Goal: Task Accomplishment & Management: Manage account settings

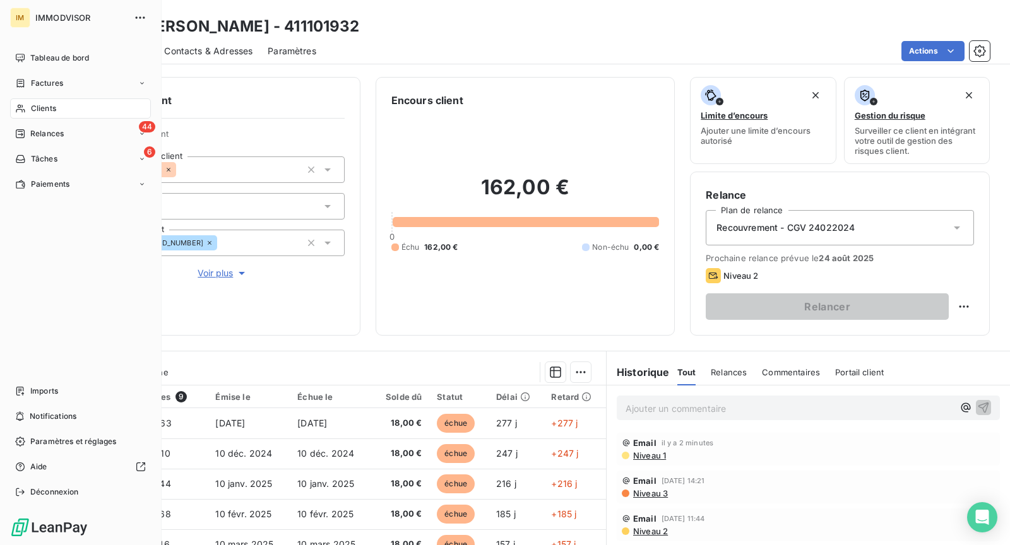
scroll to position [18, 0]
click at [23, 101] on div "Clients" at bounding box center [80, 108] width 141 height 20
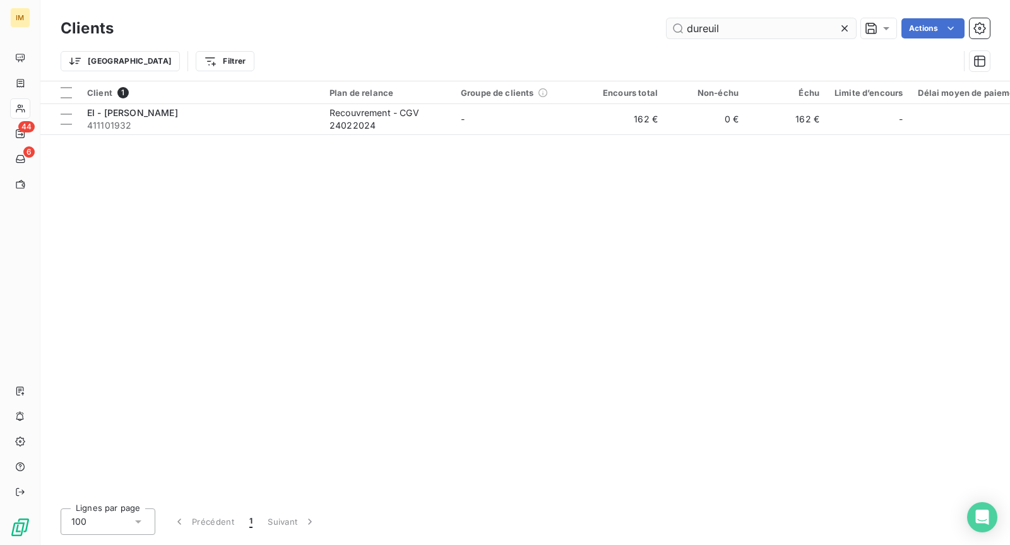
click at [795, 27] on input "dureuil" at bounding box center [761, 28] width 189 height 20
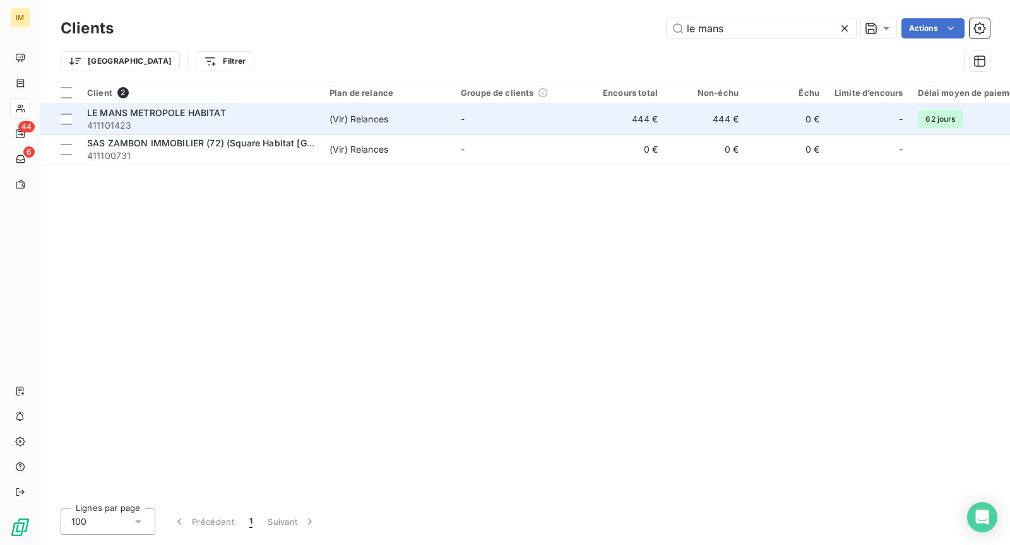
type input "le mans"
click at [260, 119] on span "411101423" at bounding box center [200, 125] width 227 height 13
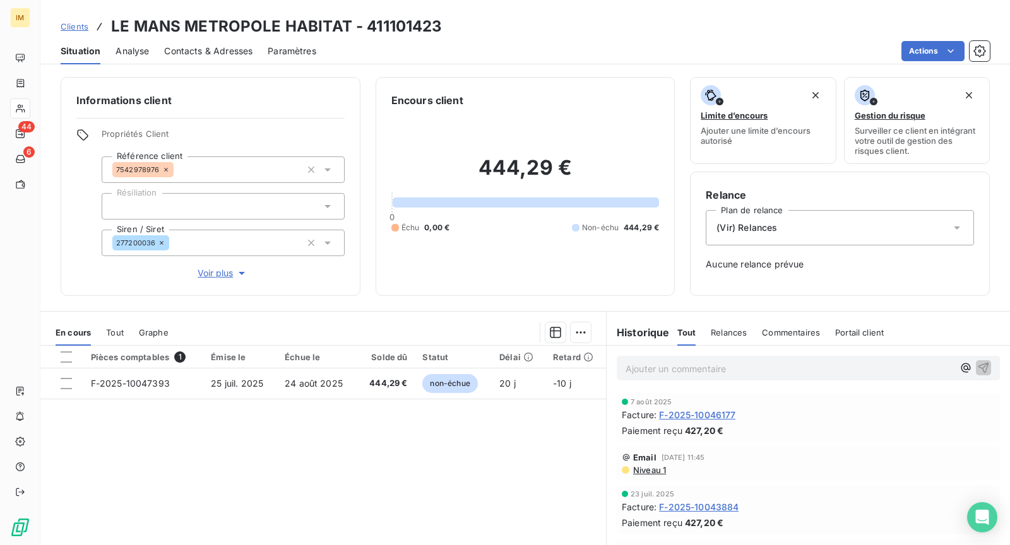
click at [667, 381] on div "Ajouter un commentaire ﻿" at bounding box center [808, 368] width 403 height 45
click at [679, 371] on p "Ajouter un commentaire ﻿" at bounding box center [790, 369] width 328 height 16
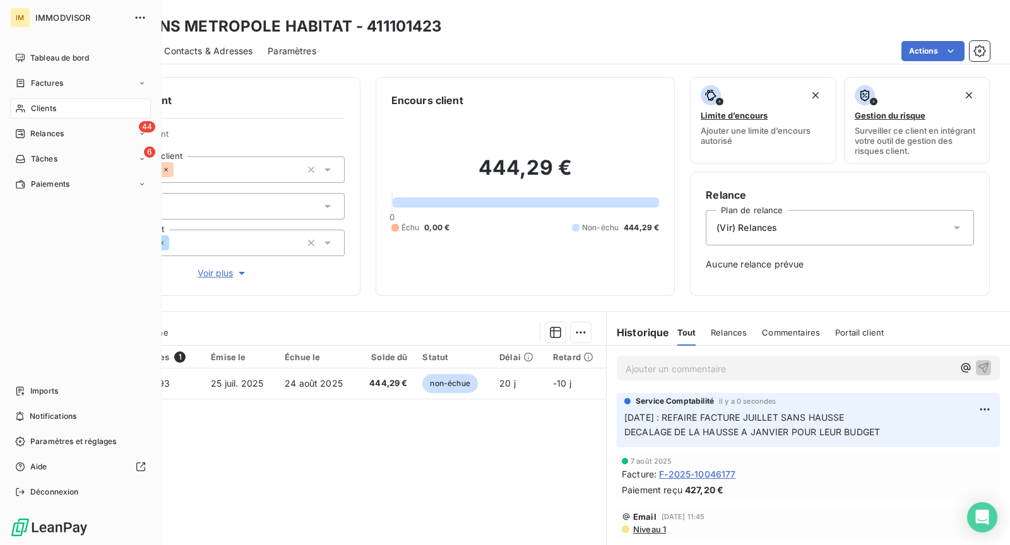
click at [31, 107] on span "Clients" at bounding box center [43, 108] width 25 height 11
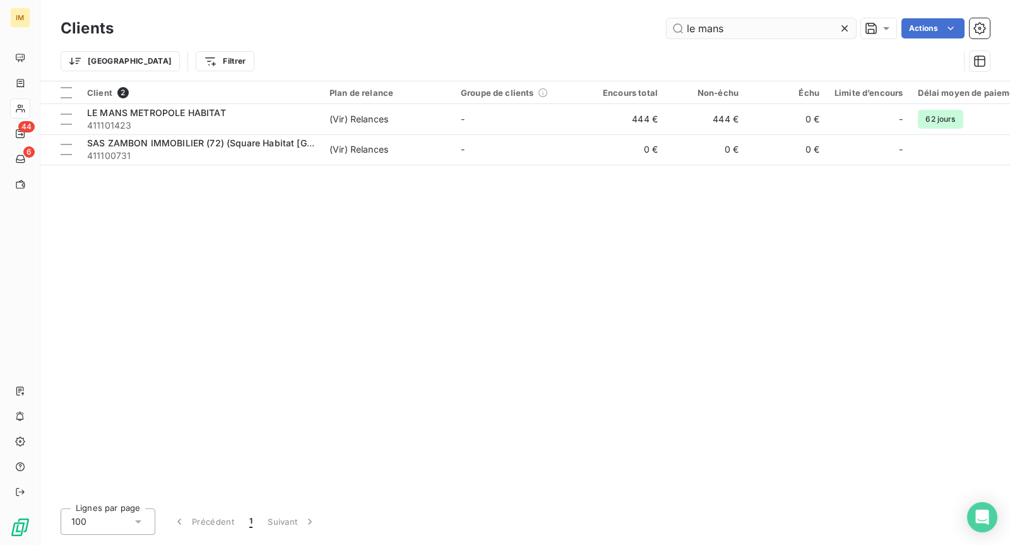
click at [738, 27] on input "le mans" at bounding box center [761, 28] width 189 height 20
type input "le"
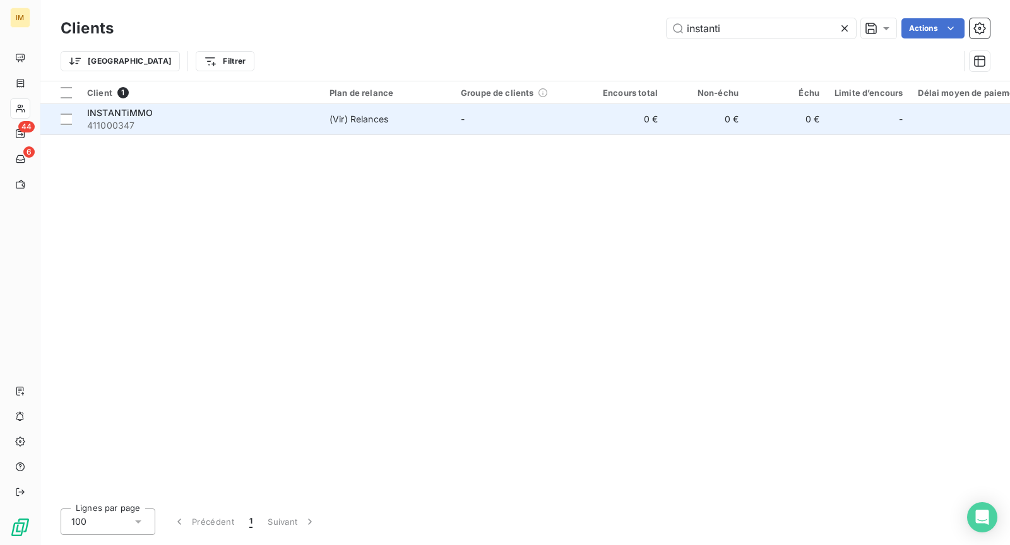
type input "instanti"
click at [346, 119] on div "(Vir) Relances" at bounding box center [359, 119] width 59 height 13
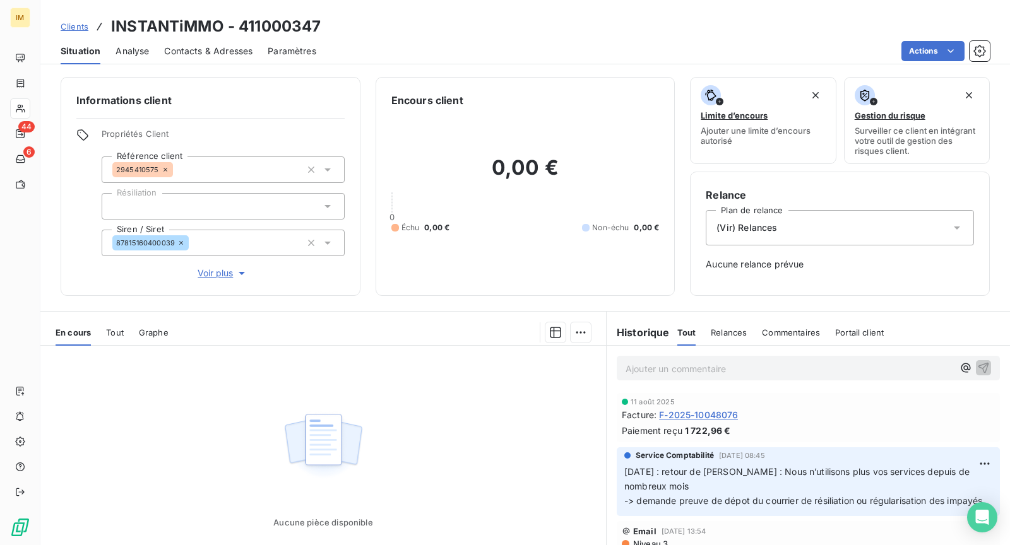
drag, startPoint x: 220, startPoint y: 284, endPoint x: 232, endPoint y: 312, distance: 30.6
click at [220, 284] on div "Informations client Propriétés Client Référence client 2945410575 Résiliation S…" at bounding box center [211, 186] width 300 height 219
click at [219, 206] on div at bounding box center [223, 206] width 243 height 27
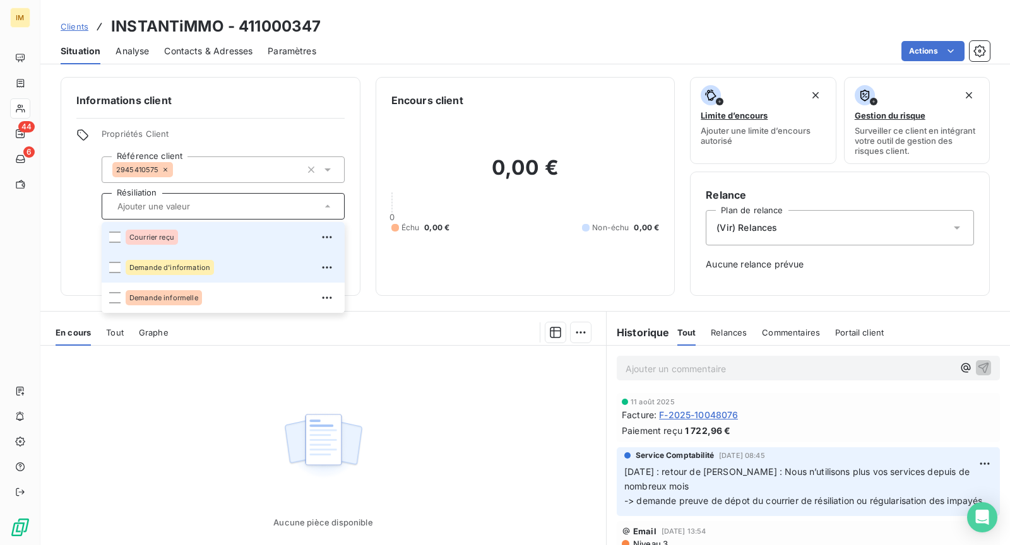
click at [211, 232] on div "Courrier reçu" at bounding box center [231, 237] width 211 height 20
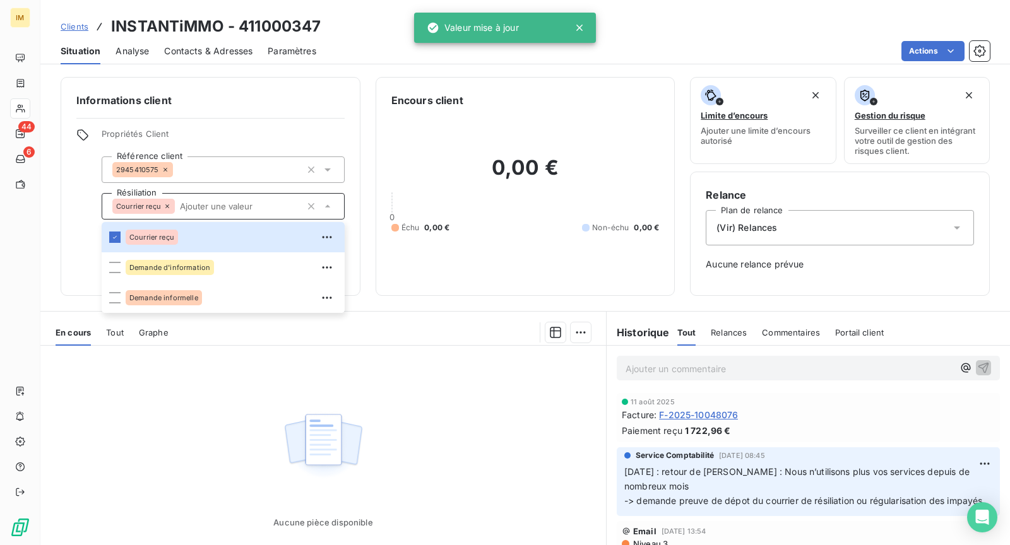
click at [701, 27] on div "Clients INSTANTiMMO - 411000347" at bounding box center [525, 26] width 970 height 23
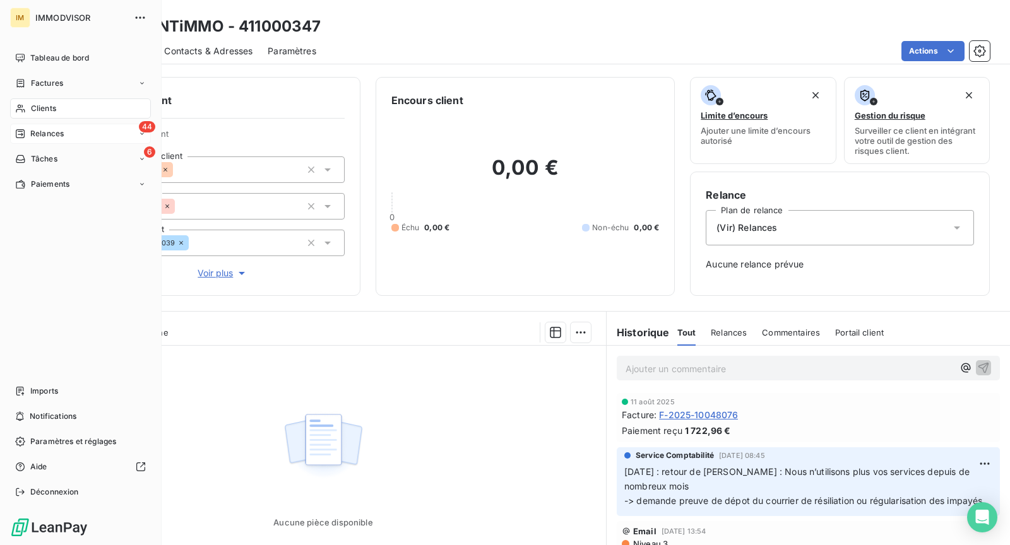
click at [22, 138] on icon at bounding box center [20, 133] width 9 height 9
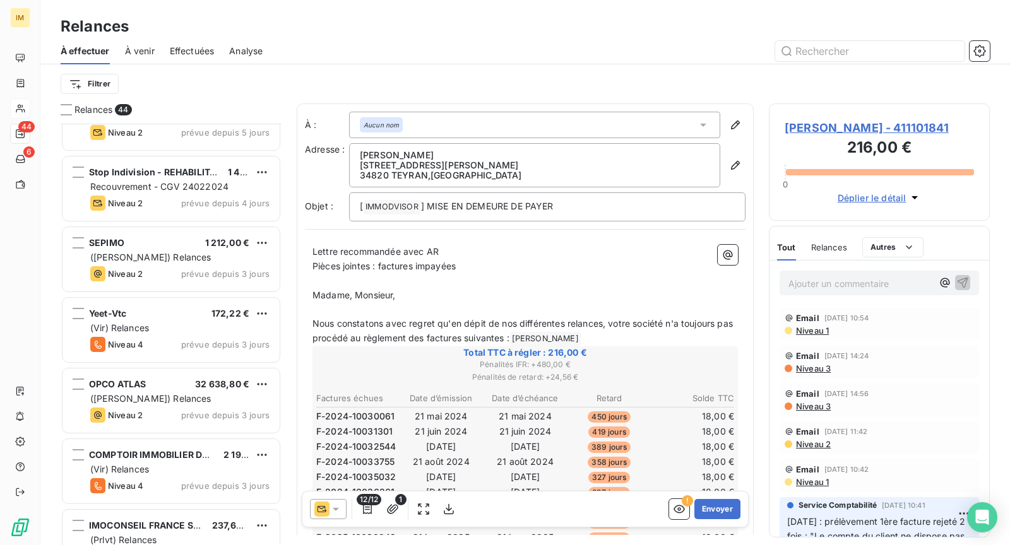
scroll to position [1521, 0]
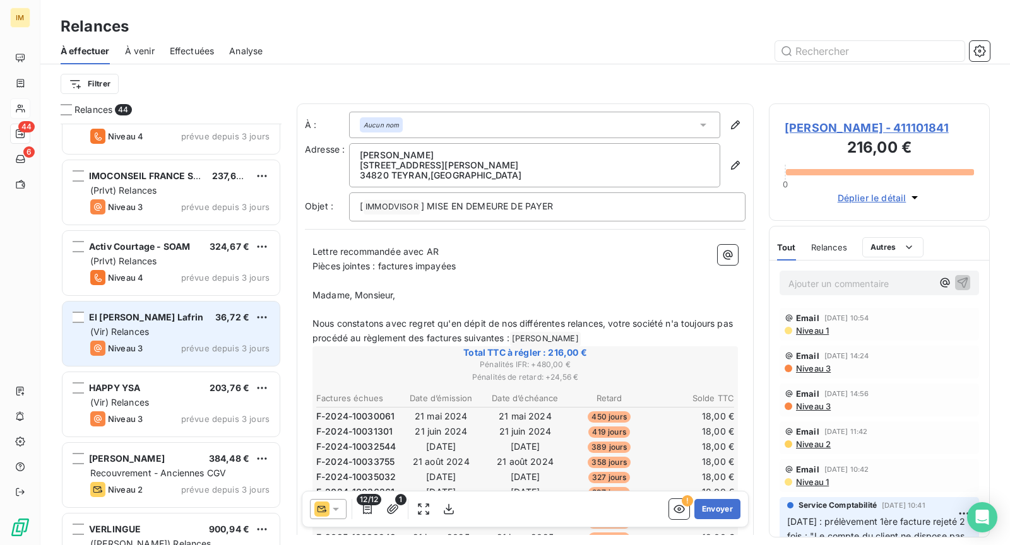
click at [179, 318] on div "EI [PERSON_NAME] Lafrin 36,72 €" at bounding box center [179, 317] width 179 height 11
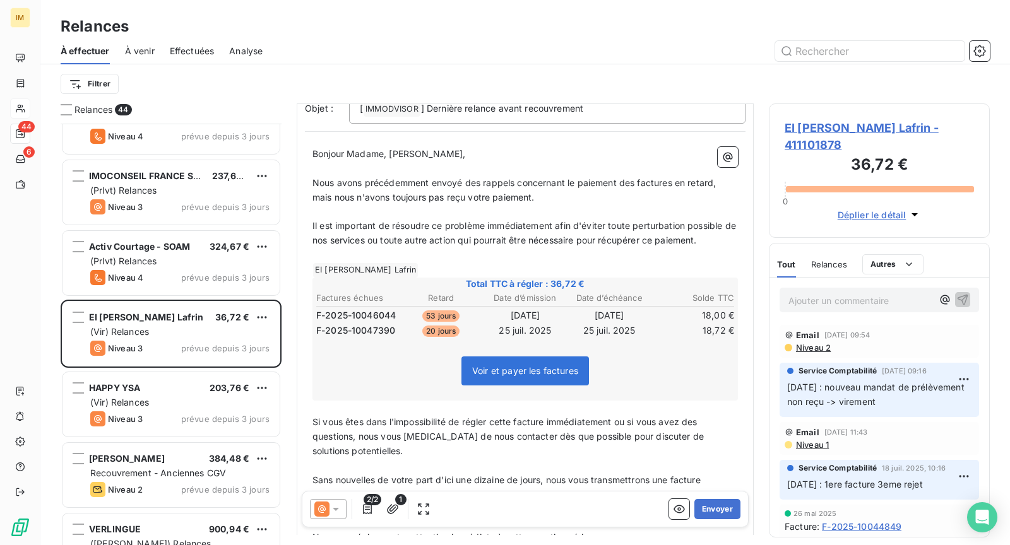
scroll to position [71, 0]
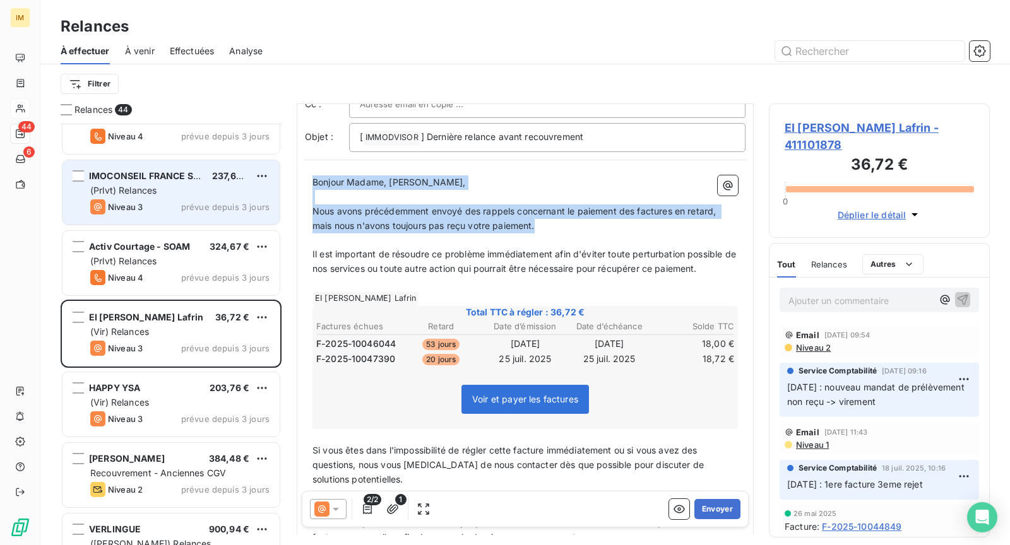
drag, startPoint x: 569, startPoint y: 225, endPoint x: 279, endPoint y: 169, distance: 295.1
click at [279, 169] on div "Relances 44 OPCO ATLAS 32 638,80 € (Manuel) Relances Niveau 2 prévue depuis 3 j…" at bounding box center [525, 325] width 970 height 442
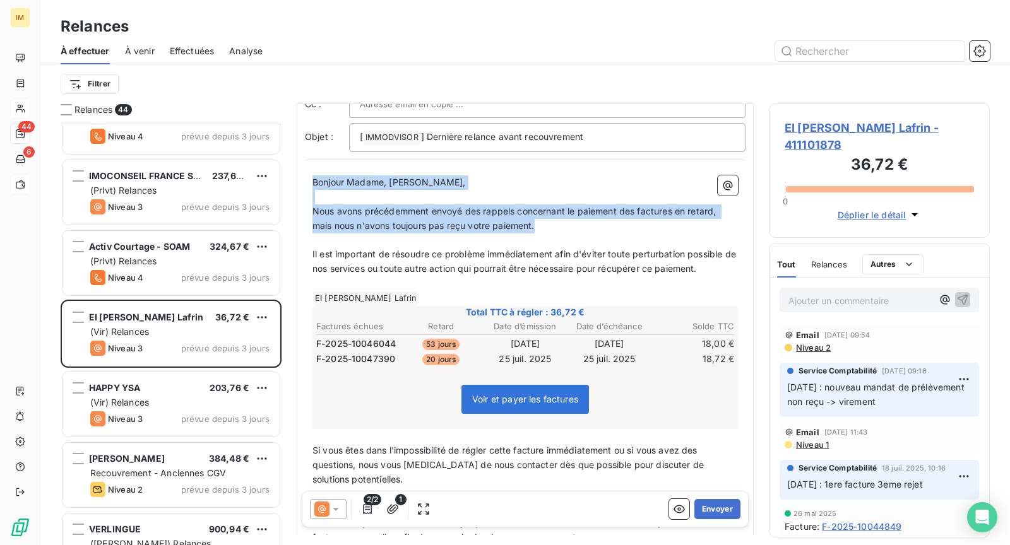
copy div "Bonjour Madame, Monsieur, ﻿ Nous avons précédemment envoyé des rappels concerna…"
drag, startPoint x: 717, startPoint y: 272, endPoint x: 307, endPoint y: 250, distance: 410.9
click at [307, 250] on div "Bonjour Madame, Monsieur, ﻿ Nous avons précédemment envoyé des rappels concerna…" at bounding box center [525, 466] width 441 height 597
copy span "Il est important de résoudre ce problème immédiatement afin d'éviter toute pert…"
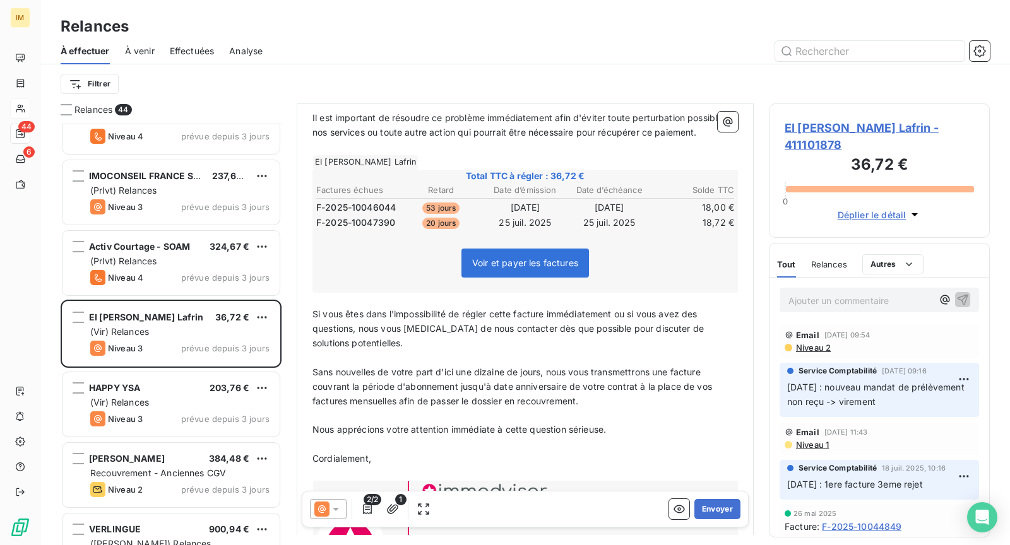
scroll to position [208, 0]
drag, startPoint x: 556, startPoint y: 402, endPoint x: 574, endPoint y: 402, distance: 18.9
click at [556, 401] on p "Sans nouvelles de votre part d'ici une dizaine de jours, nous vous transmettron…" at bounding box center [524, 387] width 425 height 44
click at [659, 400] on p "Sans nouvelles de votre part d'ici une dizaine de jours, nous vous transmettron…" at bounding box center [524, 387] width 425 height 44
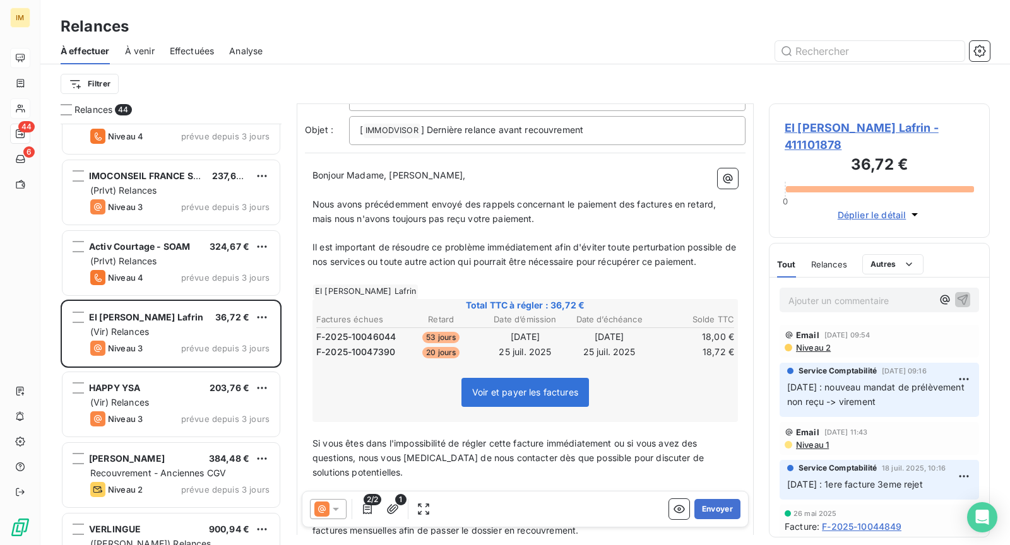
scroll to position [340, 0]
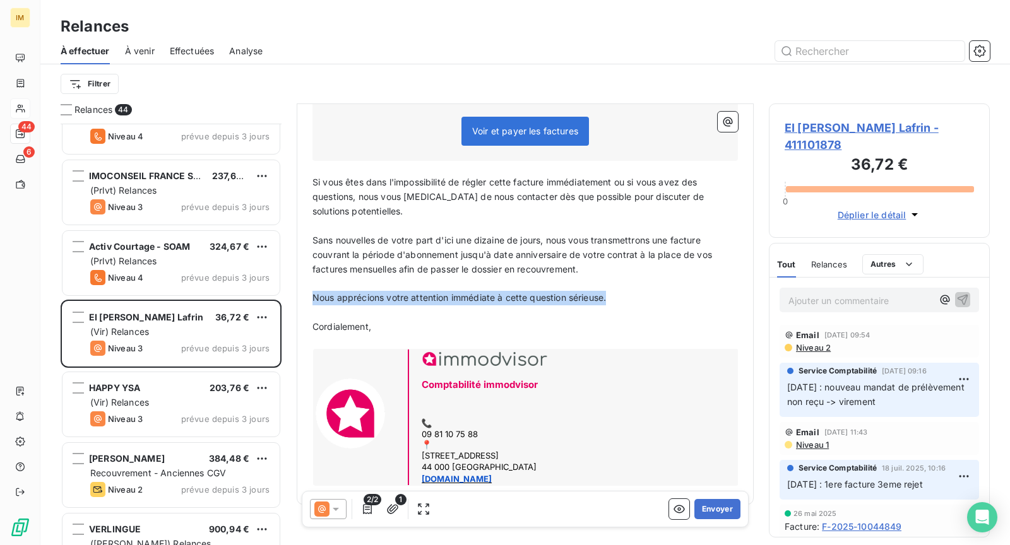
drag, startPoint x: 553, startPoint y: 294, endPoint x: 313, endPoint y: 291, distance: 239.9
click at [313, 291] on p "Nous apprécions votre attention immédiate à cette question sérieuse." at bounding box center [524, 298] width 425 height 15
copy span "Nous apprécions votre attention immédiate à cette question sérieuse."
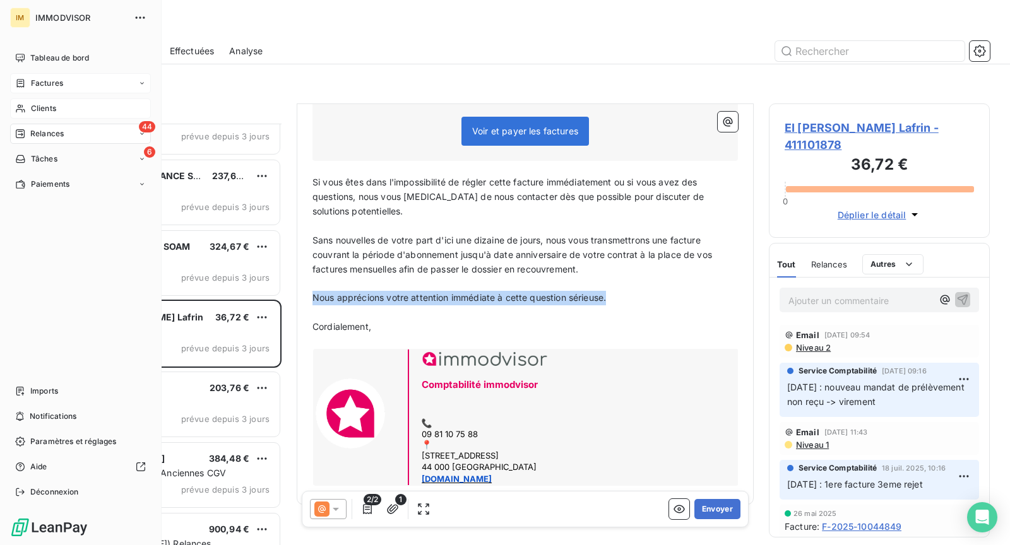
click at [34, 74] on div "Factures" at bounding box center [80, 83] width 141 height 20
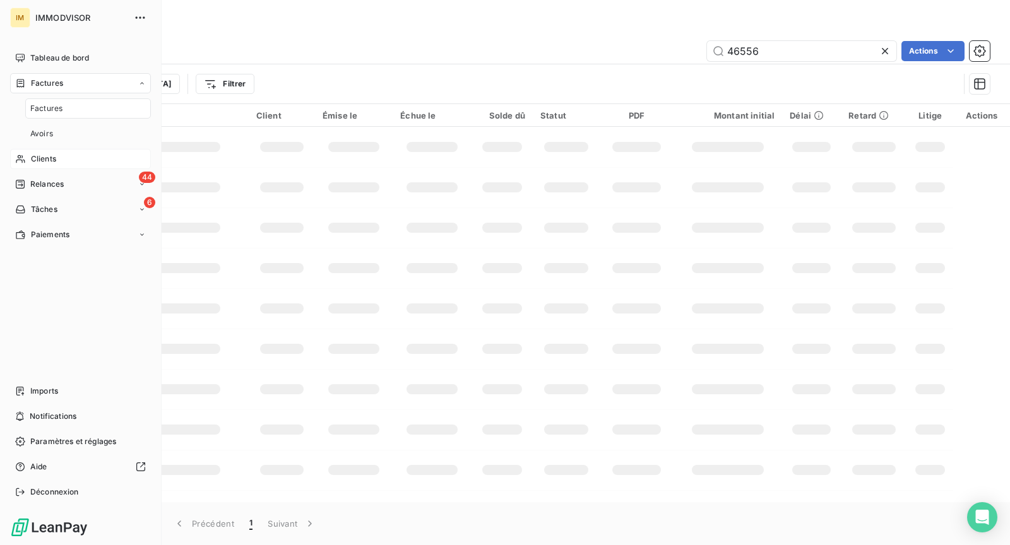
click at [40, 158] on span "Clients" at bounding box center [43, 158] width 25 height 11
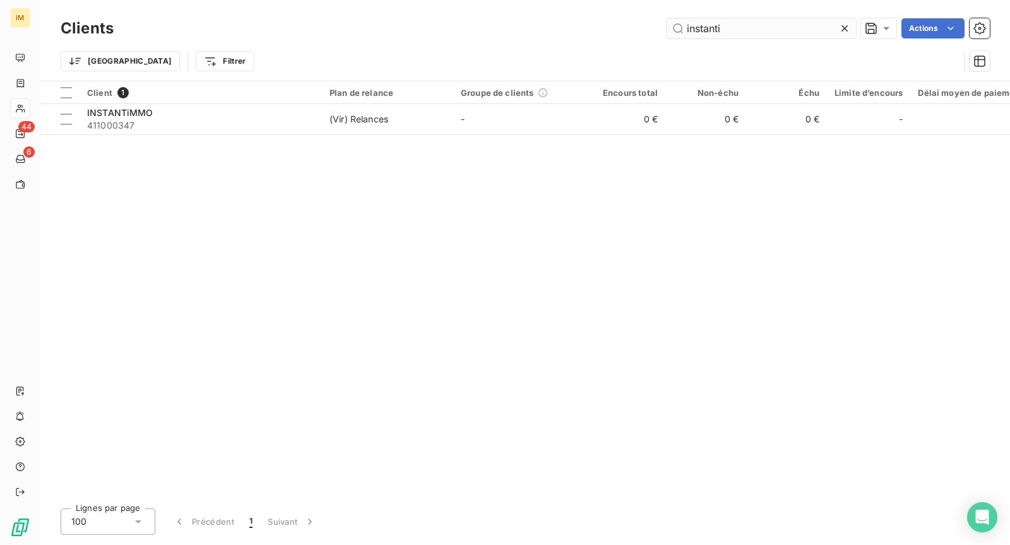
click at [706, 23] on input "instanti" at bounding box center [761, 28] width 189 height 20
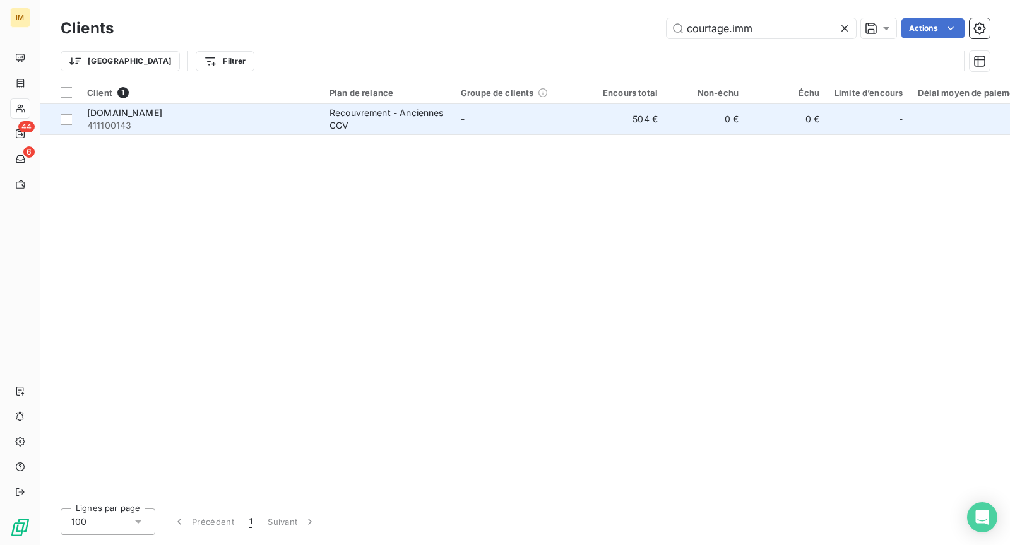
type input "courtage.imm"
click at [237, 116] on div "[DOMAIN_NAME]" at bounding box center [200, 113] width 227 height 13
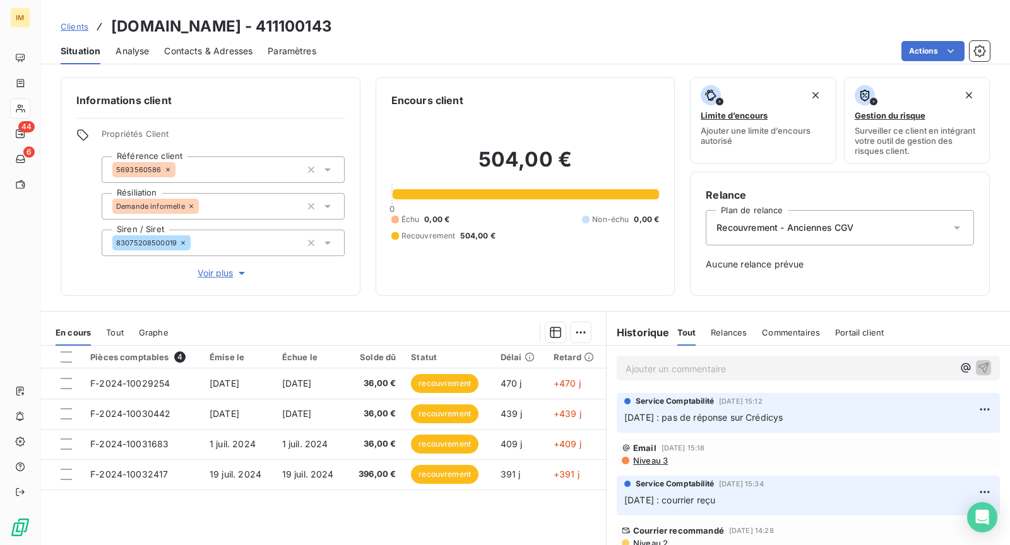
click at [924, 52] on html "IM 44 6 Clients [DOMAIN_NAME] - 411100143 Situation Analyse Contacts & Adresses…" at bounding box center [505, 272] width 1010 height 545
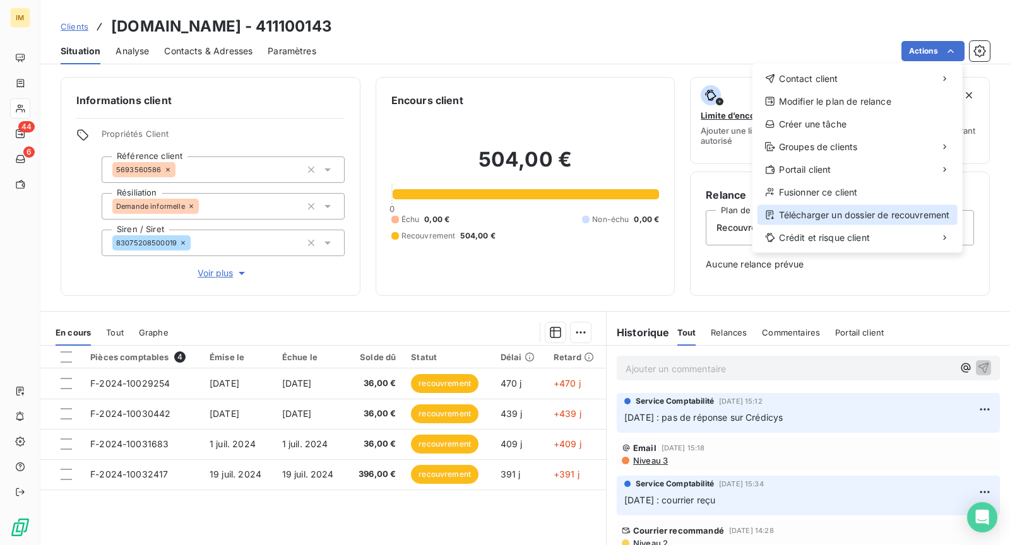
click at [917, 214] on div "Télécharger un dossier de recouvrement" at bounding box center [858, 215] width 200 height 20
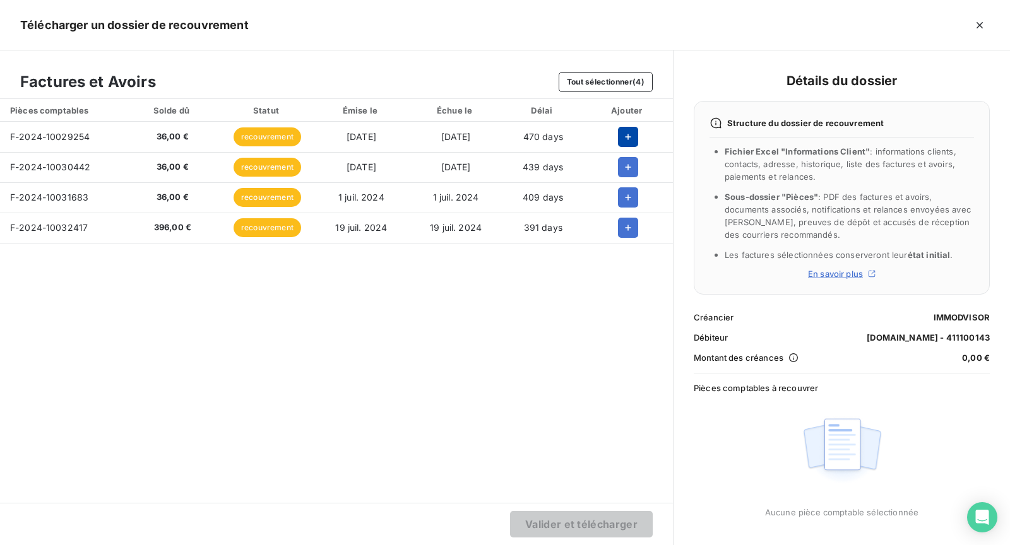
click at [628, 138] on icon "button" at bounding box center [628, 137] width 13 height 13
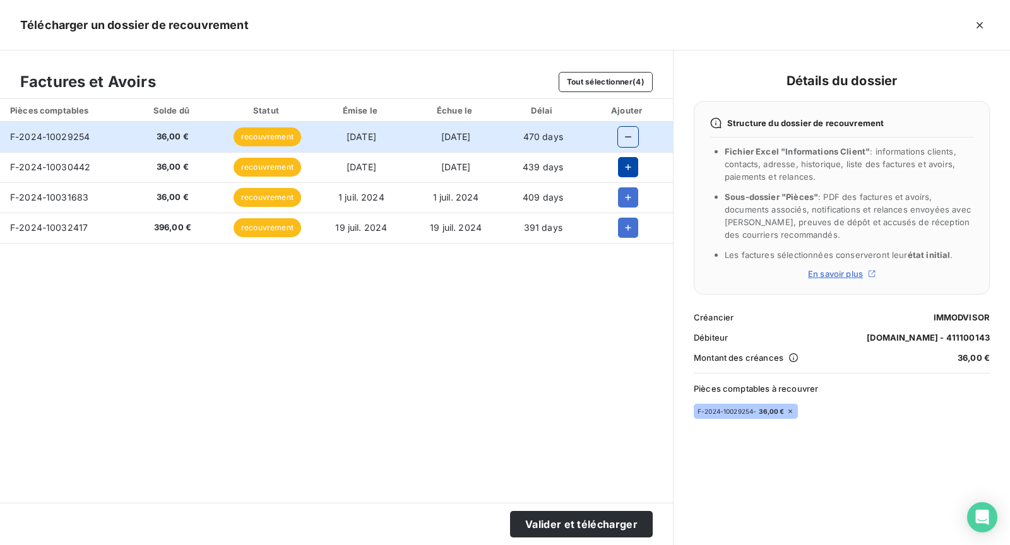
click at [626, 169] on icon "button" at bounding box center [628, 167] width 13 height 13
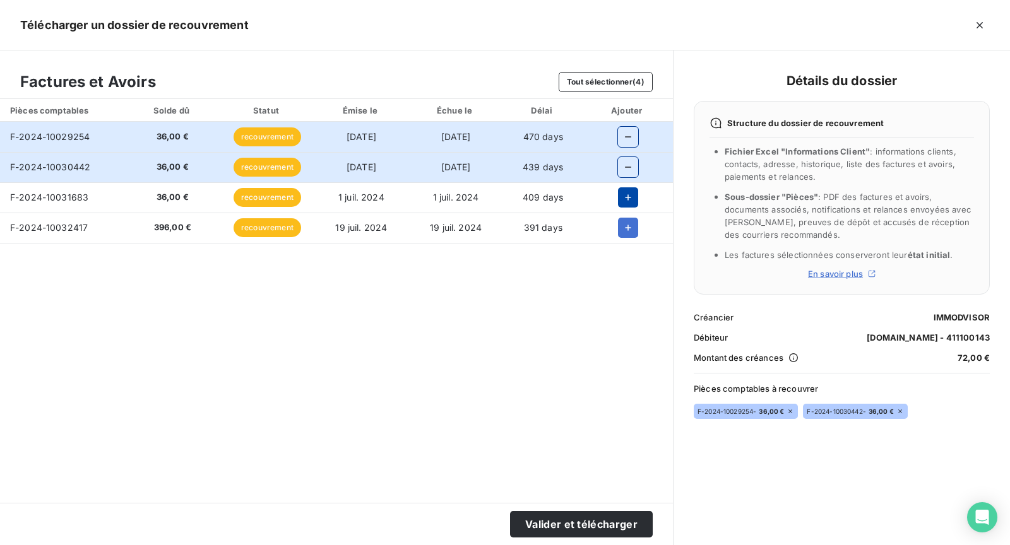
click at [626, 193] on icon "button" at bounding box center [628, 197] width 13 height 13
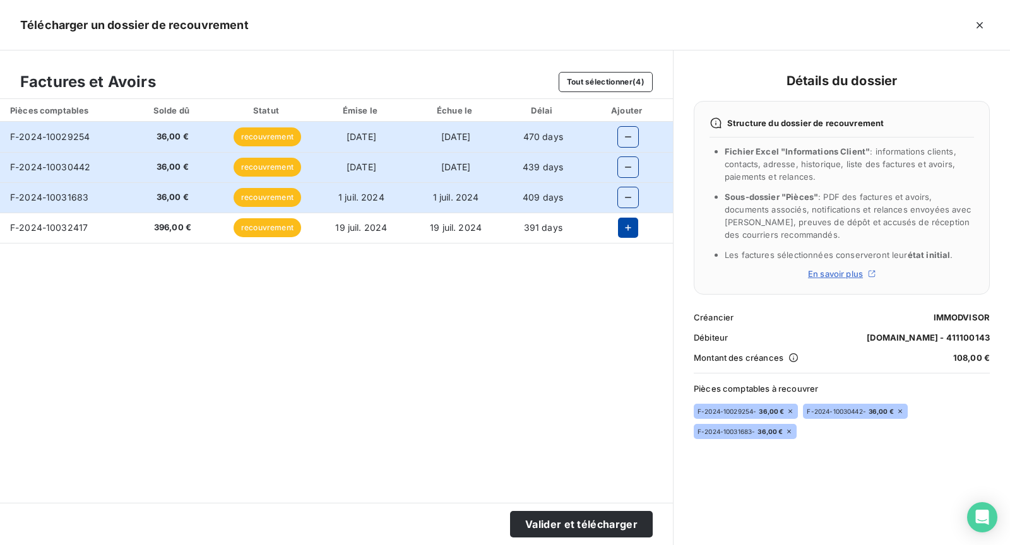
click at [623, 227] on icon "button" at bounding box center [628, 228] width 13 height 13
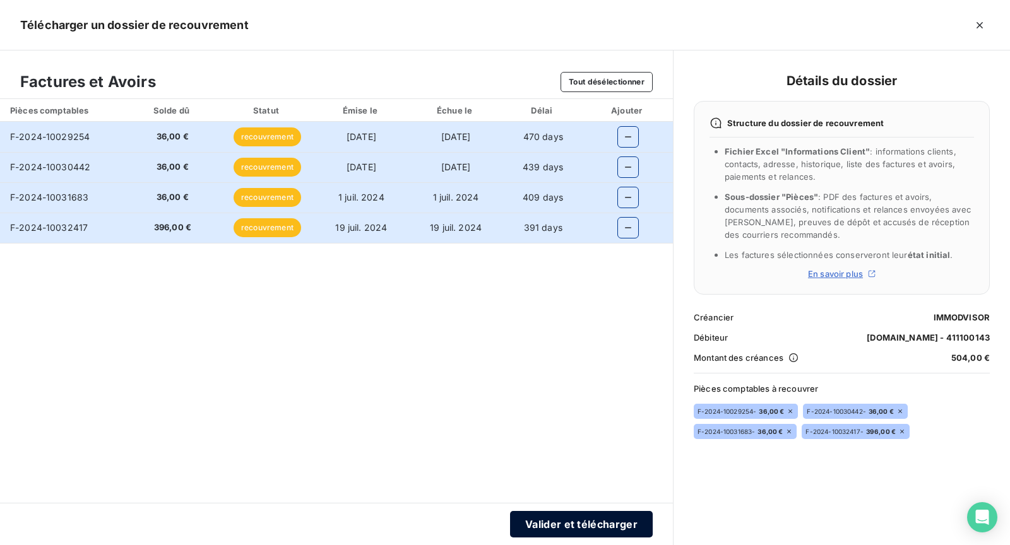
click at [591, 519] on button "Valider et télécharger" at bounding box center [581, 524] width 143 height 27
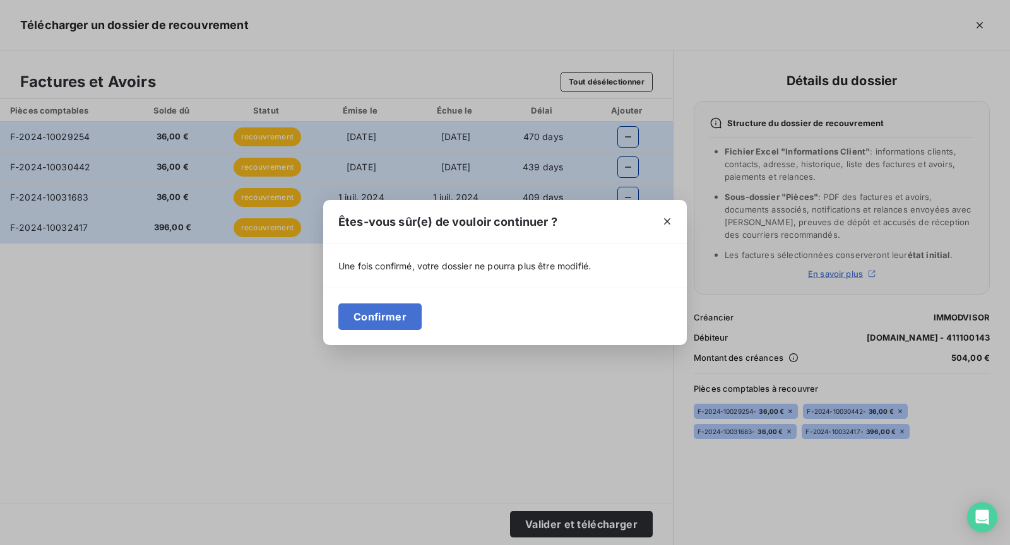
drag, startPoint x: 377, startPoint y: 316, endPoint x: 396, endPoint y: 388, distance: 75.2
click at [377, 316] on button "Confirmer" at bounding box center [379, 317] width 83 height 27
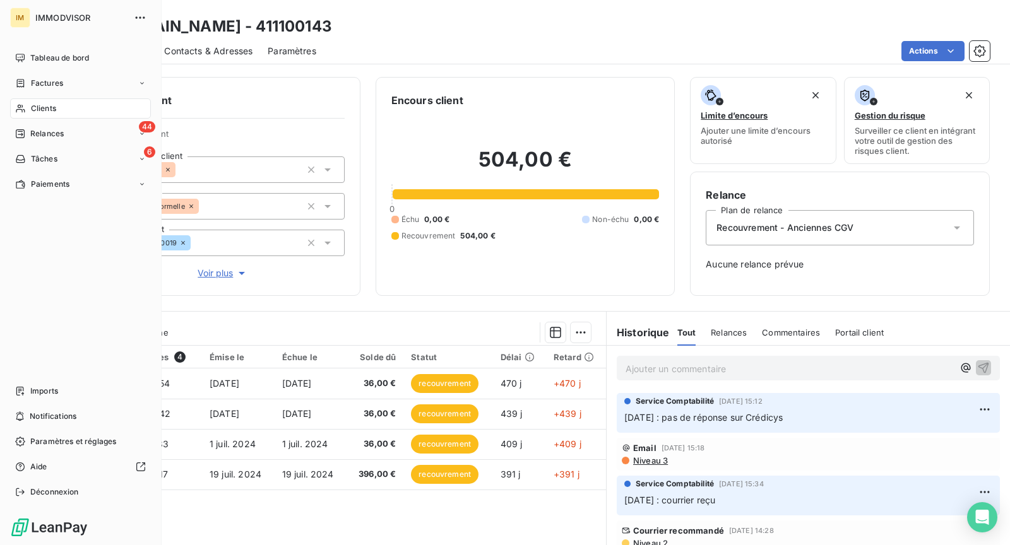
click at [35, 105] on span "Clients" at bounding box center [43, 108] width 25 height 11
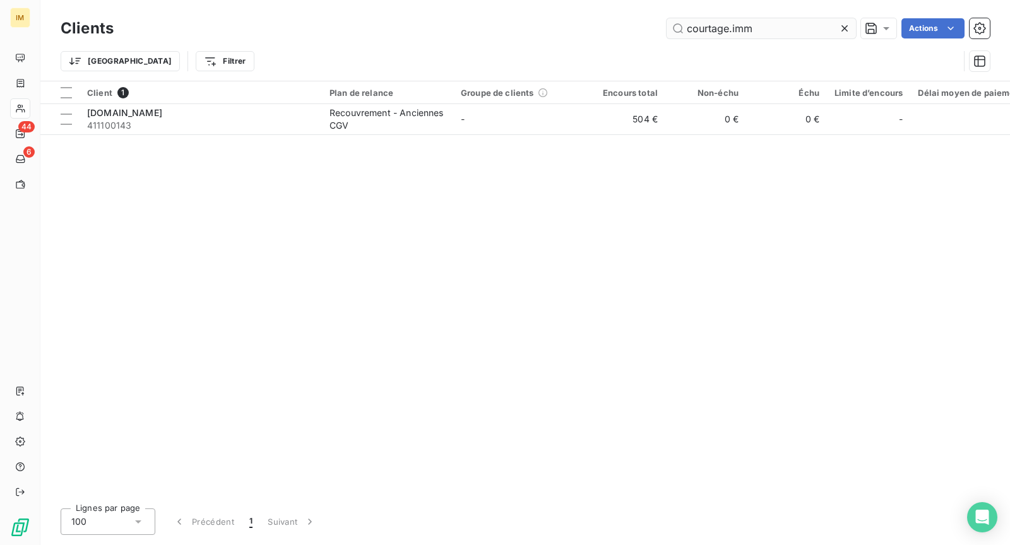
click at [741, 31] on input "courtage.imm" at bounding box center [761, 28] width 189 height 20
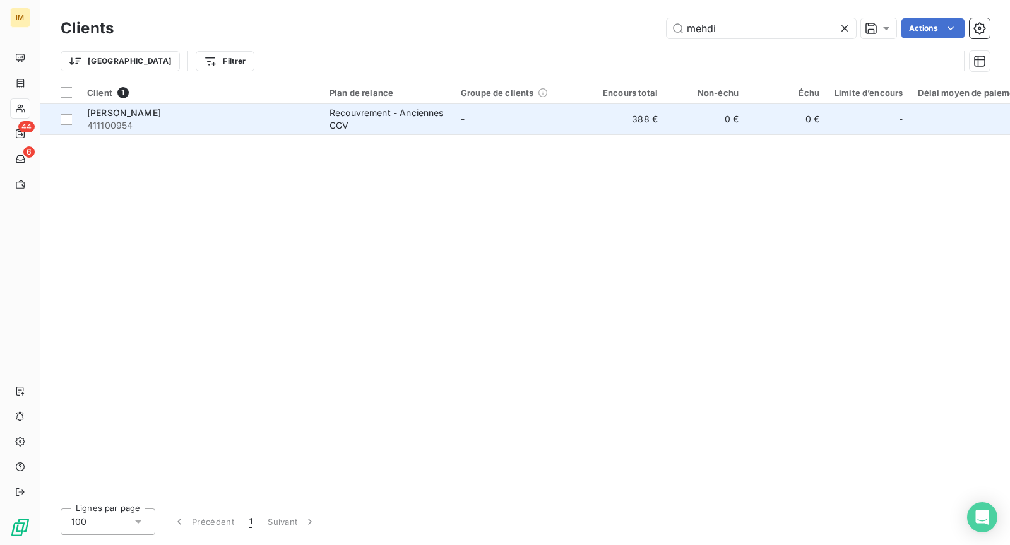
type input "mehdi"
click at [379, 133] on td "Recouvrement - Anciennes CGV" at bounding box center [387, 119] width 131 height 30
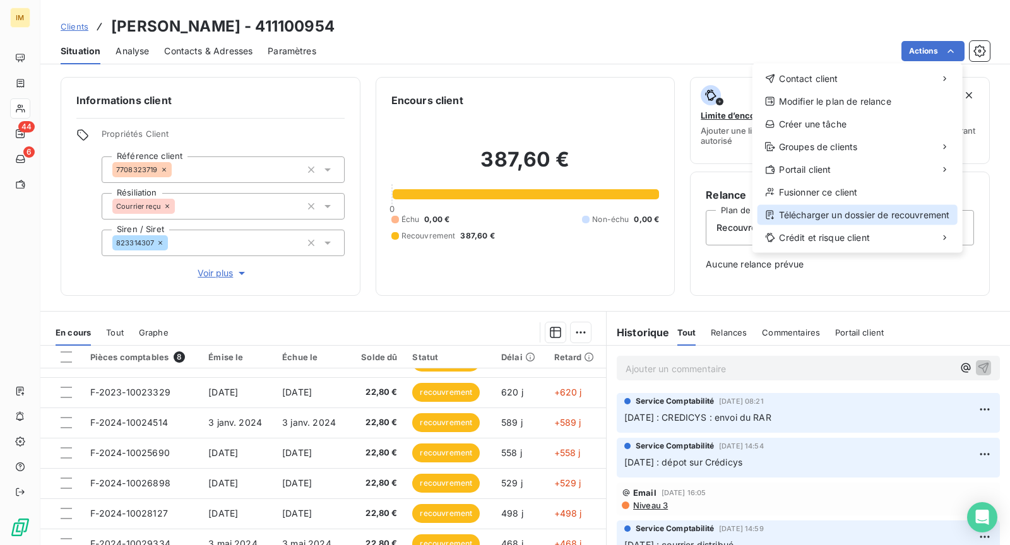
click at [907, 212] on div "Télécharger un dossier de recouvrement" at bounding box center [858, 215] width 200 height 20
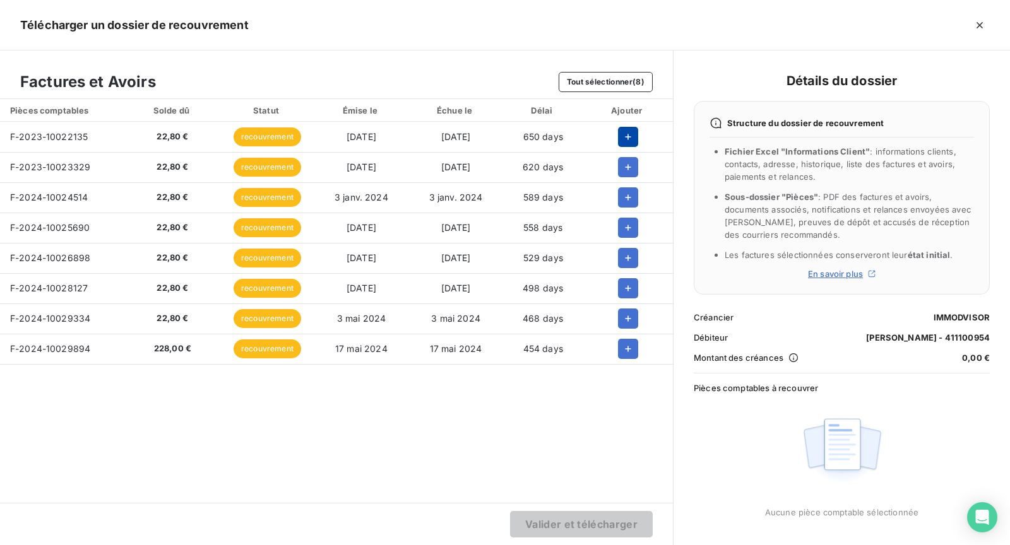
click at [634, 136] on button "button" at bounding box center [628, 137] width 20 height 20
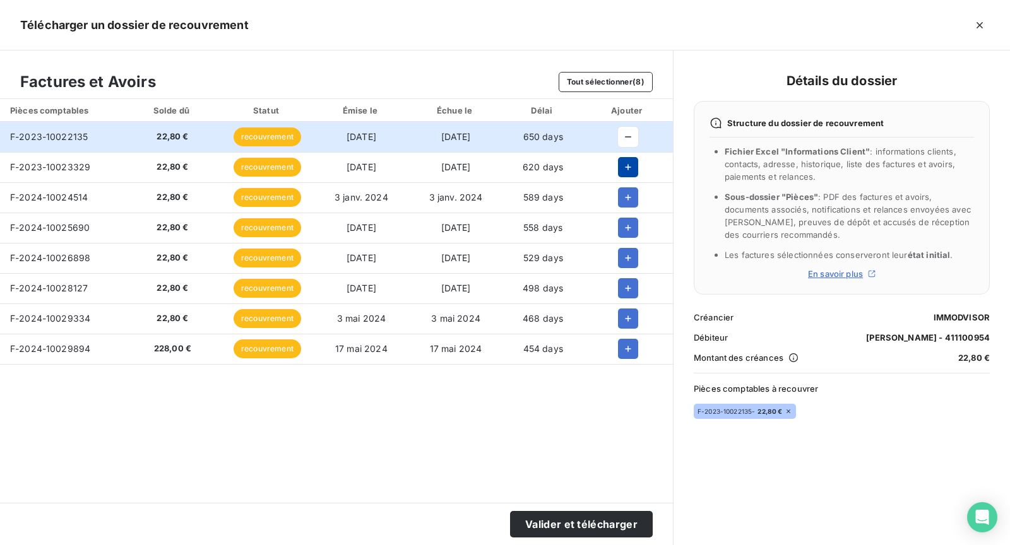
click at [633, 181] on td at bounding box center [628, 167] width 90 height 30
click at [631, 168] on icon "button" at bounding box center [628, 167] width 13 height 13
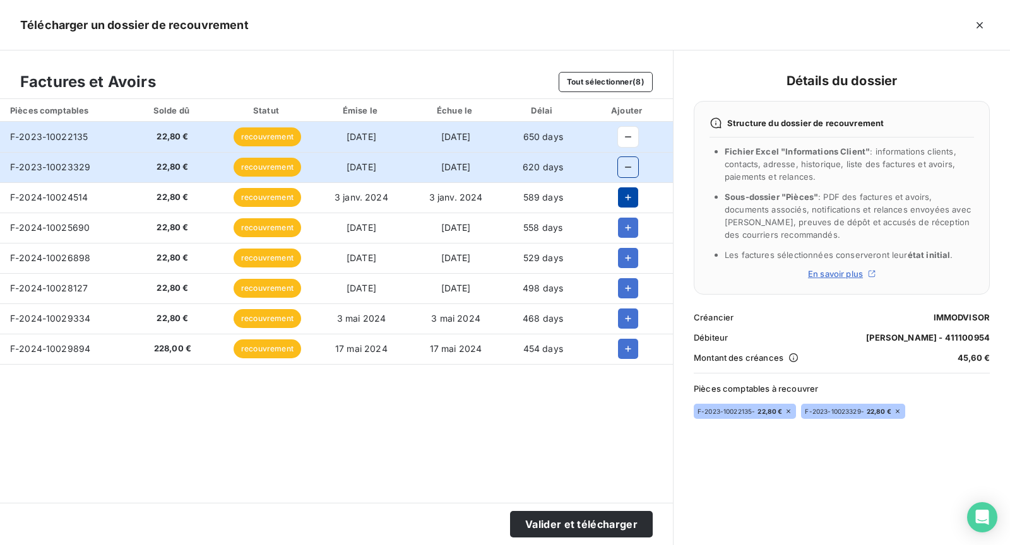
click at [627, 191] on icon "button" at bounding box center [628, 197] width 13 height 13
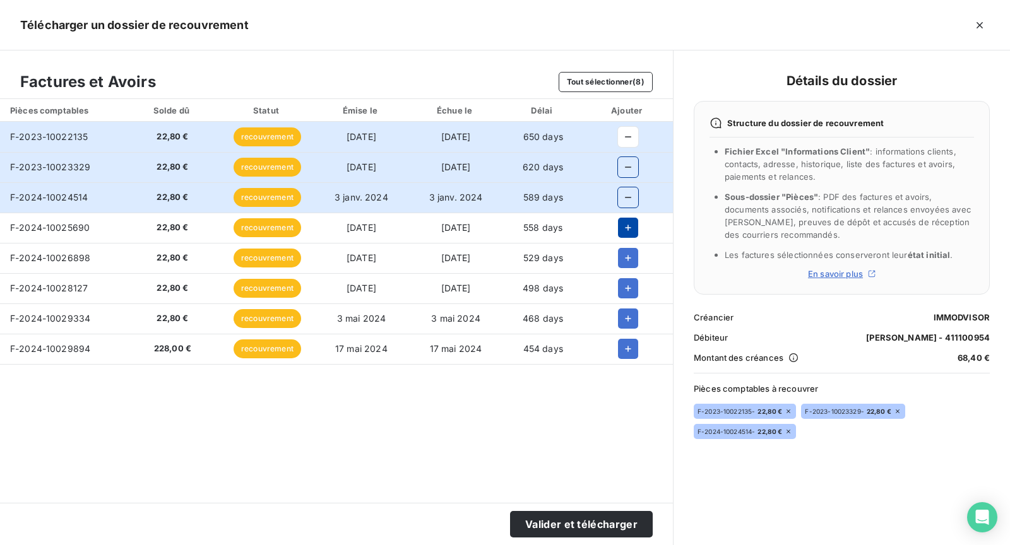
click at [629, 224] on icon "button" at bounding box center [628, 228] width 13 height 13
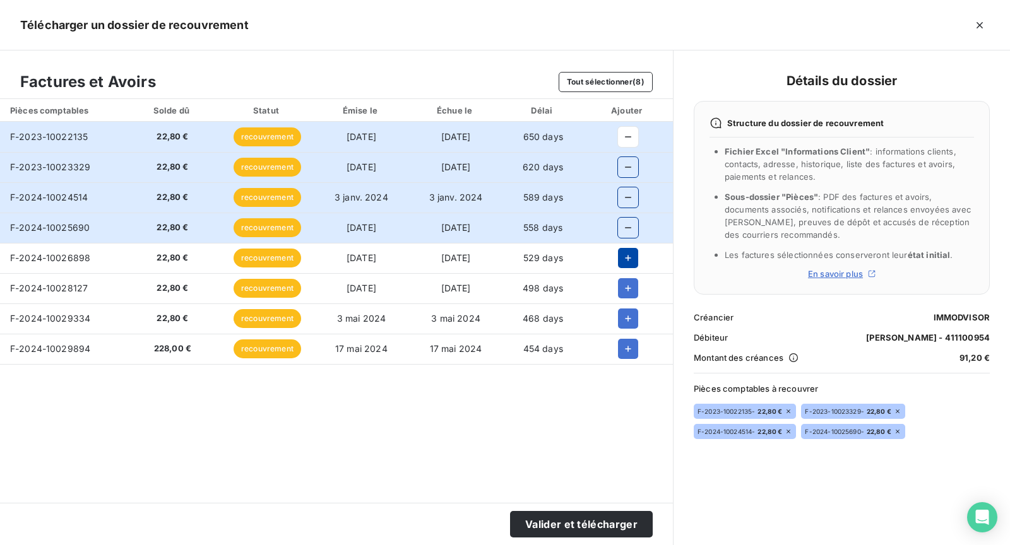
click at [629, 258] on icon "button" at bounding box center [628, 258] width 13 height 13
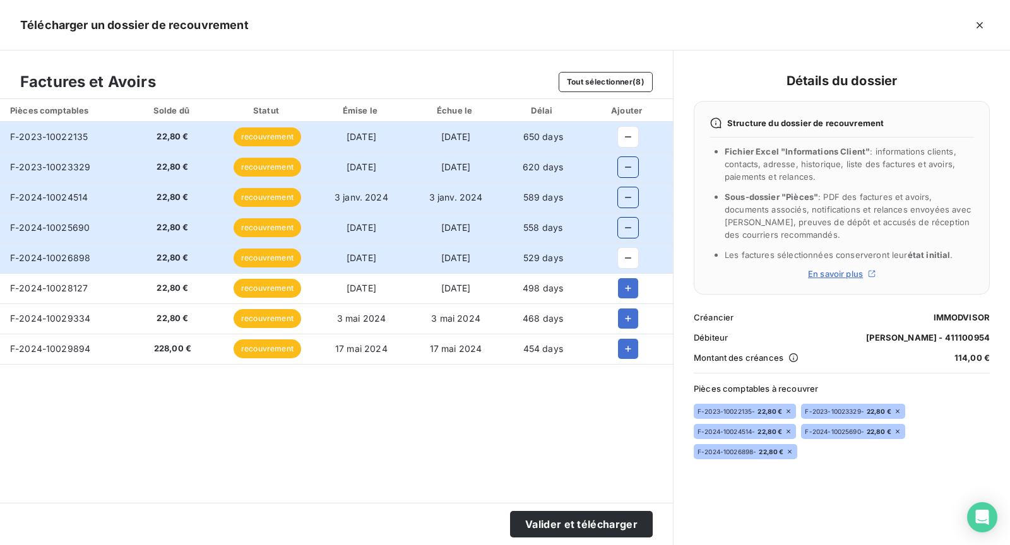
click at [628, 289] on icon "button" at bounding box center [628, 288] width 6 height 6
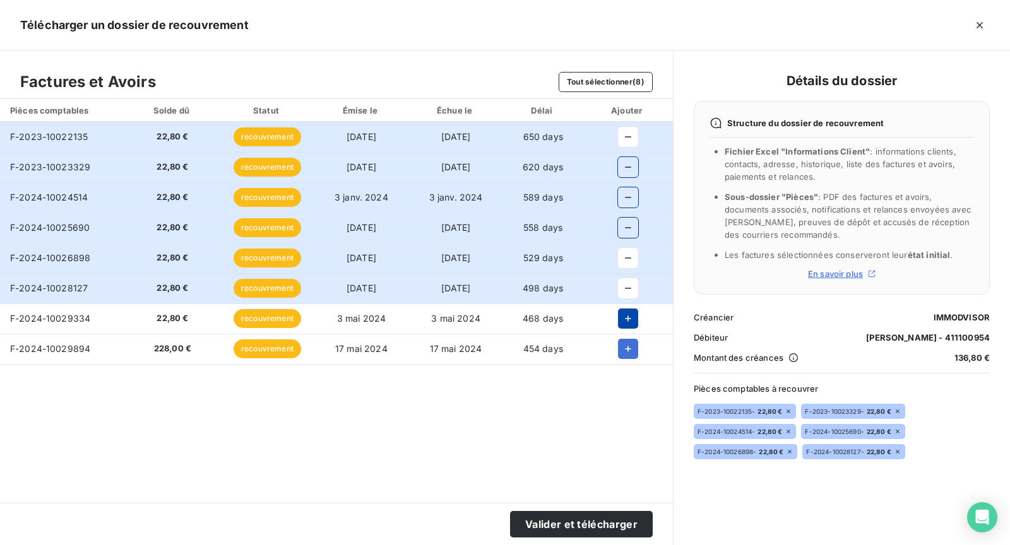
click at [628, 315] on icon "button" at bounding box center [628, 318] width 13 height 13
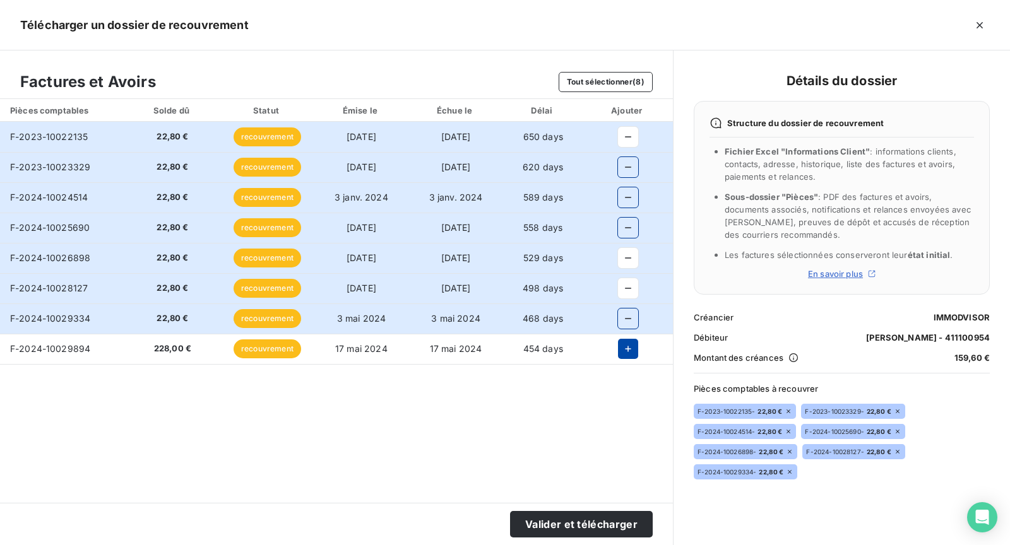
click at [631, 347] on icon "button" at bounding box center [628, 349] width 13 height 13
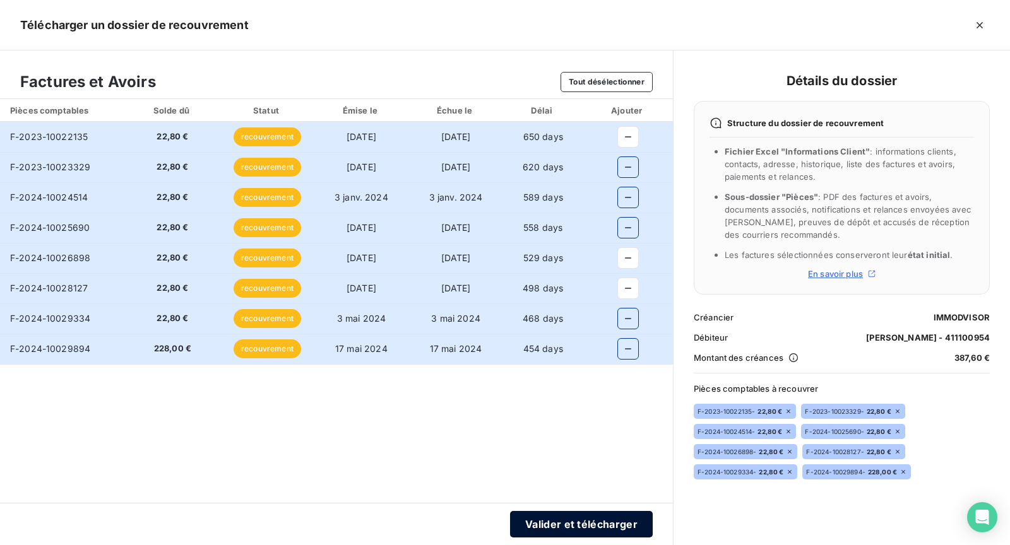
click at [597, 526] on button "Valider et télécharger" at bounding box center [581, 524] width 143 height 27
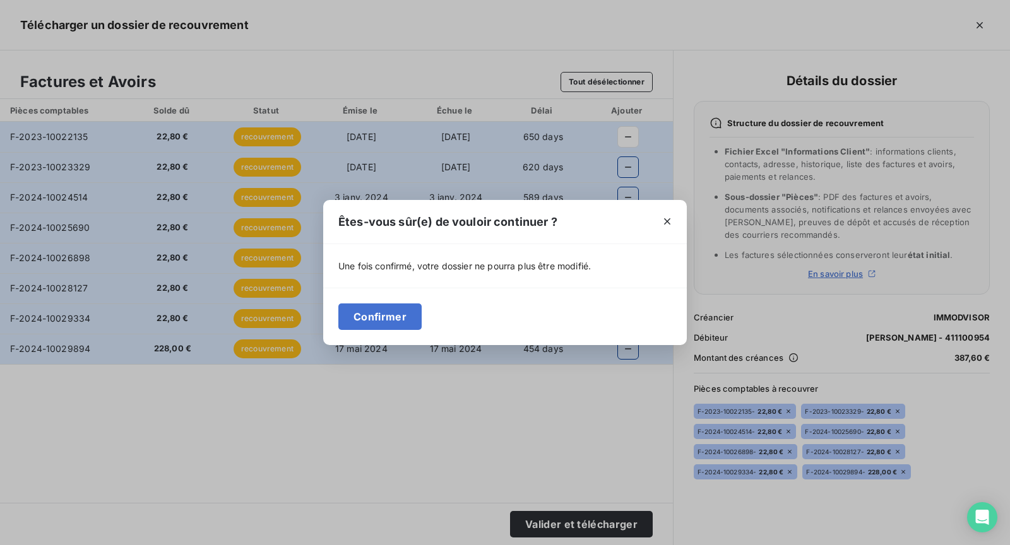
click at [421, 317] on div "Confirmer" at bounding box center [505, 316] width 364 height 57
click at [414, 348] on div "Êtes-vous sûr(e) de vouloir continuer ? Une fois confirmé, votre dossier ne pou…" at bounding box center [505, 272] width 1010 height 545
click at [397, 319] on button "Confirmer" at bounding box center [379, 317] width 83 height 27
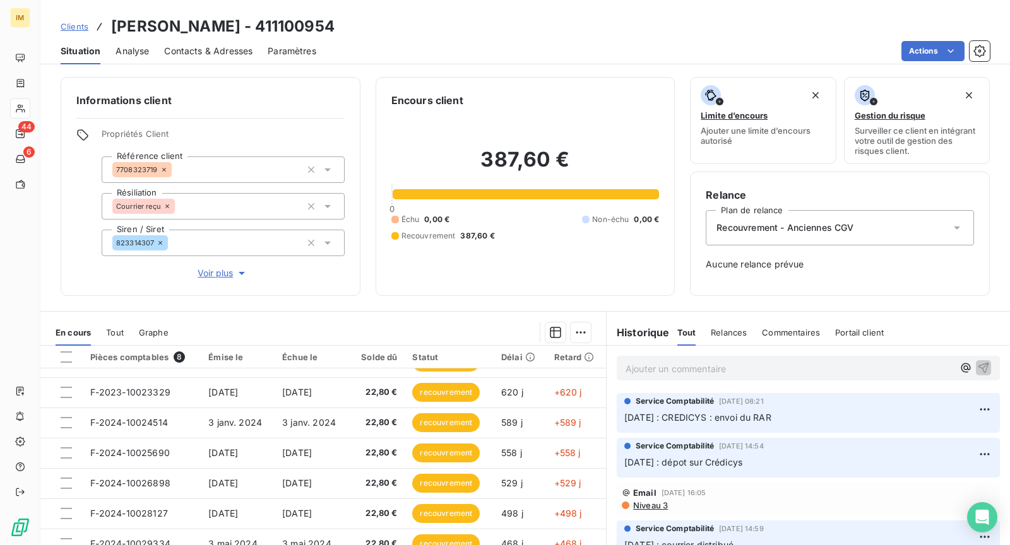
click at [218, 276] on span "Voir plus" at bounding box center [223, 273] width 51 height 13
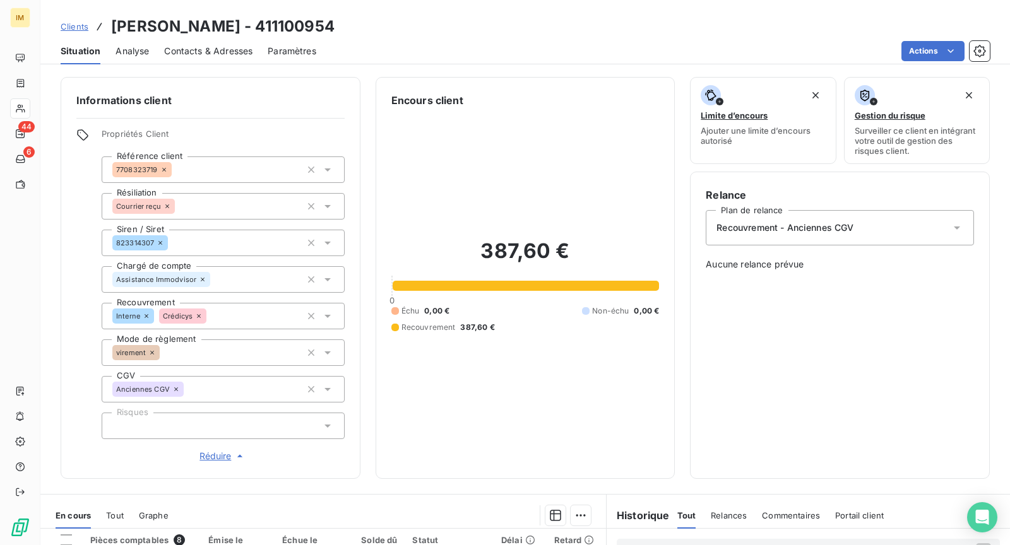
click at [240, 319] on div "Interne Crédicys" at bounding box center [223, 316] width 243 height 27
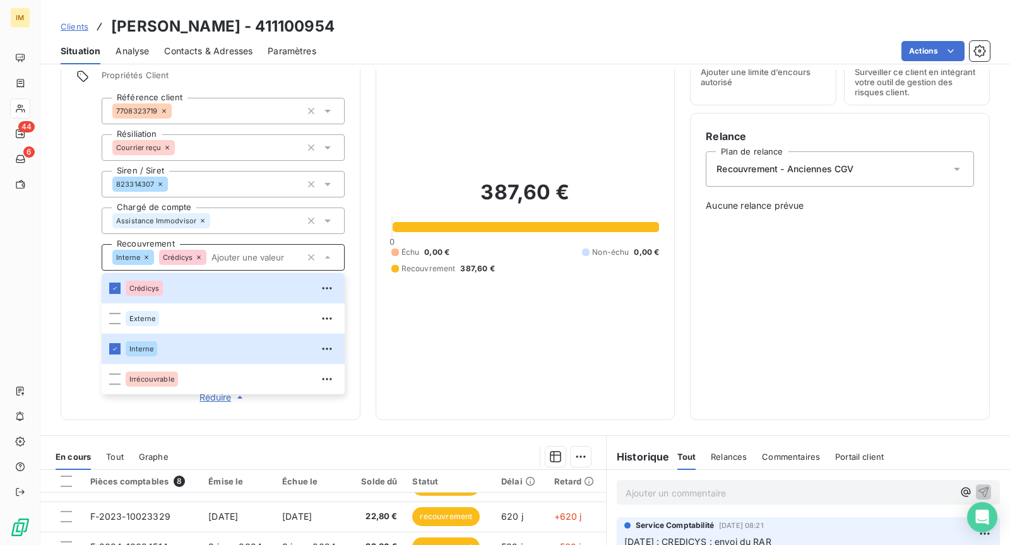
scroll to position [87, 0]
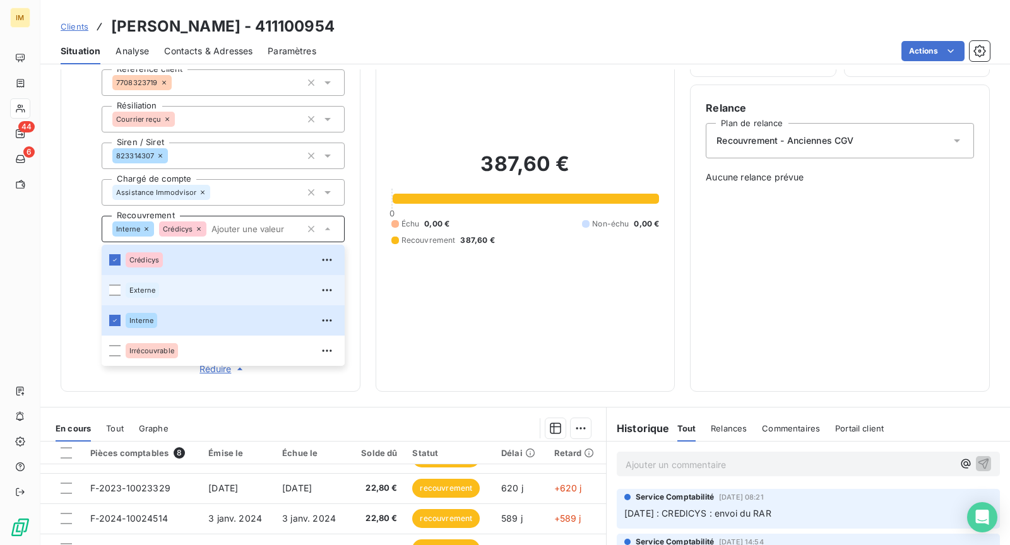
drag, startPoint x: 114, startPoint y: 289, endPoint x: 82, endPoint y: 283, distance: 32.1
click at [114, 290] on div at bounding box center [114, 290] width 11 height 11
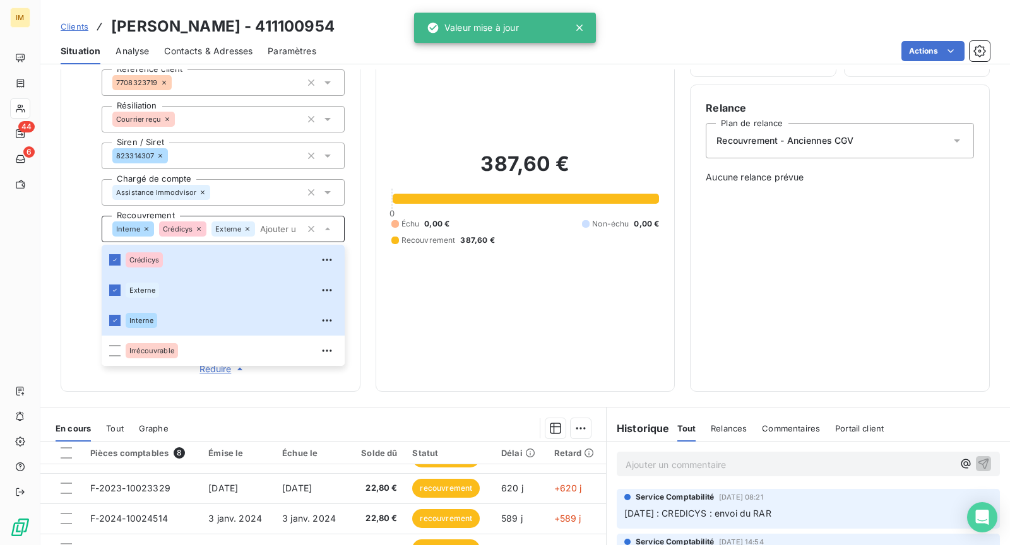
click at [49, 239] on div "Informations client Propriétés Client Référence client 7708323719 Résiliation C…" at bounding box center [525, 191] width 970 height 402
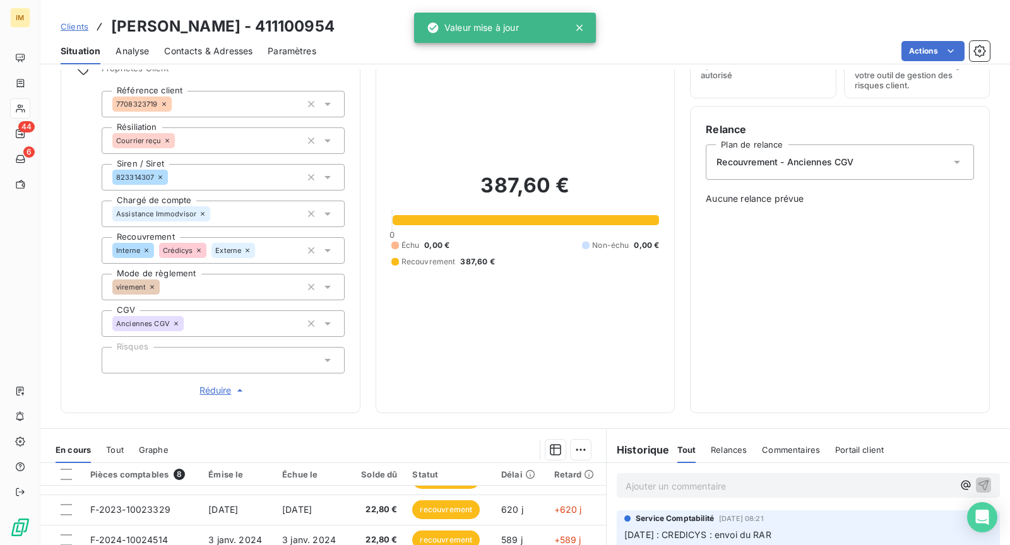
scroll to position [0, 0]
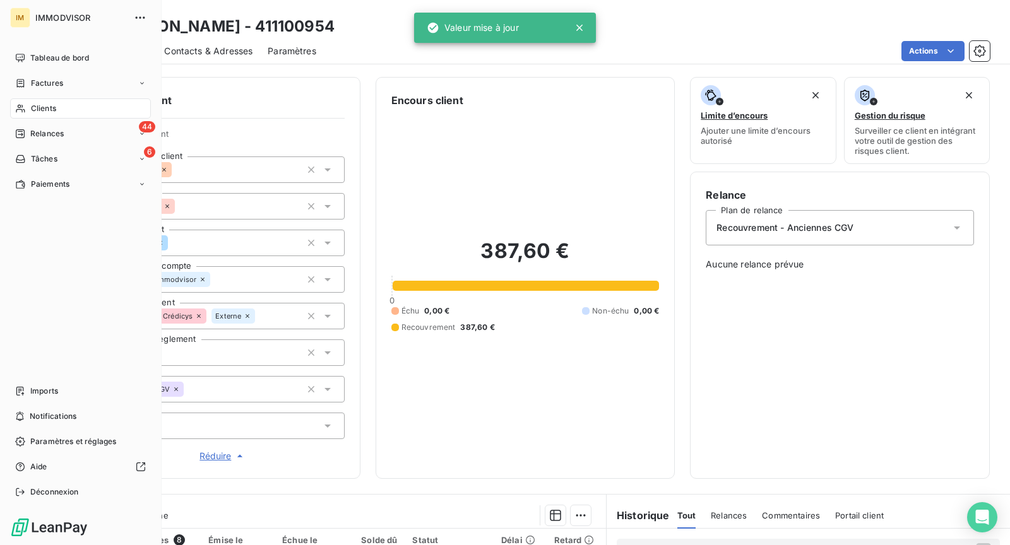
click at [37, 110] on span "Clients" at bounding box center [43, 108] width 25 height 11
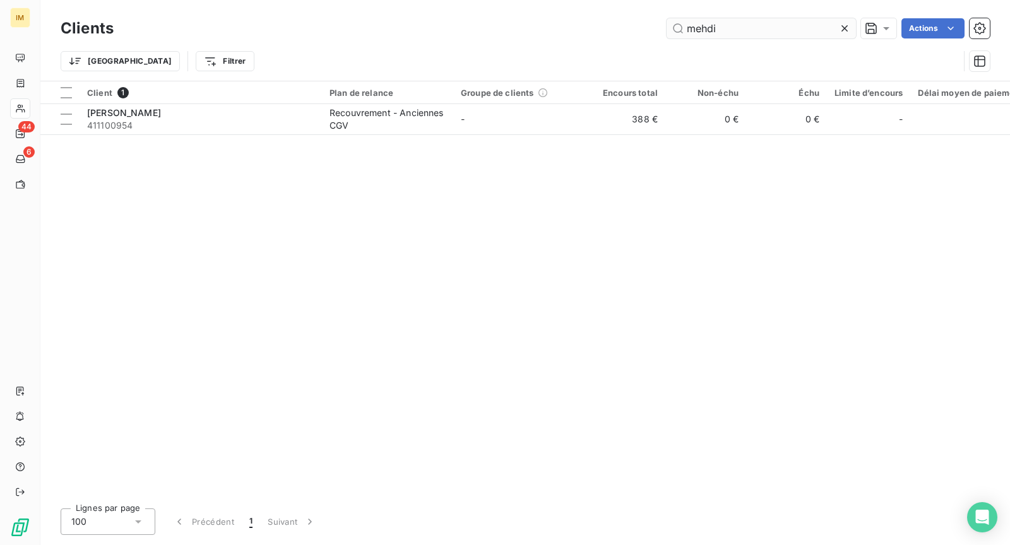
click at [723, 34] on input "mehdi" at bounding box center [761, 28] width 189 height 20
click at [727, 32] on input "mehdi" at bounding box center [761, 28] width 189 height 20
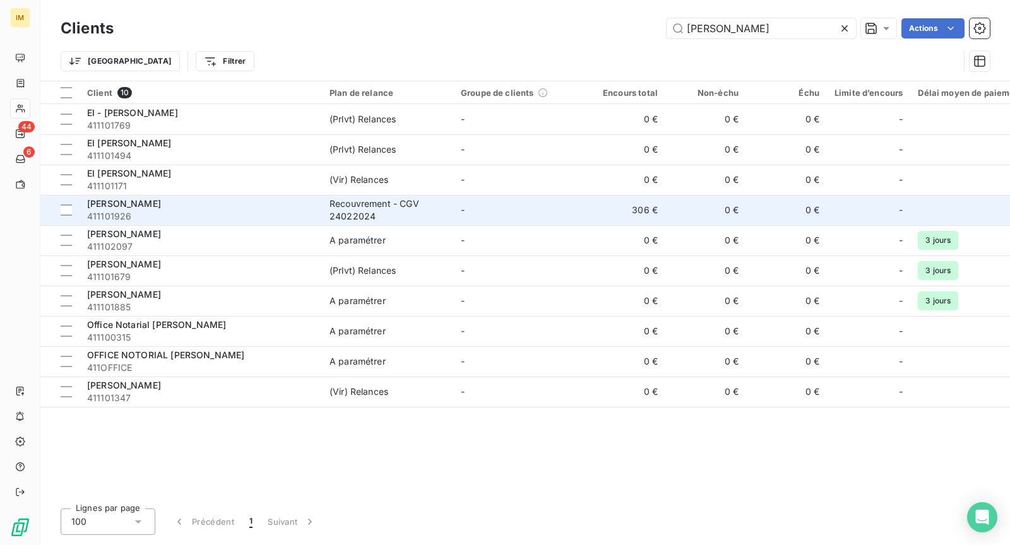
type input "[PERSON_NAME]"
click at [229, 201] on div "[PERSON_NAME]" at bounding box center [200, 204] width 227 height 13
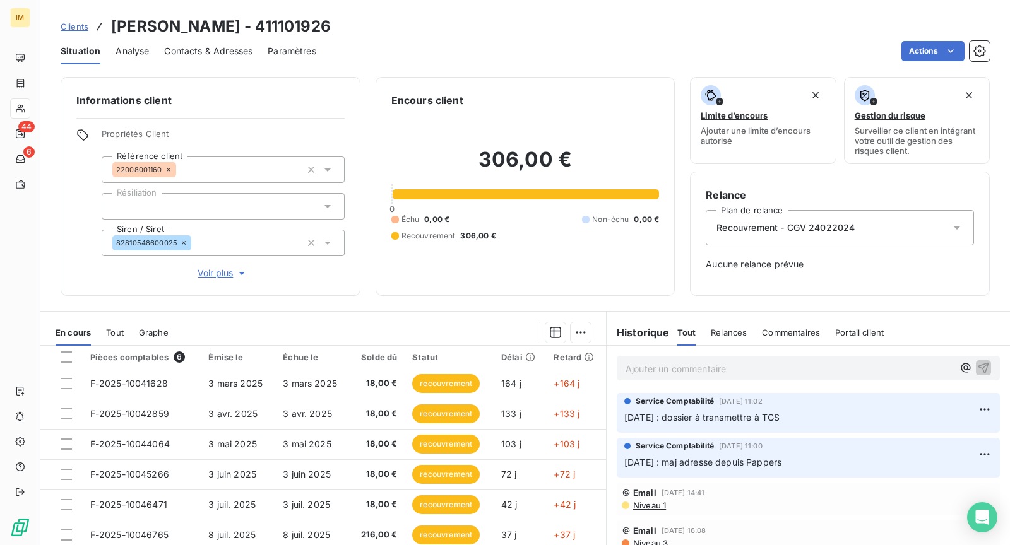
click at [213, 275] on span "Voir plus" at bounding box center [223, 273] width 51 height 13
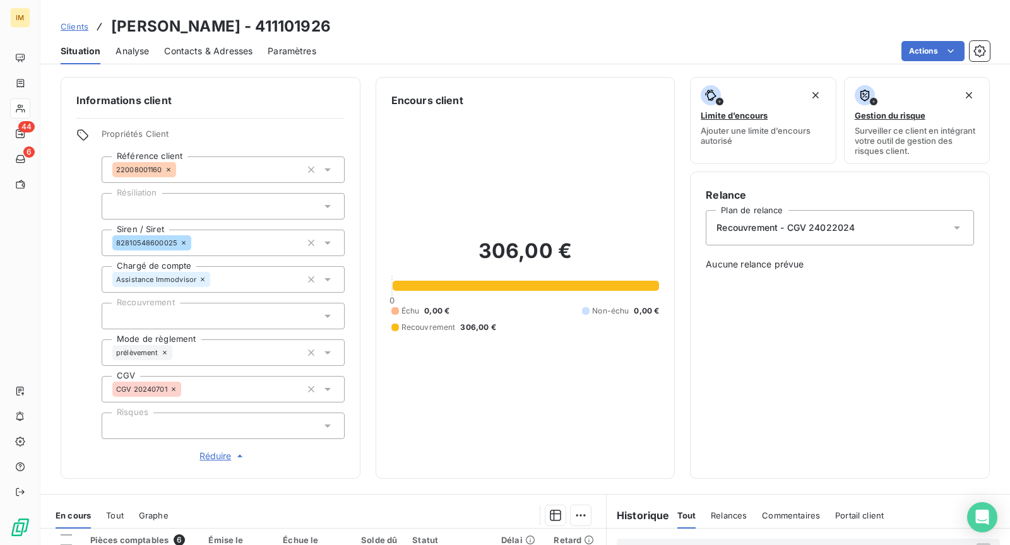
click at [215, 316] on div at bounding box center [223, 316] width 243 height 27
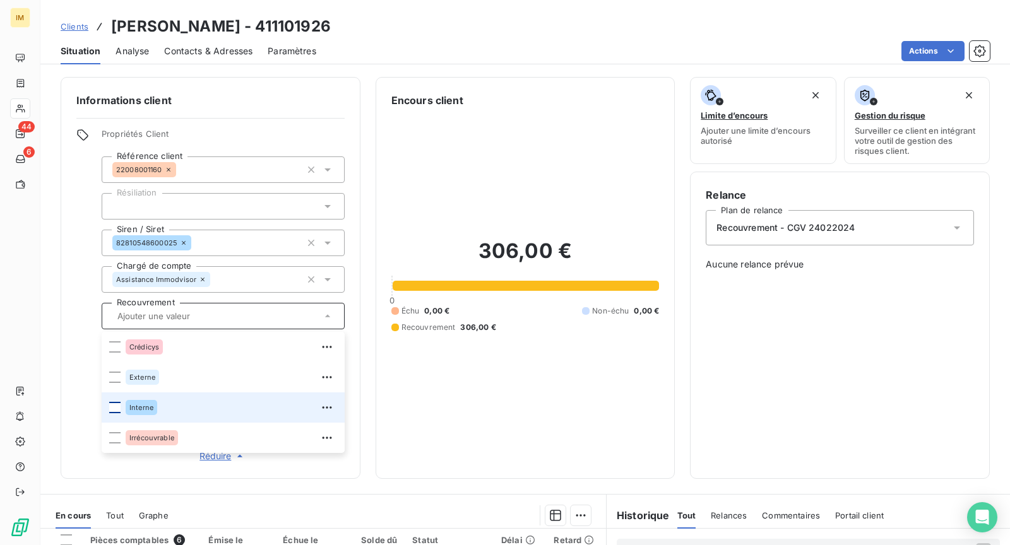
click at [114, 407] on div at bounding box center [114, 407] width 11 height 11
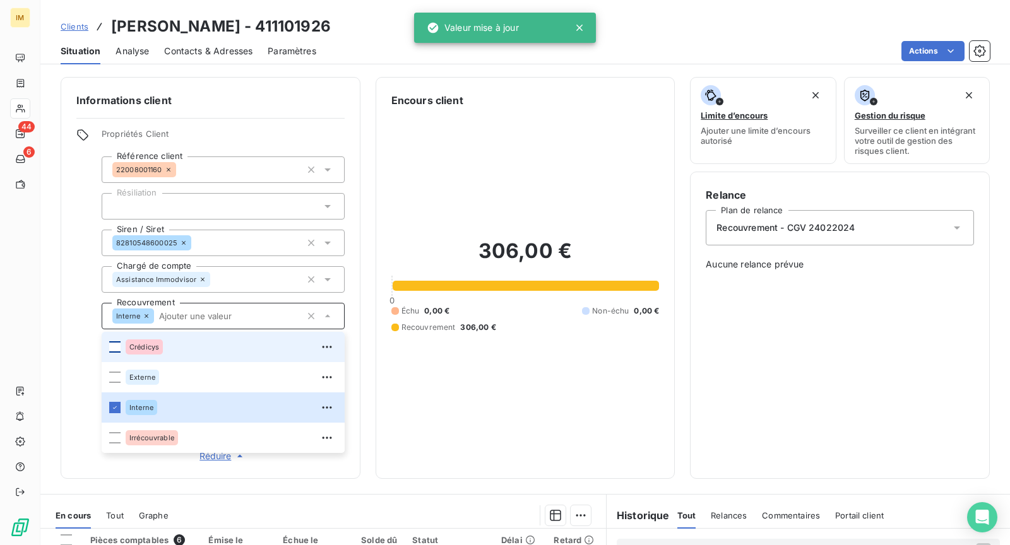
click at [116, 345] on div at bounding box center [114, 347] width 11 height 11
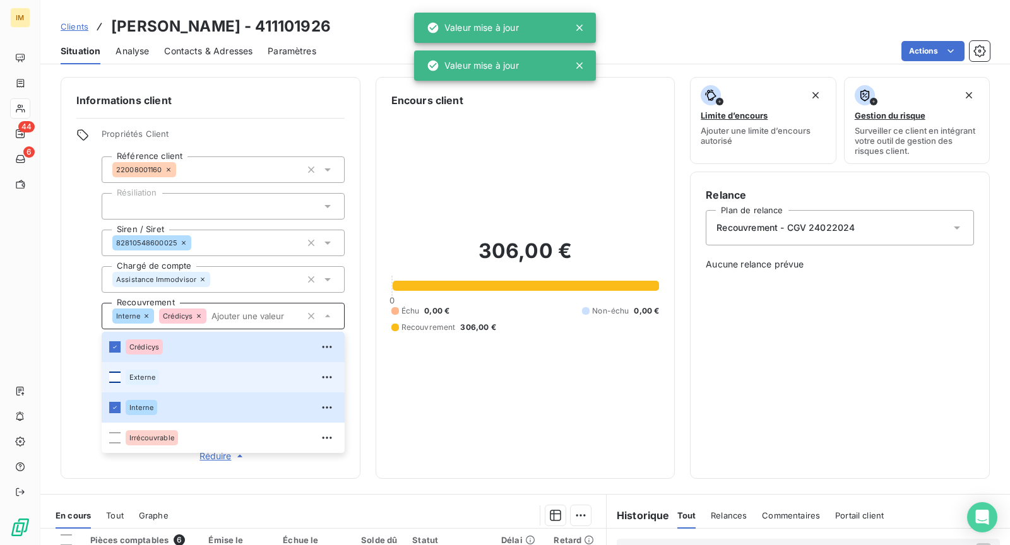
click at [117, 379] on div at bounding box center [114, 377] width 11 height 11
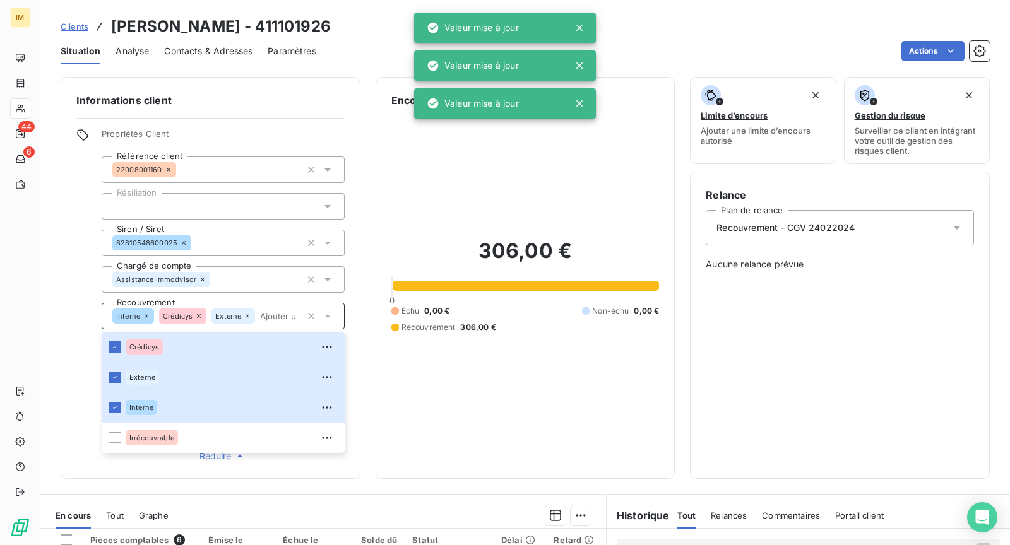
click at [62, 285] on div "Informations client Propriétés Client Référence client 22008001160 Résiliation …" at bounding box center [211, 278] width 300 height 402
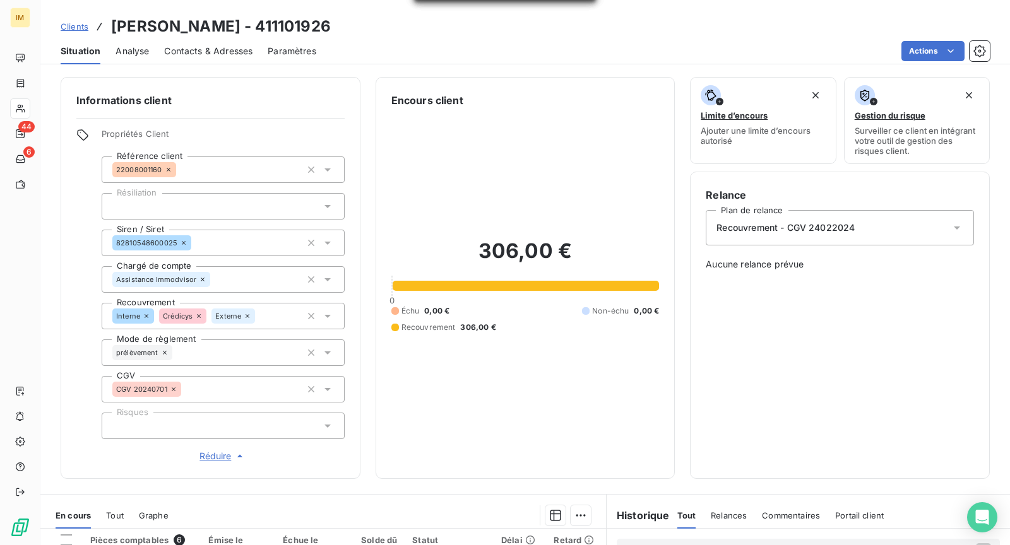
click at [198, 316] on icon at bounding box center [199, 316] width 4 height 4
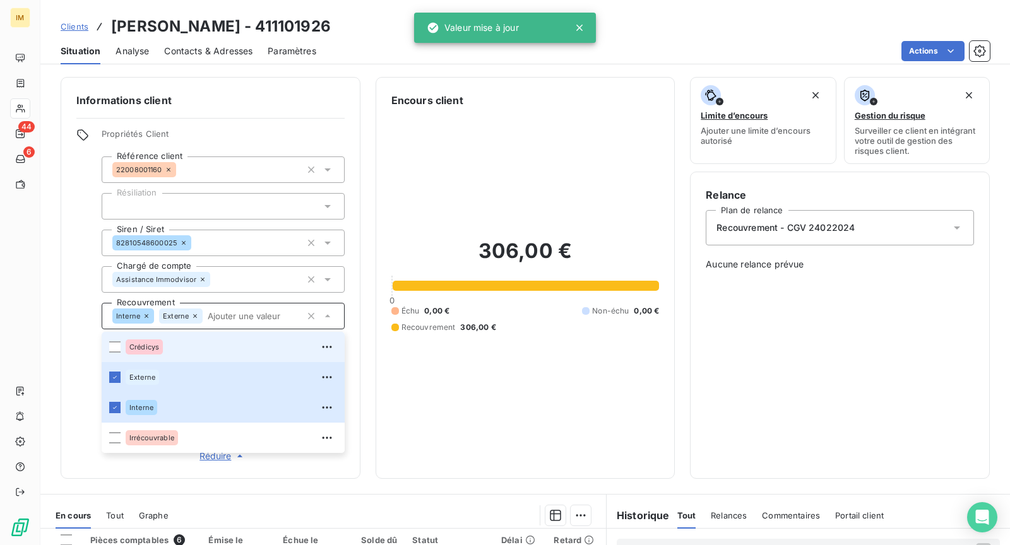
drag, startPoint x: 54, startPoint y: 289, endPoint x: 71, endPoint y: 311, distance: 27.9
click at [55, 289] on div "Informations client Propriétés Client Référence client 22008001160 Résiliation …" at bounding box center [525, 278] width 970 height 402
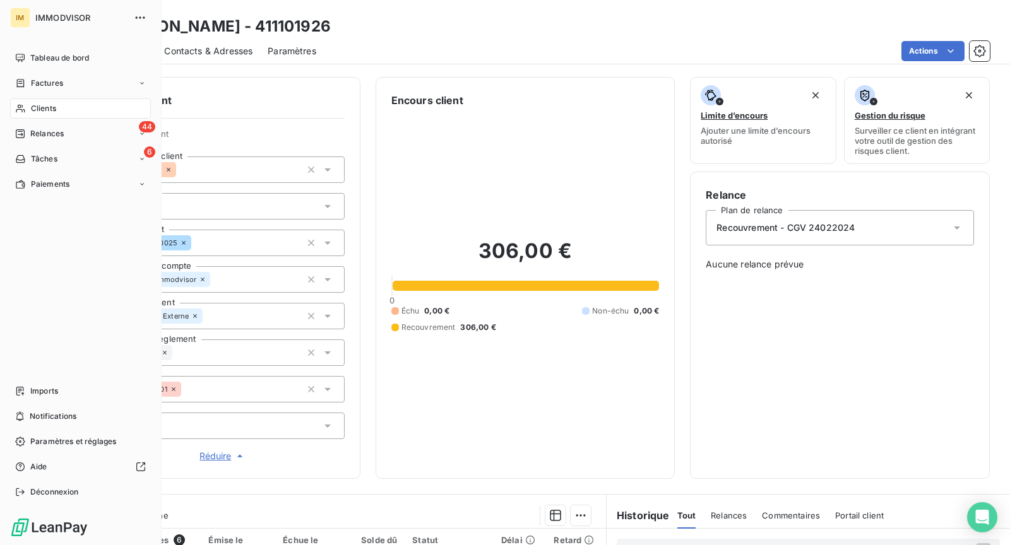
click at [68, 106] on div "Clients" at bounding box center [80, 108] width 141 height 20
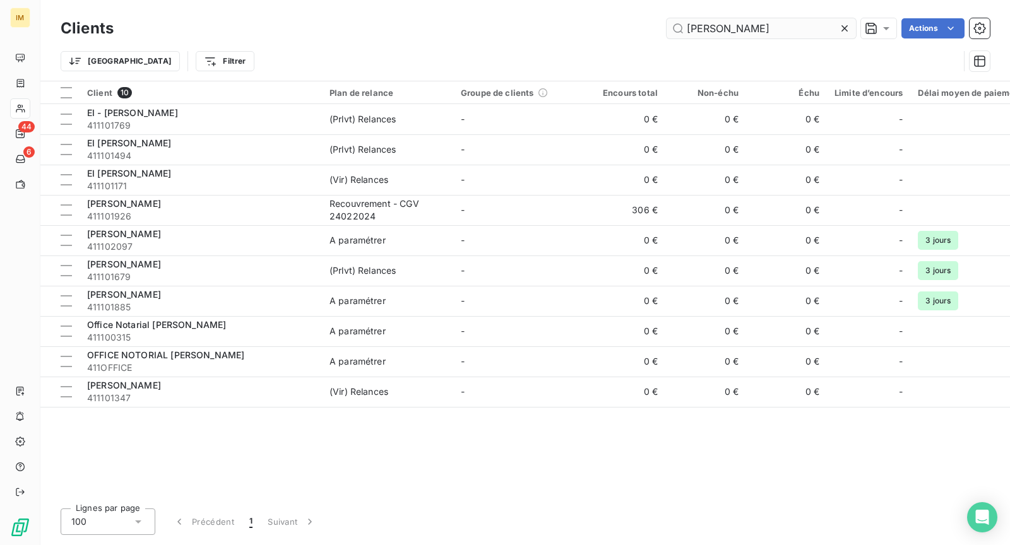
click at [742, 33] on input "[PERSON_NAME]" at bounding box center [761, 28] width 189 height 20
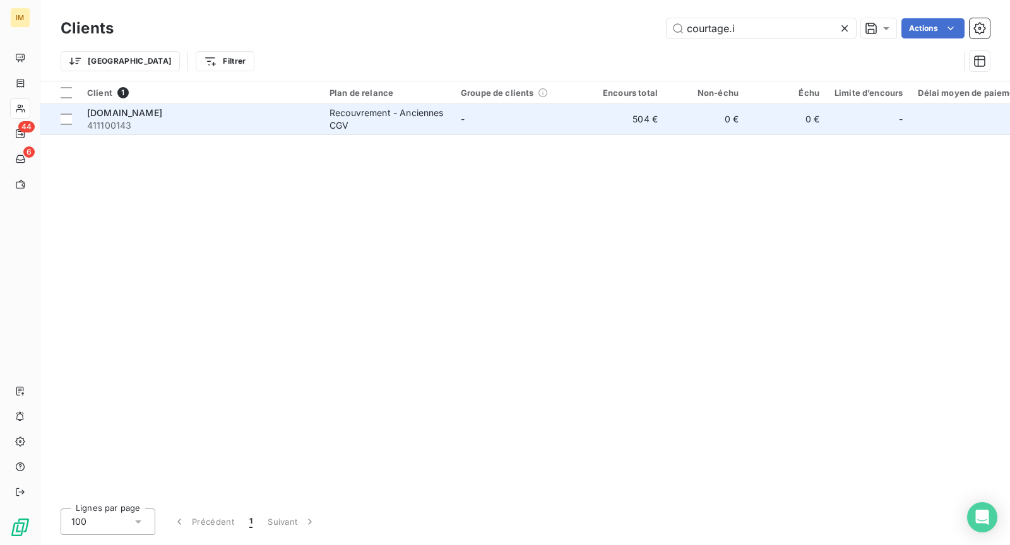
type input "courtage.i"
click at [241, 134] on td "[DOMAIN_NAME] 411100143" at bounding box center [201, 119] width 242 height 30
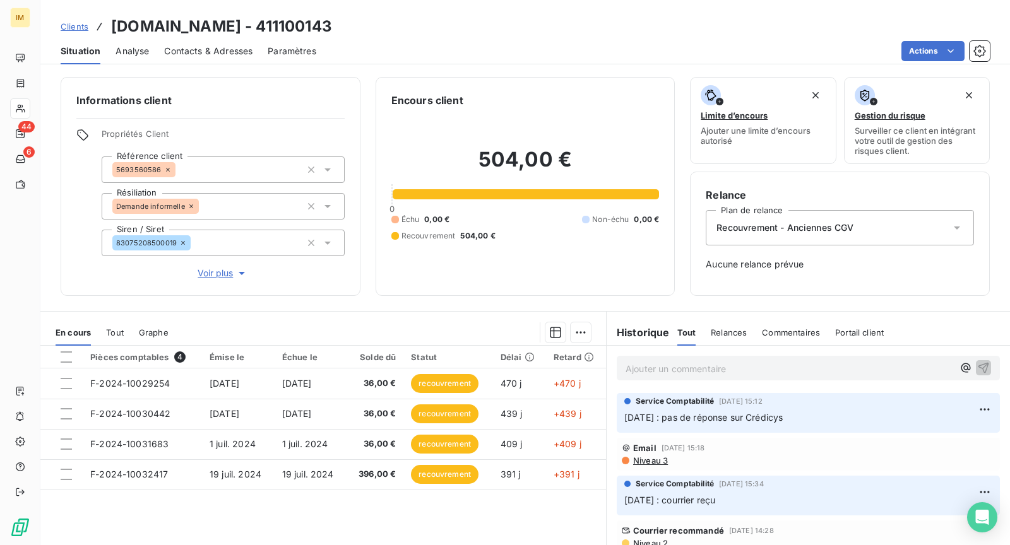
click at [220, 276] on span "Voir plus" at bounding box center [223, 273] width 51 height 13
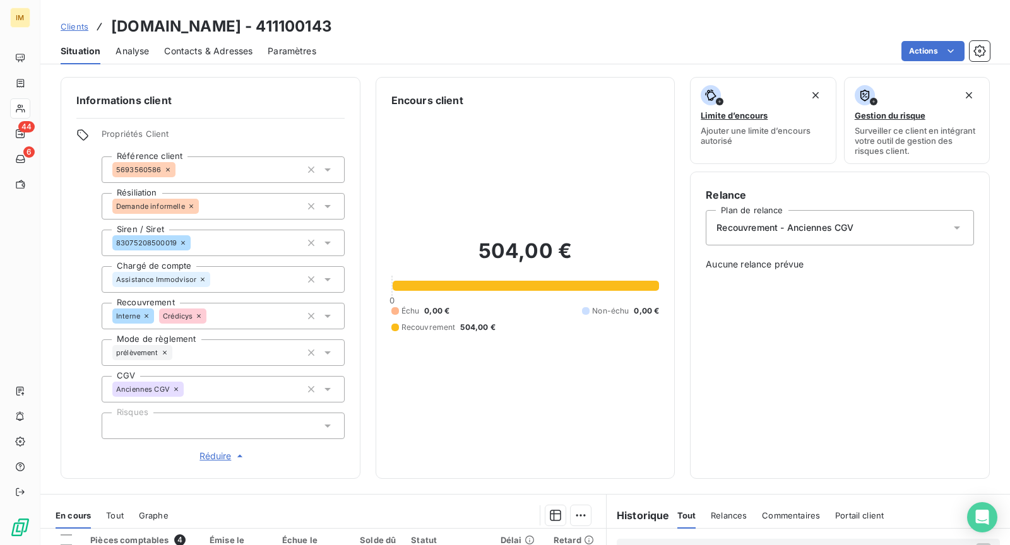
drag, startPoint x: 235, startPoint y: 313, endPoint x: 244, endPoint y: 330, distance: 18.6
click at [239, 313] on div "Interne Crédicys" at bounding box center [223, 316] width 243 height 27
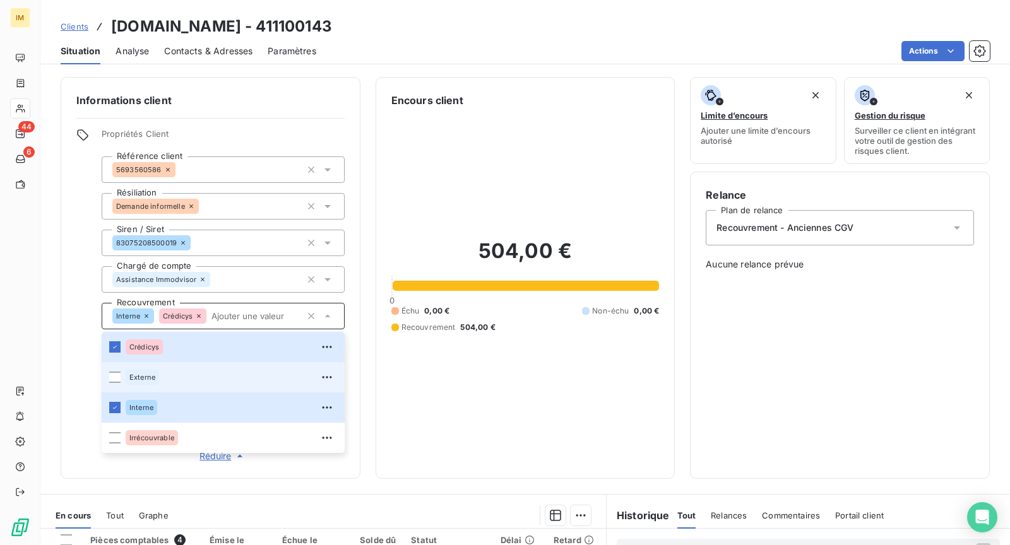
click at [186, 368] on div "Externe" at bounding box center [231, 377] width 211 height 20
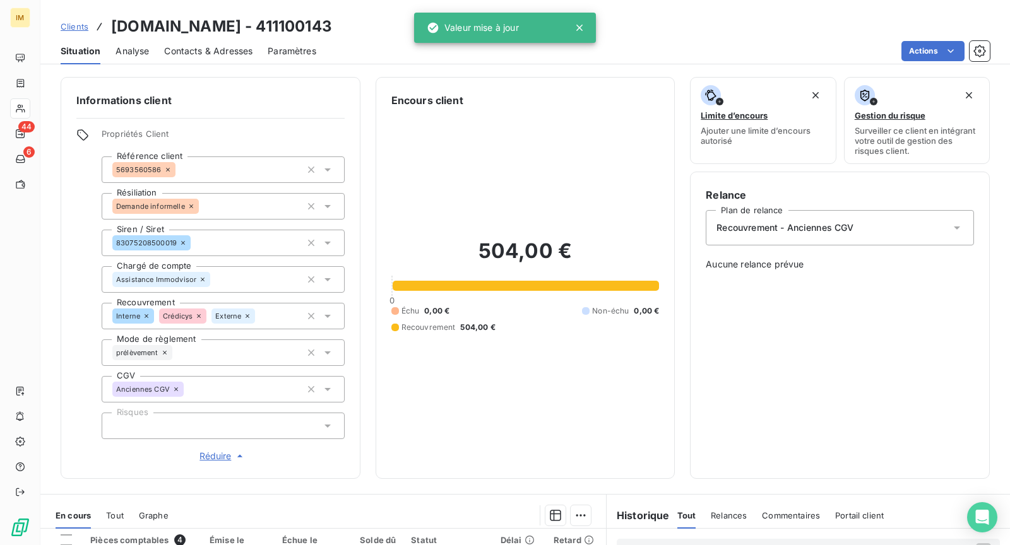
click at [73, 278] on div "Informations client Propriétés Client Référence client 5693560586 Résiliation D…" at bounding box center [211, 278] width 300 height 402
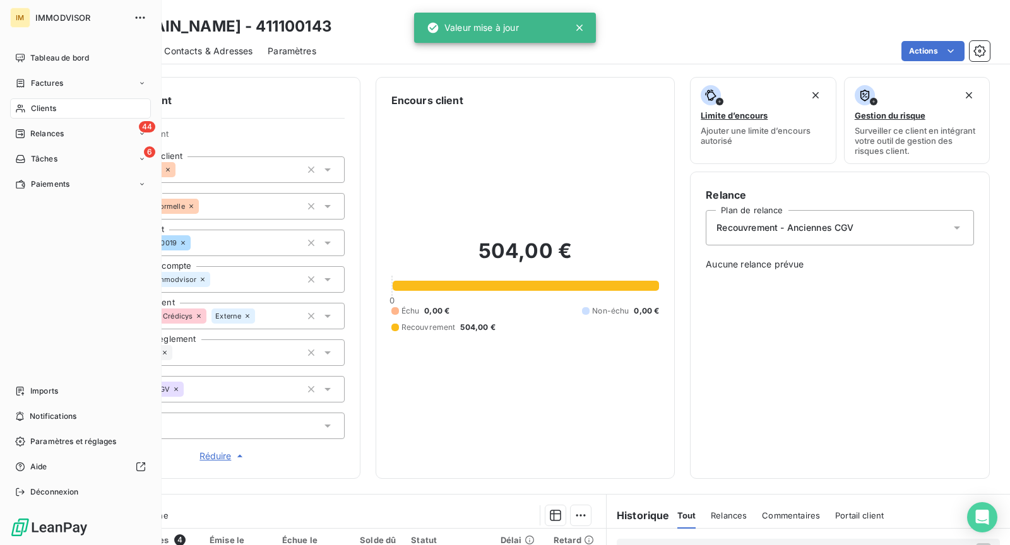
click at [31, 103] on span "Clients" at bounding box center [43, 108] width 25 height 11
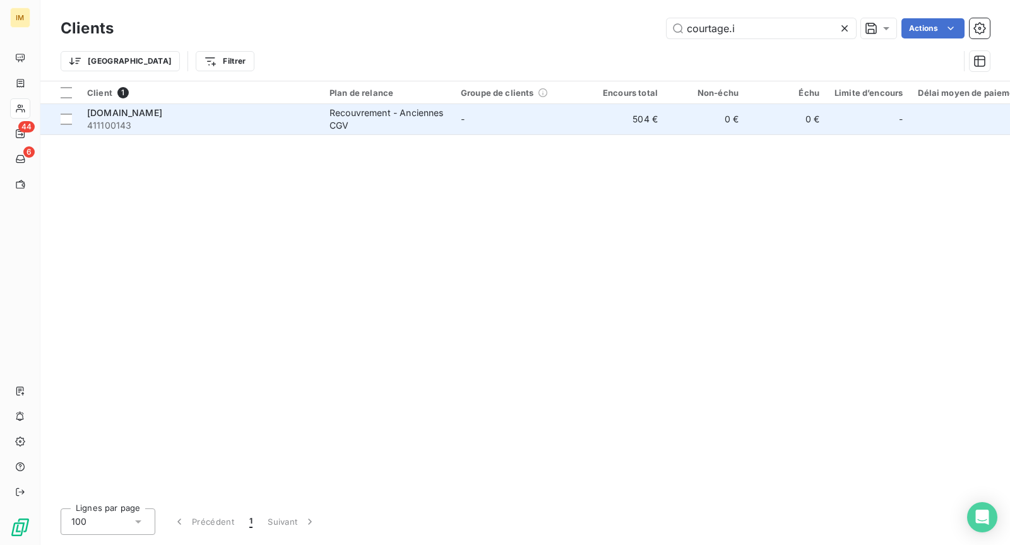
click at [184, 124] on span "411100143" at bounding box center [200, 125] width 227 height 13
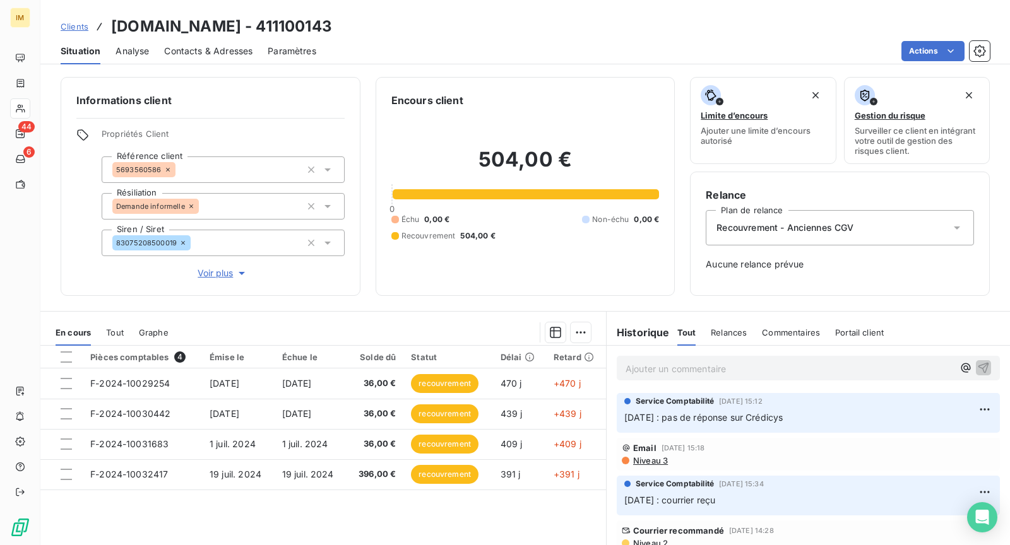
copy div
drag, startPoint x: 160, startPoint y: 169, endPoint x: 38, endPoint y: 216, distance: 130.7
click at [42, 213] on div "Informations client Propriétés Client Référence client 5693560586 Résiliation D…" at bounding box center [525, 186] width 970 height 219
drag, startPoint x: 54, startPoint y: 262, endPoint x: 157, endPoint y: 260, distance: 102.9
click at [59, 261] on div "Informations client Propriétés Client Référence client 5693560586 Résiliation D…" at bounding box center [525, 186] width 970 height 219
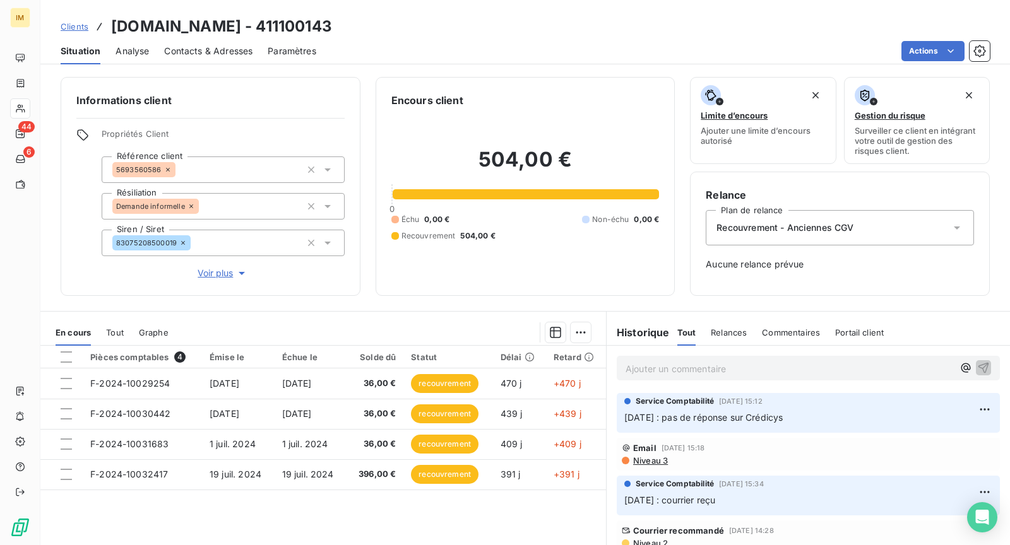
copy div
drag, startPoint x: 177, startPoint y: 242, endPoint x: 83, endPoint y: 258, distance: 95.4
click at [83, 258] on div "Propriétés Client Référence client 5693560586 Résiliation Demande informelle Si…" at bounding box center [210, 205] width 268 height 152
drag, startPoint x: 83, startPoint y: 258, endPoint x: 12, endPoint y: 275, distance: 72.6
click at [72, 260] on div "Informations client Propriétés Client Référence client 5693560586 Résiliation D…" at bounding box center [211, 186] width 300 height 219
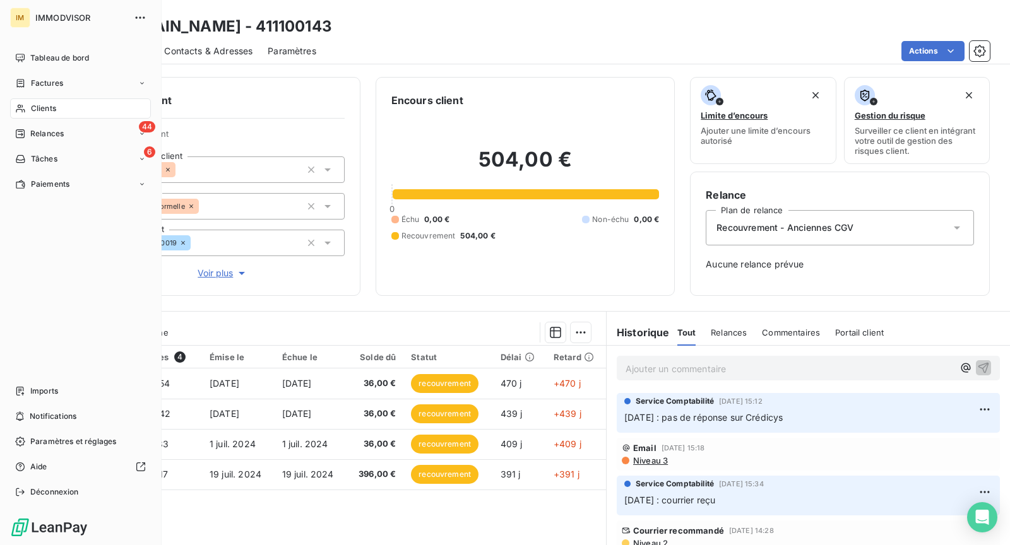
click at [28, 108] on div "Clients" at bounding box center [80, 108] width 141 height 20
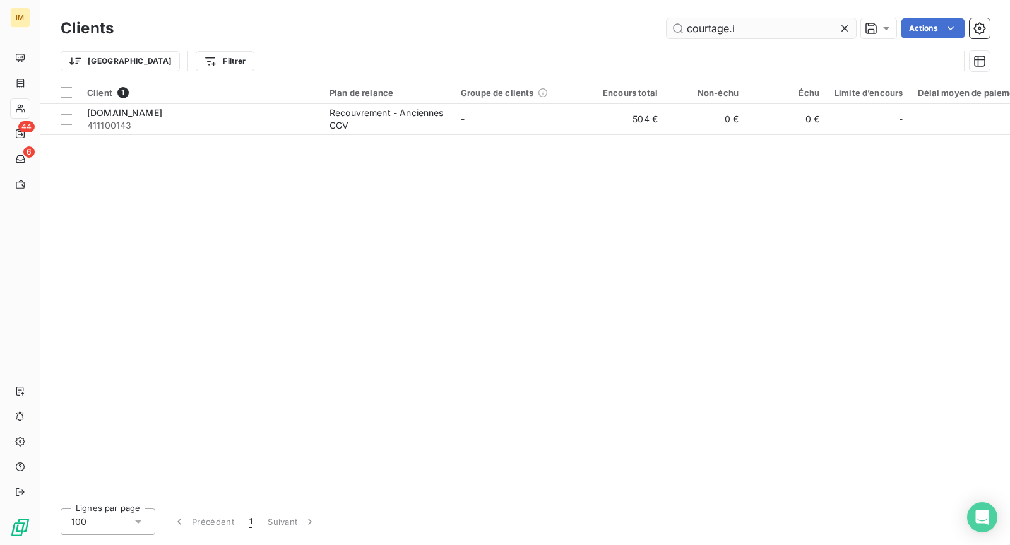
click at [757, 35] on input "courtage.i" at bounding box center [761, 28] width 189 height 20
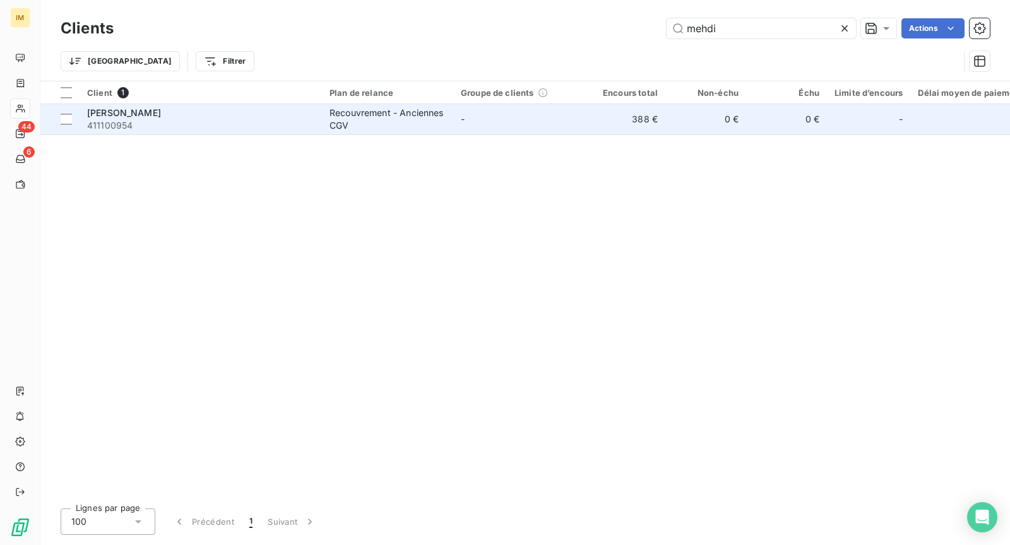
type input "mehdi"
click at [209, 130] on span "411100954" at bounding box center [200, 125] width 227 height 13
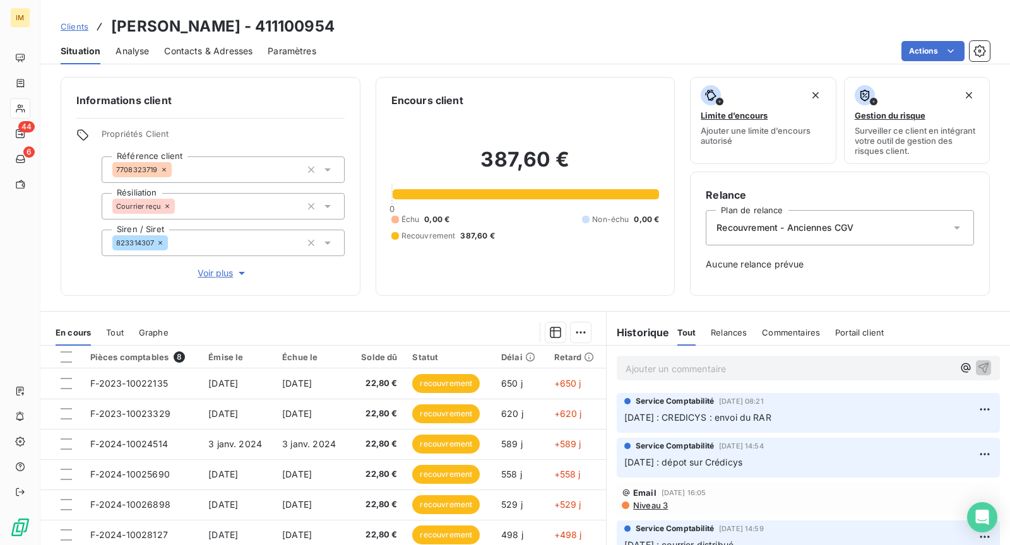
copy div
drag, startPoint x: 158, startPoint y: 169, endPoint x: 67, endPoint y: 186, distance: 93.2
click at [80, 181] on div "Propriétés Client Référence client 7708323719 Résiliation Courrier reçu Siren /…" at bounding box center [210, 205] width 268 height 152
click at [85, 252] on div "Propriétés Client Référence client 7708323719 Résiliation Courrier reçu Siren /…" at bounding box center [210, 205] width 268 height 152
copy div
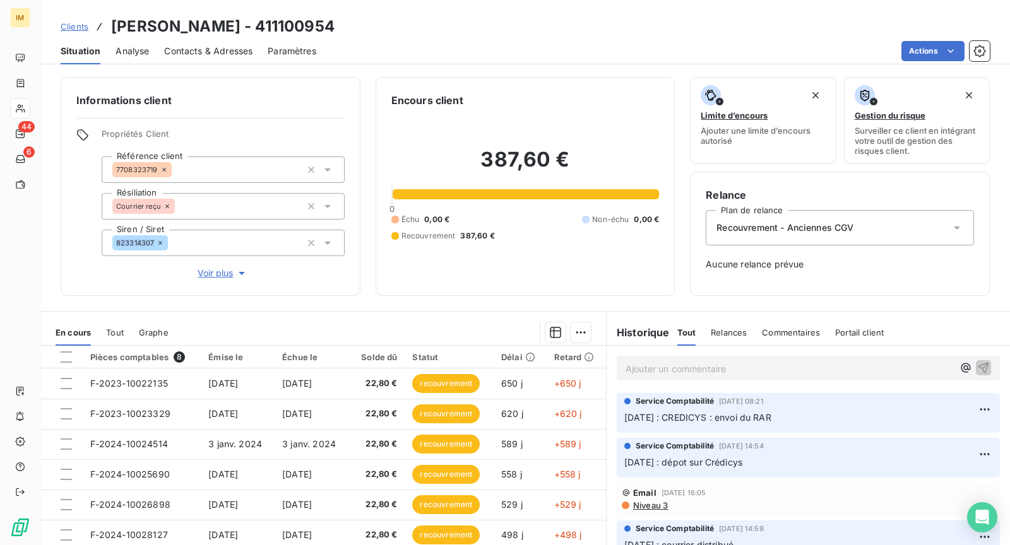
drag, startPoint x: 126, startPoint y: 241, endPoint x: 68, endPoint y: 255, distance: 59.9
click at [68, 255] on div "Informations client Propriétés Client Référence client 7708323719 Résiliation C…" at bounding box center [211, 186] width 300 height 219
drag, startPoint x: 68, startPoint y: 255, endPoint x: 10, endPoint y: 255, distance: 57.4
click at [61, 255] on div "Informations client Propriétés Client Référence client 7708323719 Résiliation C…" at bounding box center [211, 186] width 300 height 219
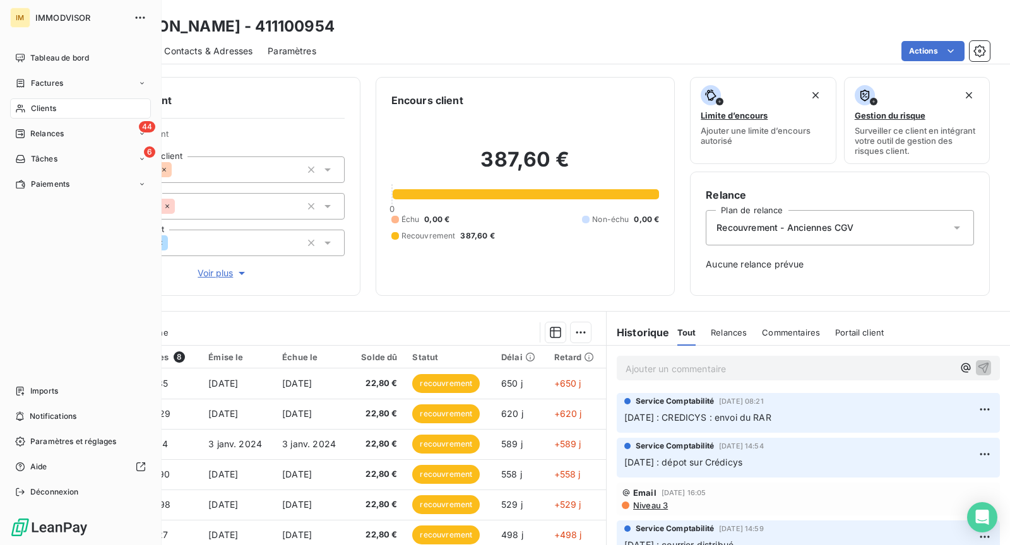
click at [33, 105] on span "Clients" at bounding box center [43, 108] width 25 height 11
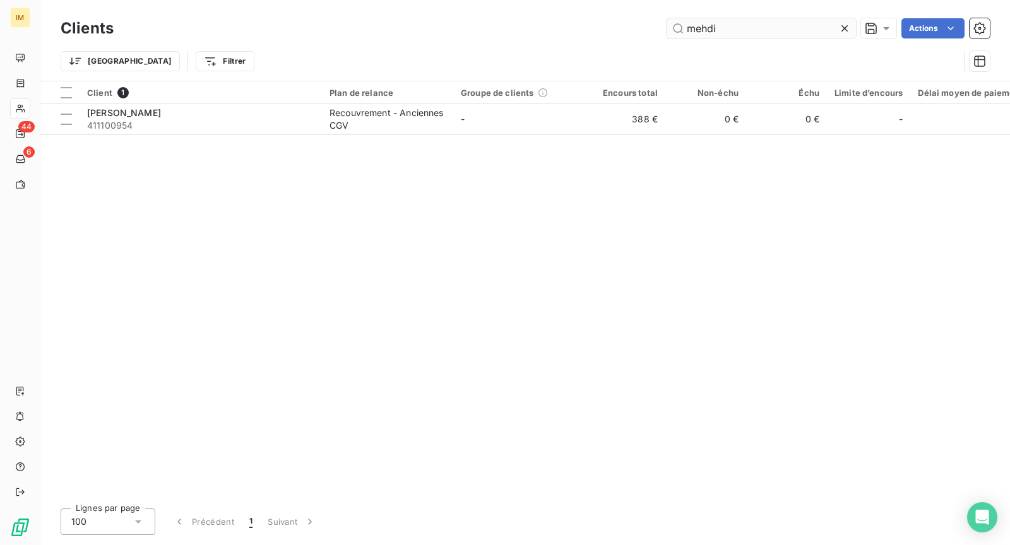
click at [754, 32] on input "mehdi" at bounding box center [761, 28] width 189 height 20
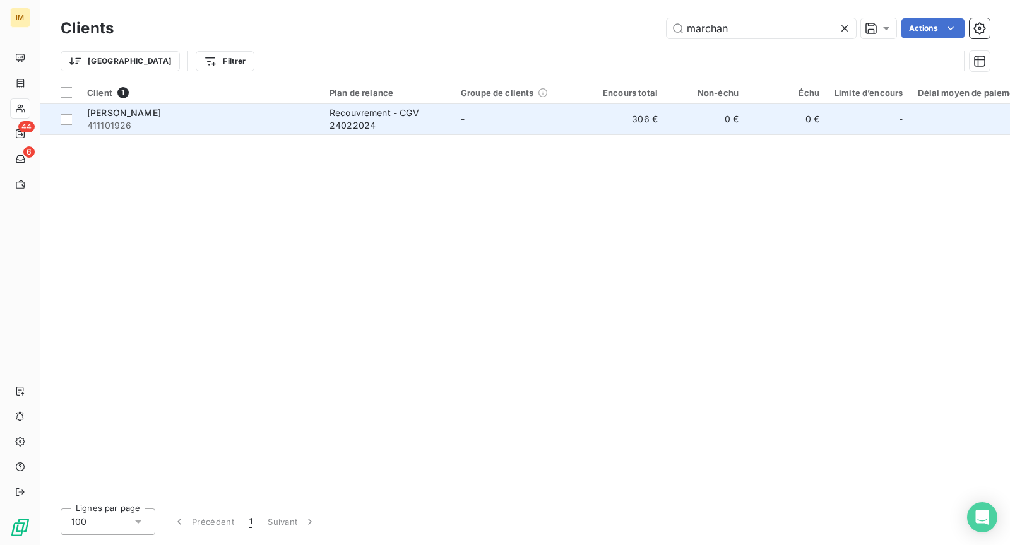
type input "marchan"
click at [190, 117] on div "[PERSON_NAME]" at bounding box center [200, 113] width 227 height 13
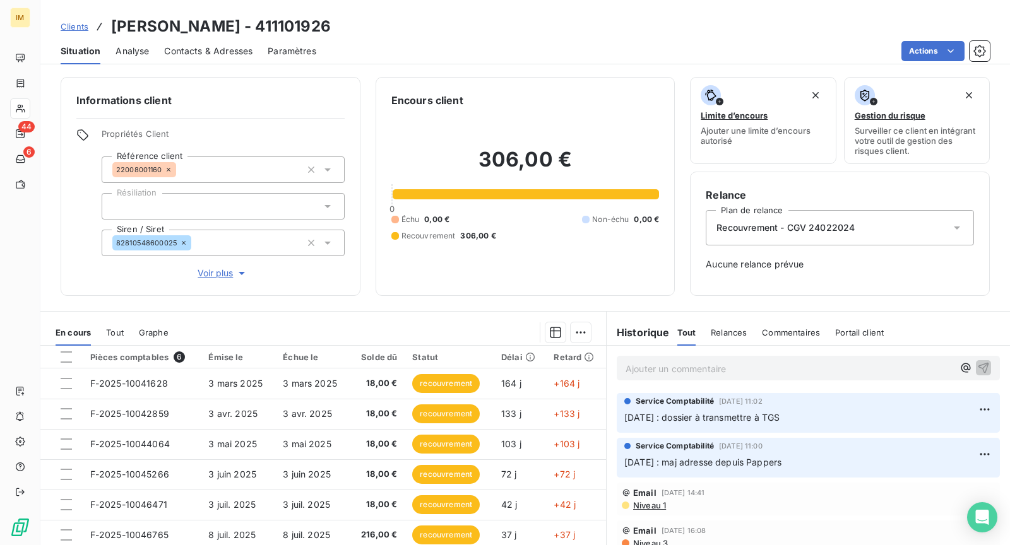
copy div
drag, startPoint x: 164, startPoint y: 170, endPoint x: 81, endPoint y: 194, distance: 86.1
click at [81, 194] on div "Propriétés Client Référence client 22008001160 Résiliation Siren / Siret 828105…" at bounding box center [210, 205] width 268 height 152
copy div
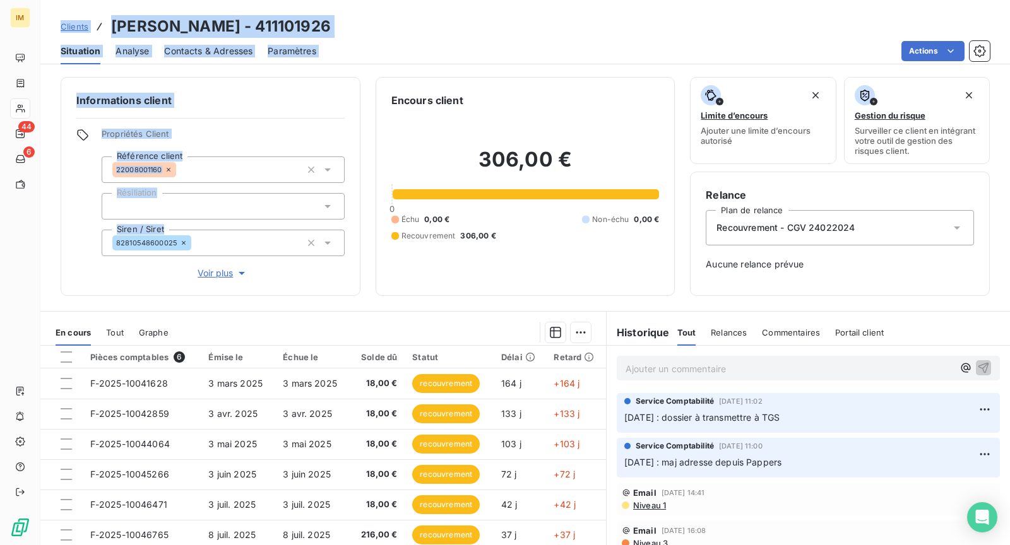
drag, startPoint x: 177, startPoint y: 243, endPoint x: 1, endPoint y: 268, distance: 177.3
click at [1, 268] on div "IM 44 6 Clients [PERSON_NAME] - 411101926 Situation Analyse Contacts & Adresses…" at bounding box center [505, 272] width 1010 height 545
click at [570, 6] on div "Clients [PERSON_NAME] - 411101926 Situation Analyse Contacts & Adresses Paramèt…" at bounding box center [525, 32] width 970 height 64
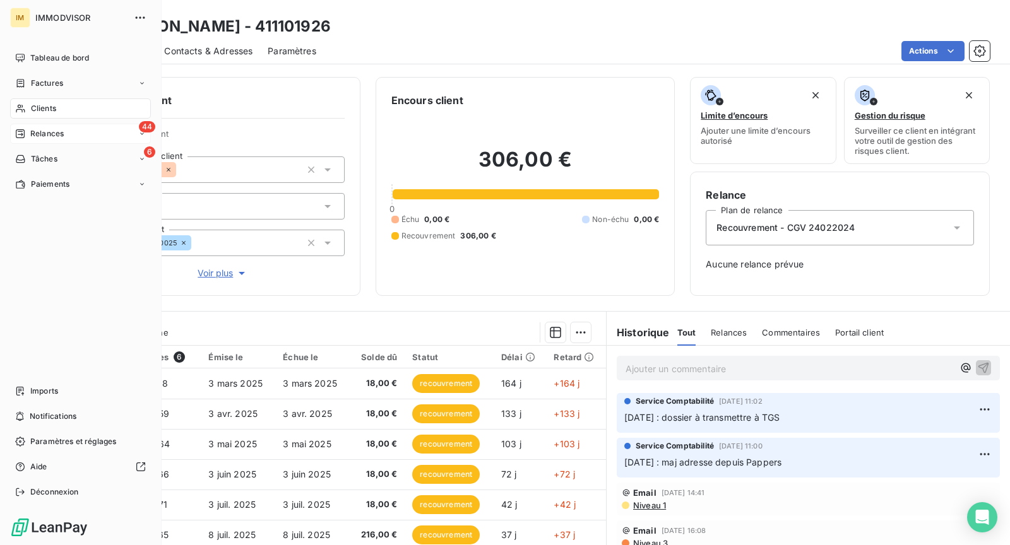
drag, startPoint x: 52, startPoint y: 107, endPoint x: 70, endPoint y: 124, distance: 24.6
click at [52, 108] on span "Clients" at bounding box center [43, 108] width 25 height 11
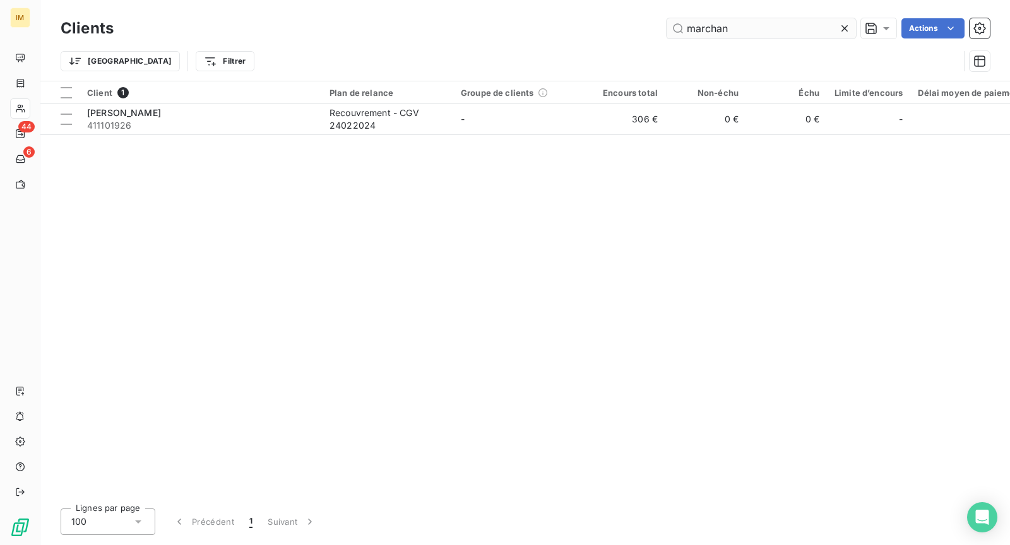
click at [722, 28] on input "marchan" at bounding box center [761, 28] width 189 height 20
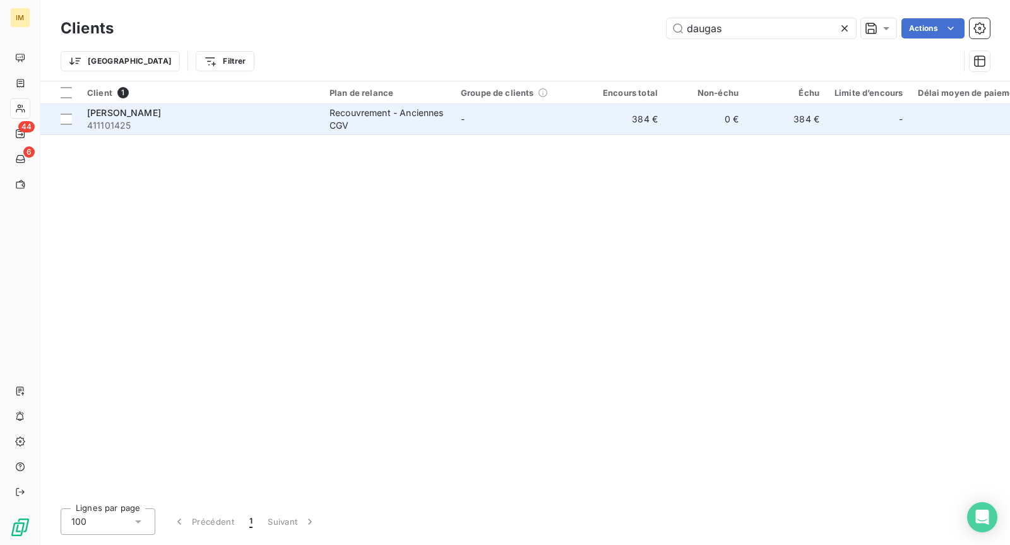
type input "daugas"
click at [297, 123] on span "411101425" at bounding box center [200, 125] width 227 height 13
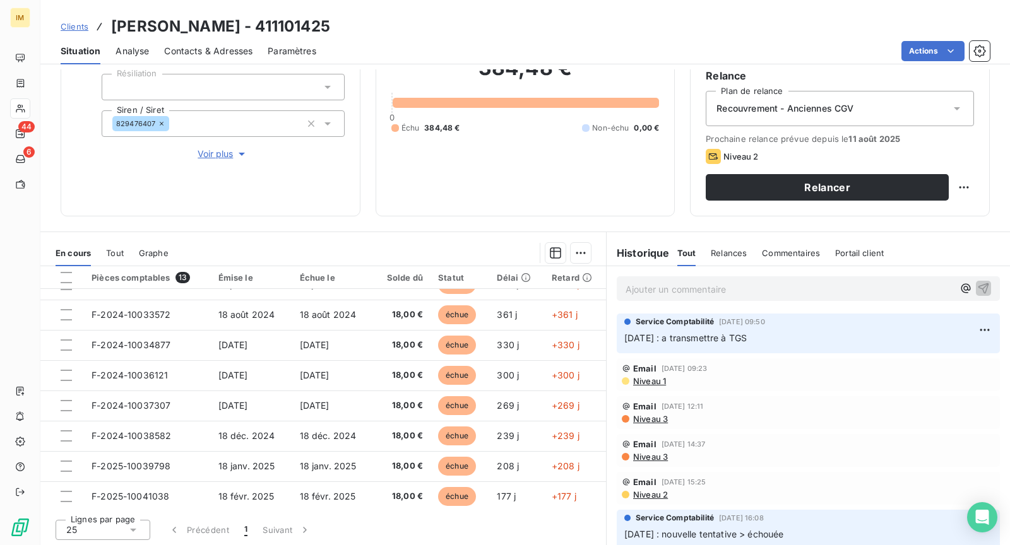
scroll to position [28, 0]
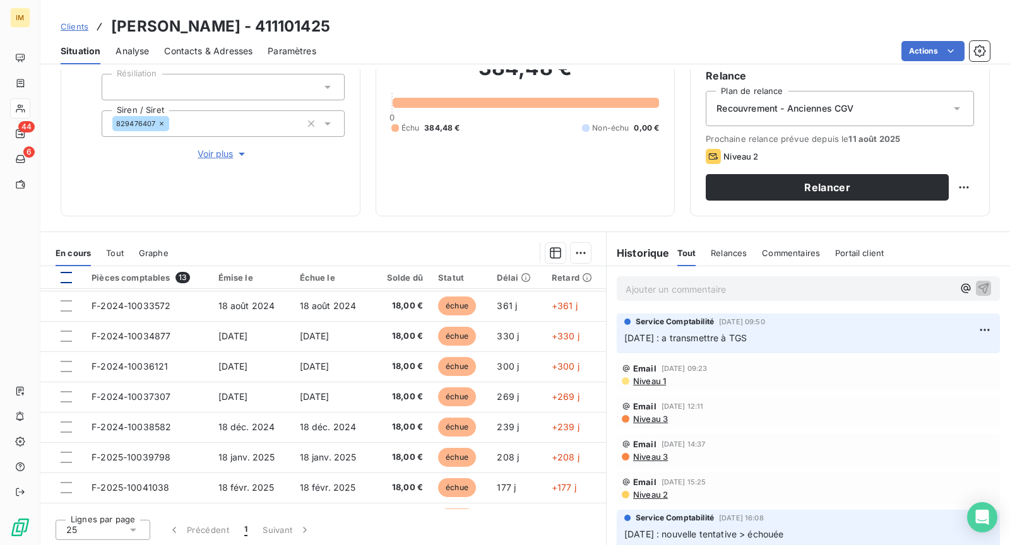
click at [68, 272] on div at bounding box center [66, 277] width 11 height 11
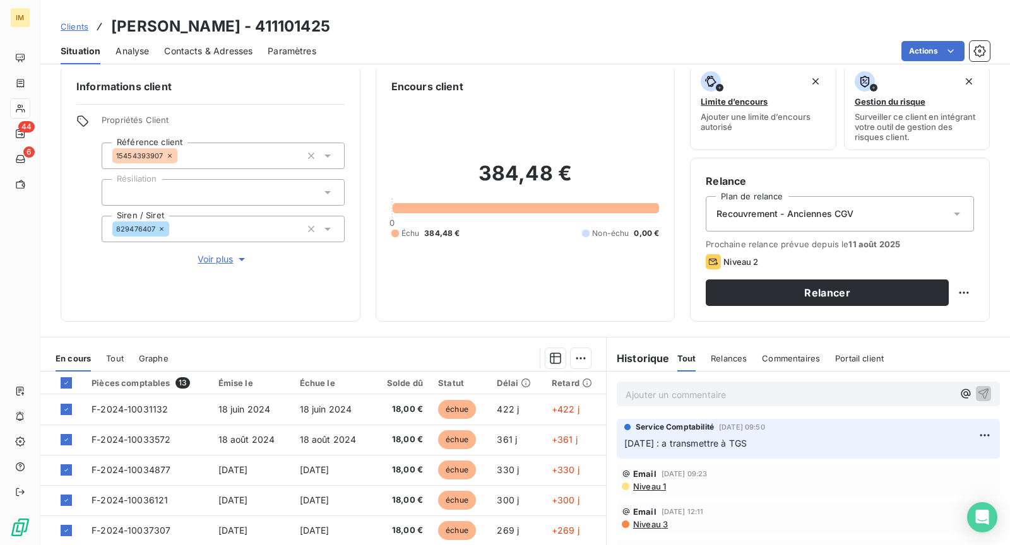
scroll to position [0, 0]
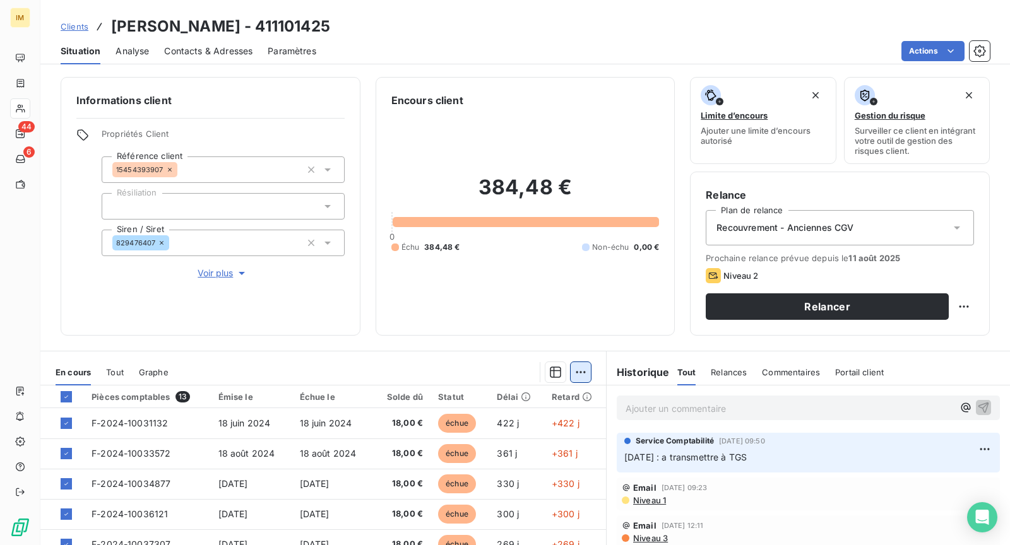
click at [576, 373] on html "IM 44 6 Clients [PERSON_NAME] - 411101425 Situation Analyse Contacts & Adresses…" at bounding box center [505, 272] width 1010 height 545
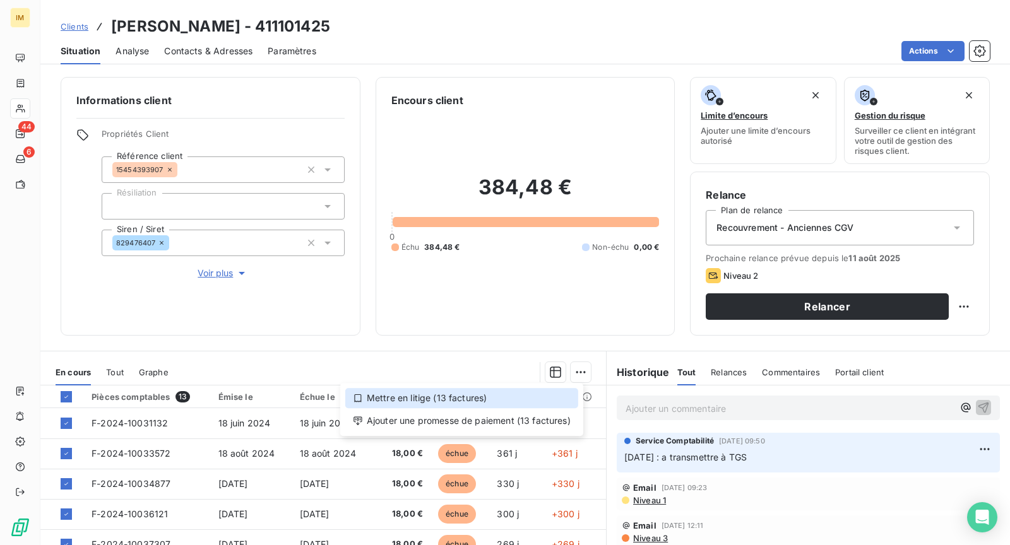
click at [452, 404] on div "Mettre en litige (13 factures)" at bounding box center [461, 398] width 233 height 20
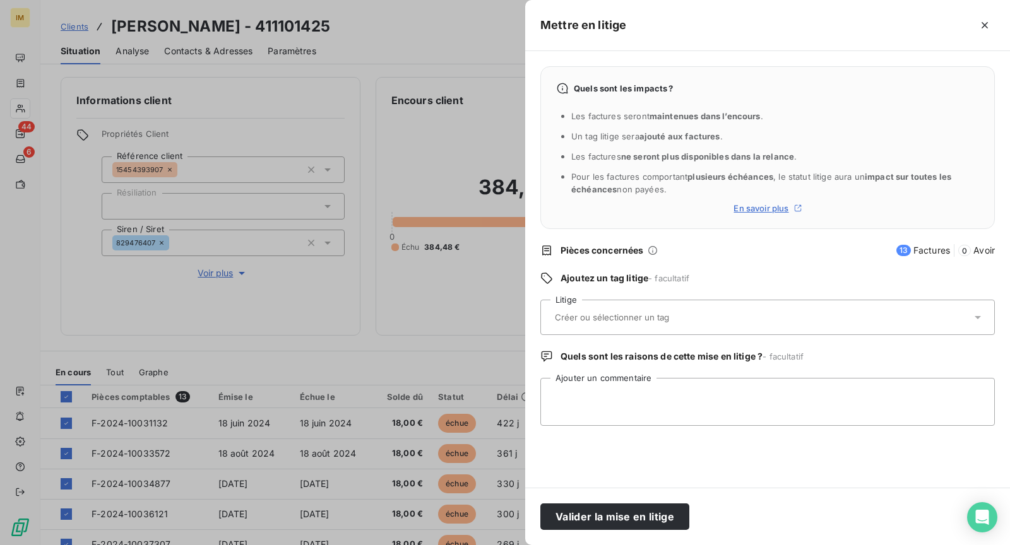
click at [686, 317] on input "text" at bounding box center [646, 317] width 184 height 11
click at [785, 450] on div "Quels sont les impacts ? Les factures seront maintenues dans l’encours . Un tag…" at bounding box center [767, 269] width 485 height 437
click at [987, 20] on icon "button" at bounding box center [984, 25] width 13 height 13
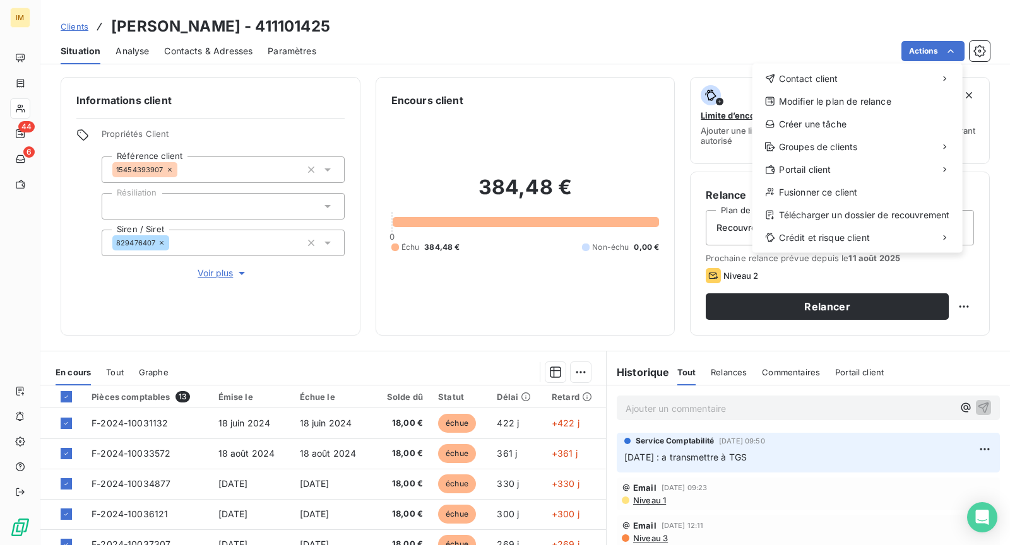
click at [280, 420] on html "IM 44 6 Clients [PERSON_NAME] - 411101425 Situation Analyse Contacts & Adresses…" at bounding box center [505, 272] width 1010 height 545
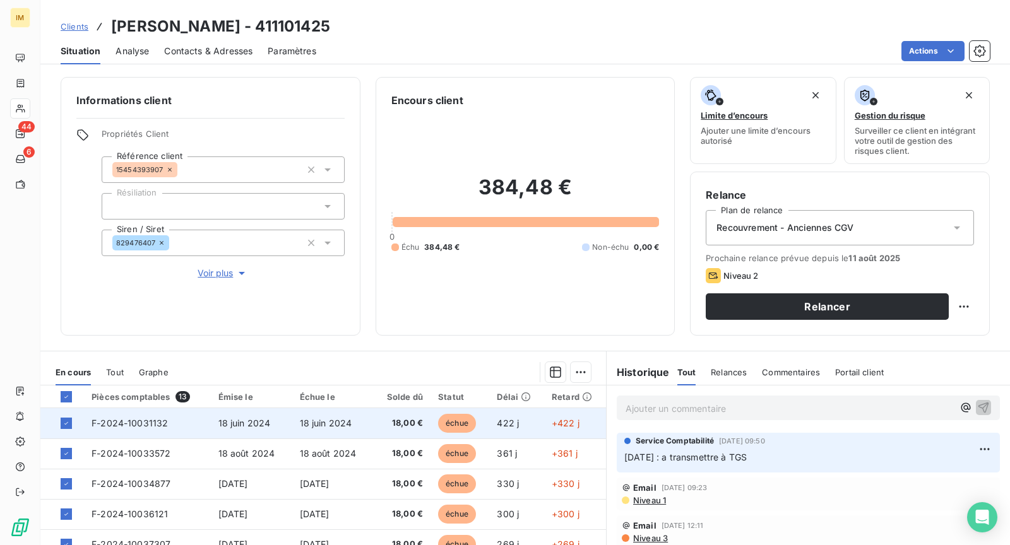
click at [340, 420] on span "18 juin 2024" at bounding box center [326, 423] width 52 height 11
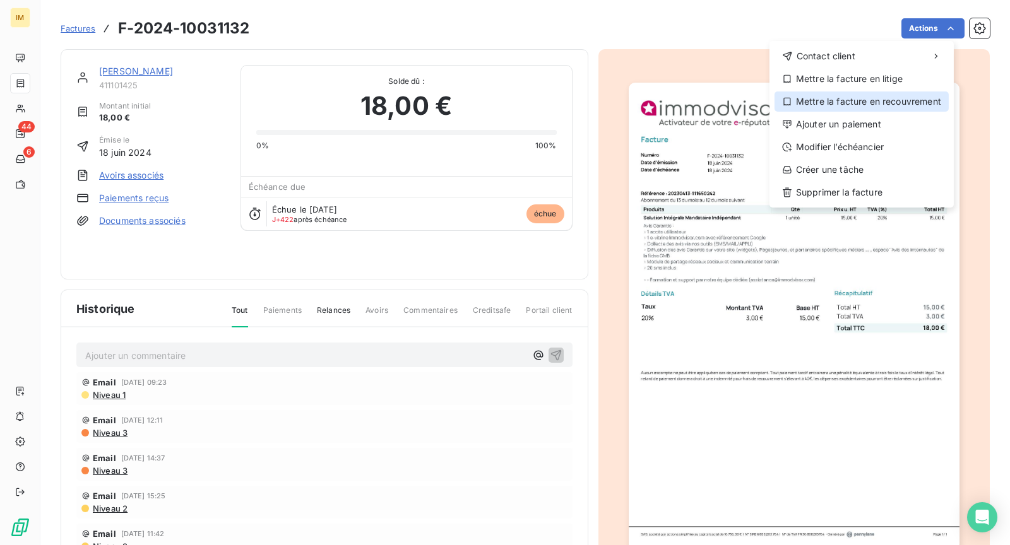
click at [876, 98] on div "Mettre la facture en recouvrement" at bounding box center [862, 102] width 174 height 20
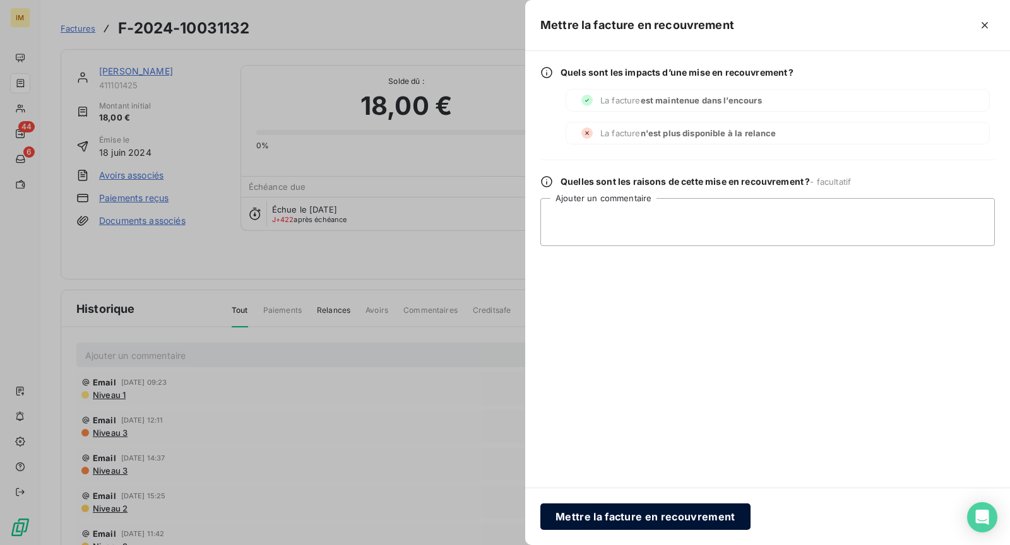
click at [605, 522] on button "Mettre la facture en recouvrement" at bounding box center [645, 517] width 210 height 27
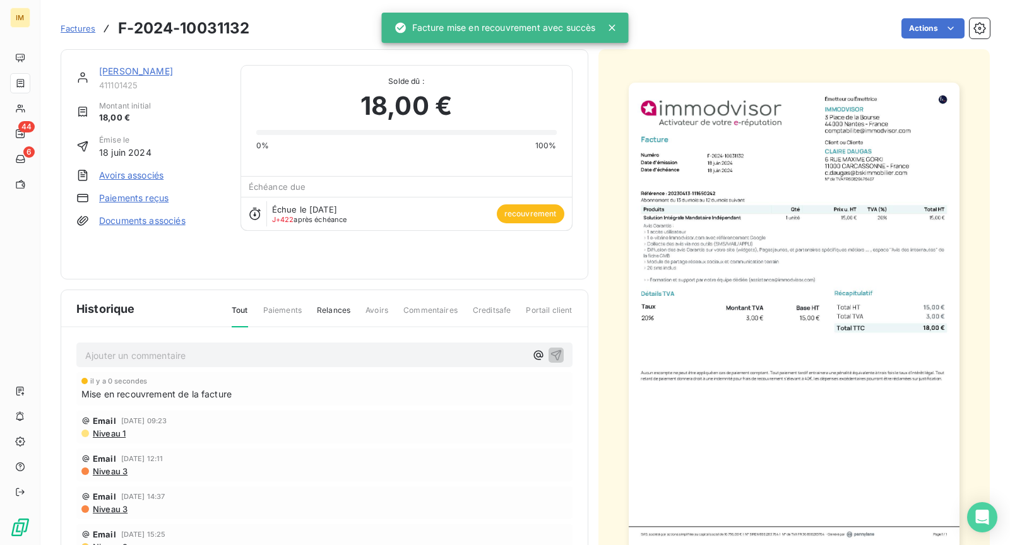
click at [136, 75] on link "[PERSON_NAME]" at bounding box center [136, 71] width 74 height 11
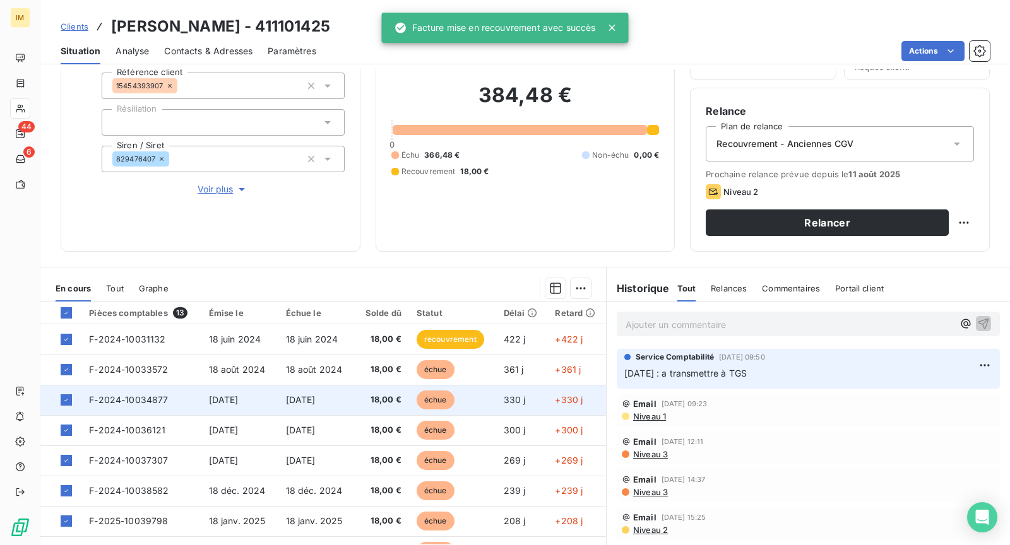
scroll to position [119, 0]
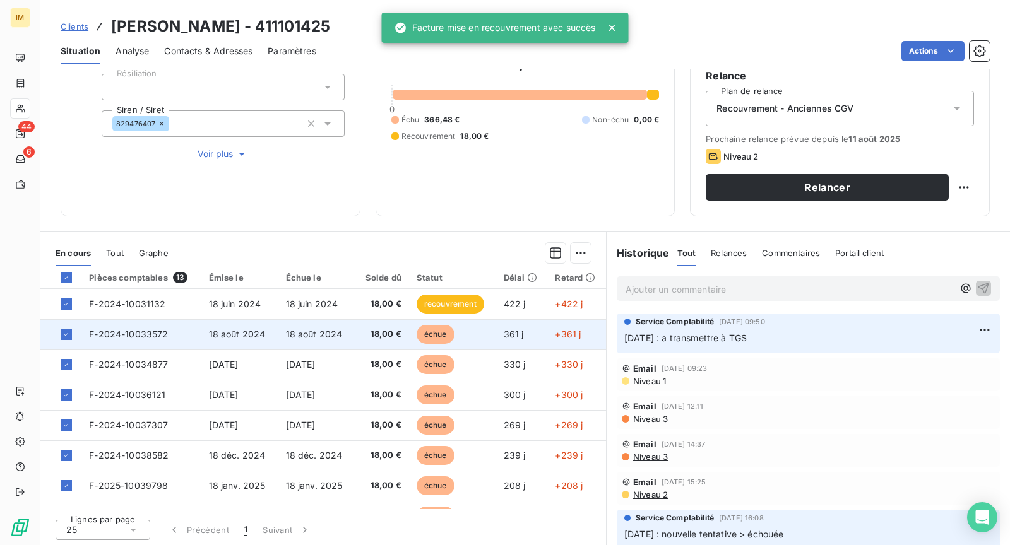
click at [327, 333] on span "18 août 2024" at bounding box center [314, 334] width 57 height 11
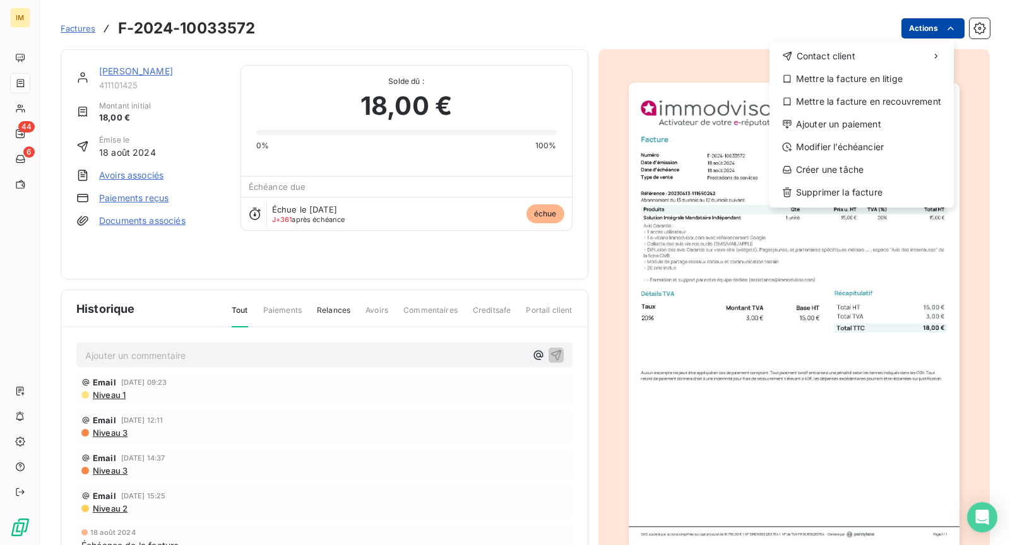
click at [915, 32] on html "IM 44 6 Factures F-2024-10033572 Actions Contact client Mettre la facture en li…" at bounding box center [505, 272] width 1010 height 545
click at [889, 93] on div "Mettre la facture en recouvrement" at bounding box center [862, 102] width 174 height 20
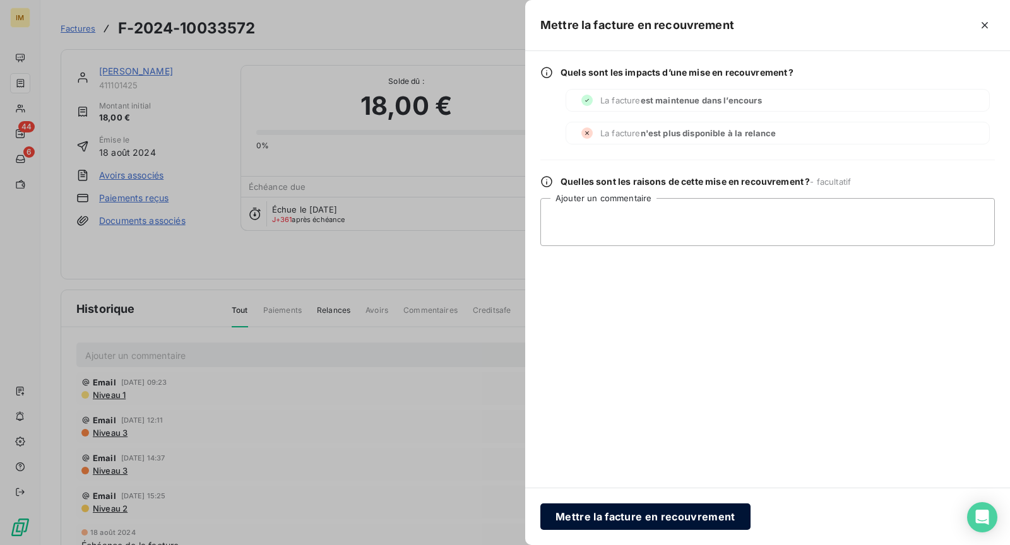
click at [675, 514] on button "Mettre la facture en recouvrement" at bounding box center [645, 517] width 210 height 27
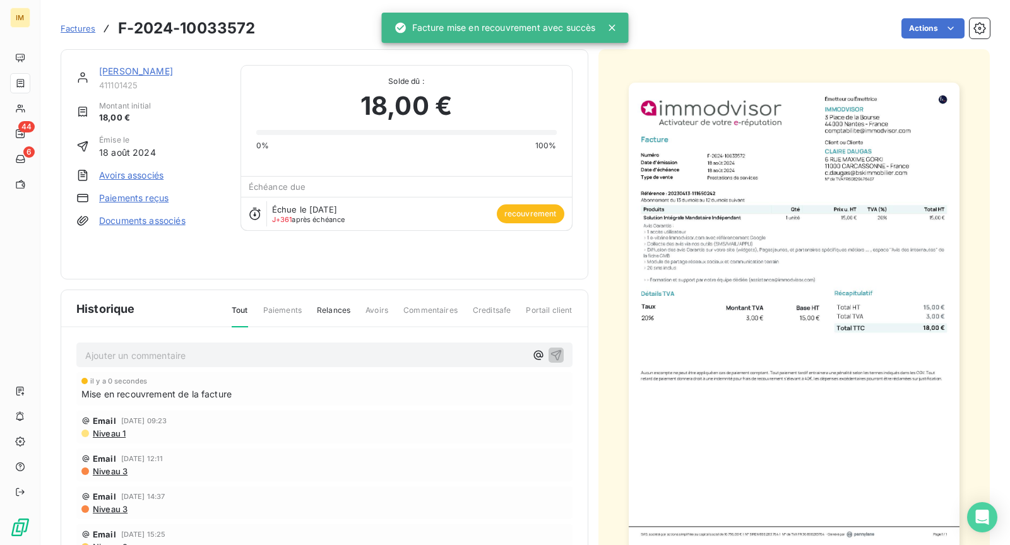
click at [121, 77] on div "[PERSON_NAME]" at bounding box center [162, 71] width 126 height 13
click at [128, 72] on link "[PERSON_NAME]" at bounding box center [136, 71] width 74 height 11
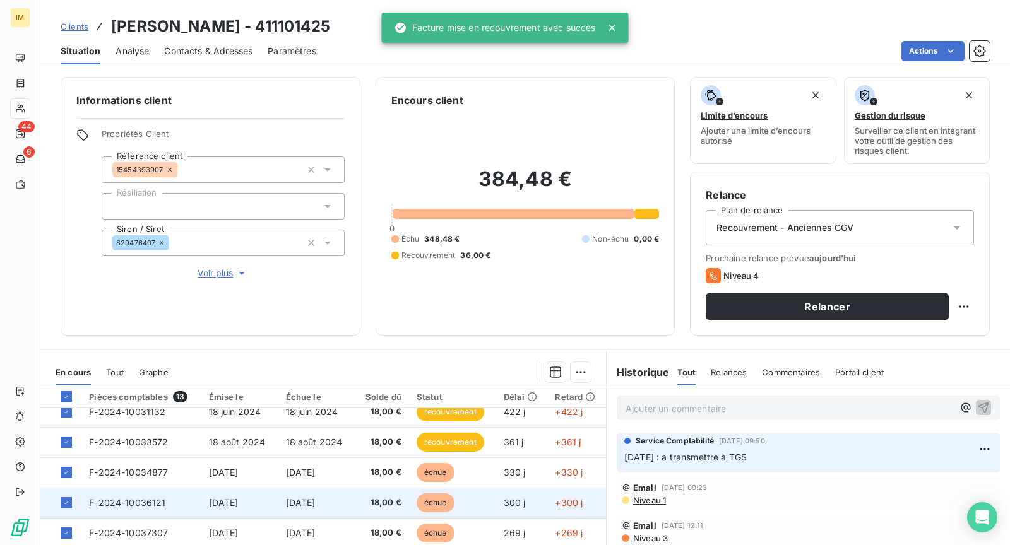
scroll to position [24, 0]
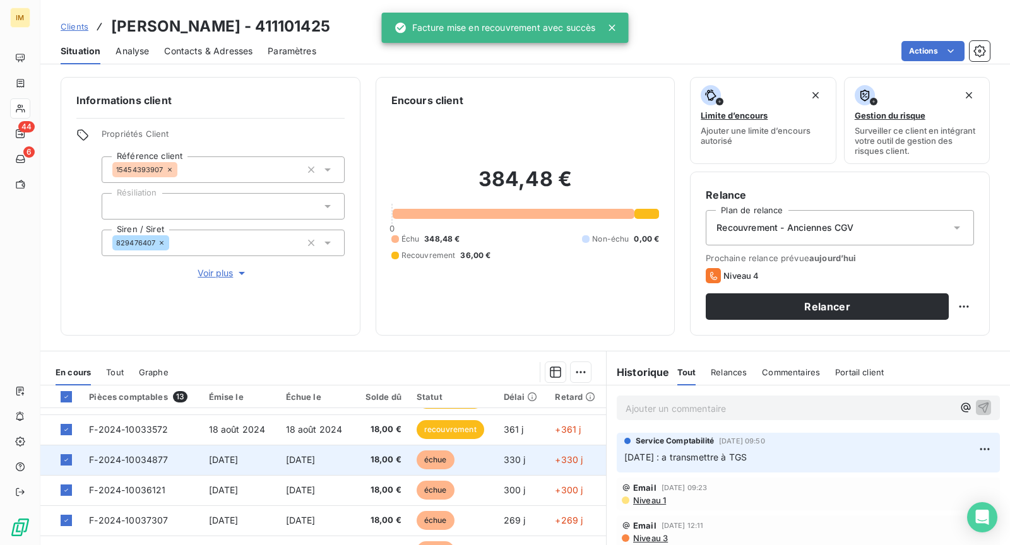
click at [333, 466] on td "[DATE]" at bounding box center [316, 460] width 77 height 30
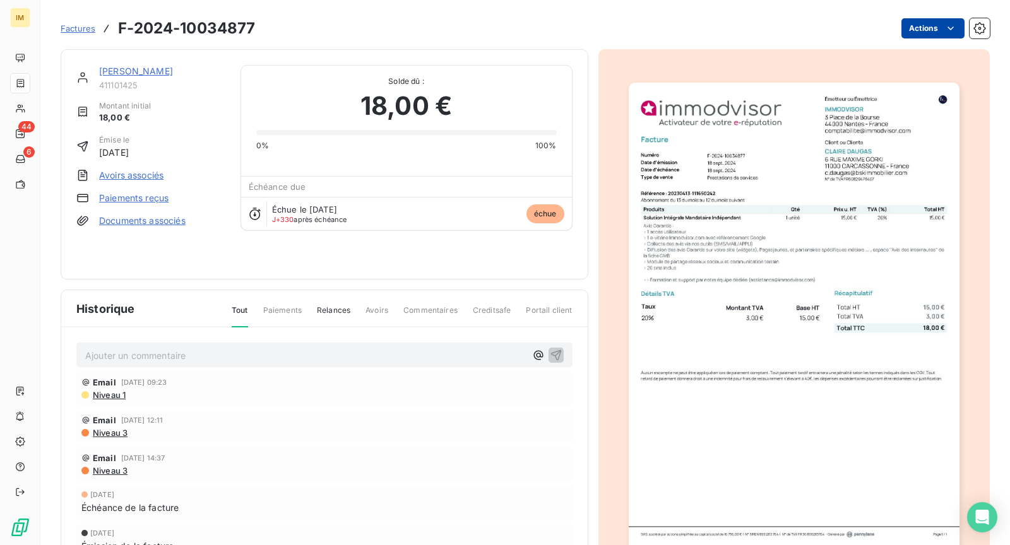
click at [914, 31] on html "IM 44 6 Factures F-2024-10034877 Actions [PERSON_NAME] 411101425 Montant initia…" at bounding box center [505, 272] width 1010 height 545
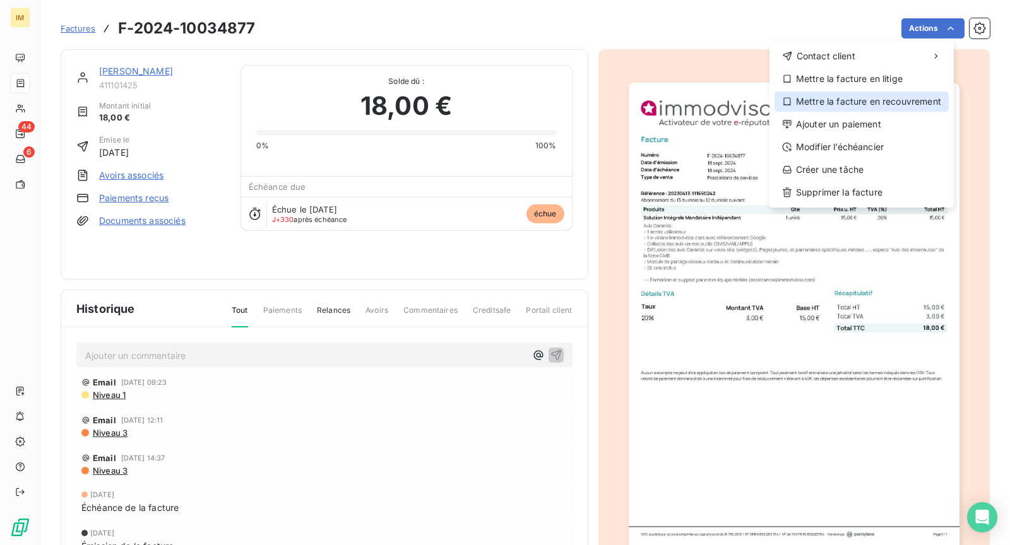
click at [841, 105] on div "Mettre la facture en recouvrement" at bounding box center [862, 102] width 174 height 20
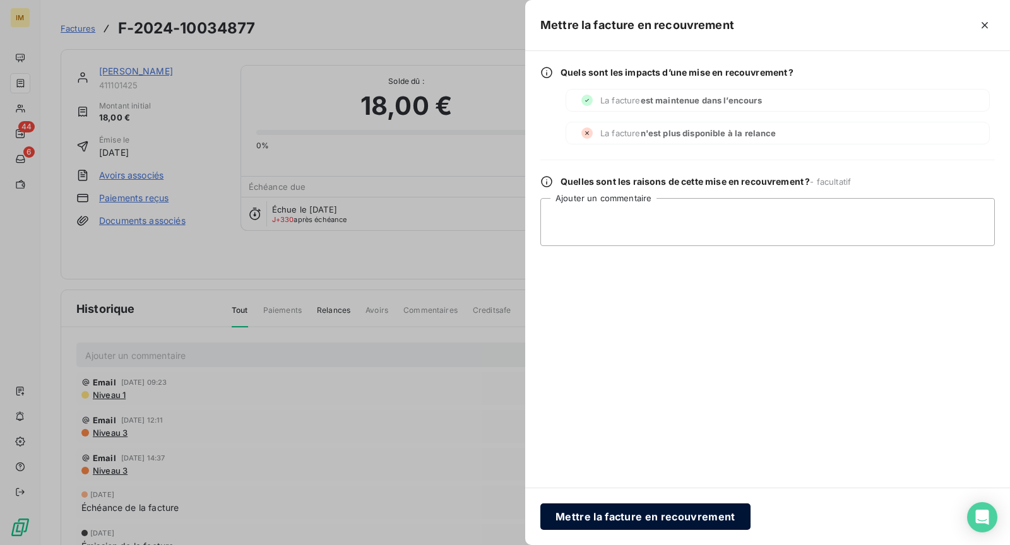
click at [622, 513] on button "Mettre la facture en recouvrement" at bounding box center [645, 517] width 210 height 27
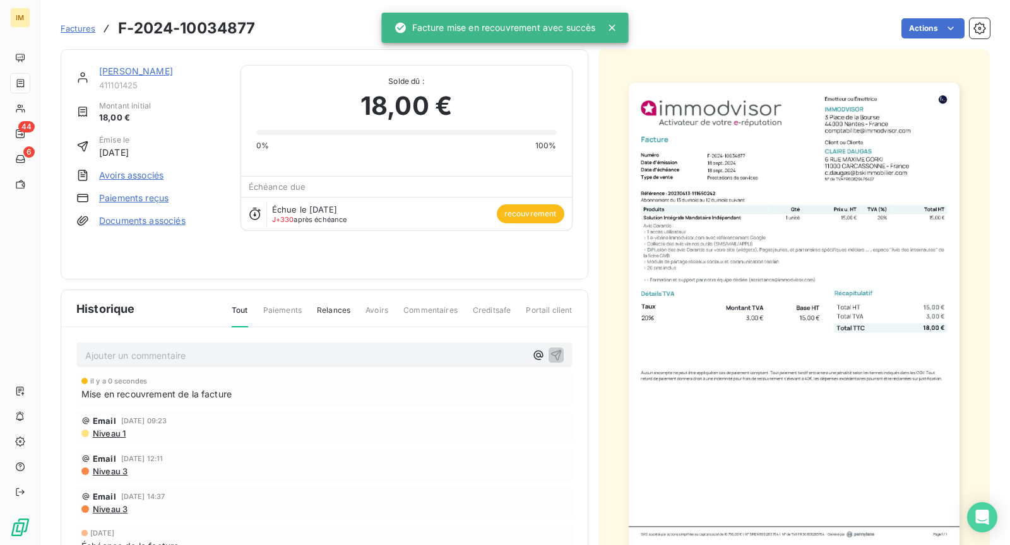
click at [131, 71] on link "[PERSON_NAME]" at bounding box center [136, 71] width 74 height 11
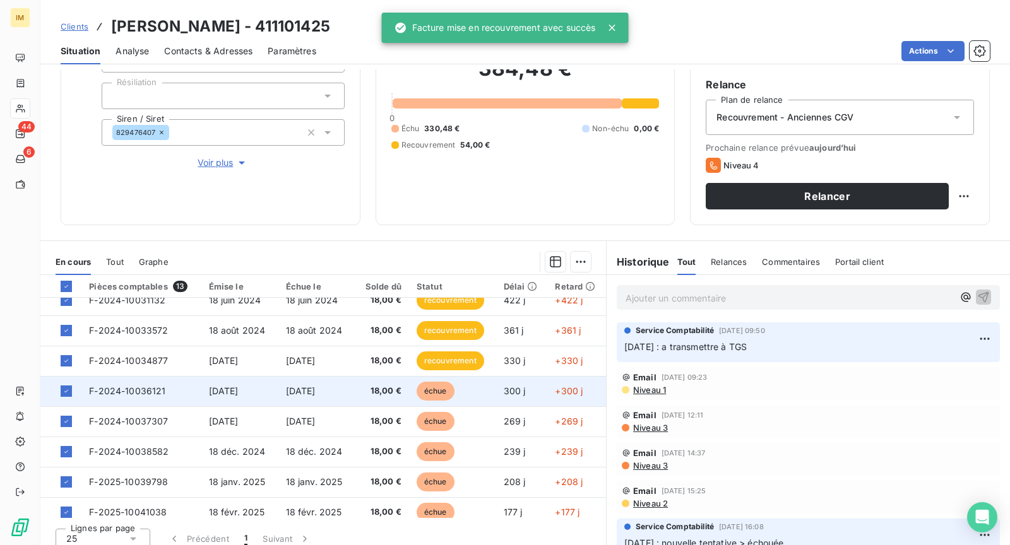
scroll to position [22, 0]
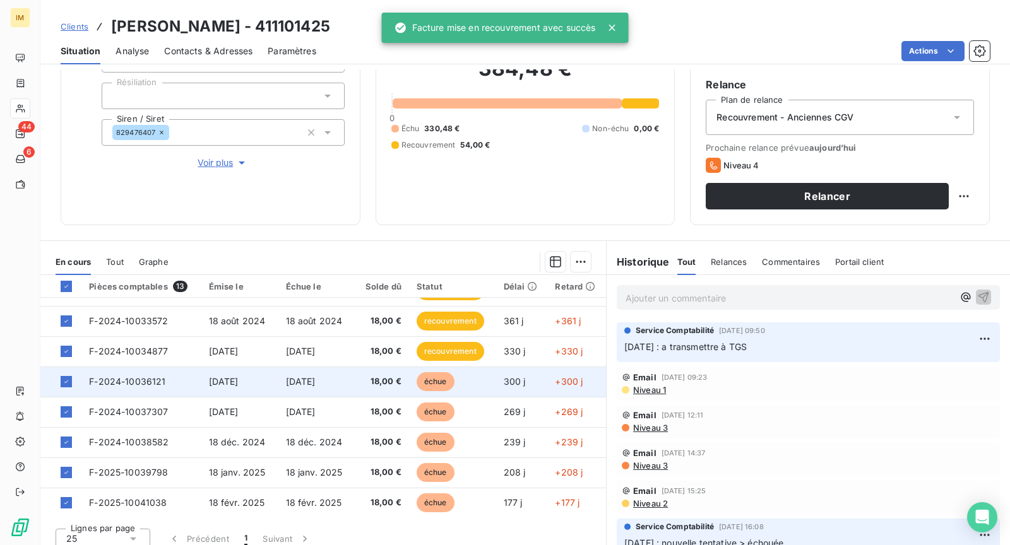
click at [383, 370] on td "18,00 €" at bounding box center [382, 382] width 54 height 30
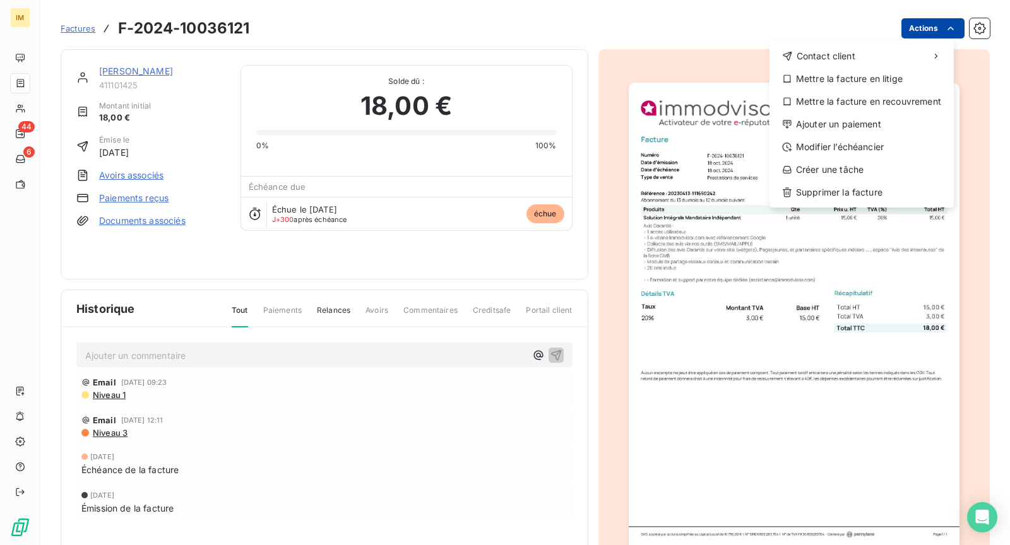
click at [922, 20] on html "IM 44 6 Factures F-2024-10036121 Actions Contact client Mettre la facture en li…" at bounding box center [505, 272] width 1010 height 545
click at [864, 103] on div "Mettre la facture en recouvrement" at bounding box center [862, 102] width 174 height 20
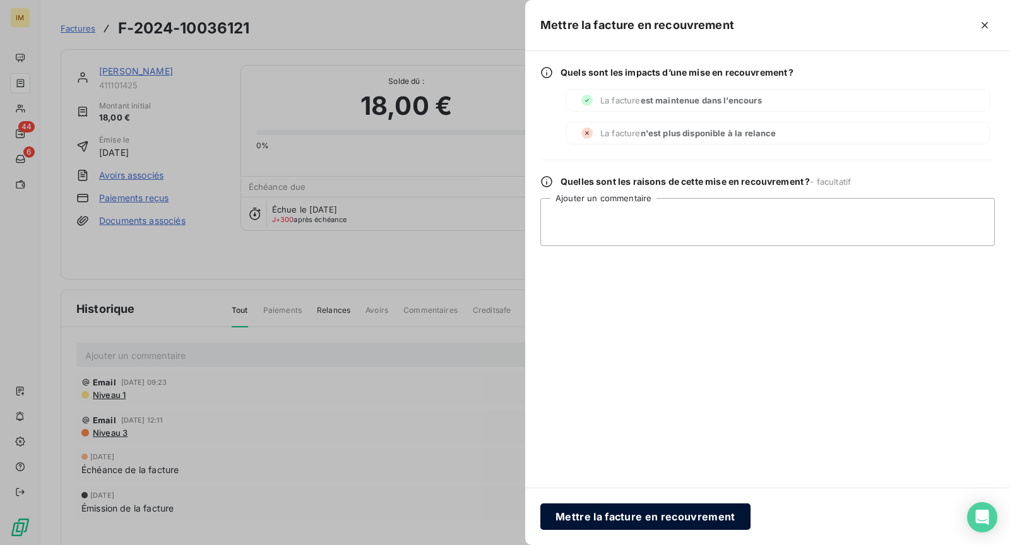
click at [645, 514] on button "Mettre la facture en recouvrement" at bounding box center [645, 517] width 210 height 27
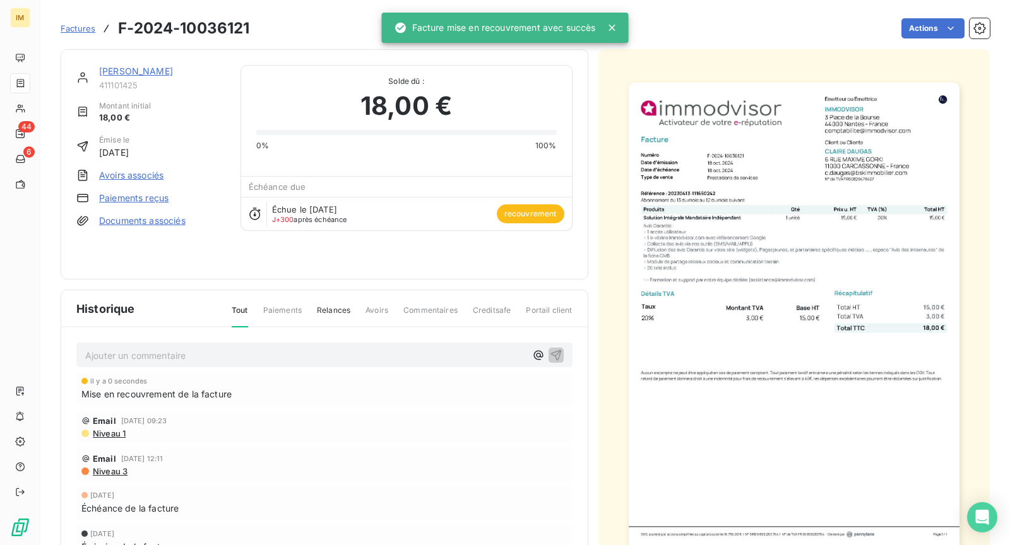
click at [134, 74] on link "[PERSON_NAME]" at bounding box center [136, 71] width 74 height 11
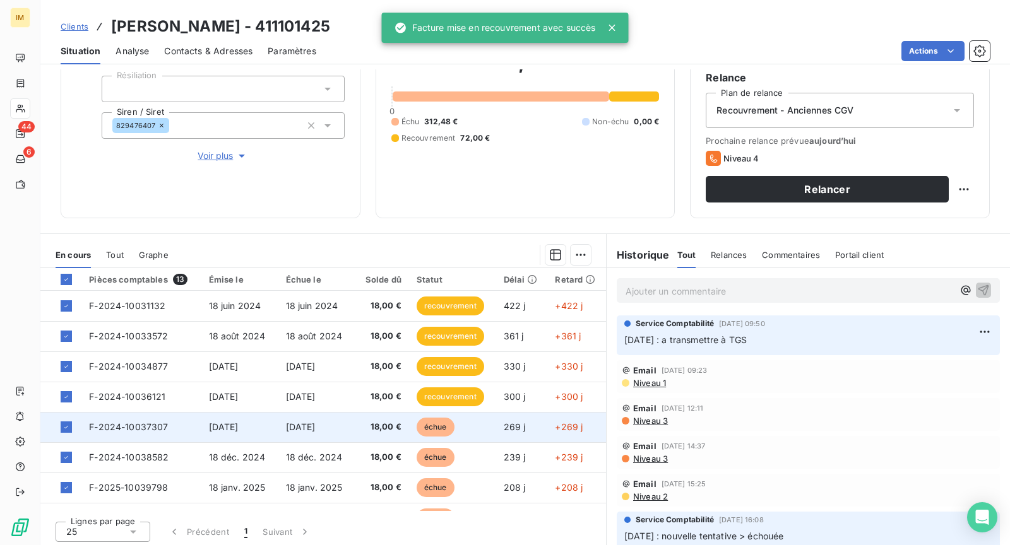
scroll to position [3, 0]
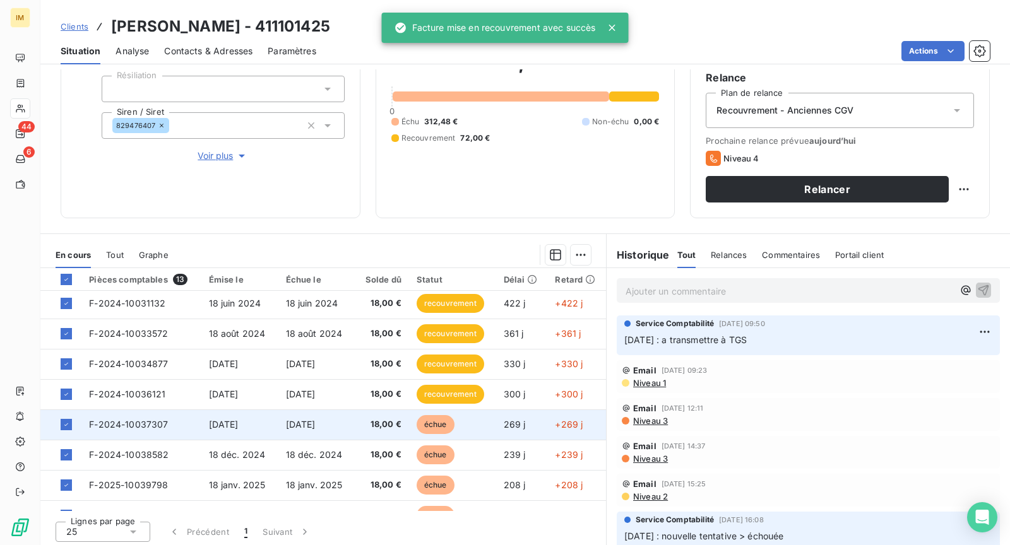
click at [364, 425] on span "18,00 €" at bounding box center [381, 425] width 39 height 13
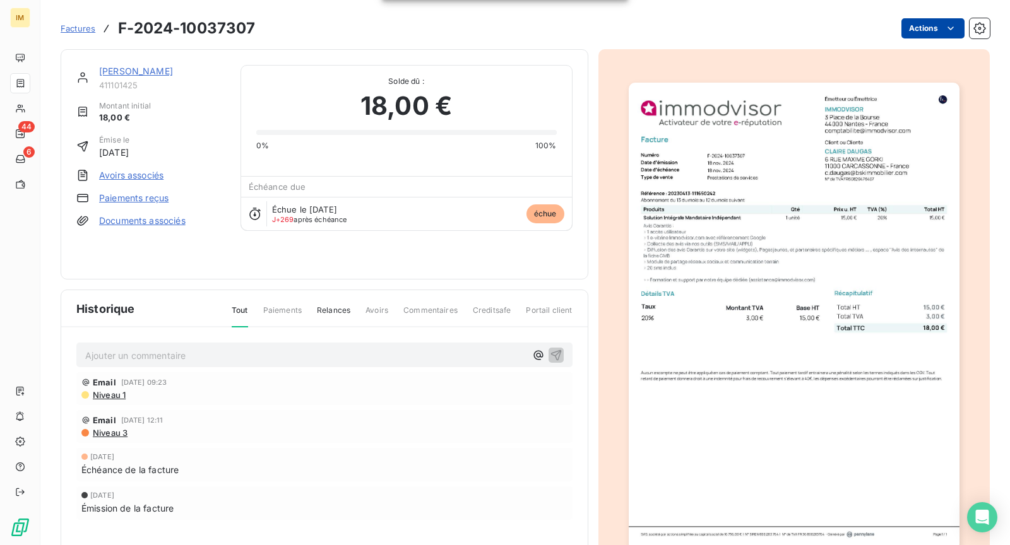
click at [913, 30] on html "IM 44 6 Factures F-2024-10037307 Actions [PERSON_NAME] 411101425 Montant initia…" at bounding box center [505, 272] width 1010 height 545
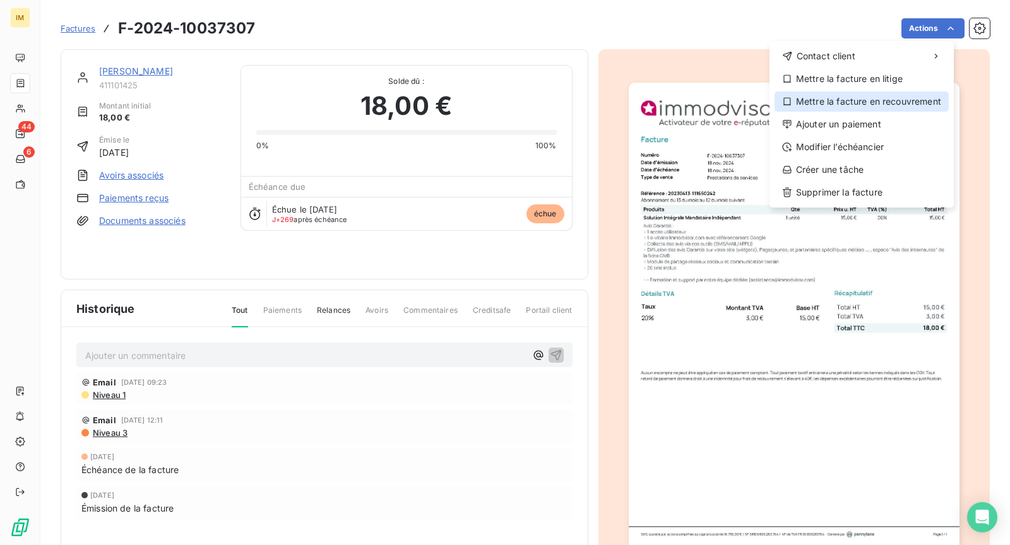
click at [883, 102] on div "Mettre la facture en recouvrement" at bounding box center [862, 102] width 174 height 20
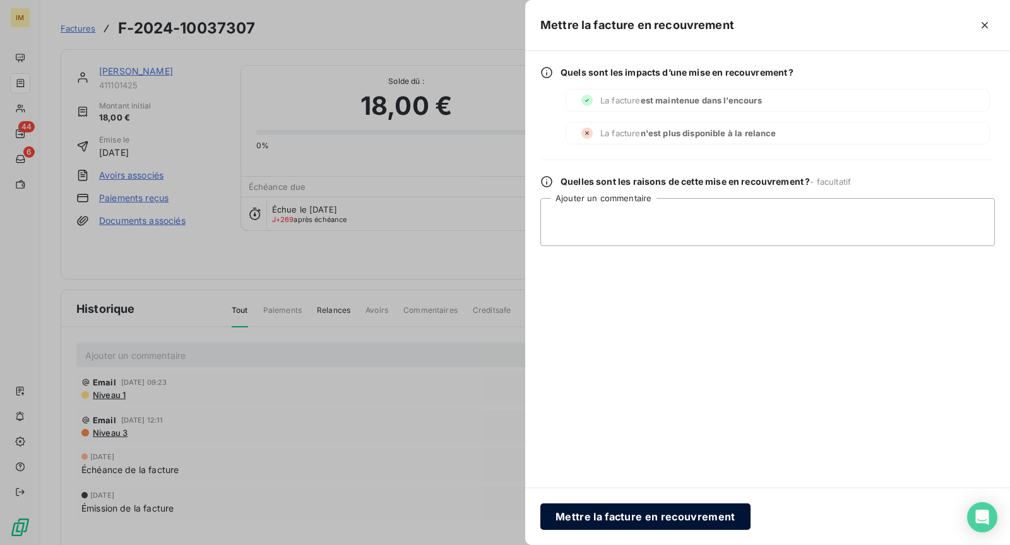
click at [677, 523] on button "Mettre la facture en recouvrement" at bounding box center [645, 517] width 210 height 27
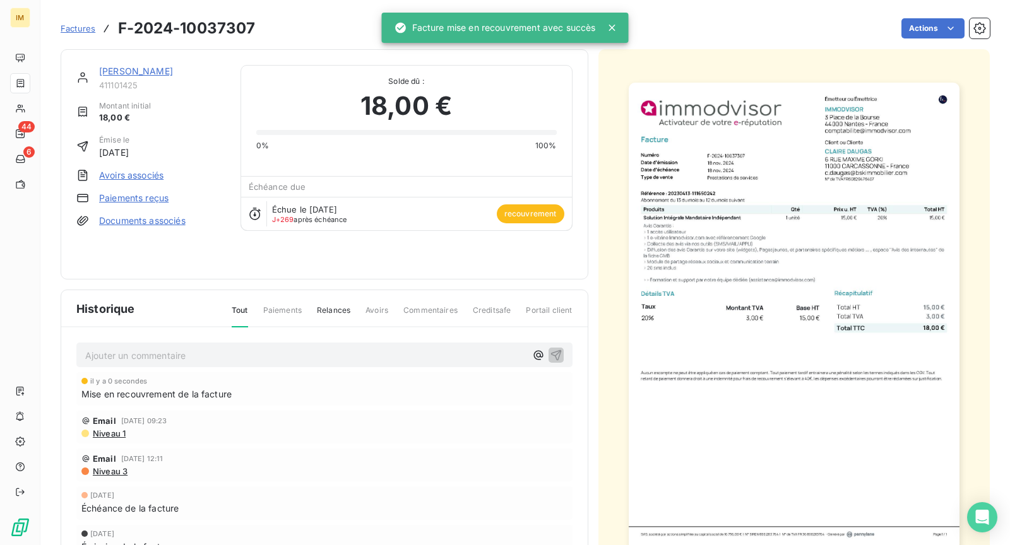
click at [145, 73] on link "[PERSON_NAME]" at bounding box center [136, 71] width 74 height 11
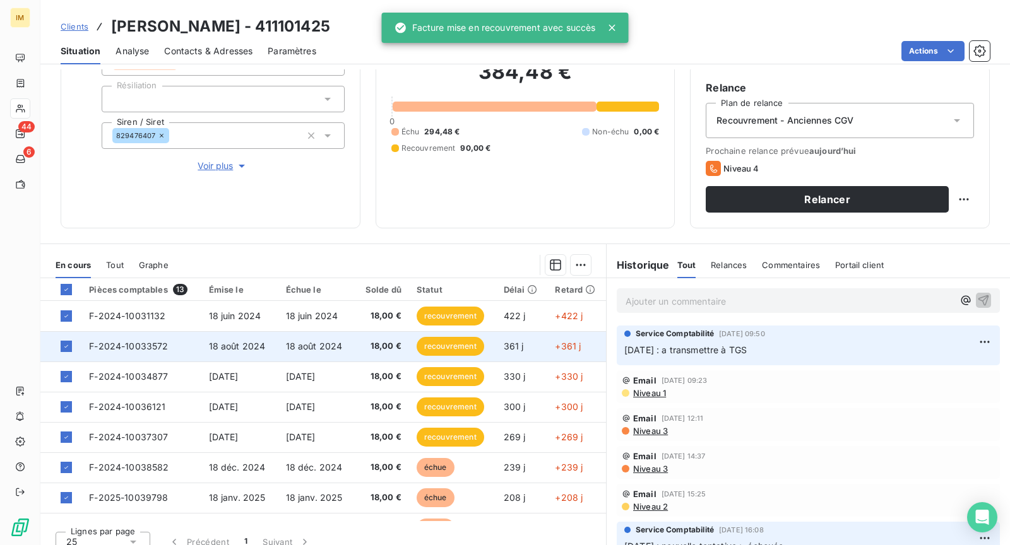
scroll to position [119, 0]
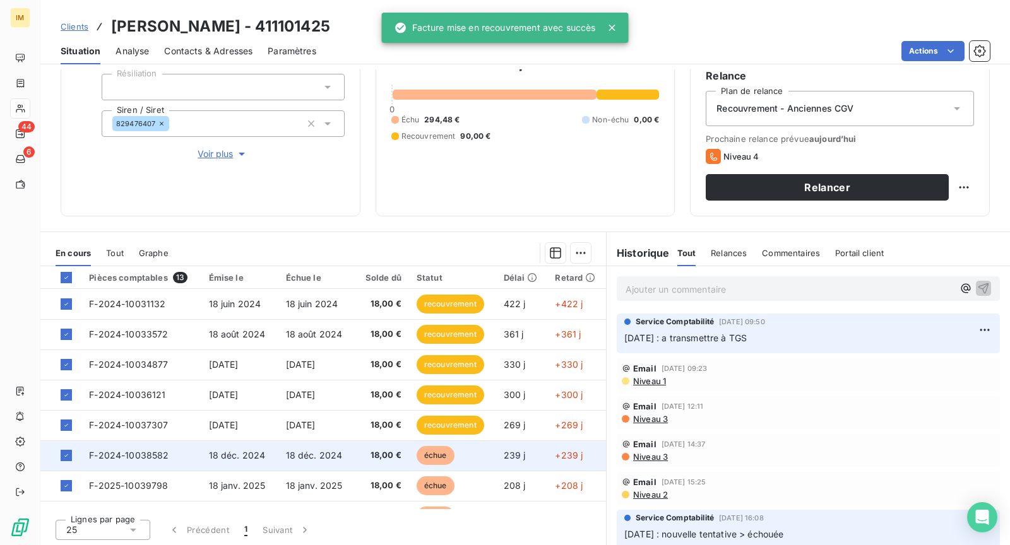
click at [362, 449] on span "18,00 €" at bounding box center [381, 455] width 39 height 13
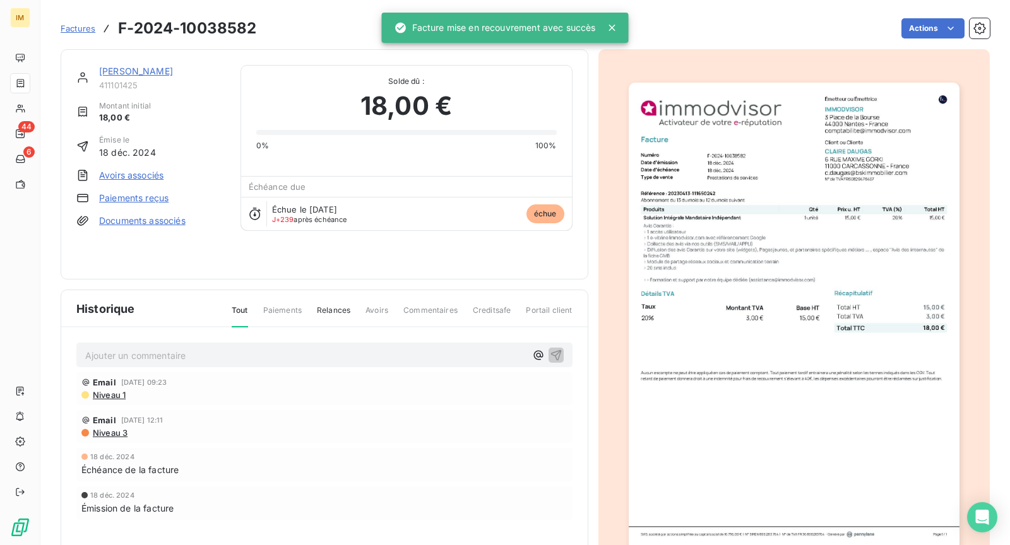
click at [937, 13] on div "Factures F-2024-10038582 Actions" at bounding box center [525, 21] width 929 height 42
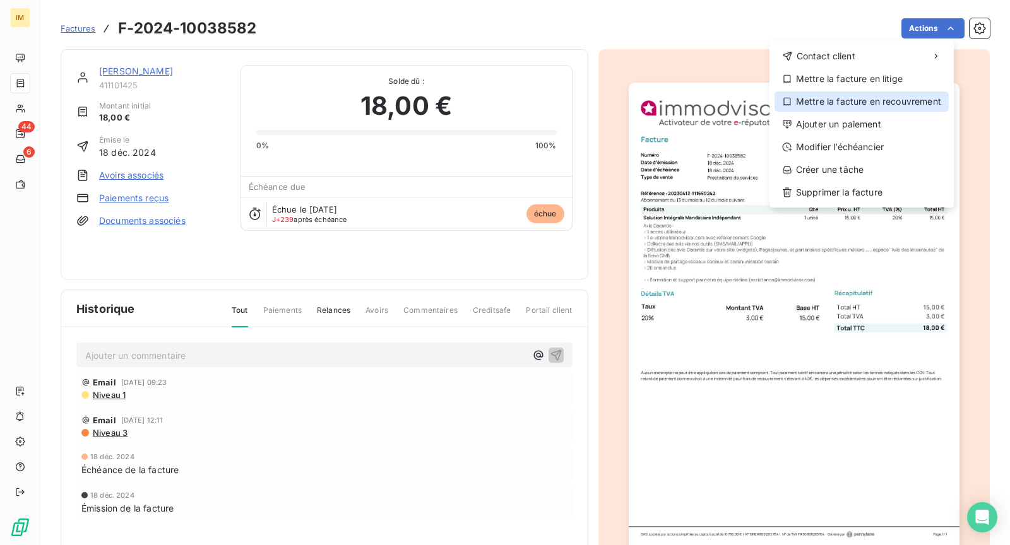
click at [845, 95] on div "Mettre la facture en recouvrement" at bounding box center [862, 102] width 174 height 20
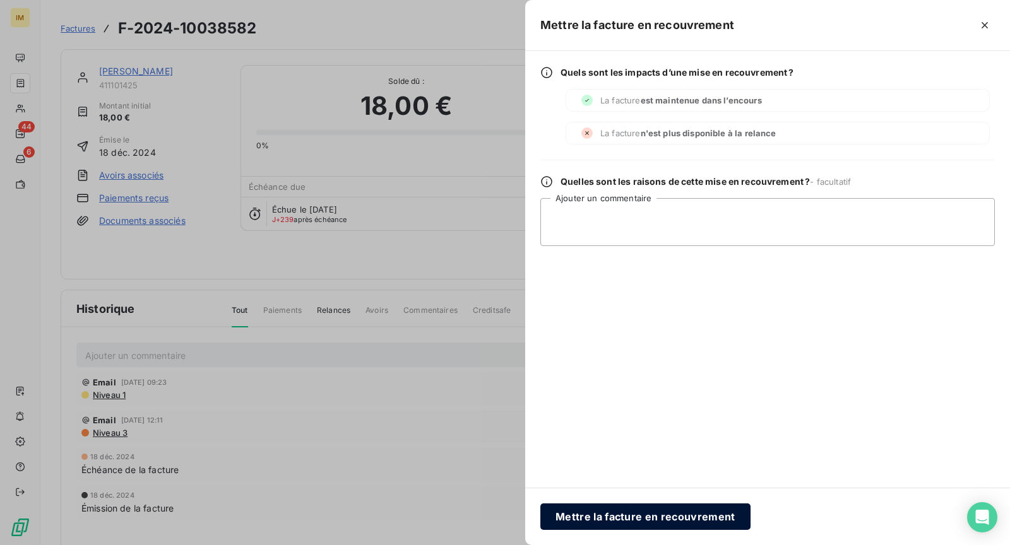
click at [699, 521] on button "Mettre la facture en recouvrement" at bounding box center [645, 517] width 210 height 27
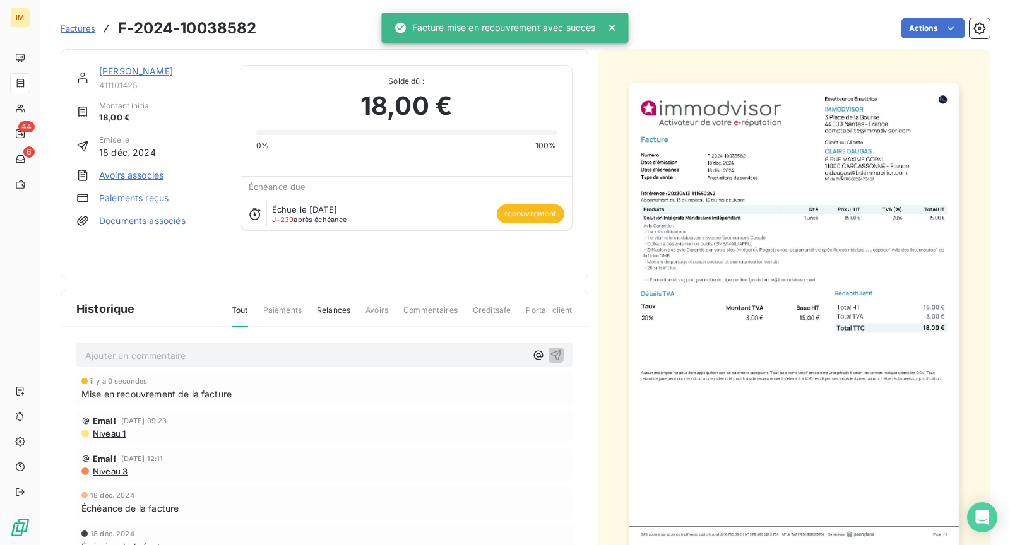
click at [85, 33] on link "Factures" at bounding box center [78, 28] width 35 height 13
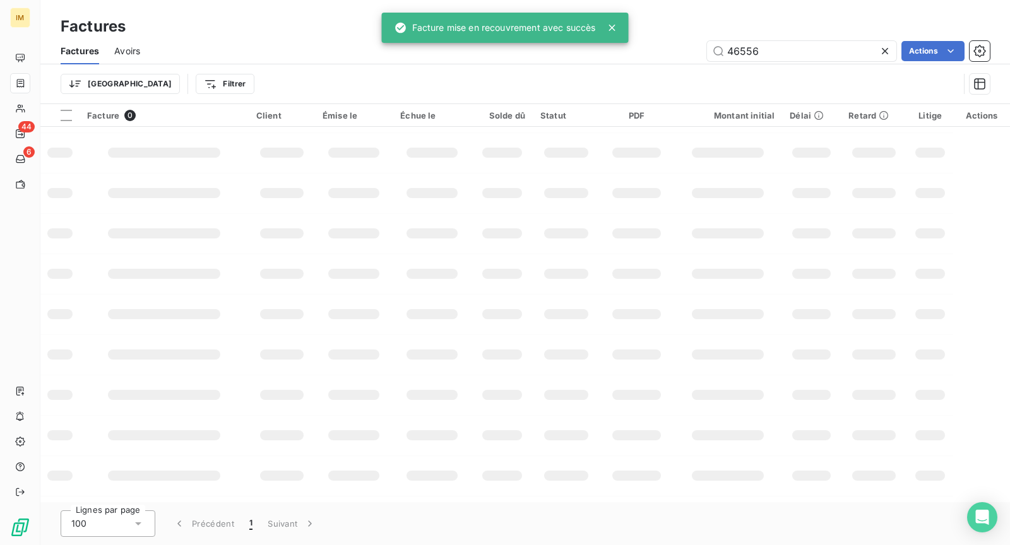
scroll to position [229, 0]
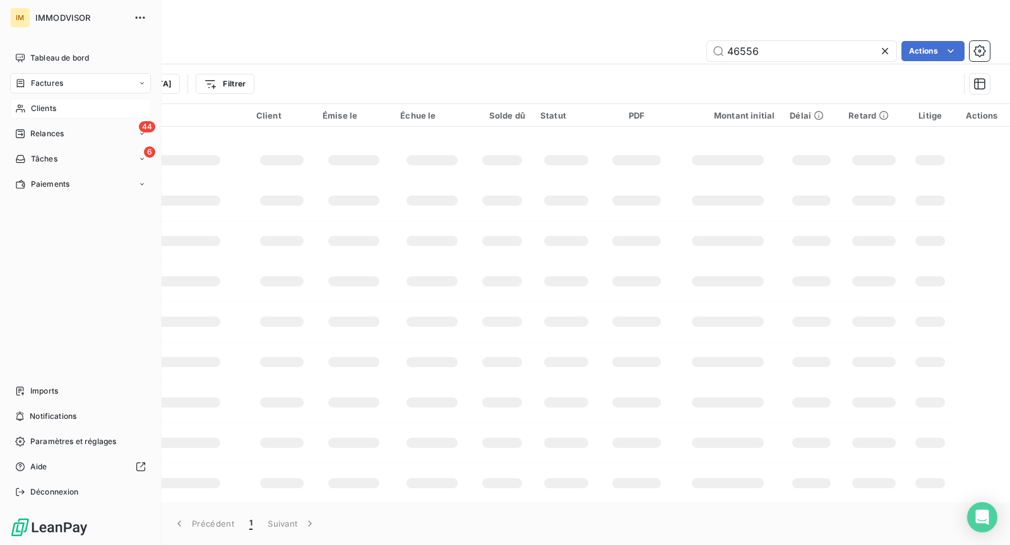
click at [40, 112] on span "Clients" at bounding box center [43, 108] width 25 height 11
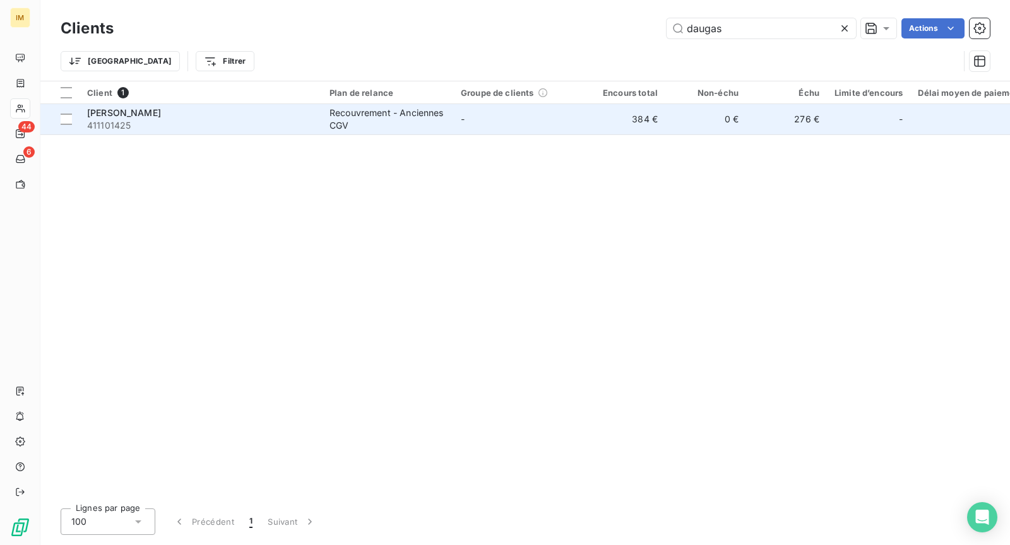
click at [229, 122] on span "411101425" at bounding box center [200, 125] width 227 height 13
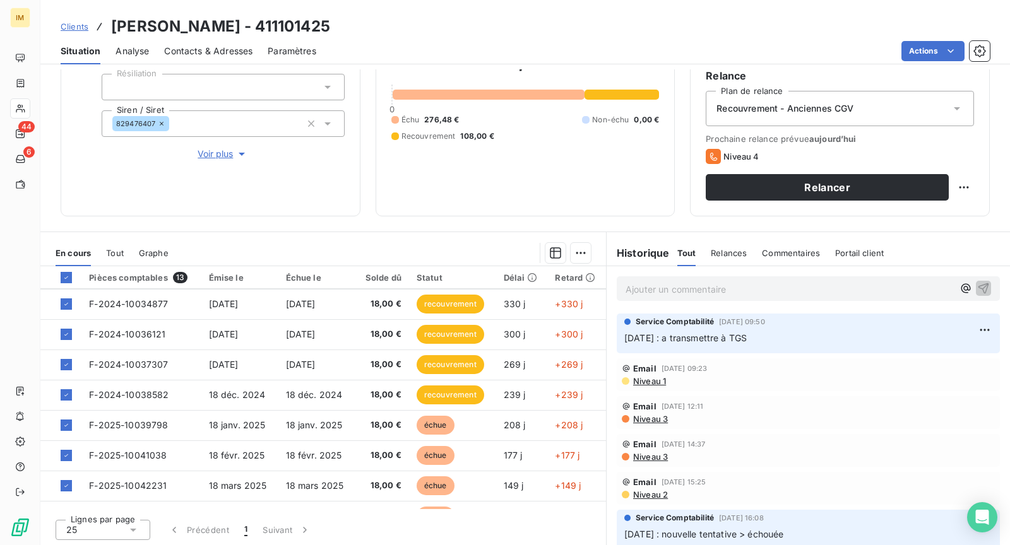
scroll to position [110, 0]
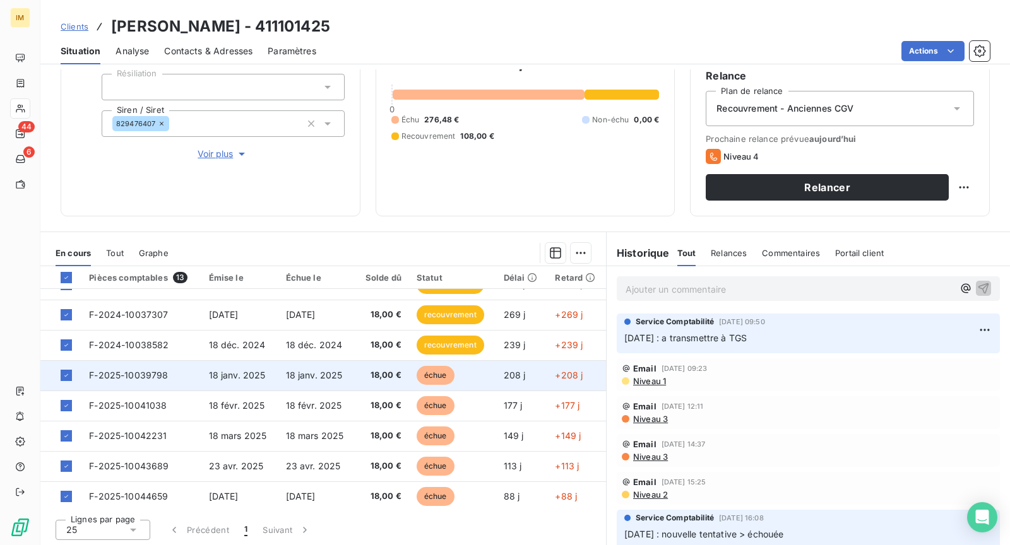
click at [478, 364] on td "échue" at bounding box center [452, 375] width 87 height 30
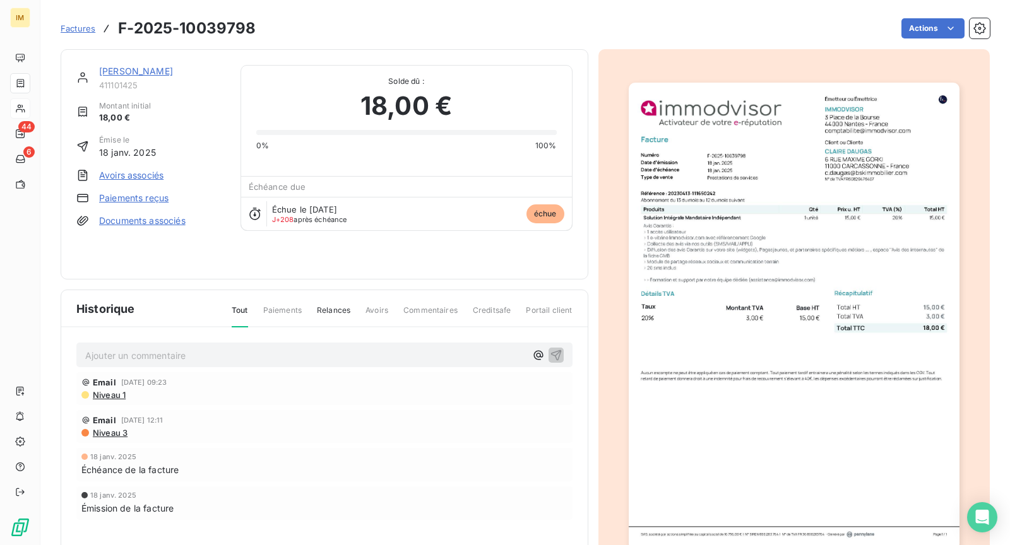
click at [928, 33] on html "IM 44 6 Factures F-2025-10039798 Actions [PERSON_NAME] 411101425 Montant initia…" at bounding box center [505, 272] width 1010 height 545
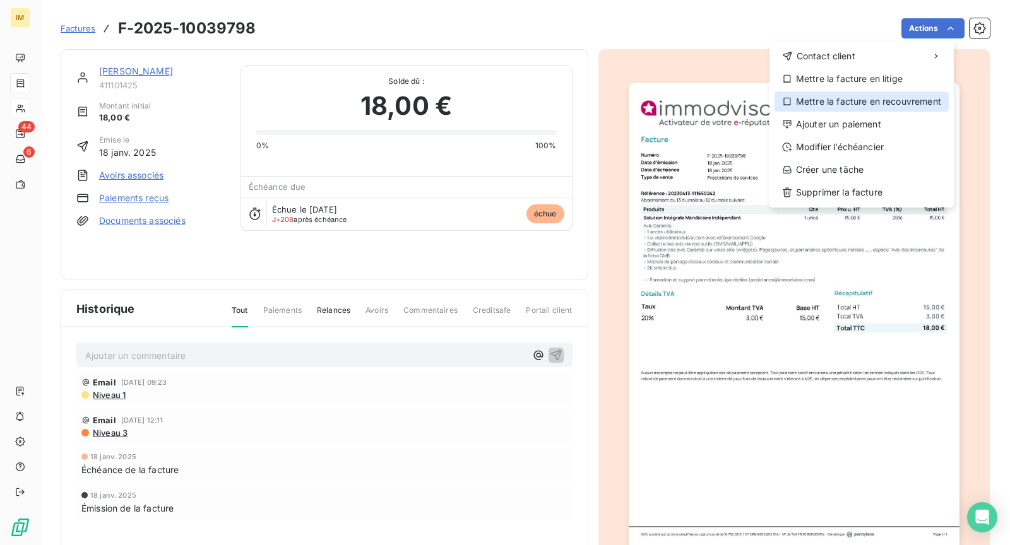
click at [849, 101] on div "Mettre la facture en recouvrement" at bounding box center [862, 102] width 174 height 20
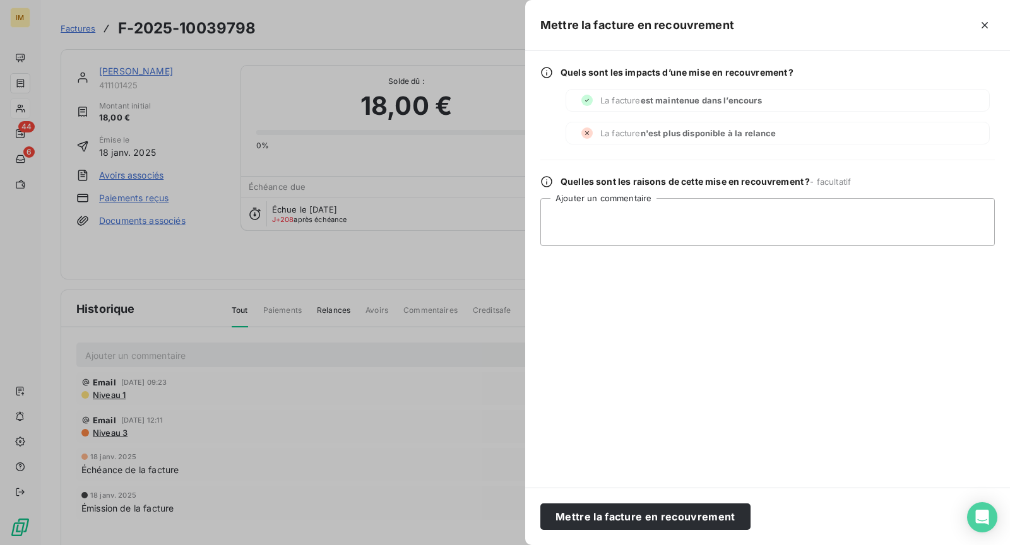
drag, startPoint x: 714, startPoint y: 525, endPoint x: 591, endPoint y: 497, distance: 125.6
click at [714, 525] on button "Mettre la facture en recouvrement" at bounding box center [645, 517] width 210 height 27
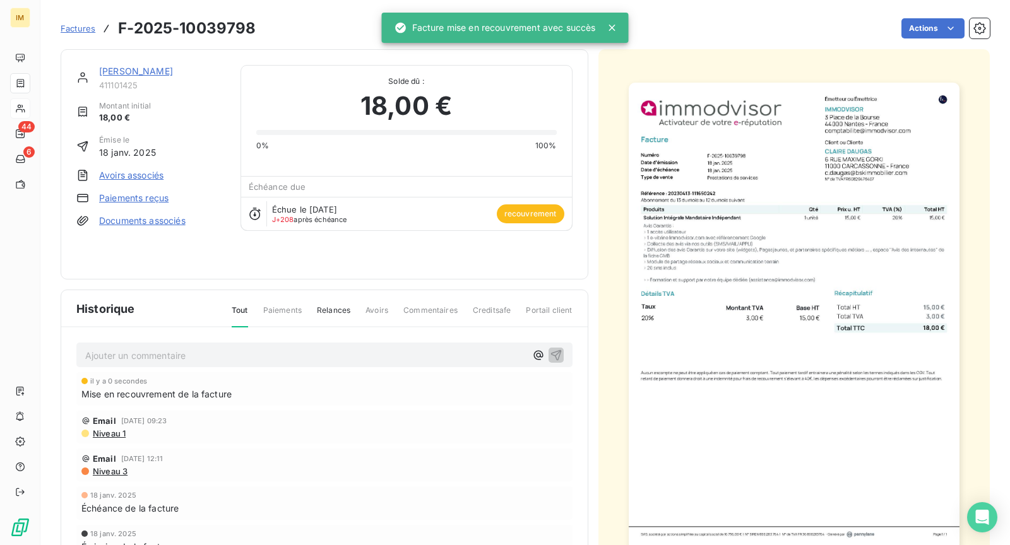
click at [160, 70] on link "[PERSON_NAME]" at bounding box center [136, 71] width 74 height 11
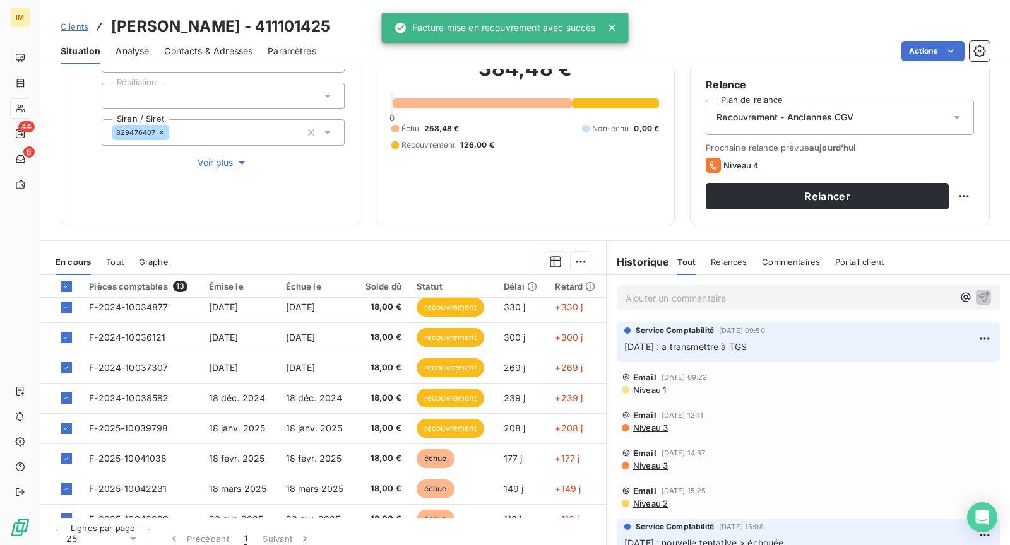
scroll to position [173, 0]
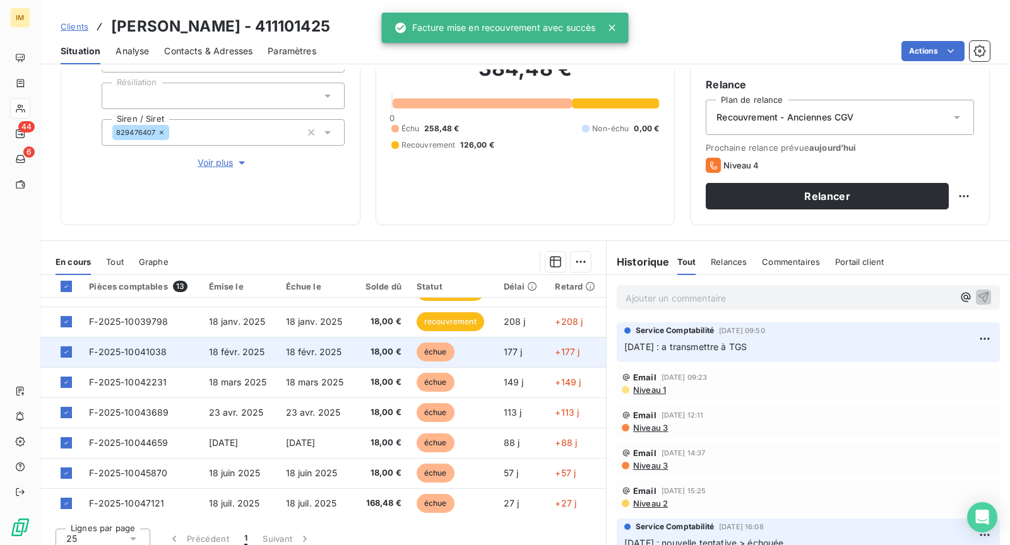
click at [473, 345] on td "échue" at bounding box center [452, 352] width 87 height 30
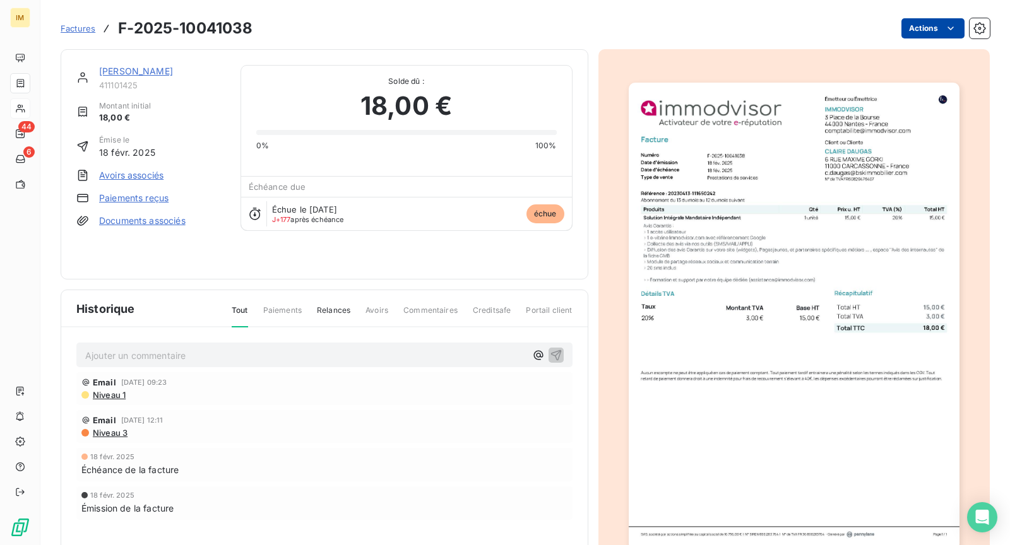
drag, startPoint x: 886, startPoint y: 42, endPoint x: 899, endPoint y: 34, distance: 14.7
click at [886, 42] on div "[PERSON_NAME] 411101425 Montant initial 18,00 € Émise le [DATE] Avoirs associés…" at bounding box center [525, 313] width 929 height 542
click at [908, 25] on html "IM 44 6 Factures F-2025-10041038 Actions [PERSON_NAME] 411101425 Montant initia…" at bounding box center [505, 272] width 1010 height 545
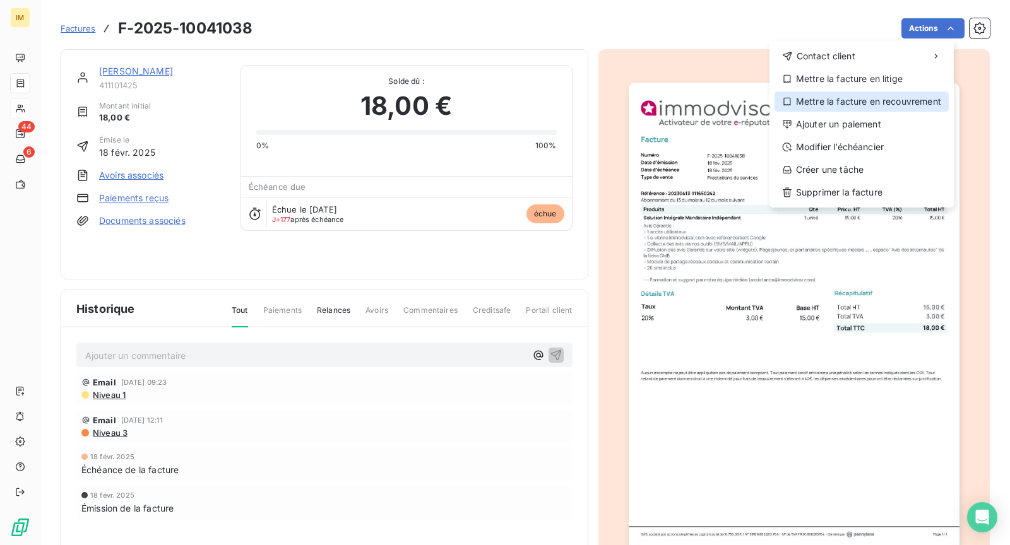
click at [857, 109] on div "Mettre la facture en recouvrement" at bounding box center [862, 102] width 174 height 20
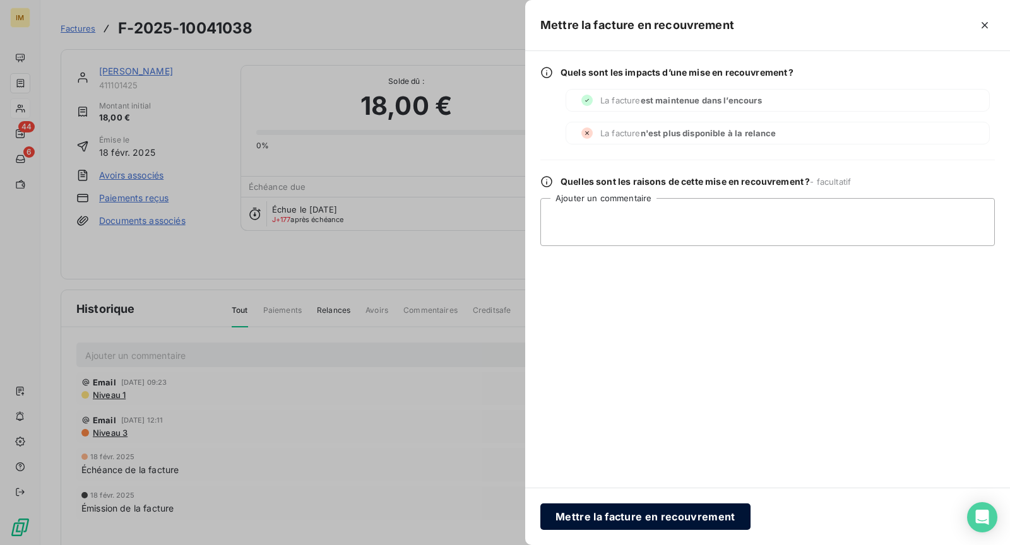
click at [616, 517] on button "Mettre la facture en recouvrement" at bounding box center [645, 517] width 210 height 27
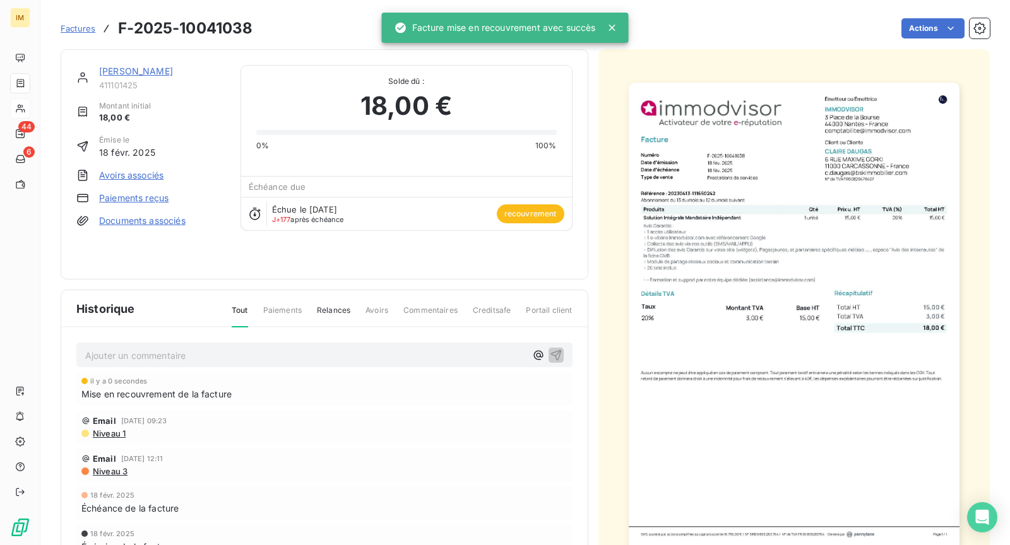
click at [128, 80] on span "411101425" at bounding box center [162, 85] width 126 height 10
click at [132, 72] on link "[PERSON_NAME]" at bounding box center [136, 71] width 74 height 11
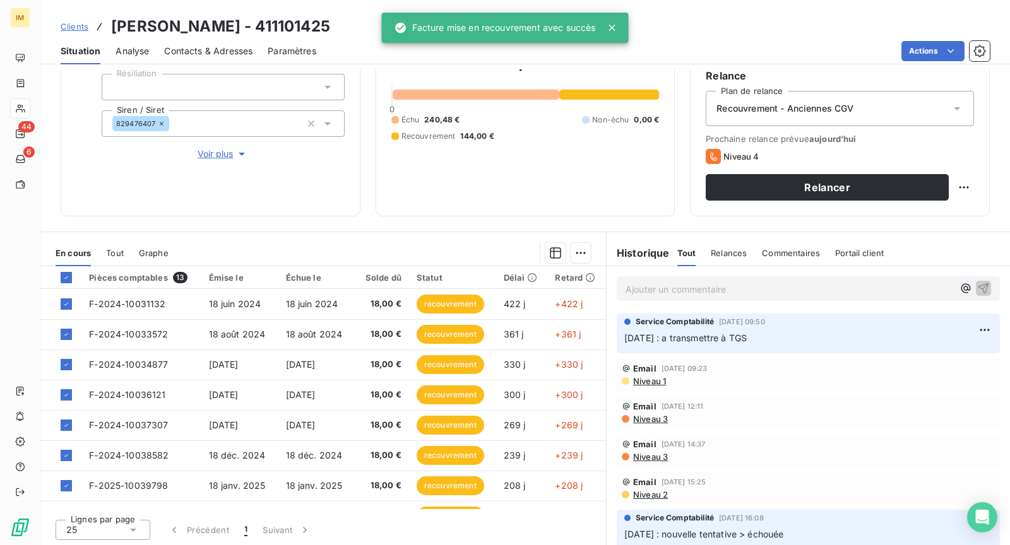
scroll to position [173, 0]
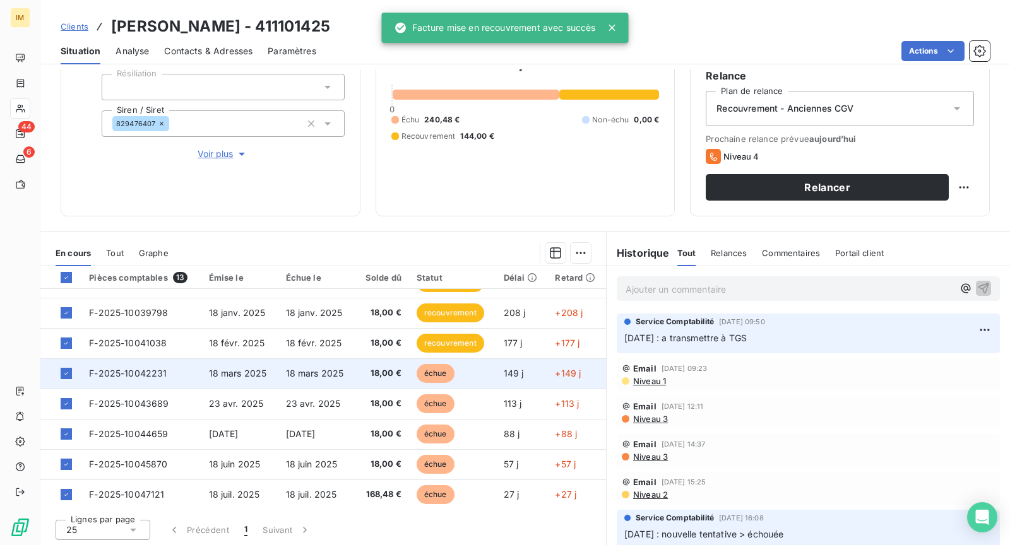
click at [362, 374] on span "18,00 €" at bounding box center [381, 373] width 39 height 13
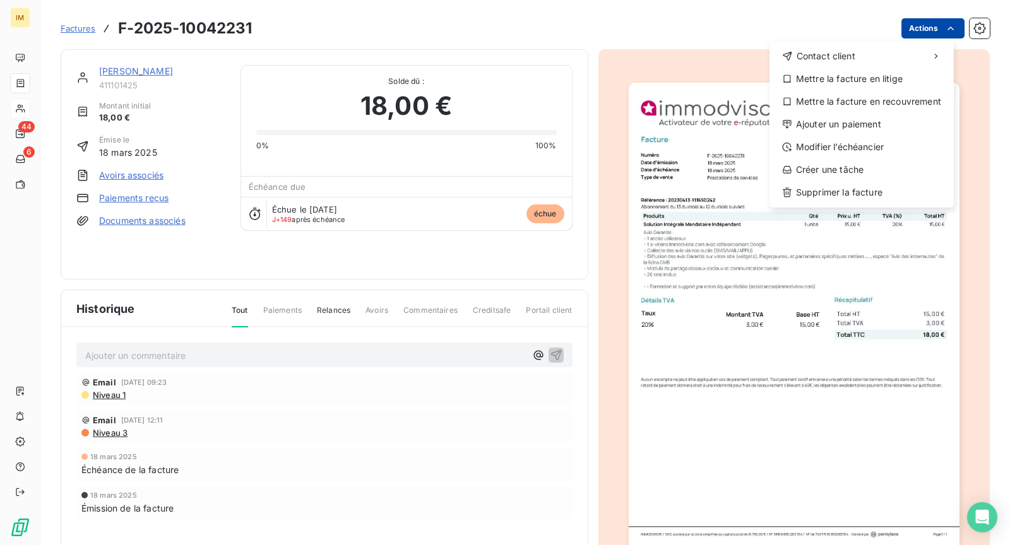
click at [930, 35] on html "IM 44 6 Factures F-2025-10042231 Actions Contact client Mettre la facture en li…" at bounding box center [505, 272] width 1010 height 545
click at [898, 105] on div "Mettre la facture en recouvrement" at bounding box center [862, 102] width 174 height 20
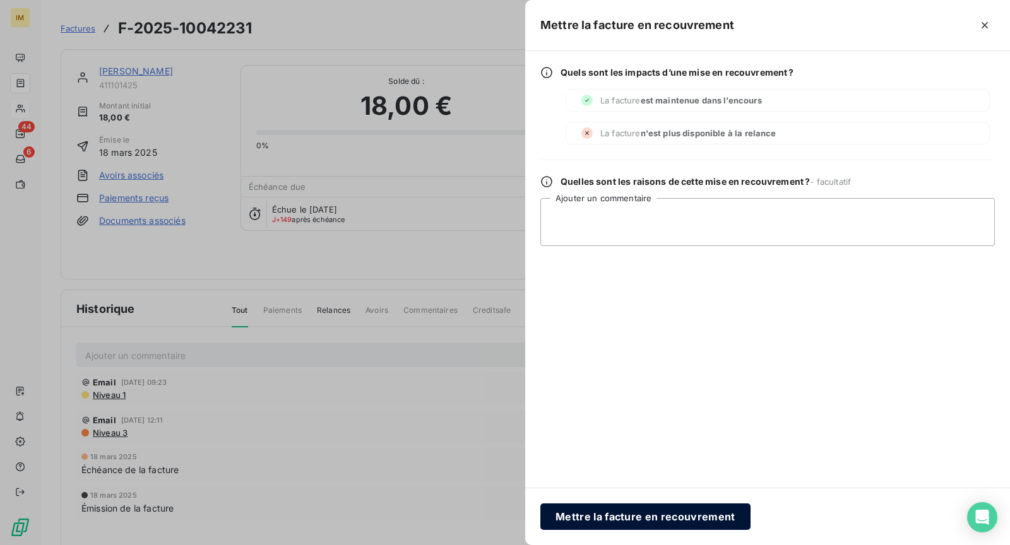
click at [602, 526] on button "Mettre la facture en recouvrement" at bounding box center [645, 517] width 210 height 27
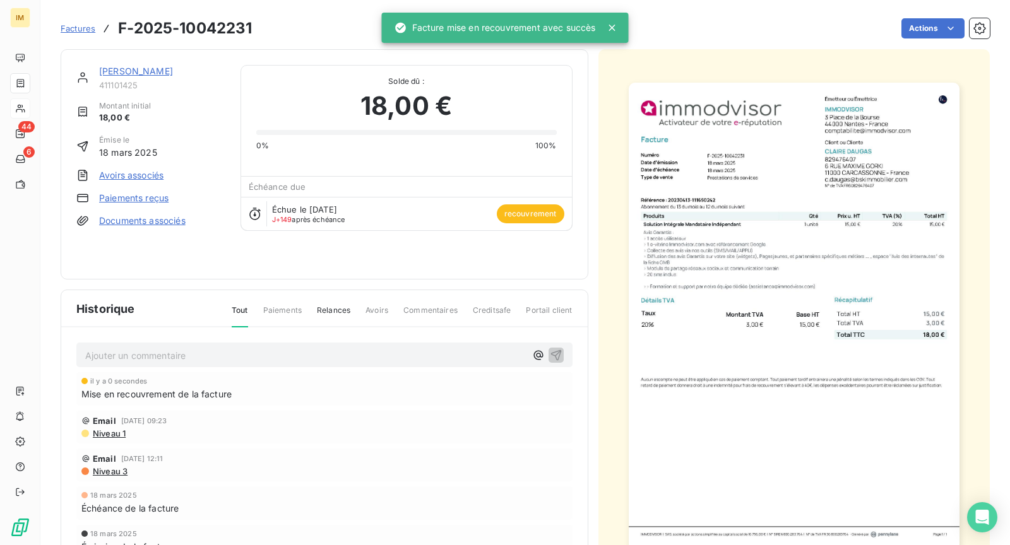
click at [83, 26] on span "Factures" at bounding box center [78, 28] width 35 height 10
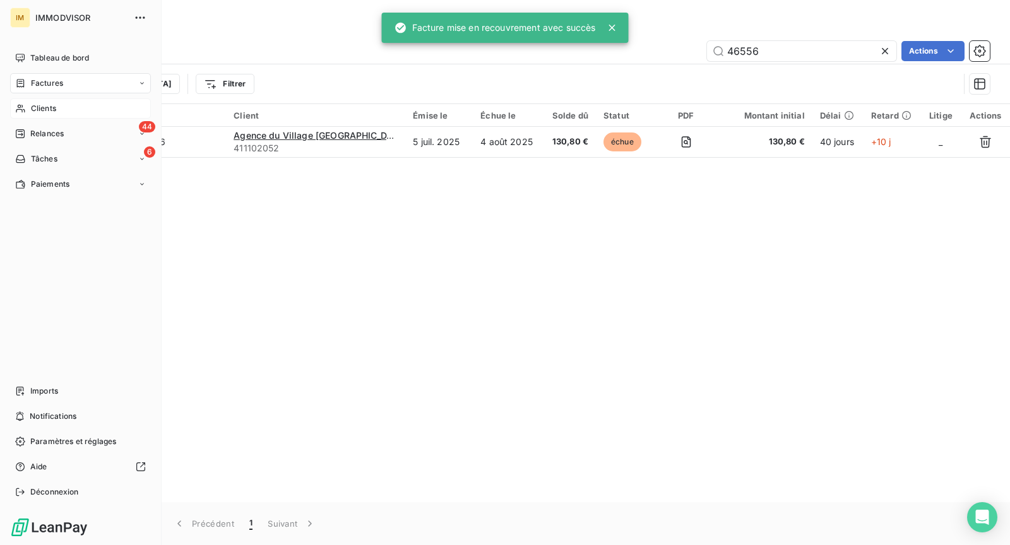
drag, startPoint x: 35, startPoint y: 115, endPoint x: 62, endPoint y: 110, distance: 27.5
click at [35, 115] on div "Clients" at bounding box center [80, 108] width 141 height 20
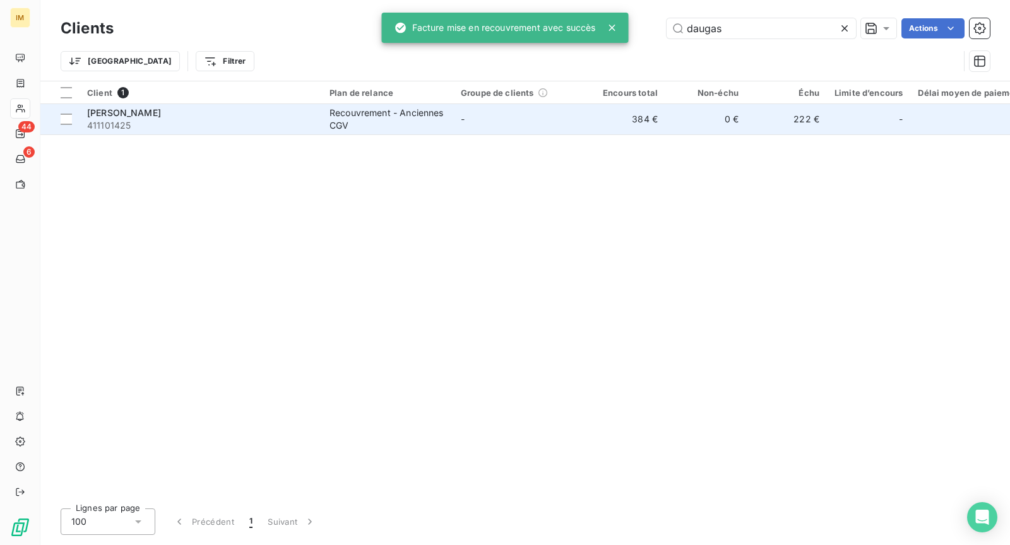
click at [290, 118] on div "[PERSON_NAME]" at bounding box center [200, 113] width 227 height 13
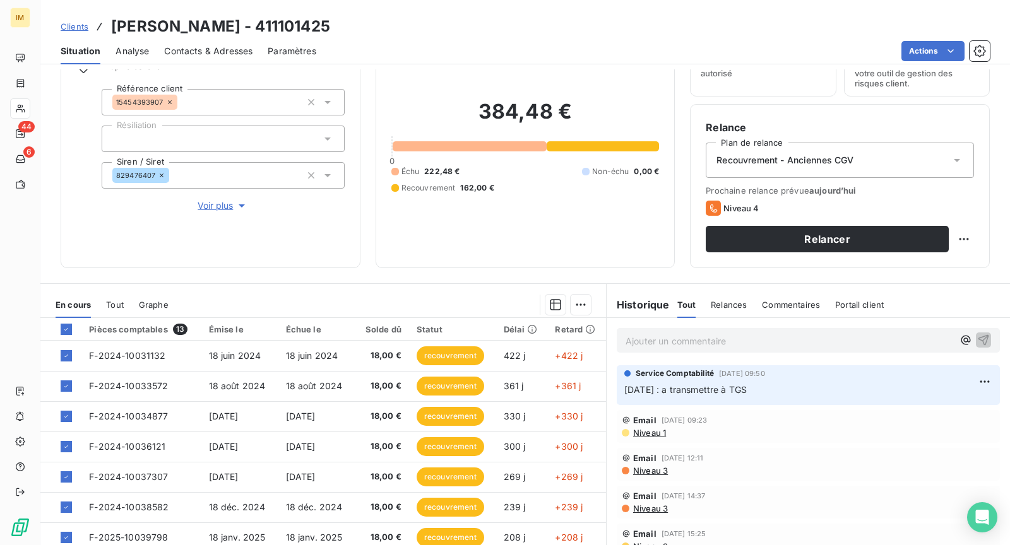
scroll to position [119, 0]
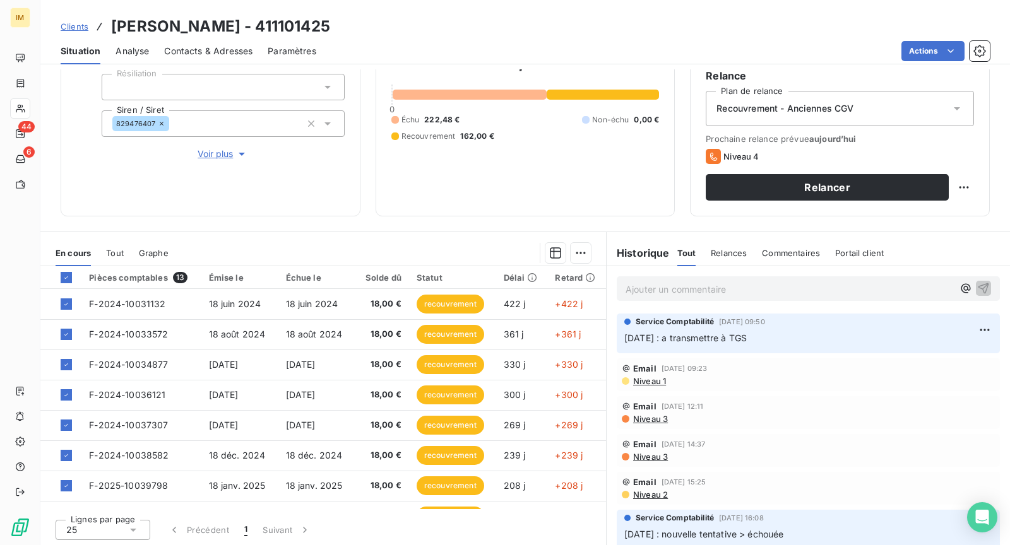
click at [212, 144] on div "Propriétés Client Référence client 15454393907 Résiliation Siren / Siret 829476…" at bounding box center [223, 85] width 243 height 152
click at [213, 153] on span "Voir plus" at bounding box center [223, 154] width 51 height 13
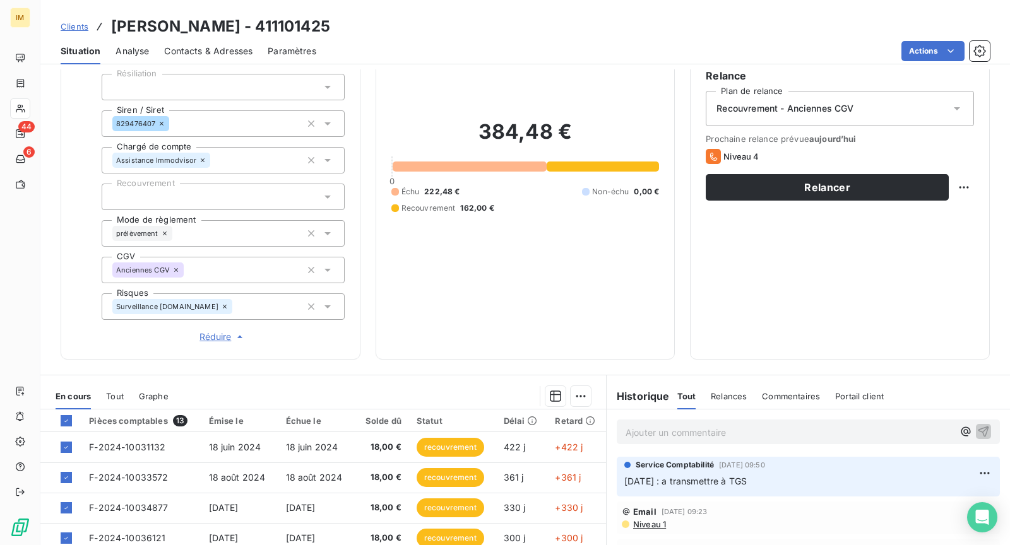
click at [232, 240] on div "prélèvement" at bounding box center [223, 233] width 243 height 27
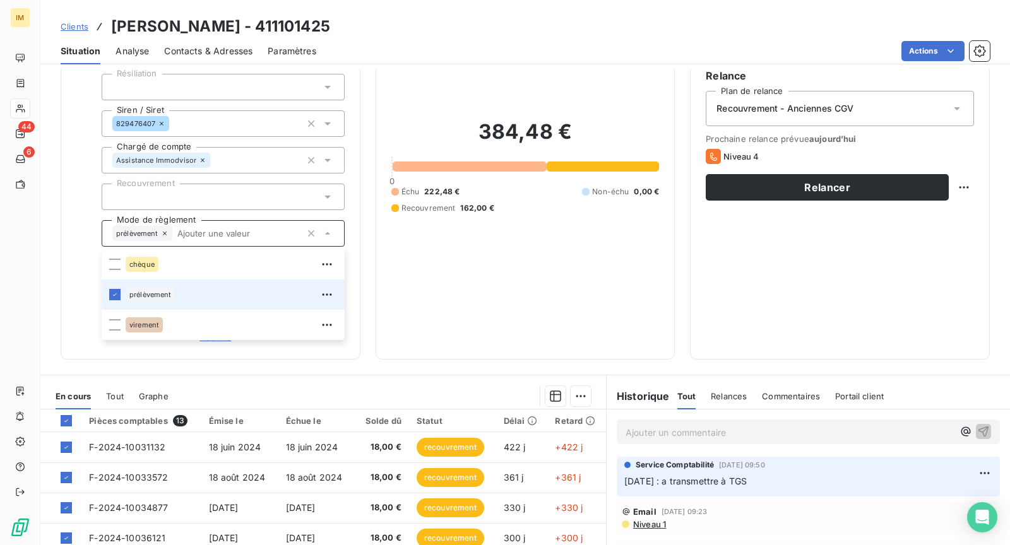
click at [53, 227] on div "Informations client Propriétés Client Référence client 15454393907 Résiliation …" at bounding box center [525, 159] width 970 height 402
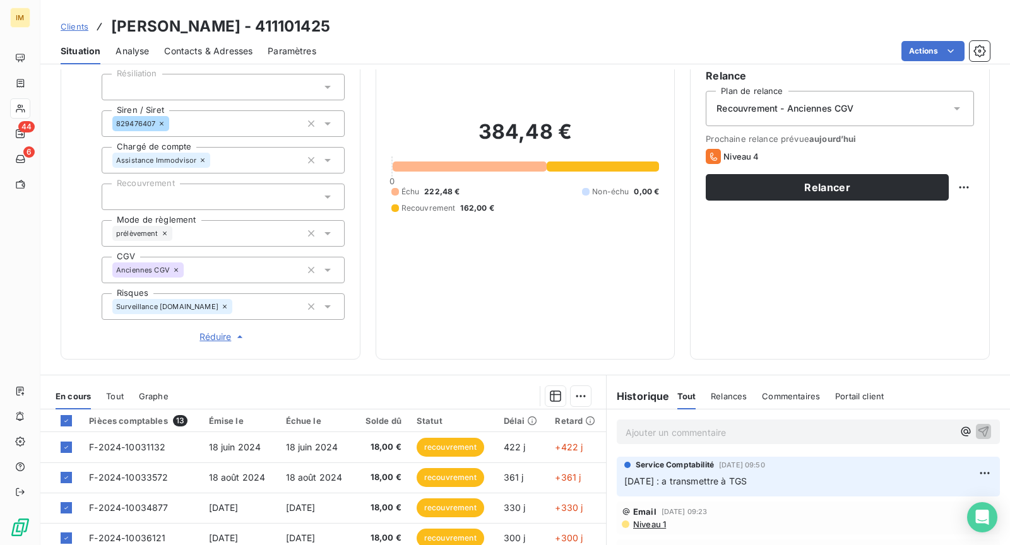
click at [215, 197] on div at bounding box center [223, 197] width 243 height 27
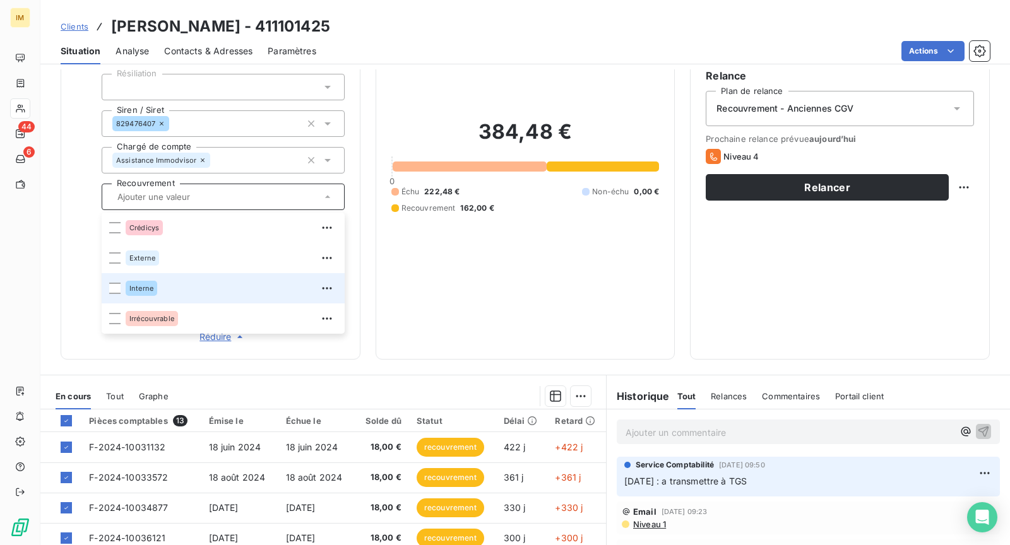
click at [170, 285] on div "Interne" at bounding box center [231, 288] width 211 height 20
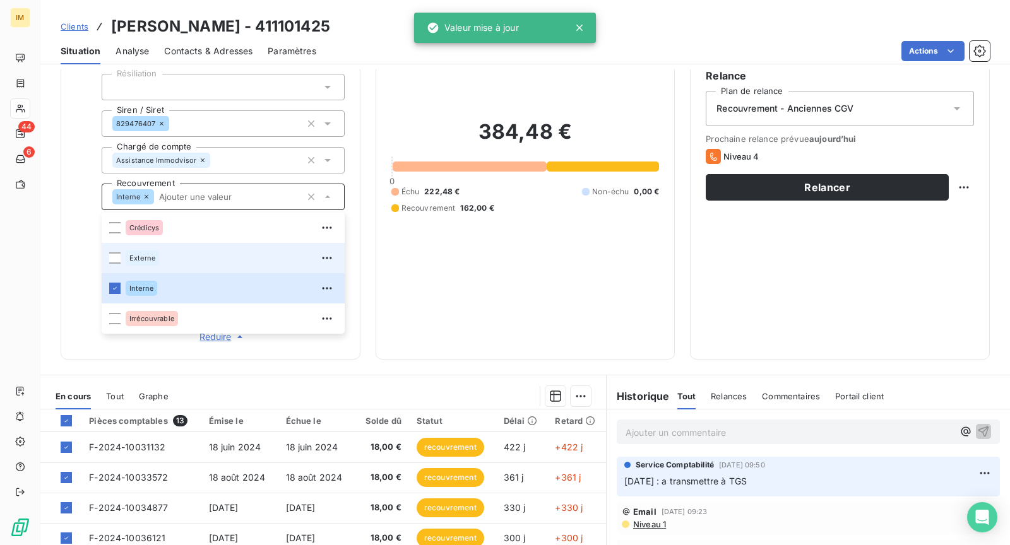
click at [163, 252] on div "Externe" at bounding box center [231, 258] width 211 height 20
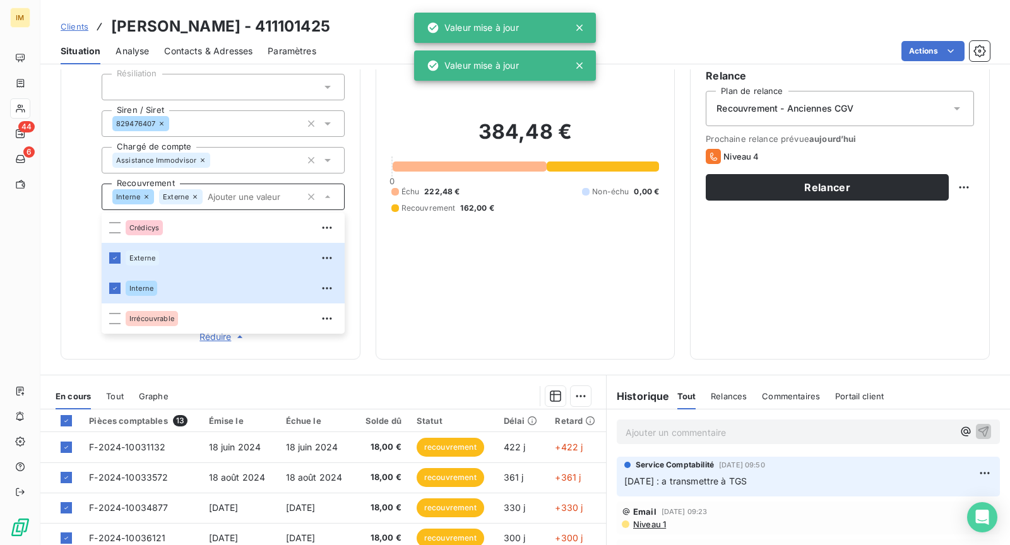
click at [71, 242] on div "Informations client Propriétés Client Référence client 15454393907 Résiliation …" at bounding box center [211, 159] width 300 height 402
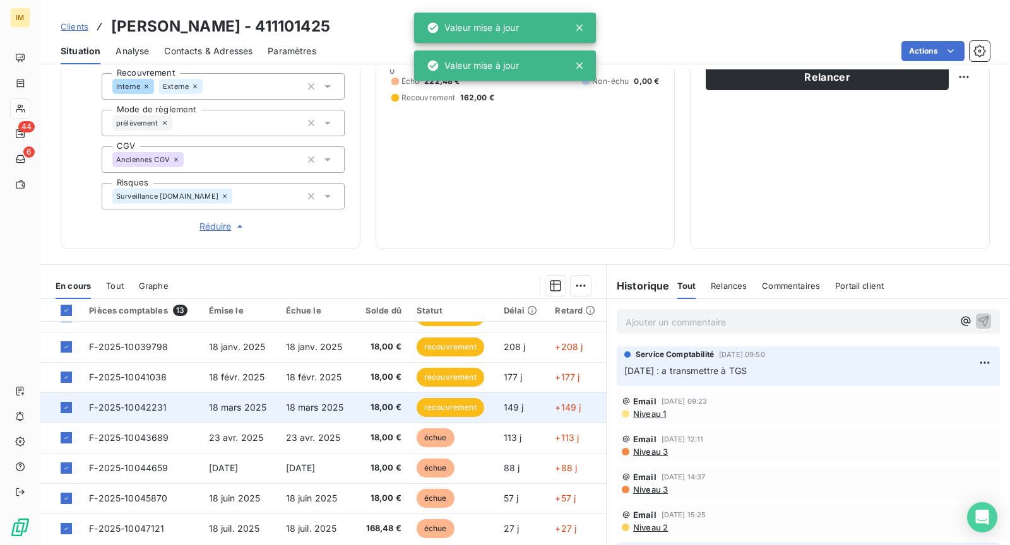
scroll to position [173, 0]
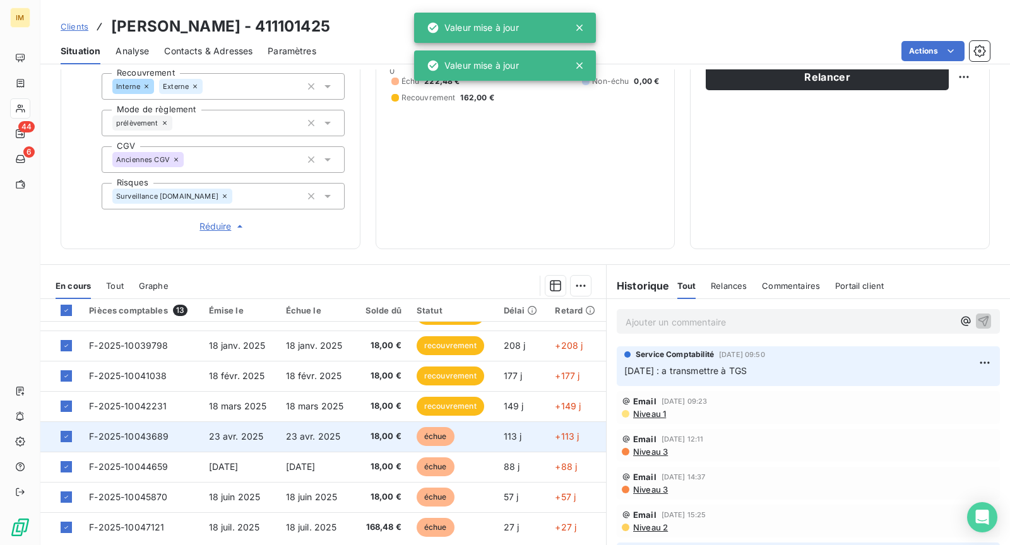
click at [303, 424] on td "23 avr. 2025" at bounding box center [316, 437] width 77 height 30
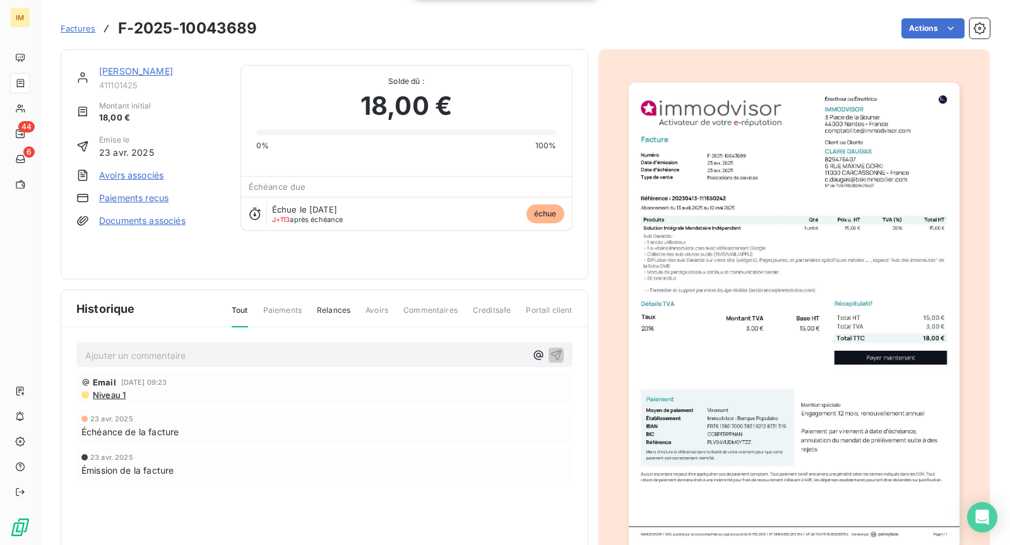
click at [921, 39] on div "Factures F-2025-10043689 Actions" at bounding box center [525, 28] width 929 height 27
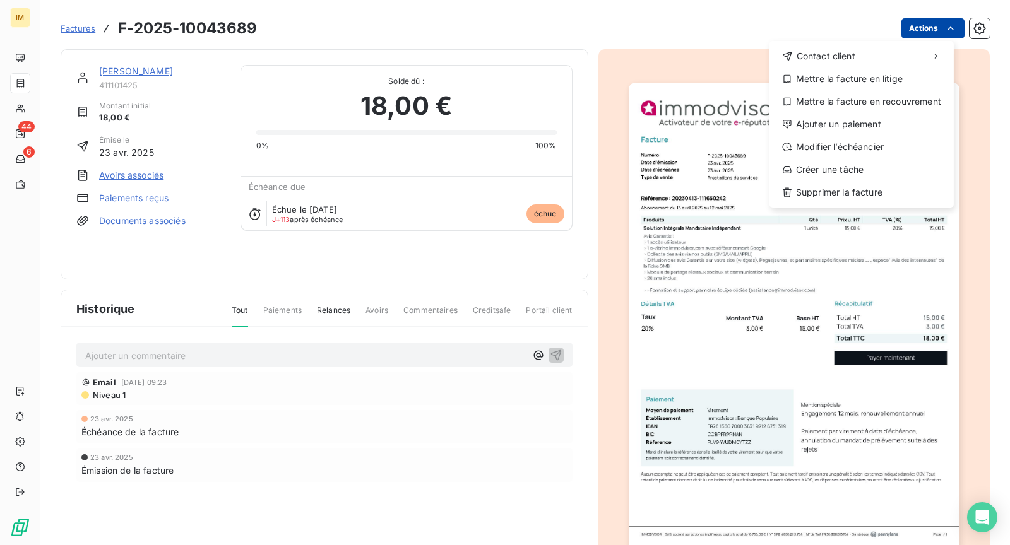
click at [920, 33] on html "IM 44 6 Factures F-2025-10043689 Actions Contact client Mettre la facture en li…" at bounding box center [505, 272] width 1010 height 545
click at [825, 100] on div "Mettre la facture en recouvrement" at bounding box center [862, 102] width 174 height 20
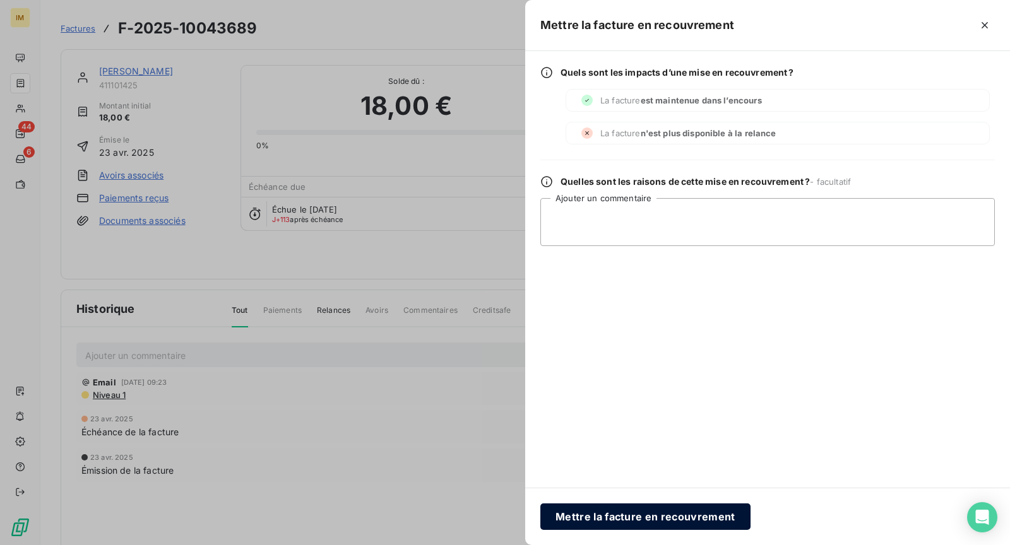
click at [657, 521] on button "Mettre la facture en recouvrement" at bounding box center [645, 517] width 210 height 27
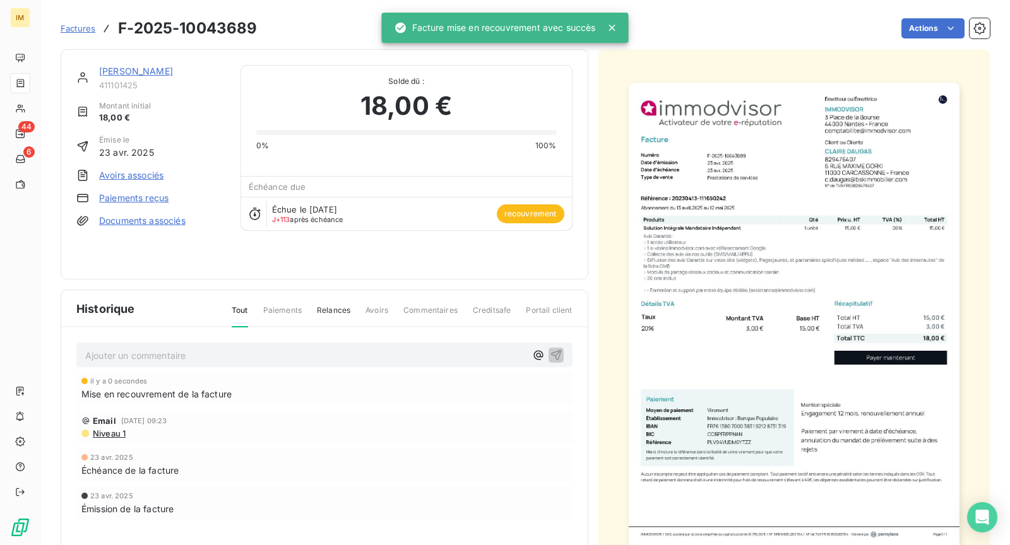
click at [147, 75] on link "[PERSON_NAME]" at bounding box center [136, 71] width 74 height 11
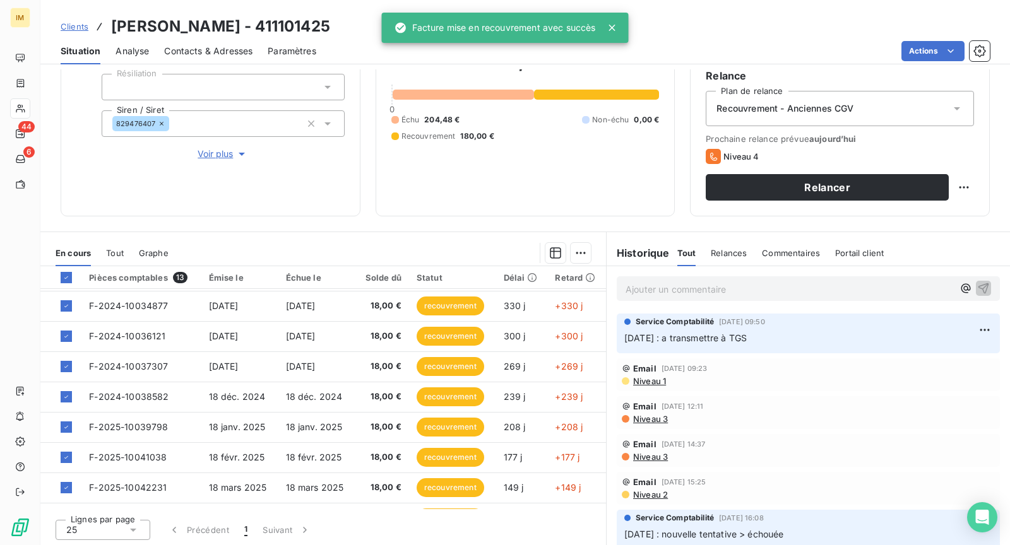
scroll to position [173, 0]
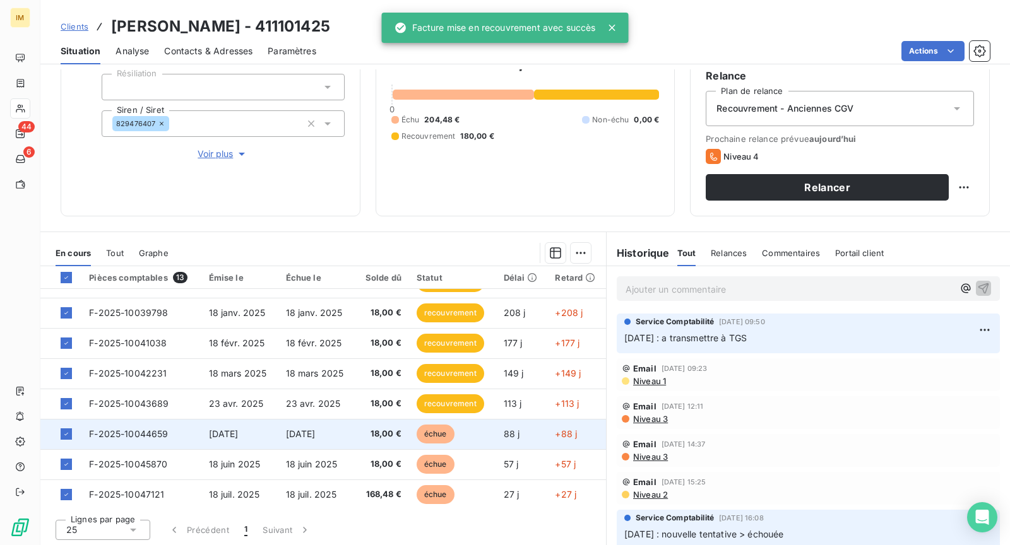
click at [330, 439] on td "[DATE]" at bounding box center [316, 434] width 77 height 30
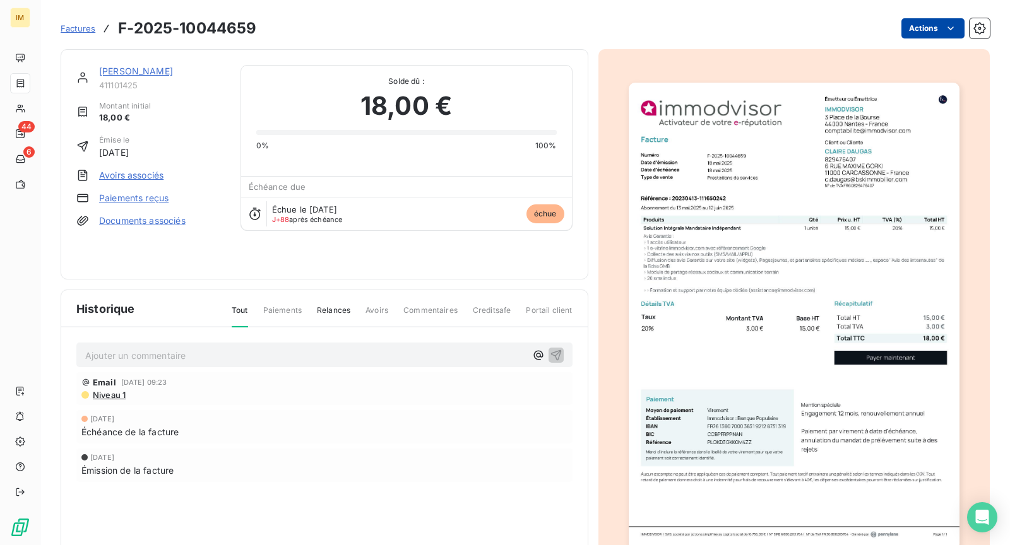
click at [914, 31] on html "IM 44 6 Factures F-2025-10044659 Actions [PERSON_NAME] 411101425 Montant initia…" at bounding box center [505, 272] width 1010 height 545
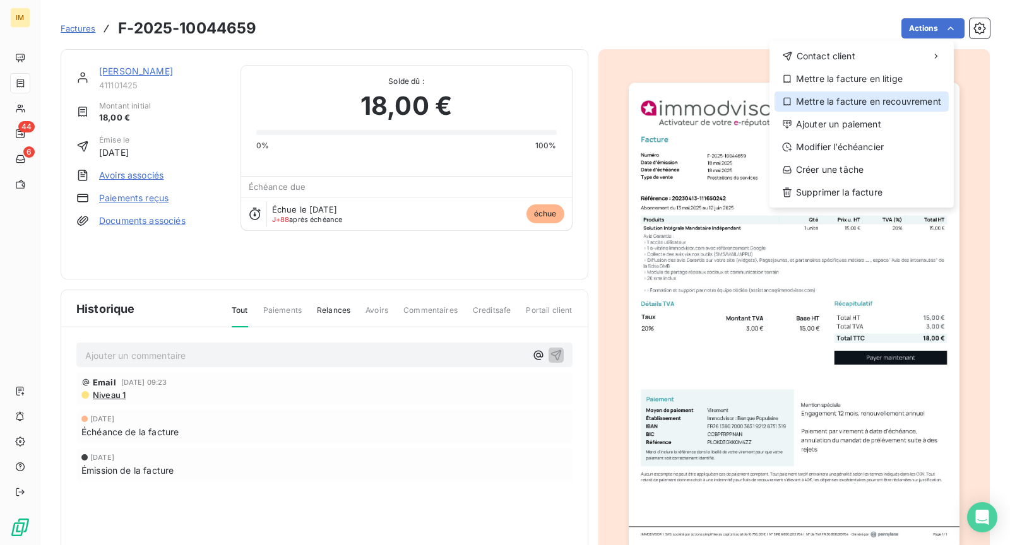
click at [841, 100] on div "Mettre la facture en recouvrement" at bounding box center [862, 102] width 174 height 20
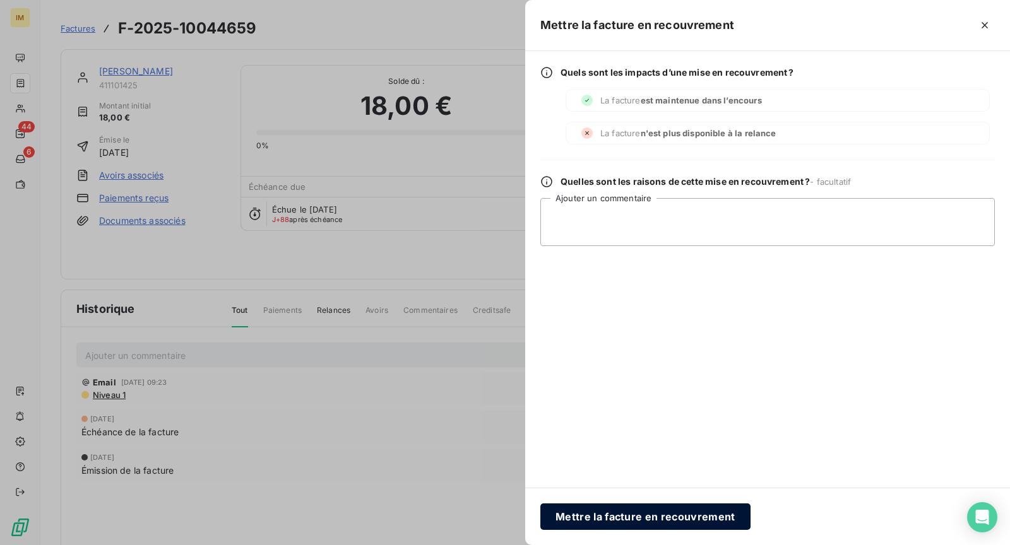
click at [626, 525] on button "Mettre la facture en recouvrement" at bounding box center [645, 517] width 210 height 27
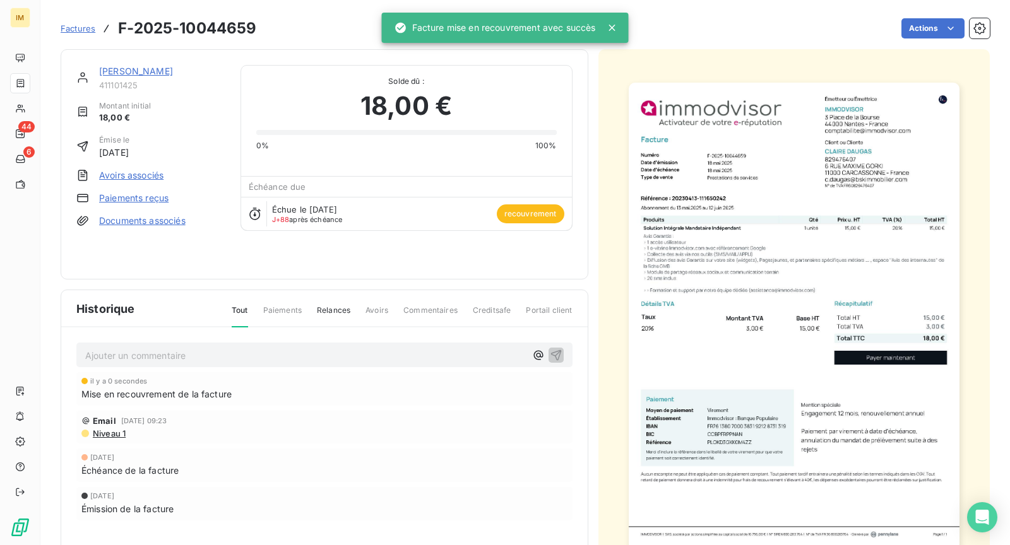
click at [162, 70] on link "[PERSON_NAME]" at bounding box center [136, 71] width 74 height 11
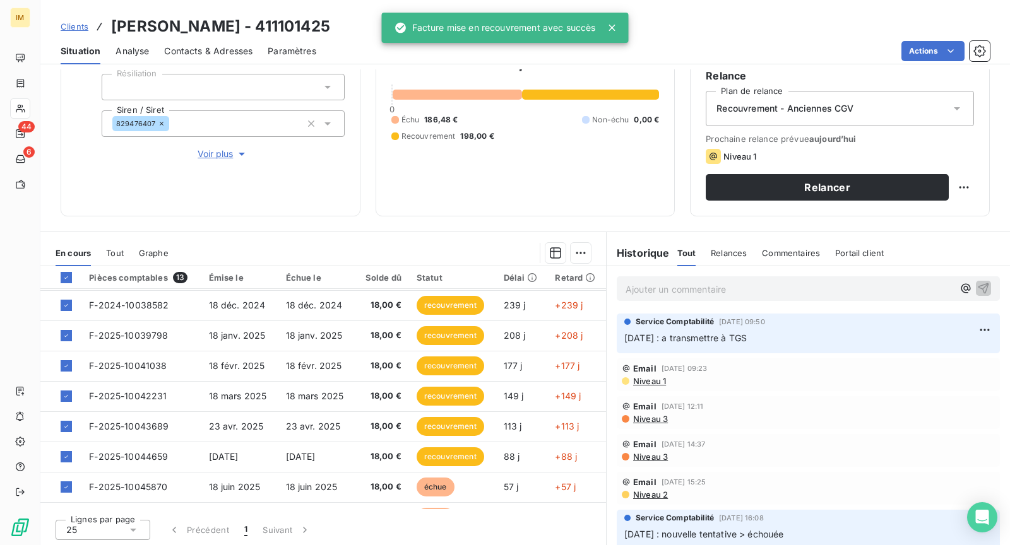
scroll to position [173, 0]
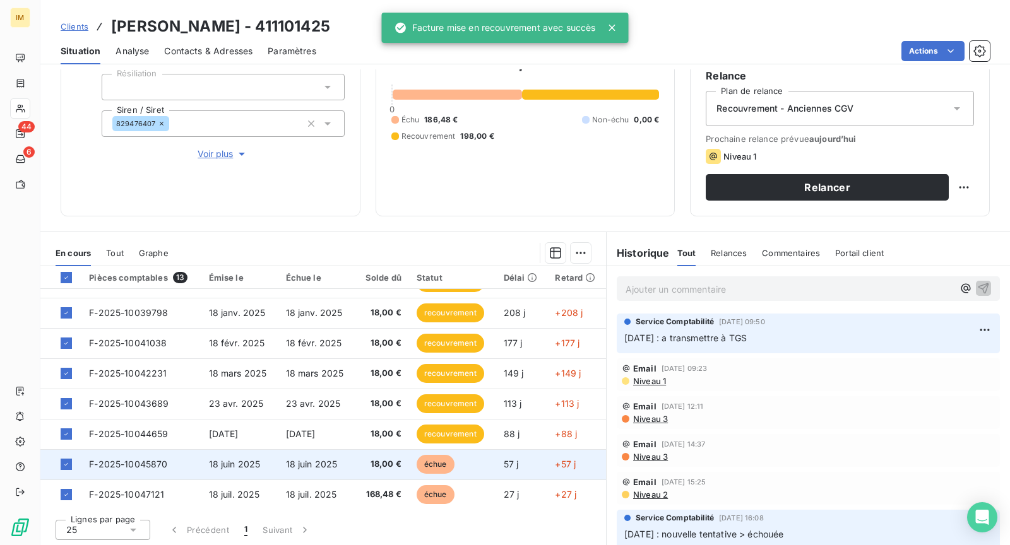
click at [288, 465] on span "18 juin 2025" at bounding box center [312, 464] width 52 height 11
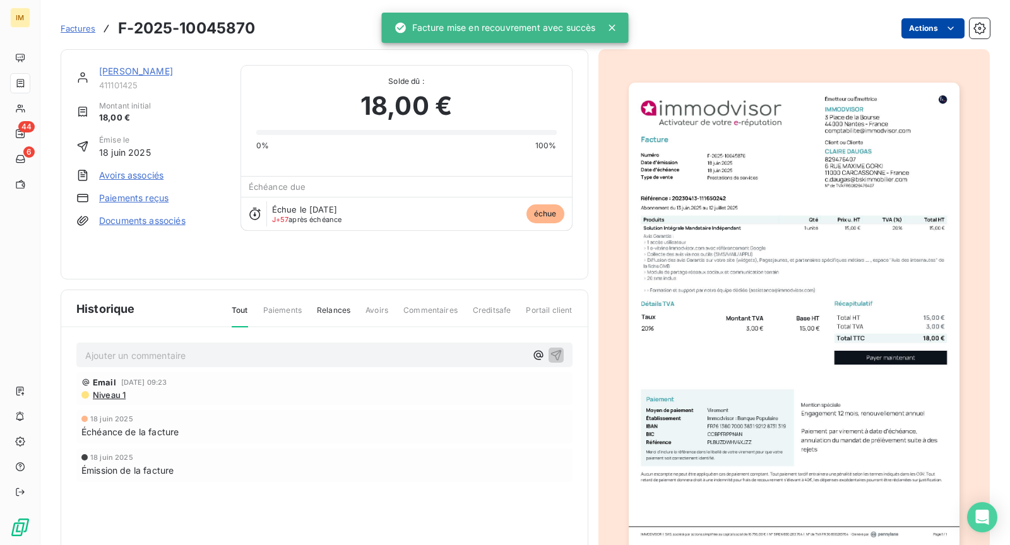
click at [913, 33] on html "IM 44 6 Factures F-2025-10045870 Actions [PERSON_NAME] 411101425 Montant initia…" at bounding box center [505, 272] width 1010 height 545
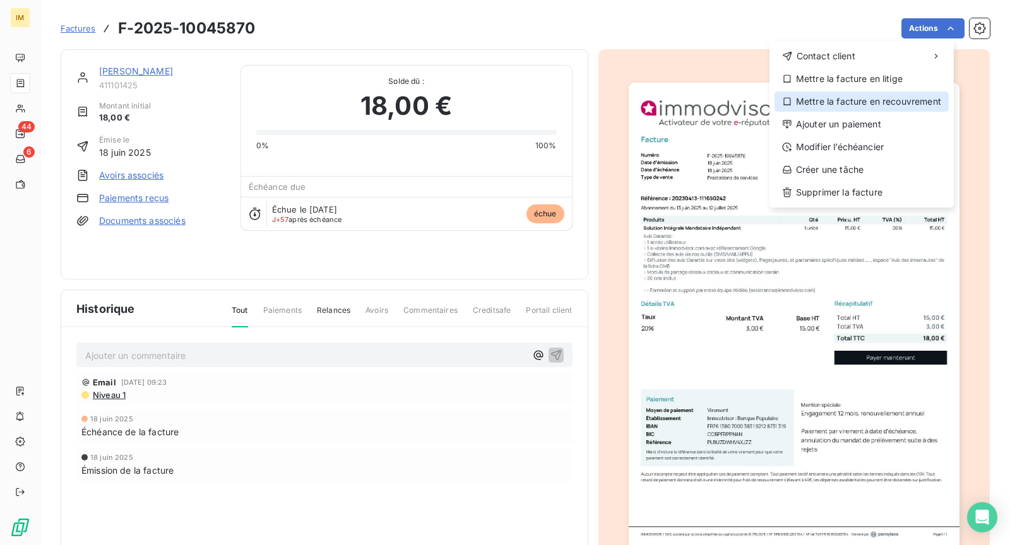
click at [873, 102] on div "Mettre la facture en recouvrement" at bounding box center [862, 102] width 174 height 20
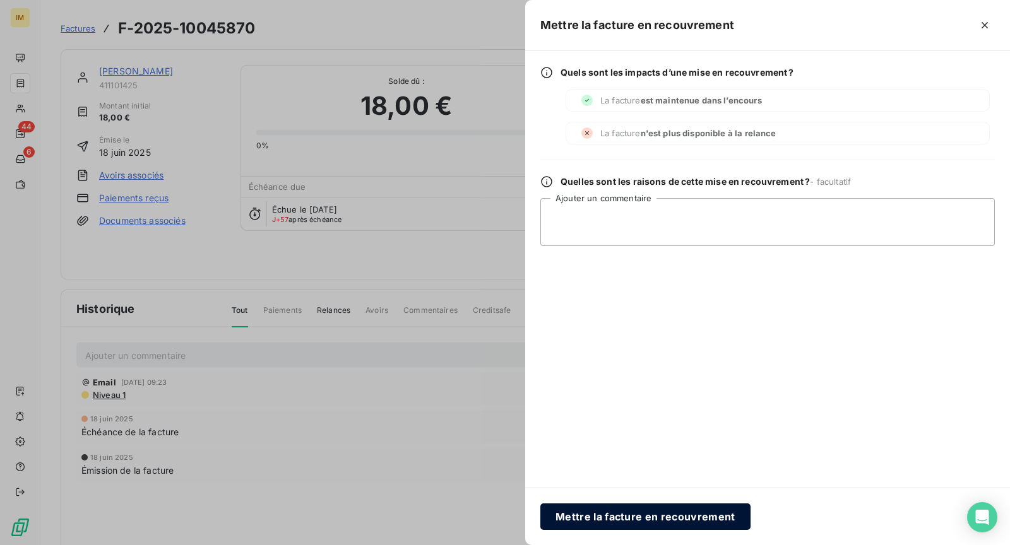
click at [567, 513] on button "Mettre la facture en recouvrement" at bounding box center [645, 517] width 210 height 27
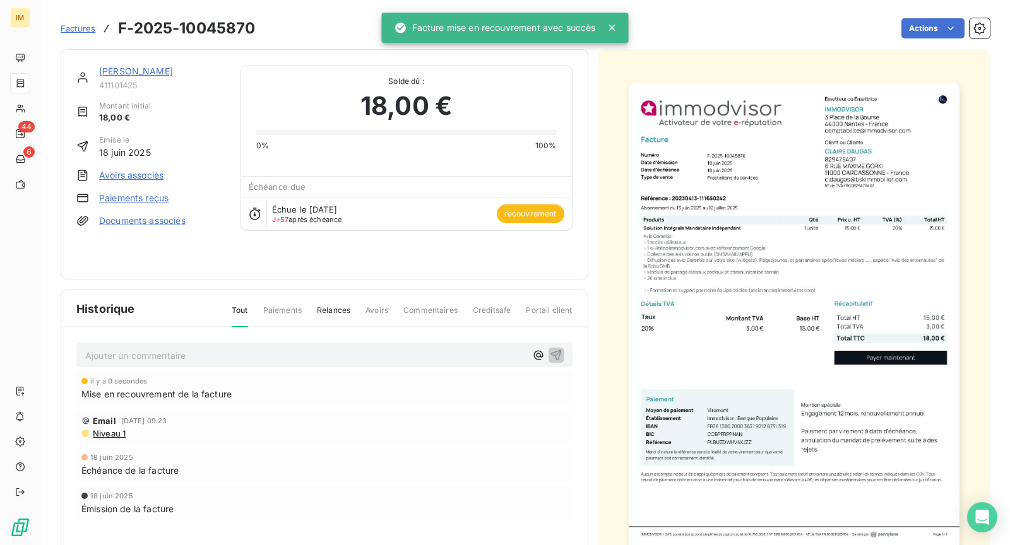
click at [140, 67] on link "[PERSON_NAME]" at bounding box center [136, 71] width 74 height 11
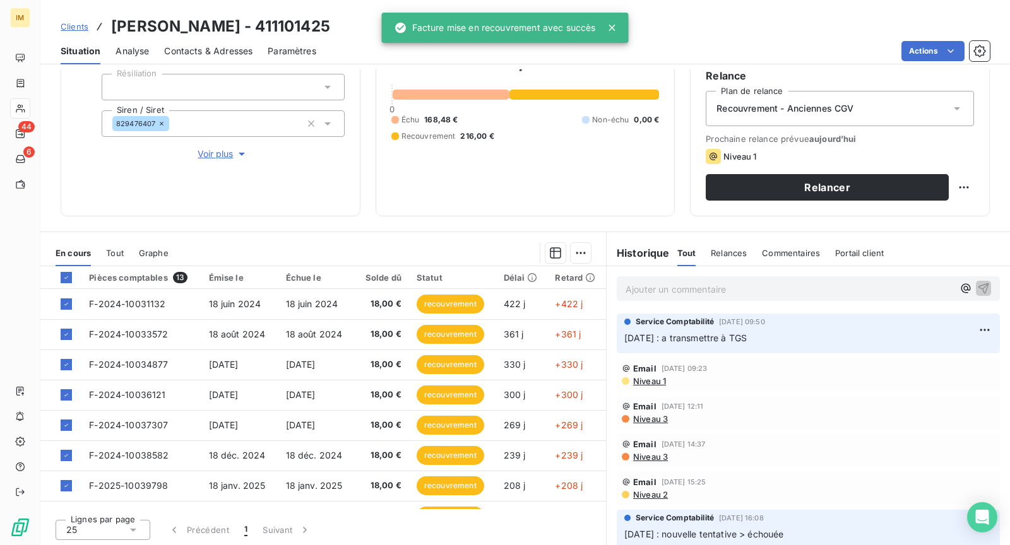
scroll to position [173, 0]
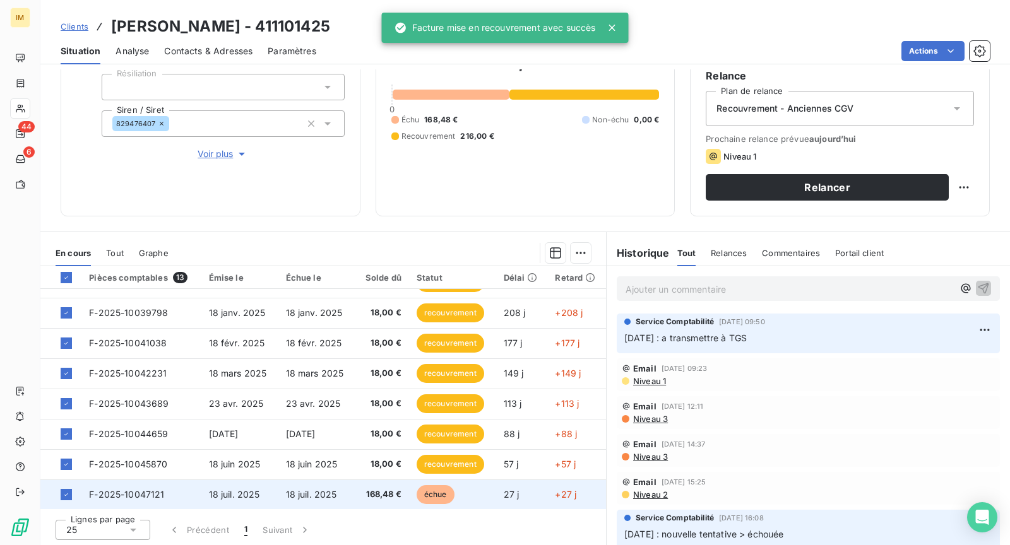
click at [312, 501] on td "18 juil. 2025" at bounding box center [316, 495] width 77 height 30
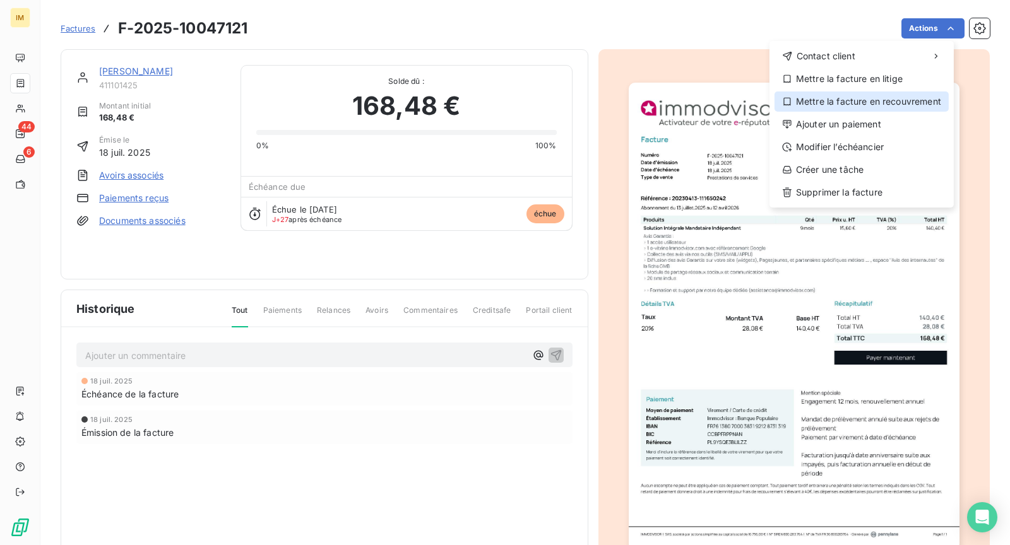
click at [884, 101] on div "Mettre la facture en recouvrement" at bounding box center [862, 102] width 174 height 20
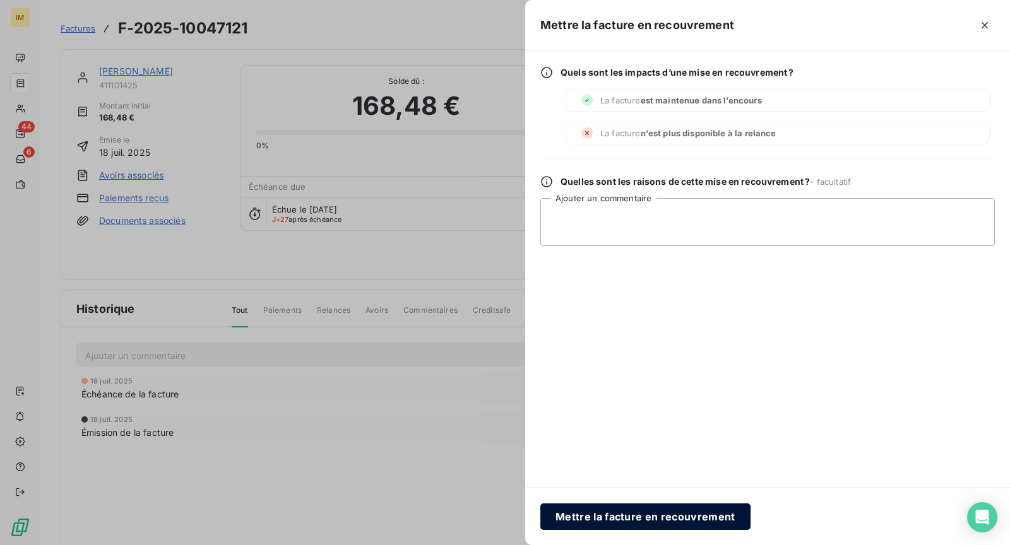
click at [647, 505] on button "Mettre la facture en recouvrement" at bounding box center [645, 517] width 210 height 27
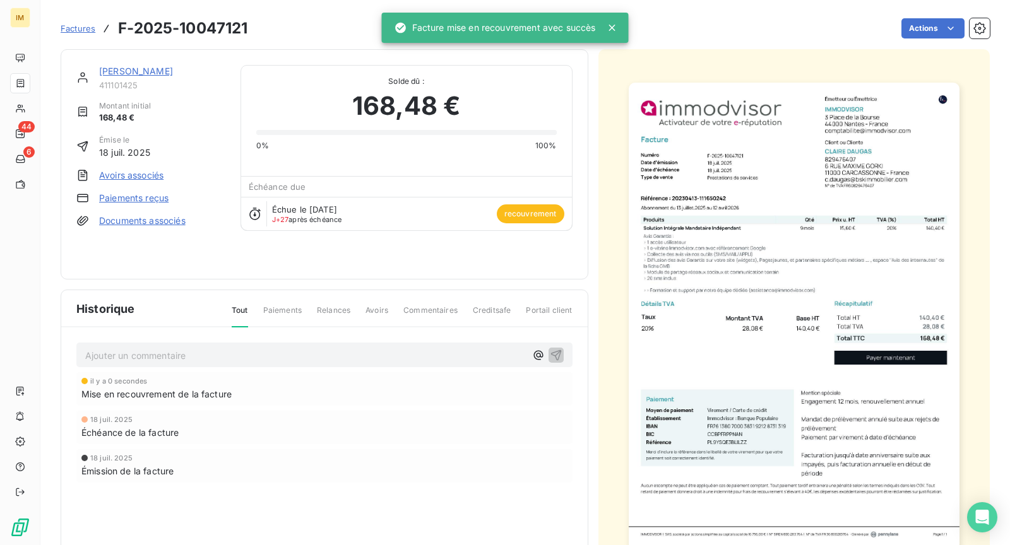
click at [125, 72] on link "[PERSON_NAME]" at bounding box center [136, 71] width 74 height 11
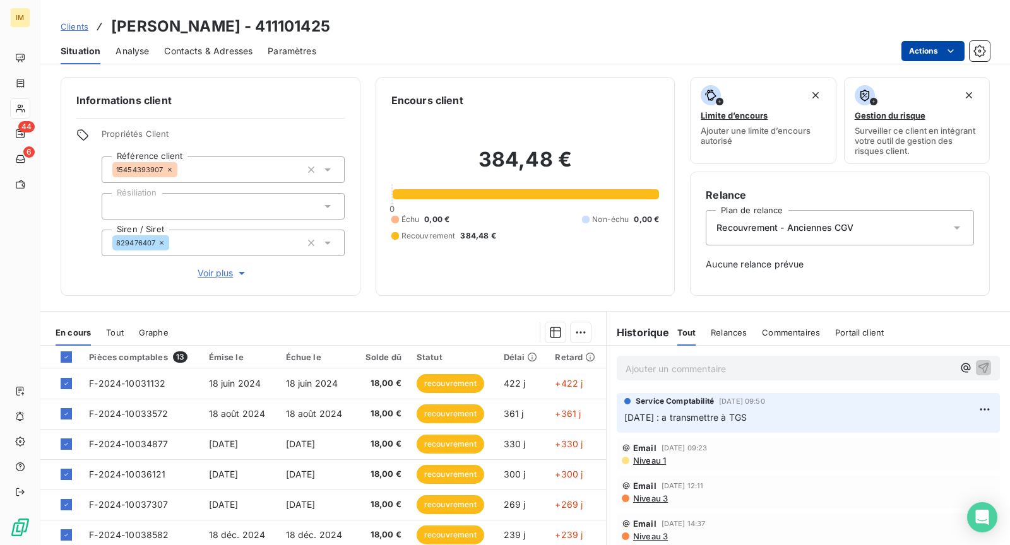
click at [937, 47] on html "IM 44 6 Clients [PERSON_NAME] - 411101425 Situation Analyse Contacts & Adresses…" at bounding box center [505, 272] width 1010 height 545
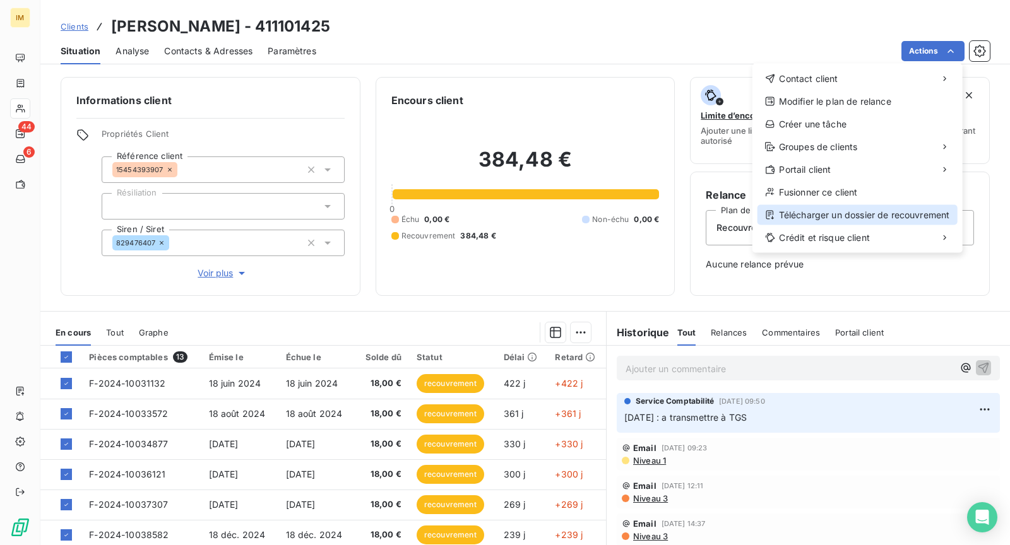
click at [871, 213] on div "Télécharger un dossier de recouvrement" at bounding box center [858, 215] width 200 height 20
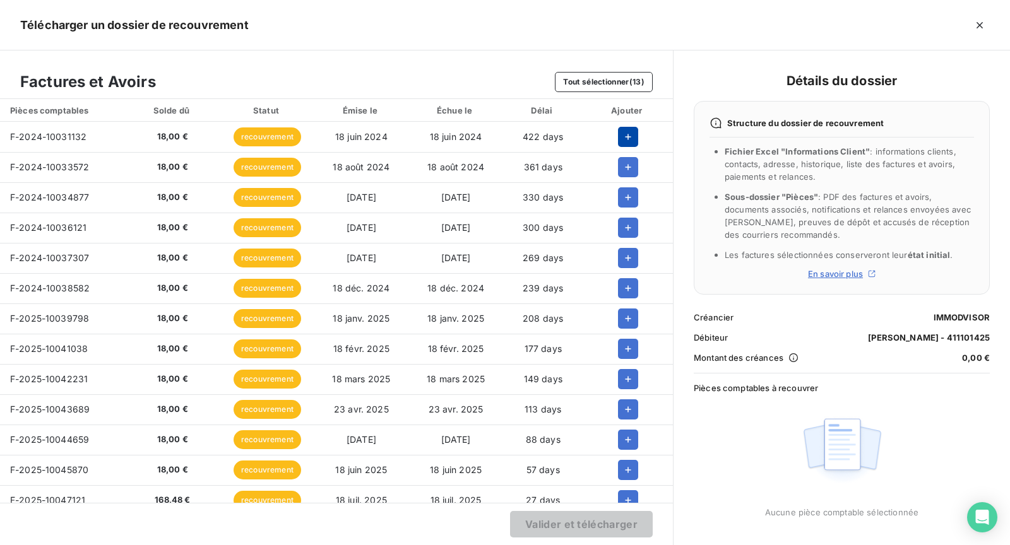
click at [629, 129] on button "button" at bounding box center [628, 137] width 20 height 20
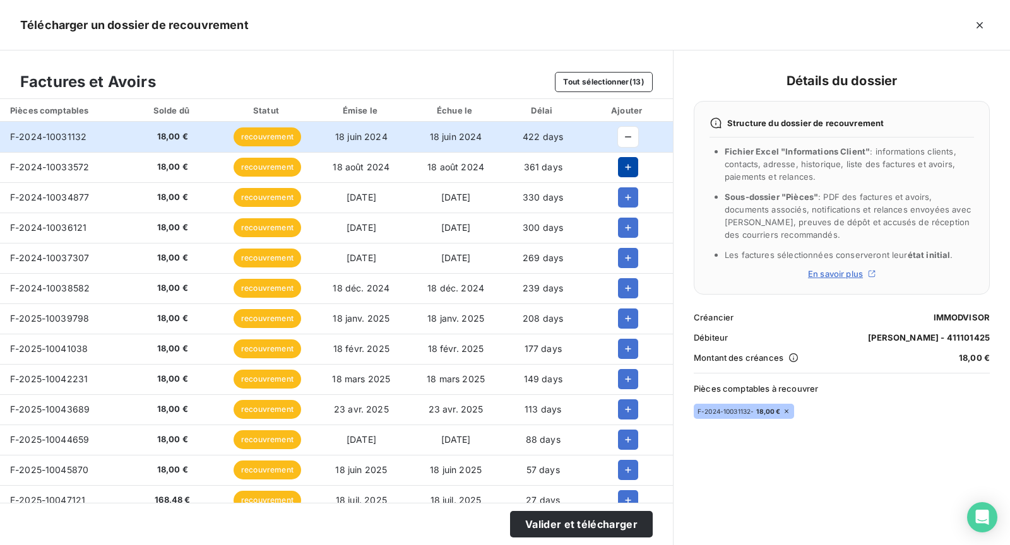
click at [622, 171] on icon "button" at bounding box center [628, 167] width 13 height 13
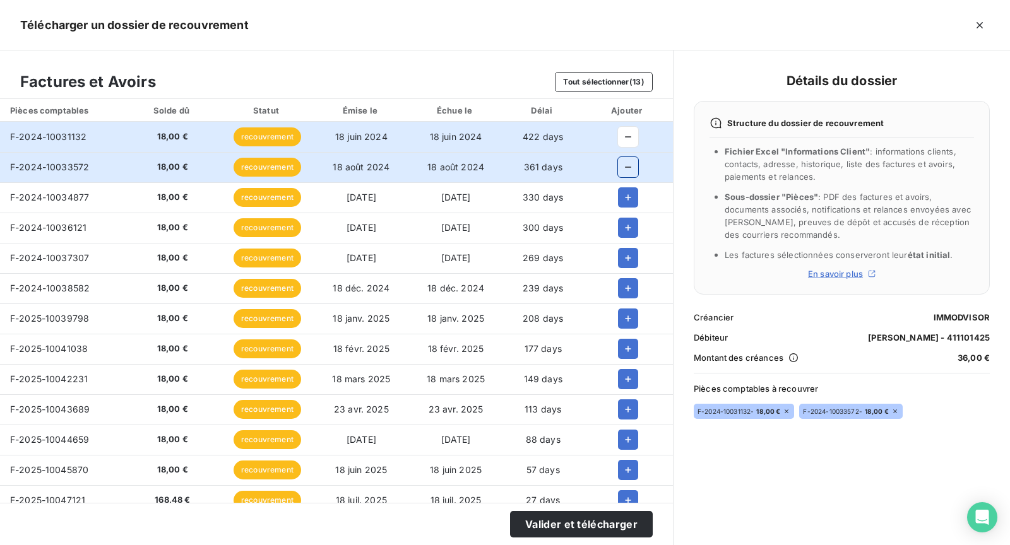
click at [621, 186] on td at bounding box center [628, 197] width 90 height 30
drag, startPoint x: 625, startPoint y: 205, endPoint x: 626, endPoint y: 239, distance: 33.5
click at [625, 206] on button "button" at bounding box center [628, 197] width 20 height 20
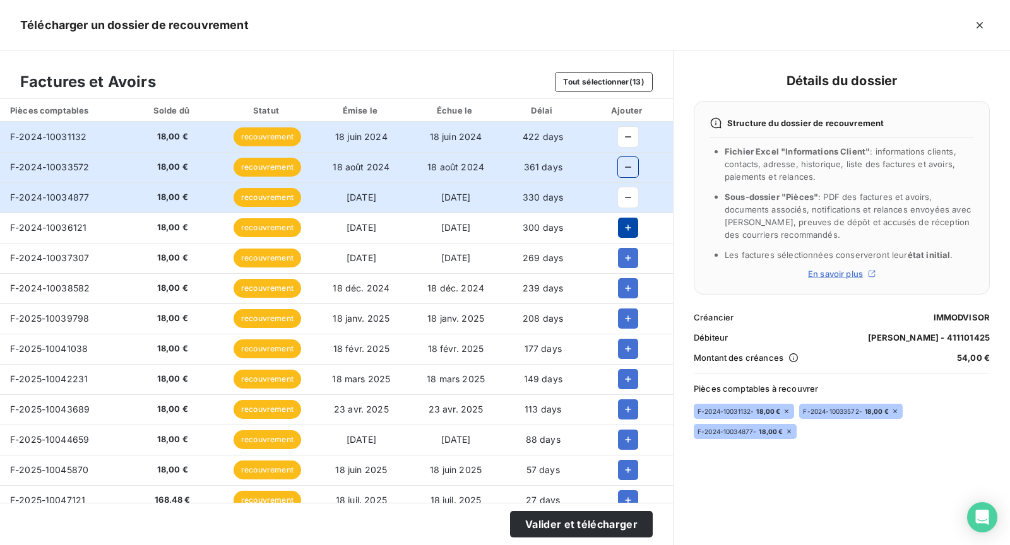
click at [626, 235] on button "button" at bounding box center [628, 228] width 20 height 20
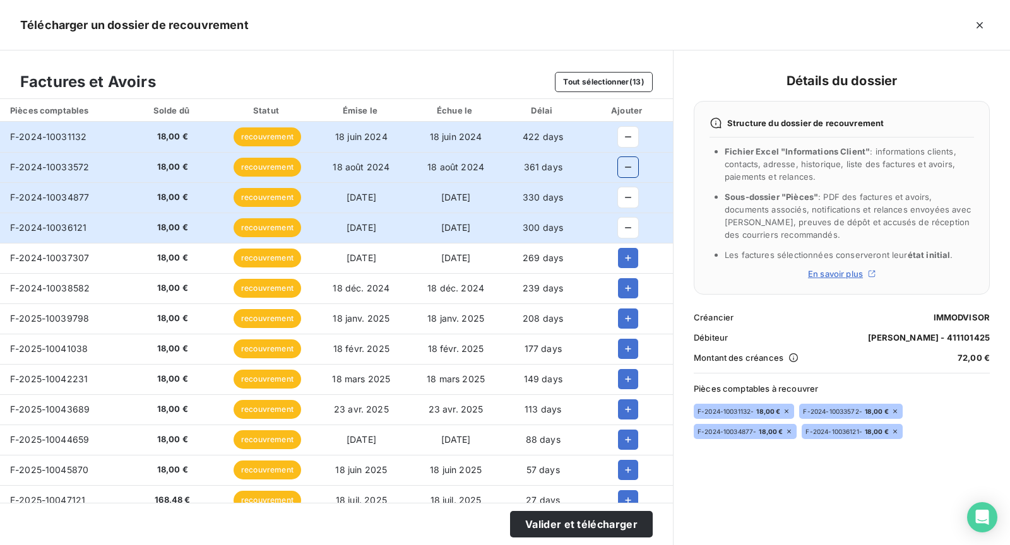
click at [627, 271] on td at bounding box center [628, 258] width 90 height 30
click at [627, 293] on icon "button" at bounding box center [628, 288] width 13 height 13
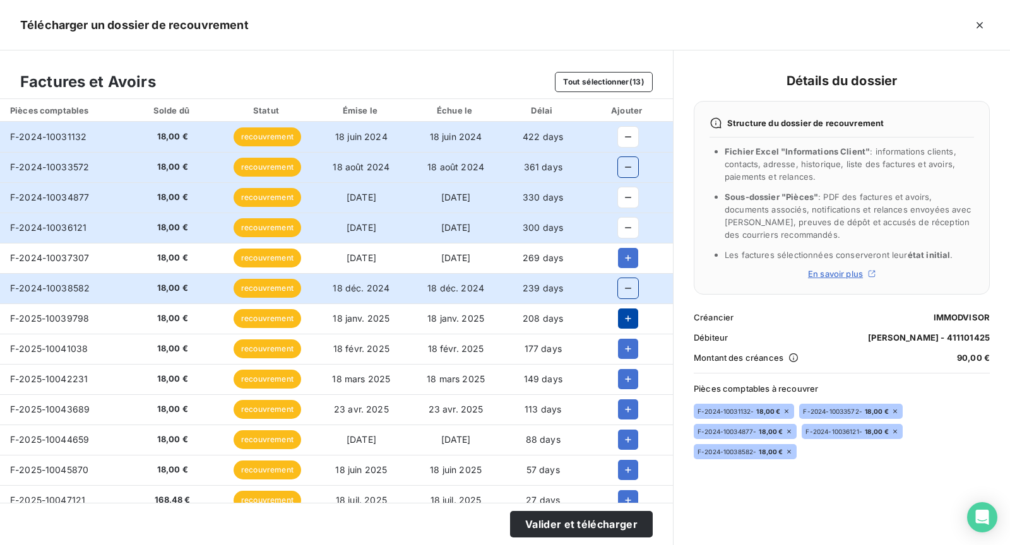
click at [625, 318] on icon "button" at bounding box center [628, 319] width 6 height 6
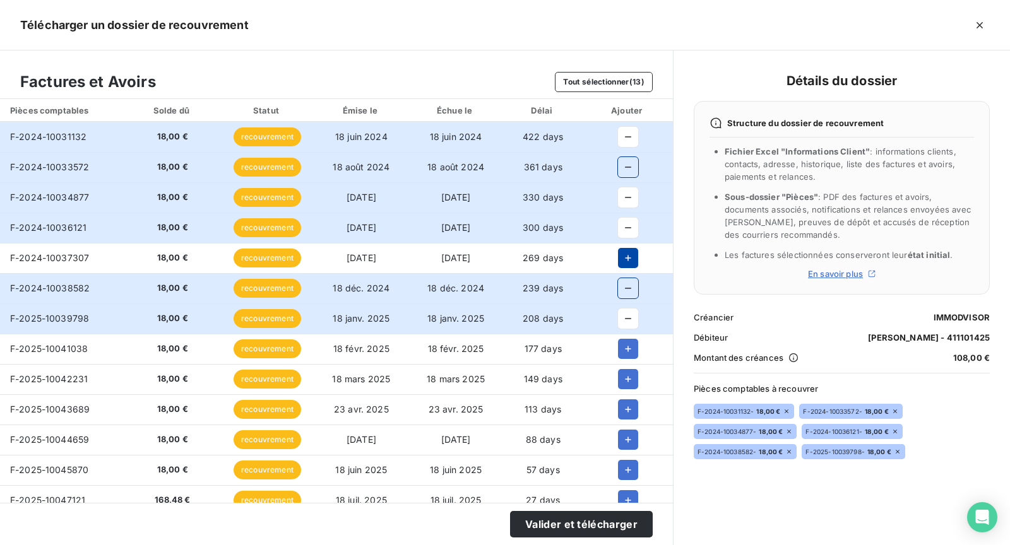
click at [629, 263] on button "button" at bounding box center [628, 258] width 20 height 20
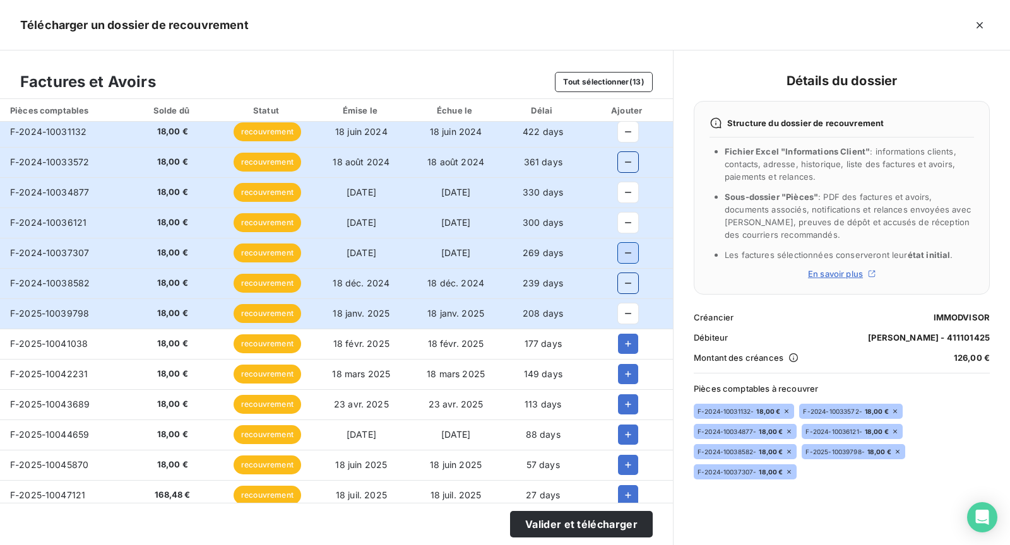
scroll to position [11, 0]
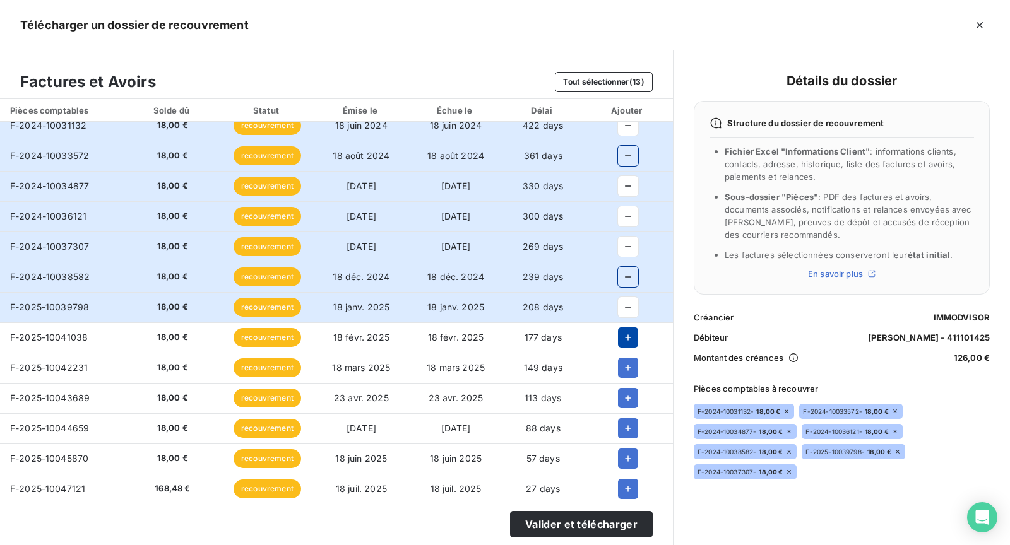
click at [622, 333] on icon "button" at bounding box center [628, 337] width 13 height 13
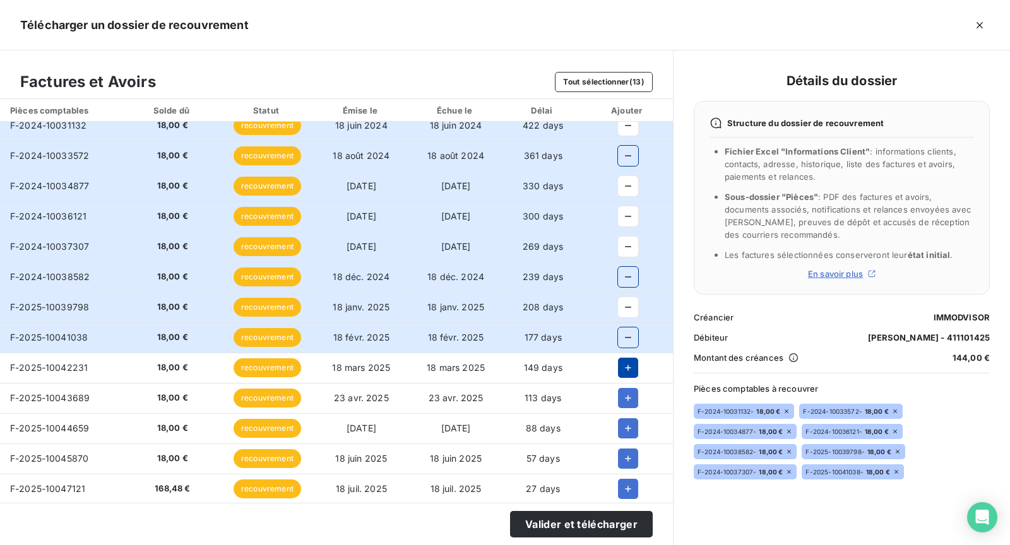
click at [622, 365] on icon "button" at bounding box center [628, 368] width 13 height 13
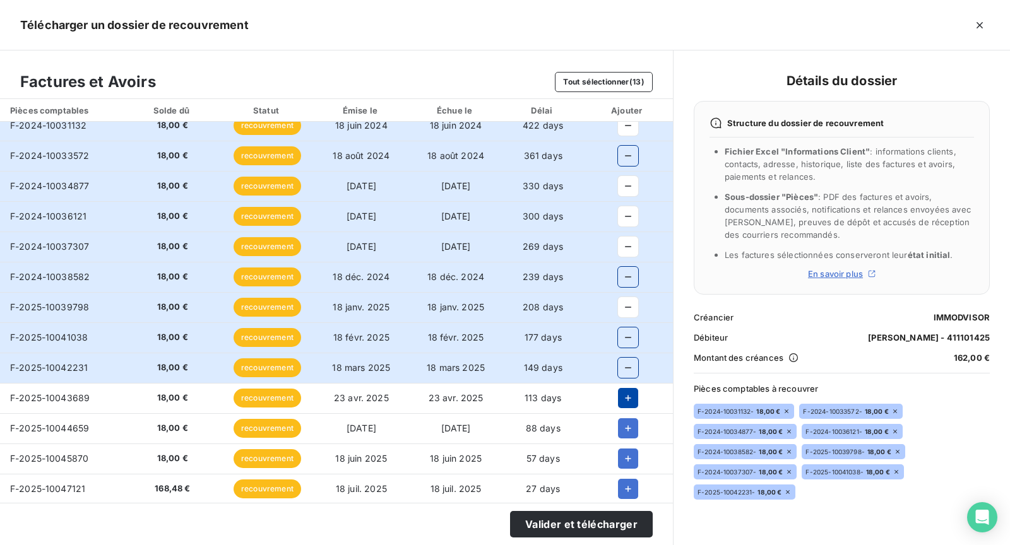
click at [624, 389] on button "button" at bounding box center [628, 398] width 20 height 20
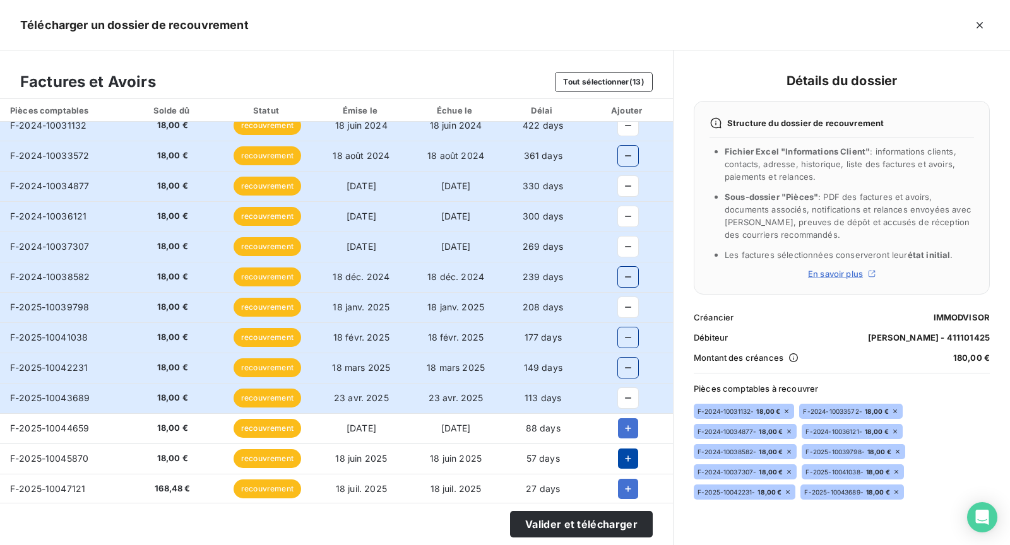
drag, startPoint x: 624, startPoint y: 425, endPoint x: 630, endPoint y: 448, distance: 23.4
click at [624, 429] on icon "button" at bounding box center [628, 428] width 13 height 13
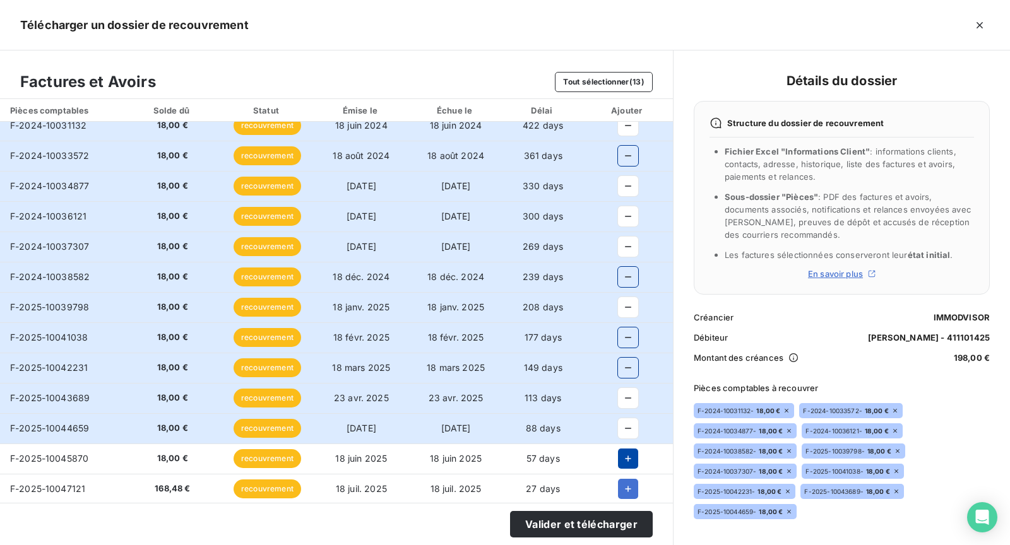
drag, startPoint x: 633, startPoint y: 455, endPoint x: 632, endPoint y: 462, distance: 7.1
click at [633, 456] on button "button" at bounding box center [628, 459] width 20 height 20
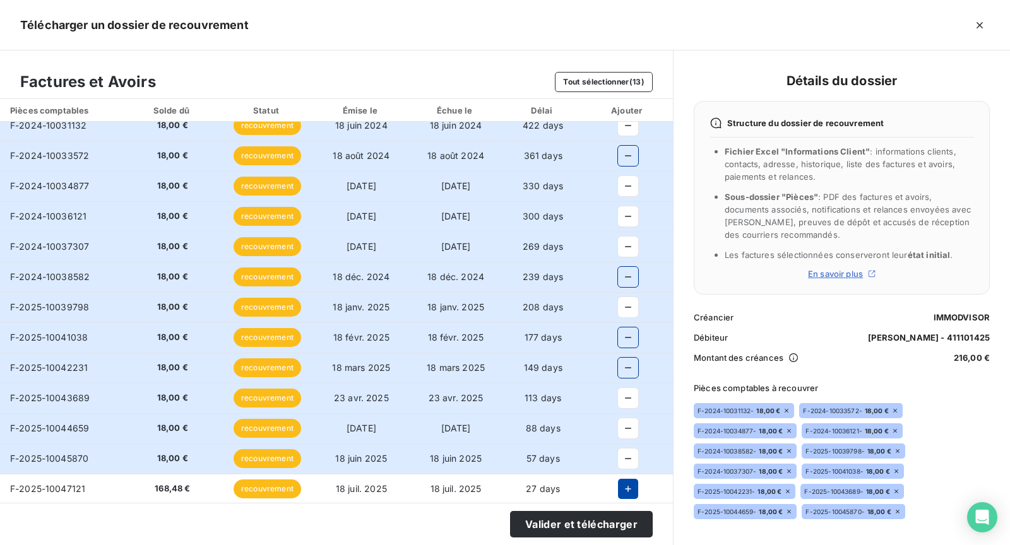
click at [625, 487] on icon "button" at bounding box center [628, 489] width 6 height 6
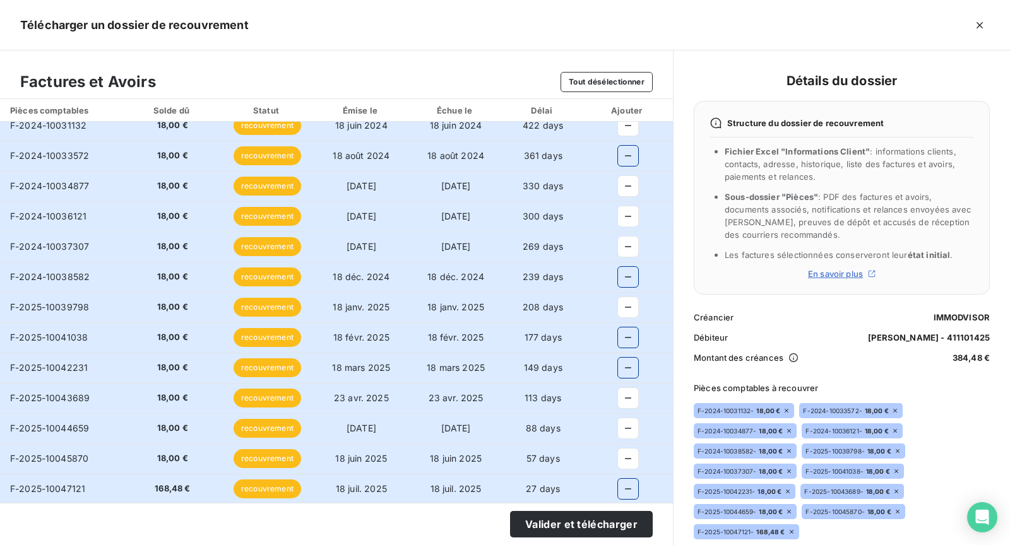
drag, startPoint x: 630, startPoint y: 521, endPoint x: 631, endPoint y: 506, distance: 14.5
click at [631, 518] on button "Valider et télécharger" at bounding box center [581, 524] width 143 height 27
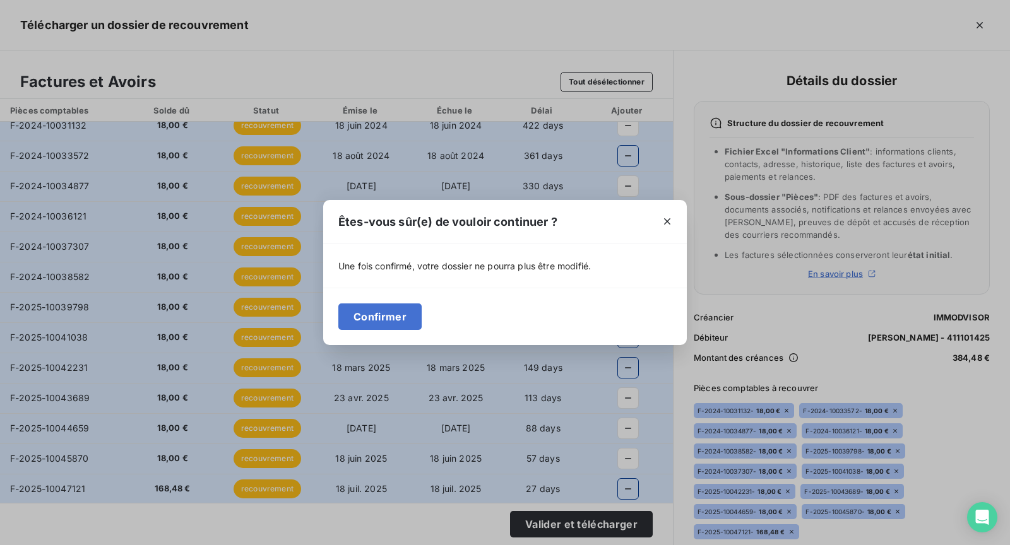
click at [389, 300] on div "Confirmer" at bounding box center [505, 316] width 364 height 57
click at [390, 316] on button "Confirmer" at bounding box center [379, 317] width 83 height 27
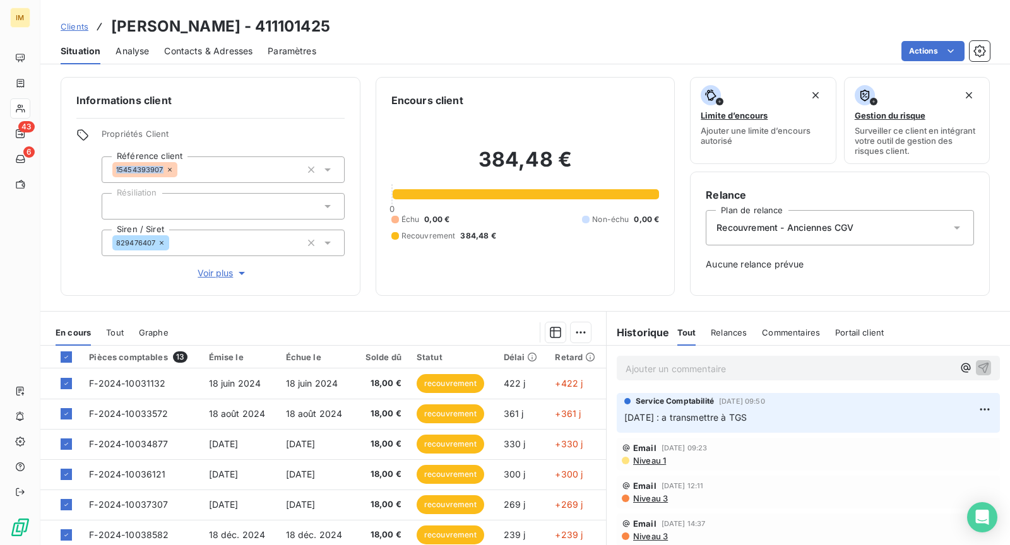
copy span "15454393907"
drag, startPoint x: 162, startPoint y: 169, endPoint x: 148, endPoint y: 249, distance: 80.7
click at [71, 244] on div "Informations client Propriétés Client Référence client 15454393907 Résiliation …" at bounding box center [211, 186] width 300 height 219
click at [225, 275] on span "Voir plus" at bounding box center [223, 273] width 51 height 13
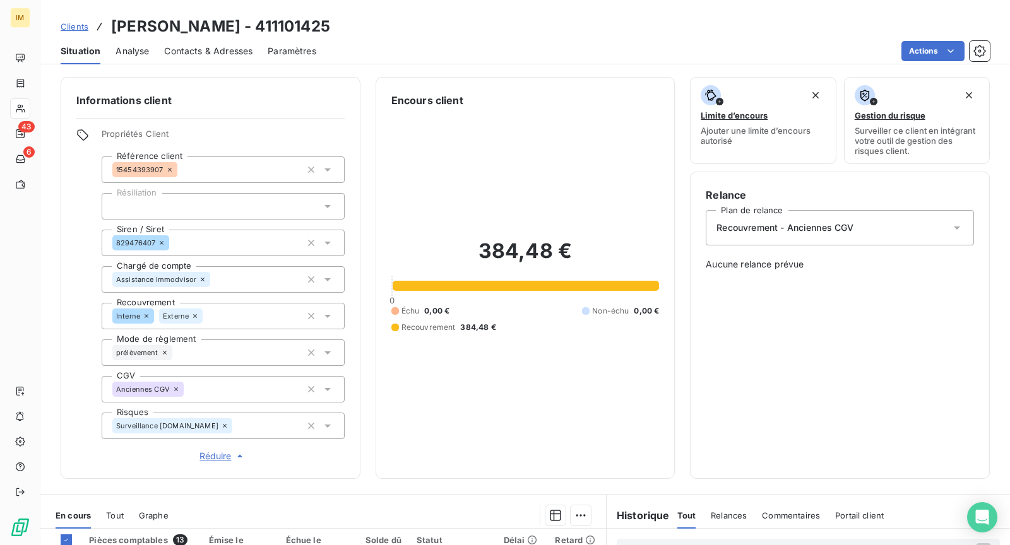
click at [76, 317] on div "Propriétés Client Référence client 15454393907 Résiliation Siren / Siret 829476…" at bounding box center [210, 296] width 268 height 335
drag, startPoint x: 156, startPoint y: 244, endPoint x: 5, endPoint y: 297, distance: 159.7
click at [65, 287] on div "Informations client Propriétés Client Référence client 15454393907 Résiliation …" at bounding box center [211, 278] width 300 height 402
click at [129, 50] on span "Analyse" at bounding box center [132, 51] width 33 height 13
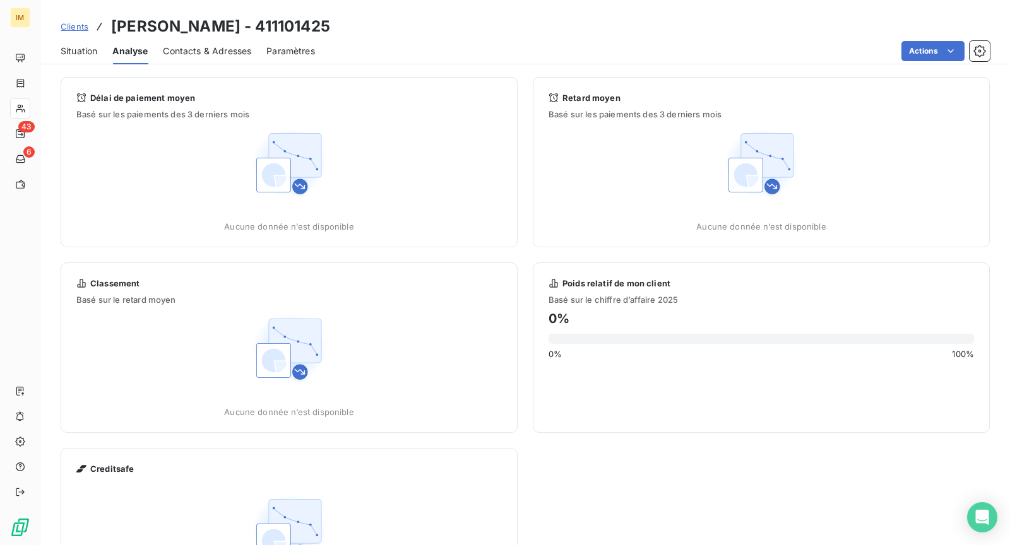
click at [191, 61] on div "Contacts & Adresses" at bounding box center [207, 51] width 88 height 27
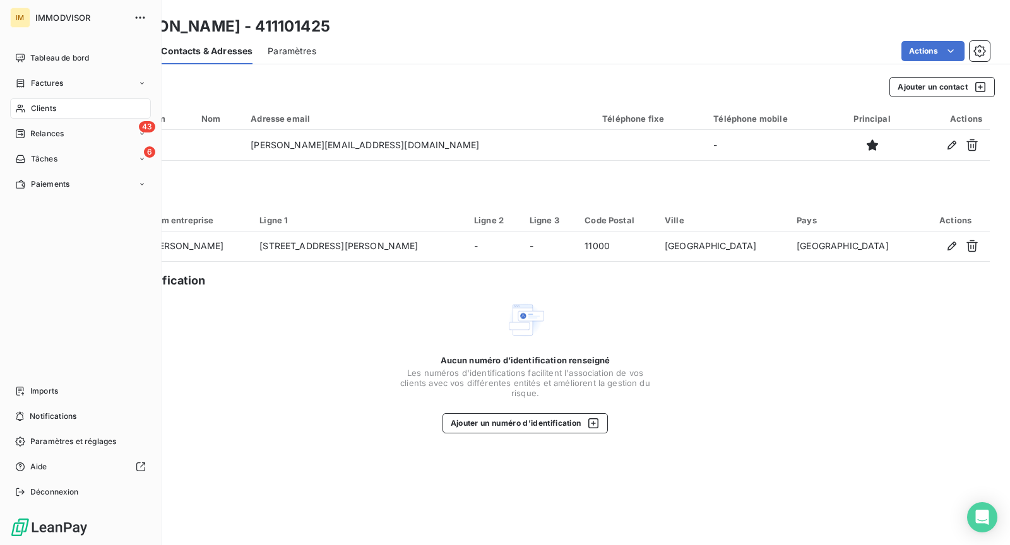
click at [23, 106] on icon at bounding box center [20, 109] width 11 height 10
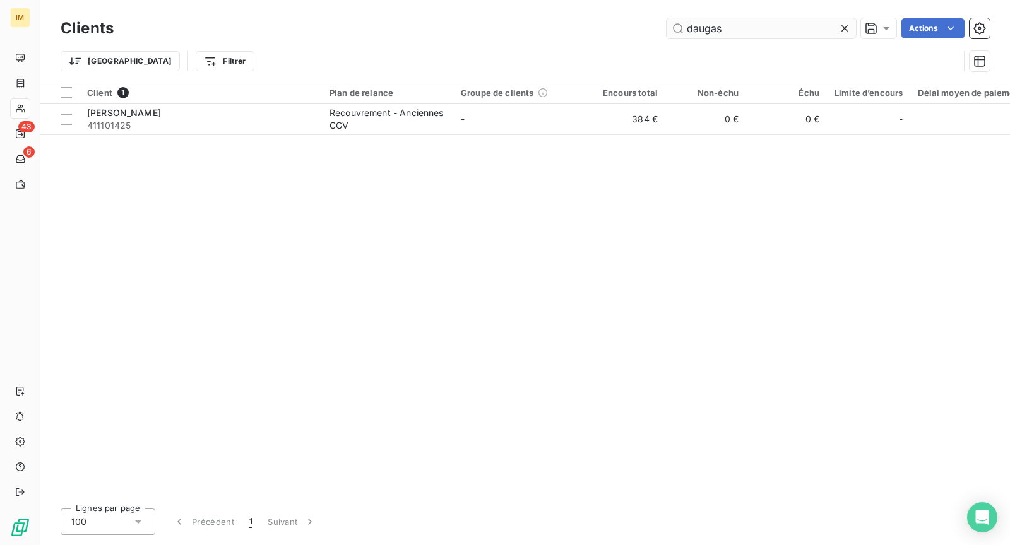
click at [758, 26] on input "daugas" at bounding box center [761, 28] width 189 height 20
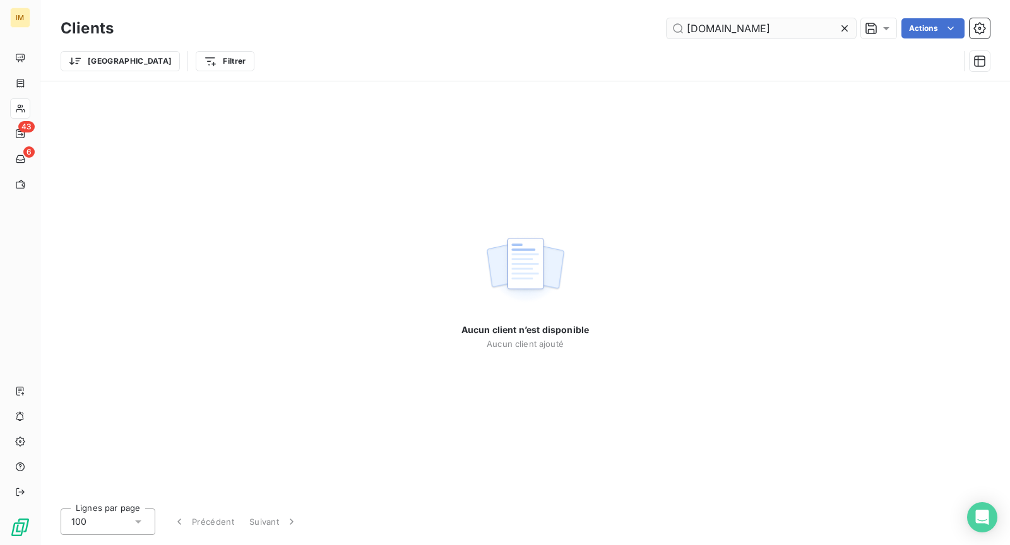
click at [735, 25] on input "[DOMAIN_NAME]" at bounding box center [761, 28] width 189 height 20
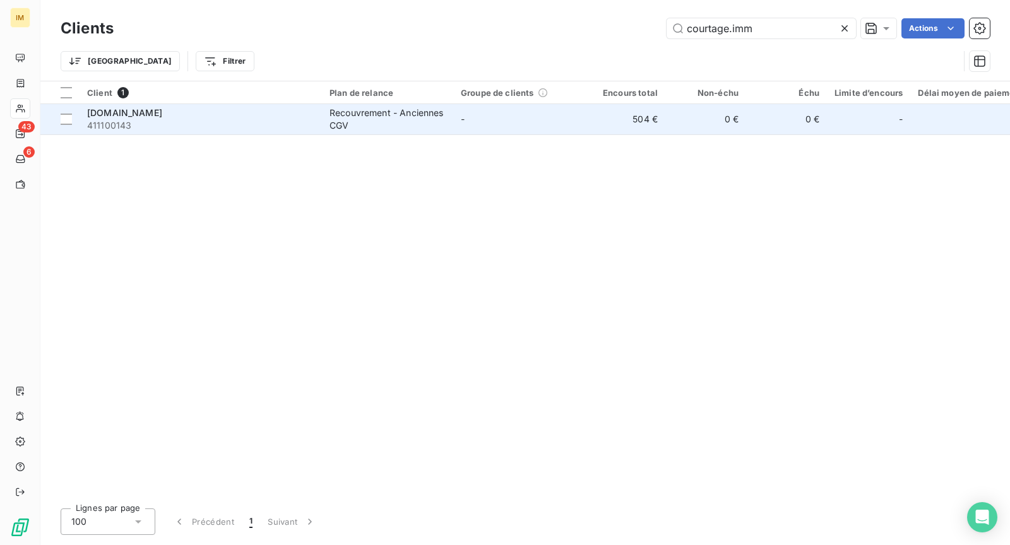
type input "courtage.imm"
click at [143, 119] on span "411100143" at bounding box center [200, 125] width 227 height 13
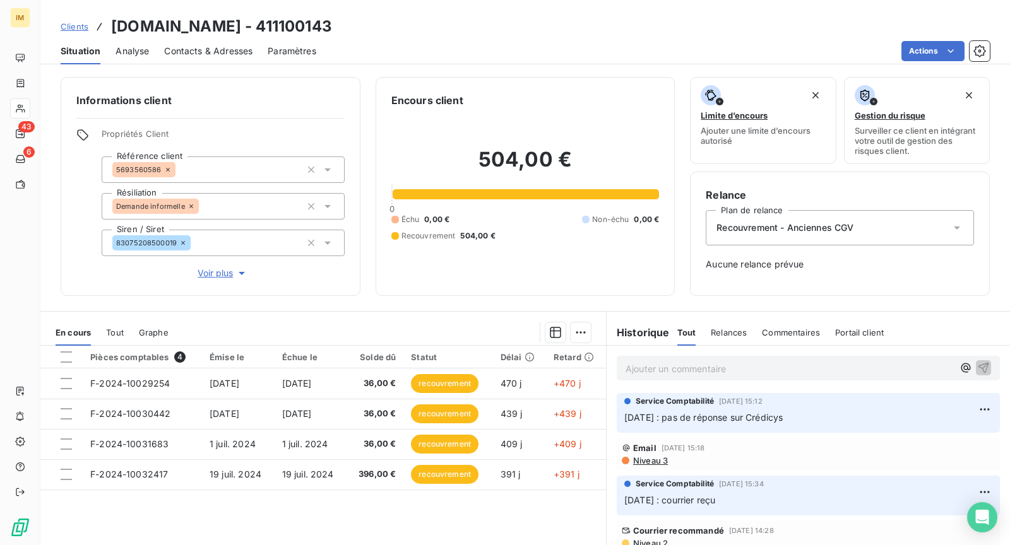
drag, startPoint x: 178, startPoint y: 54, endPoint x: 181, endPoint y: 59, distance: 6.5
click at [178, 53] on span "Contacts & Adresses" at bounding box center [208, 51] width 88 height 13
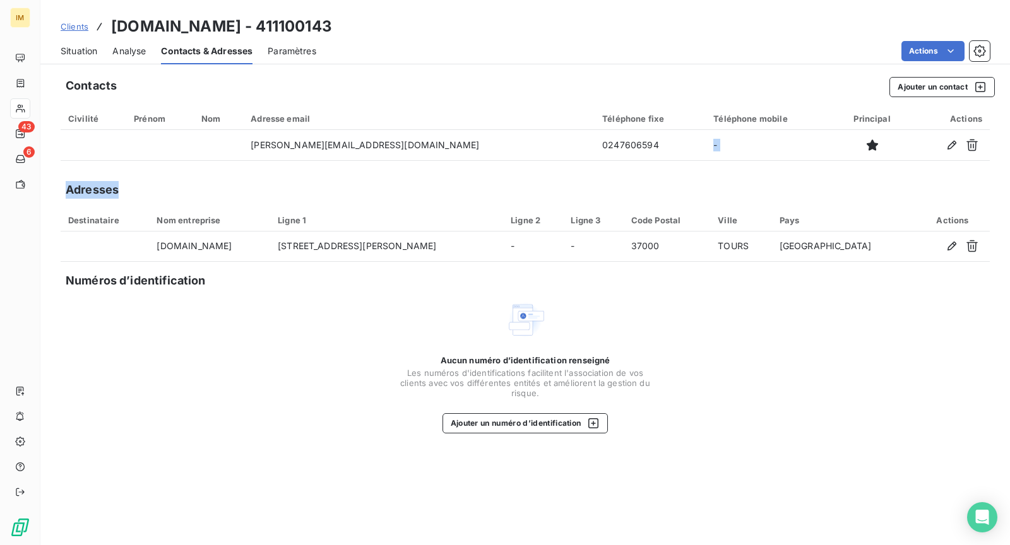
drag, startPoint x: 590, startPoint y: 143, endPoint x: 470, endPoint y: 210, distance: 137.6
click at [470, 206] on div "Contacts Ajouter un contact Civilité Prénom Nom Adresse email Téléphone fixe Té…" at bounding box center [525, 307] width 970 height 476
drag, startPoint x: 420, startPoint y: 141, endPoint x: 348, endPoint y: 115, distance: 76.5
click at [301, 136] on td "[PERSON_NAME][EMAIL_ADDRESS][DOMAIN_NAME]" at bounding box center [419, 145] width 352 height 30
click at [89, 54] on span "Situation" at bounding box center [79, 51] width 37 height 13
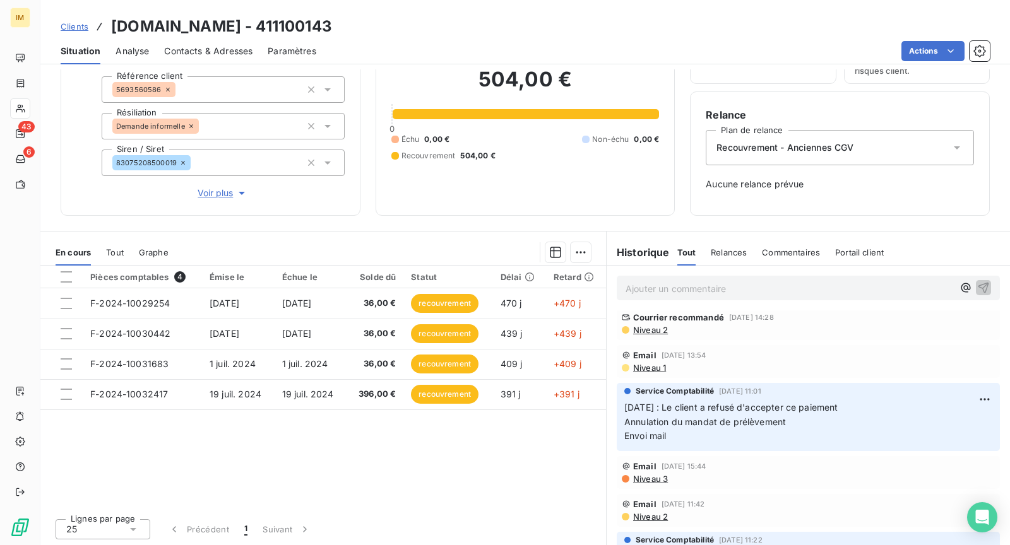
scroll to position [147, 0]
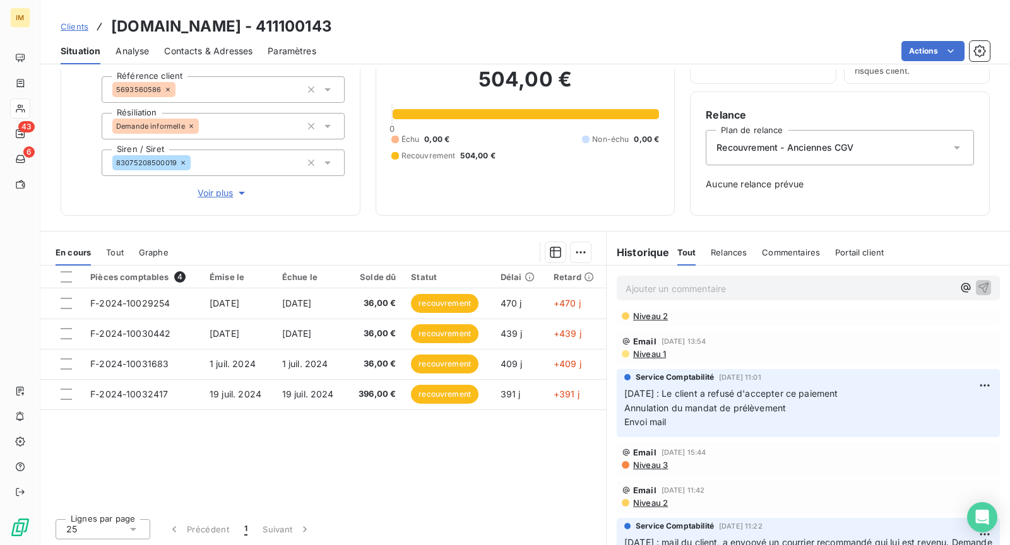
drag, startPoint x: 699, startPoint y: 426, endPoint x: 684, endPoint y: 391, distance: 37.9
click at [669, 391] on p "[DATE] : Le client a refusé d'accepter ce paiement Annulation du mandat de prél…" at bounding box center [808, 409] width 368 height 44
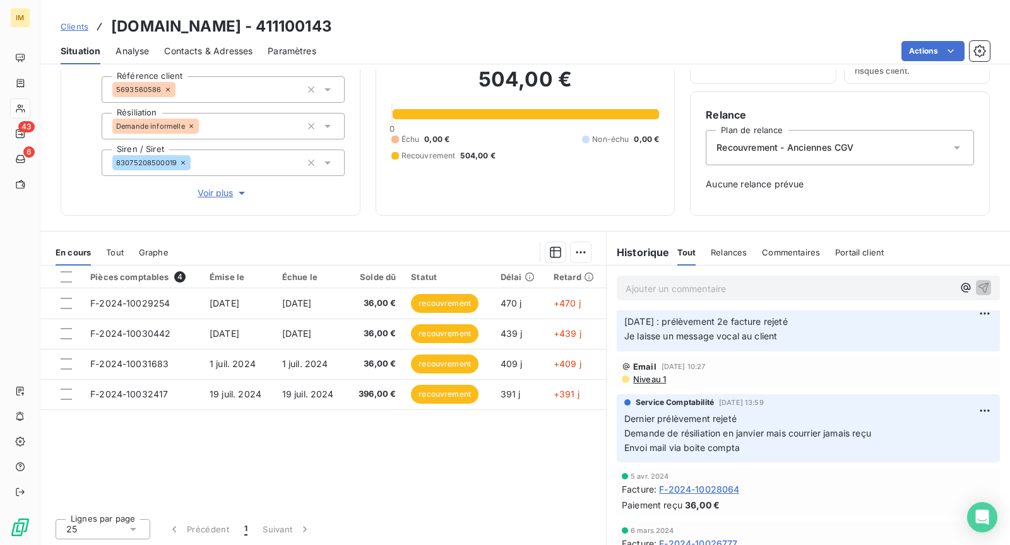
scroll to position [401, 0]
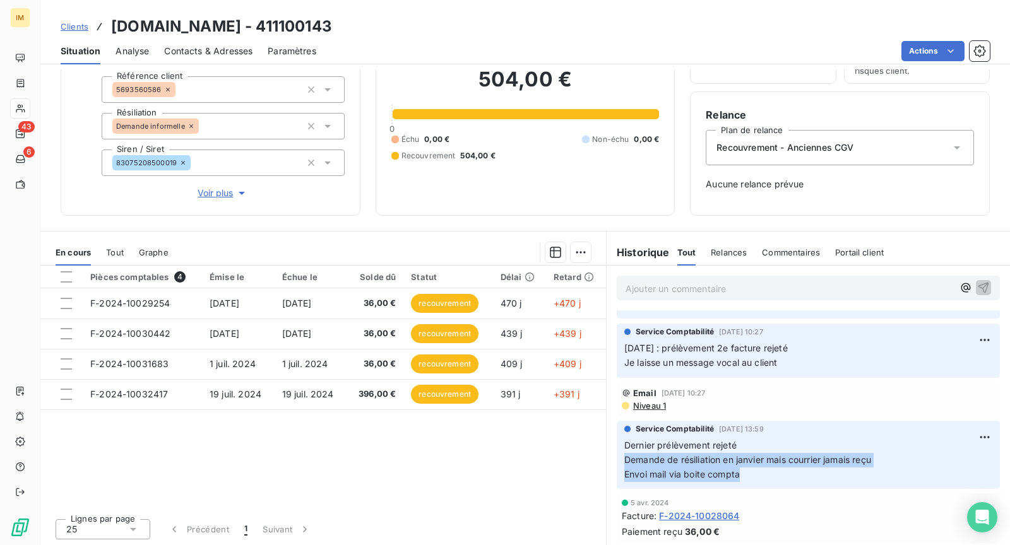
drag, startPoint x: 734, startPoint y: 475, endPoint x: 608, endPoint y: 463, distance: 126.1
click at [608, 463] on div "Service Comptabilité [DATE] 13:59 Dernier prélèvement rejeté Demande de résilia…" at bounding box center [808, 456] width 403 height 74
click at [253, 200] on div "Informations client Propriétés Client Référence client 5693560586 Résiliation D…" at bounding box center [211, 106] width 300 height 219
click at [218, 192] on span "Voir plus" at bounding box center [223, 193] width 51 height 13
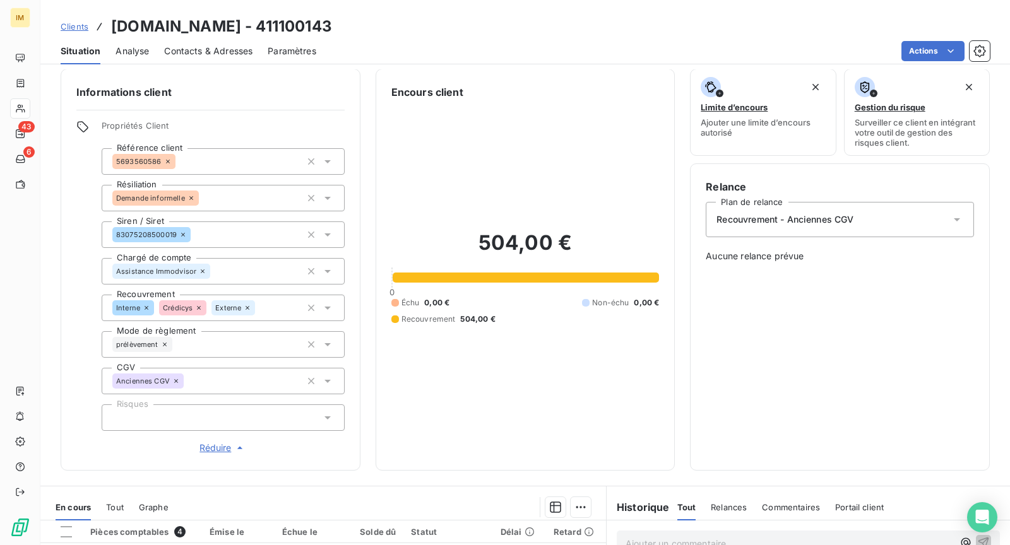
scroll to position [0, 0]
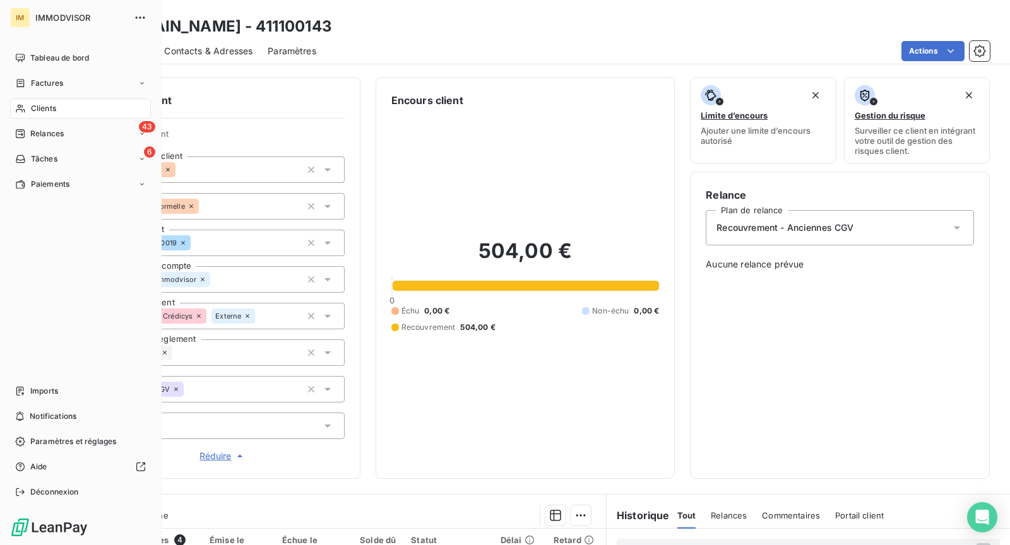
click at [28, 106] on div "Clients" at bounding box center [80, 108] width 141 height 20
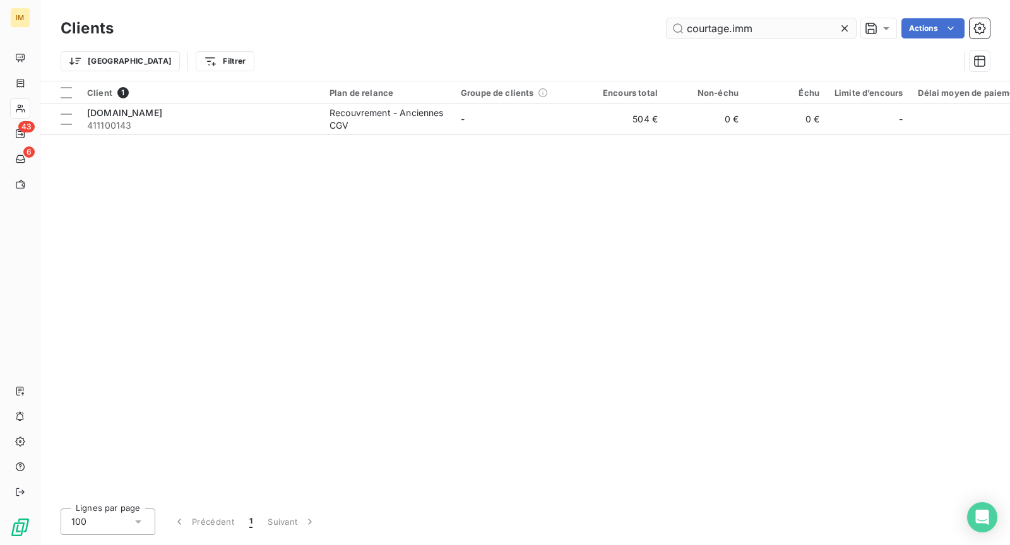
click at [778, 20] on input "courtage.imm" at bounding box center [761, 28] width 189 height 20
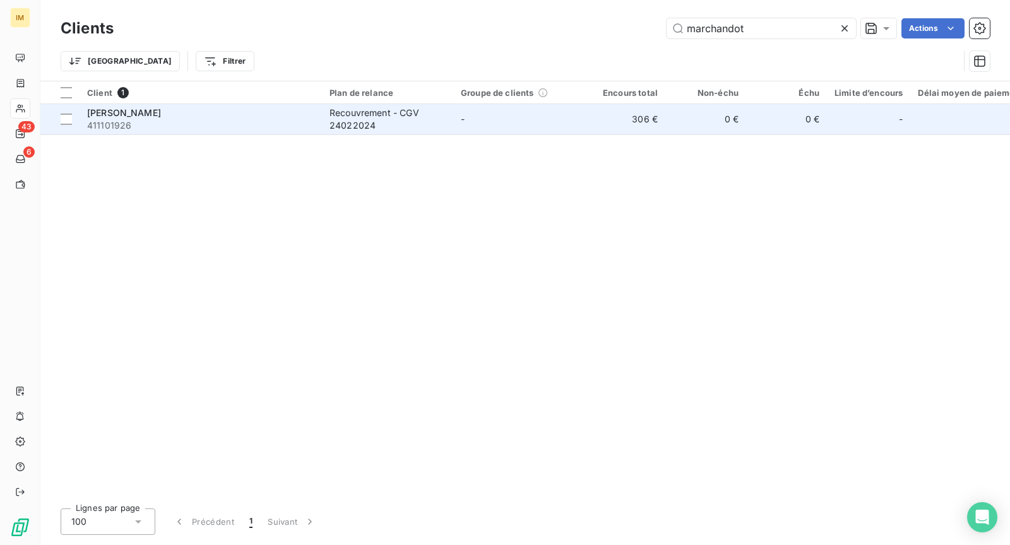
type input "marchandot"
click at [453, 119] on td "-" at bounding box center [518, 119] width 131 height 30
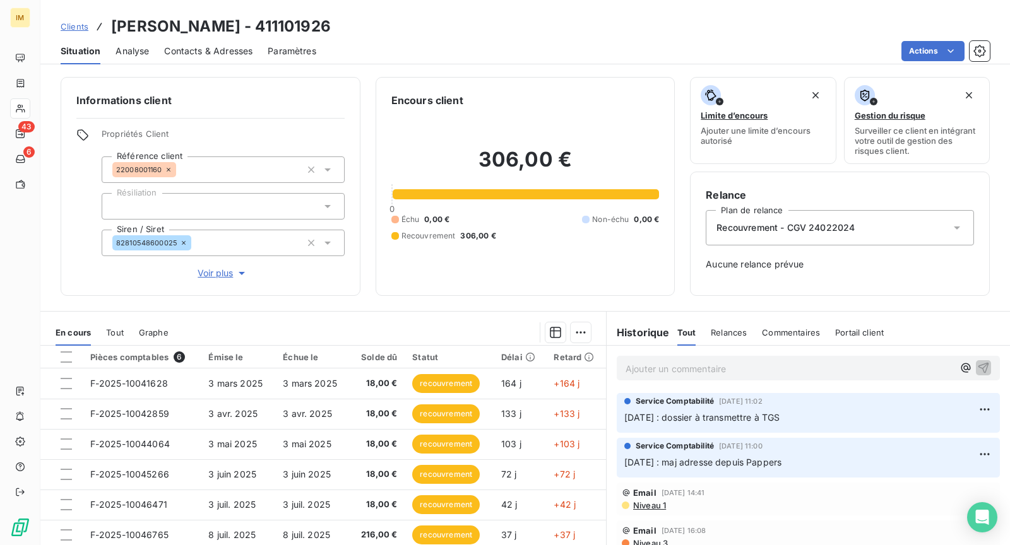
click at [237, 271] on icon "button" at bounding box center [241, 273] width 13 height 13
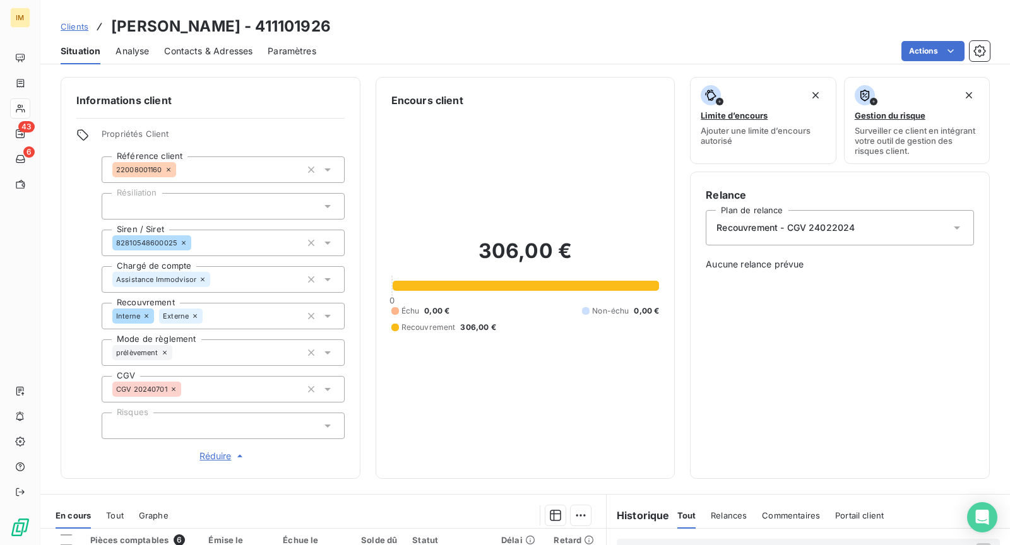
drag, startPoint x: 175, startPoint y: 243, endPoint x: 59, endPoint y: 268, distance: 118.7
click at [61, 264] on div "Informations client Propriétés Client Référence client 22008001160 Résiliation …" at bounding box center [211, 278] width 300 height 402
drag, startPoint x: 56, startPoint y: 274, endPoint x: 2, endPoint y: 287, distance: 55.9
click at [46, 278] on div "Informations client Propriétés Client Référence client 22008001160 Résiliation …" at bounding box center [525, 278] width 970 height 402
click at [204, 48] on span "Contacts & Adresses" at bounding box center [208, 51] width 88 height 13
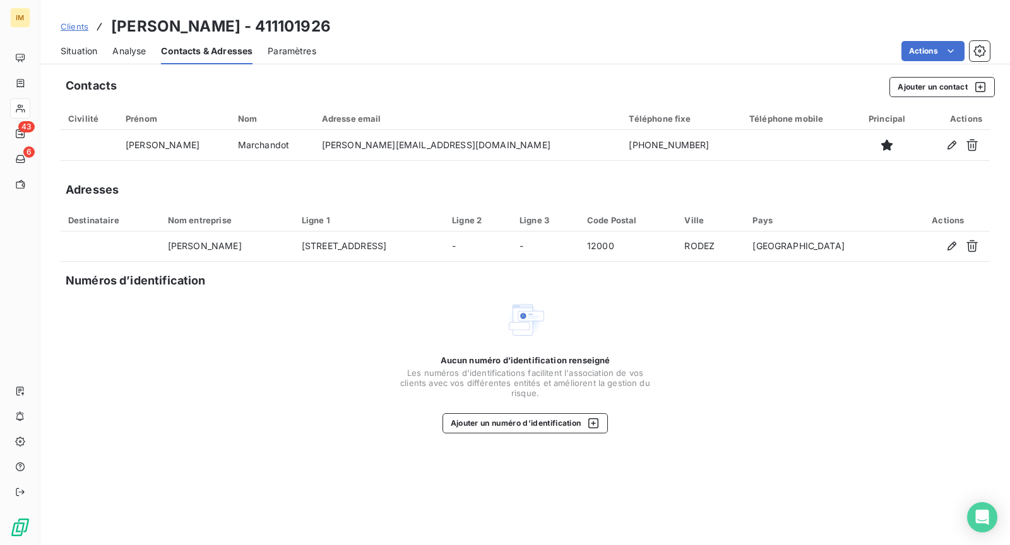
drag, startPoint x: 583, startPoint y: 150, endPoint x: 433, endPoint y: 204, distance: 158.9
click at [455, 200] on div "Contacts Ajouter un contact Civilité Prénom Nom Adresse email Téléphone fixe Té…" at bounding box center [525, 307] width 970 height 476
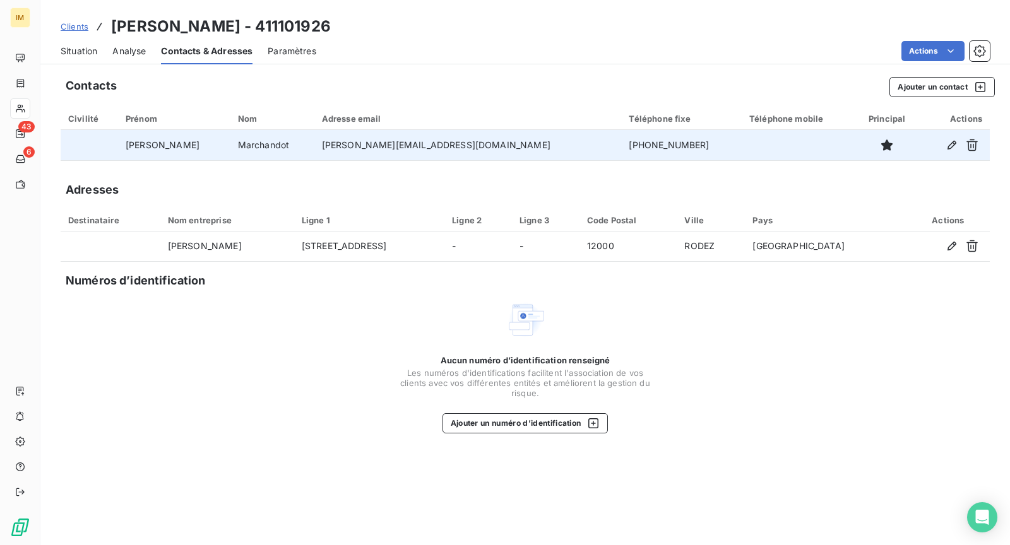
drag, startPoint x: 627, startPoint y: 140, endPoint x: 629, endPoint y: 147, distance: 7.8
click at [628, 143] on td "[PHONE_NUMBER]" at bounding box center [681, 145] width 120 height 30
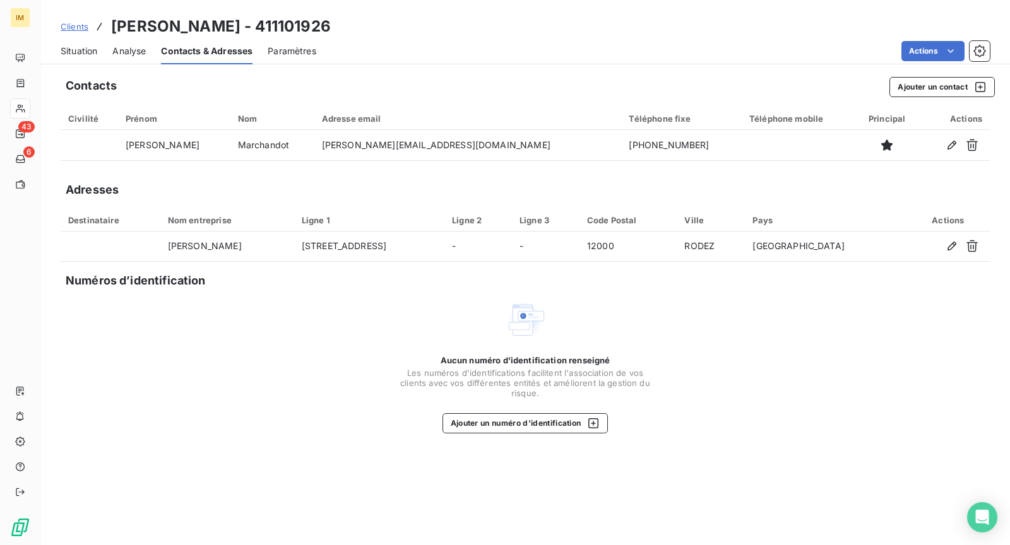
drag, startPoint x: 583, startPoint y: 153, endPoint x: 414, endPoint y: 184, distance: 171.4
click at [465, 174] on div "Contacts Ajouter un contact Civilité Prénom Nom Adresse email Téléphone fixe Té…" at bounding box center [525, 307] width 970 height 476
drag, startPoint x: 448, startPoint y: 149, endPoint x: 253, endPoint y: 178, distance: 197.2
click at [295, 167] on div "Contacts Ajouter un contact Civilité Prénom Nom Adresse email Téléphone fixe Té…" at bounding box center [525, 307] width 970 height 476
click at [82, 49] on span "Situation" at bounding box center [79, 51] width 37 height 13
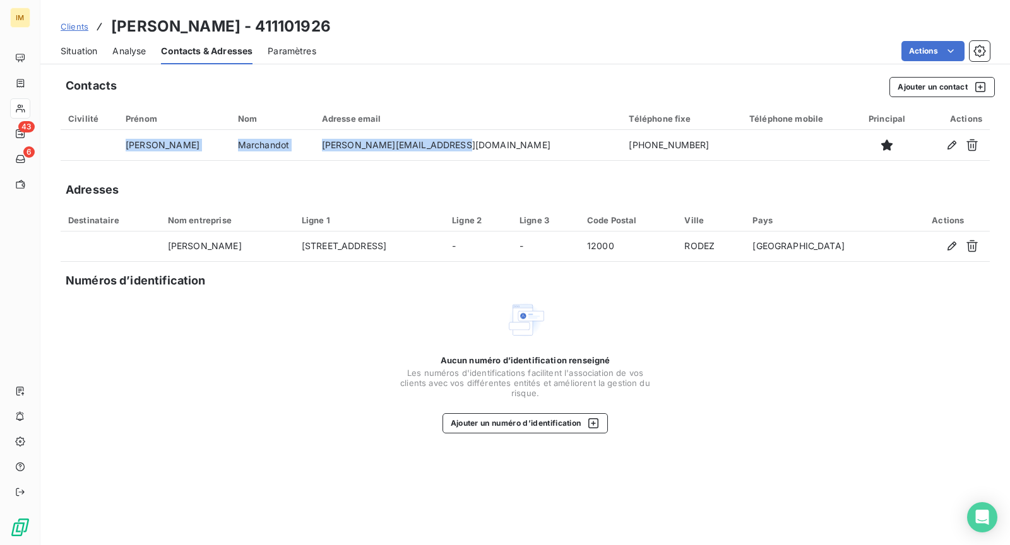
click at [82, 49] on span "Situation" at bounding box center [79, 51] width 37 height 13
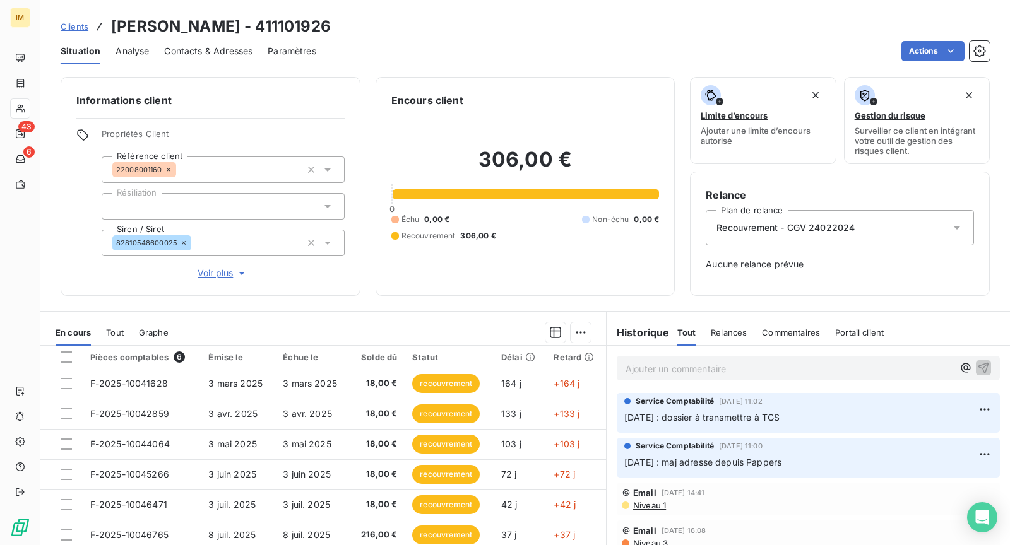
scroll to position [80, 0]
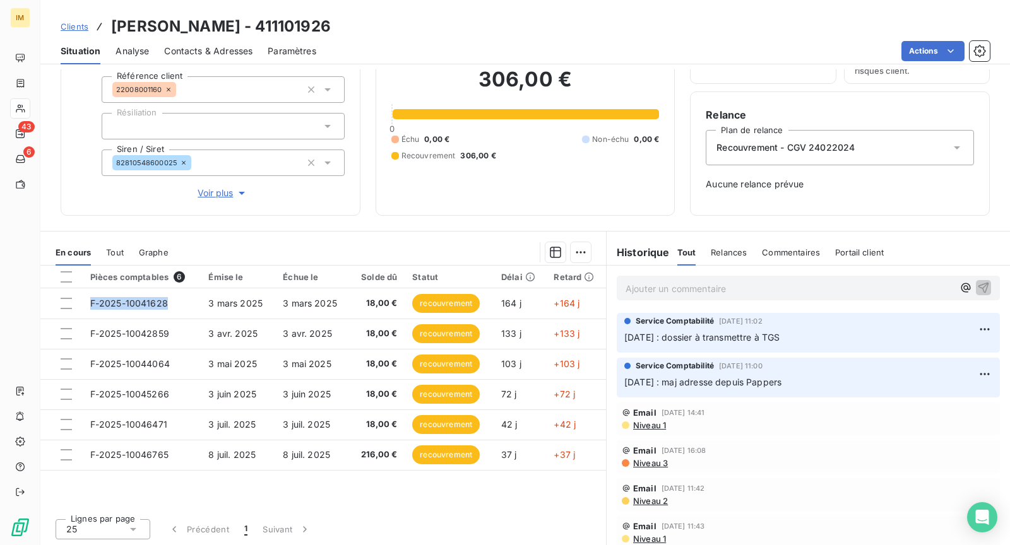
drag, startPoint x: 179, startPoint y: 305, endPoint x: 186, endPoint y: 475, distance: 170.0
click at [186, 475] on div "Pièces comptables 6 Émise le Échue le Solde dû Statut Délai Retard F-2025-10041…" at bounding box center [323, 387] width 566 height 243
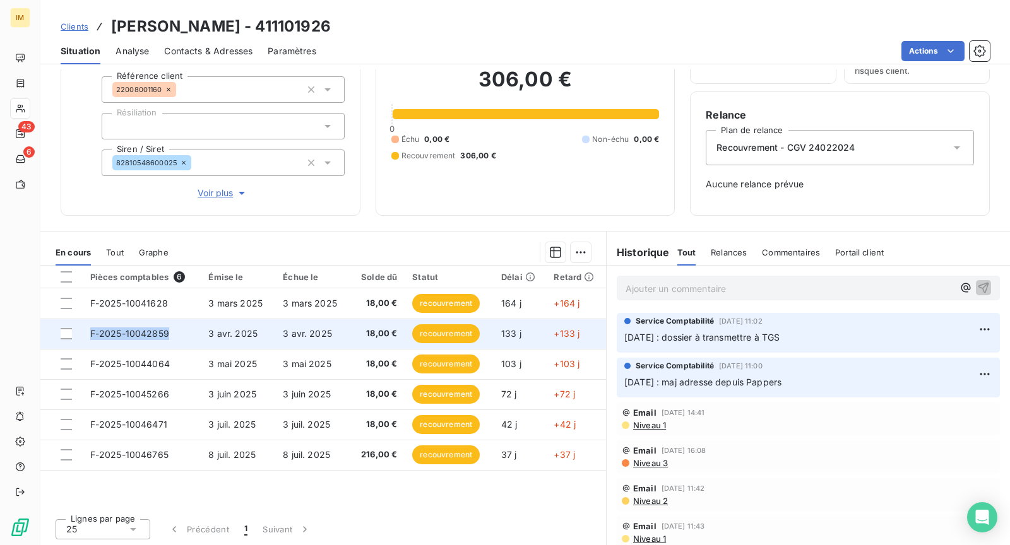
drag, startPoint x: 168, startPoint y: 335, endPoint x: 88, endPoint y: 338, distance: 80.2
click at [88, 338] on td "F-2025-10042859" at bounding box center [142, 334] width 119 height 30
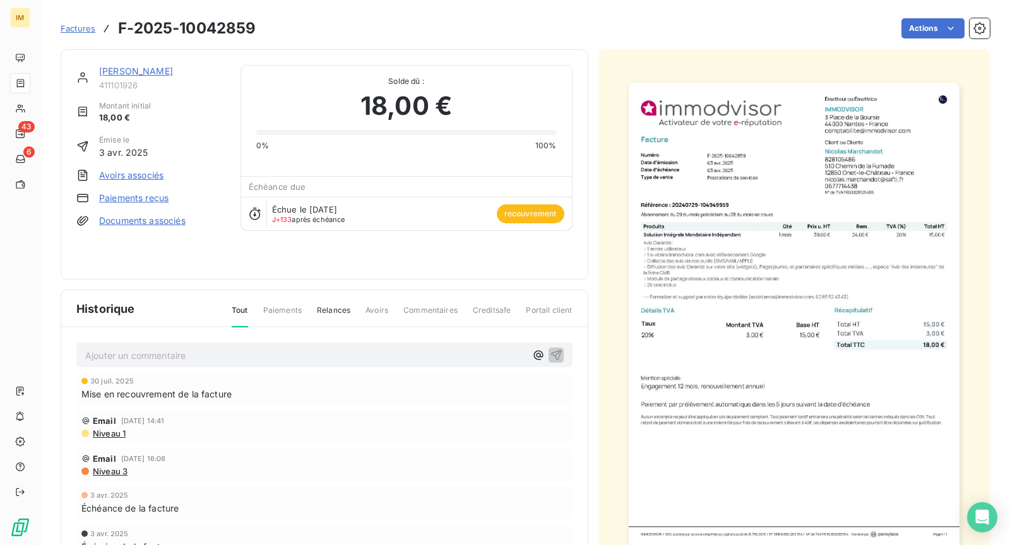
click at [152, 74] on link "[PERSON_NAME]" at bounding box center [136, 71] width 74 height 11
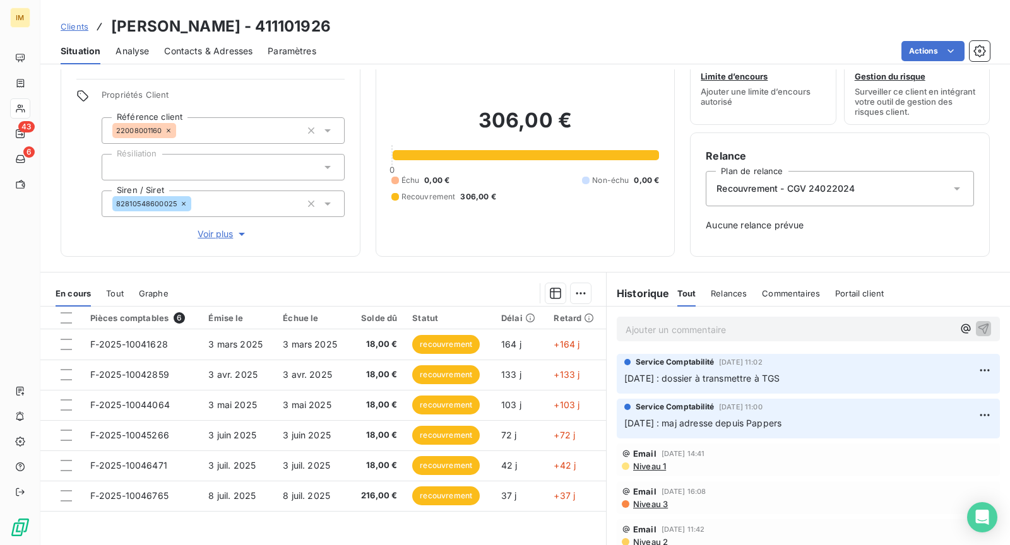
scroll to position [66, 0]
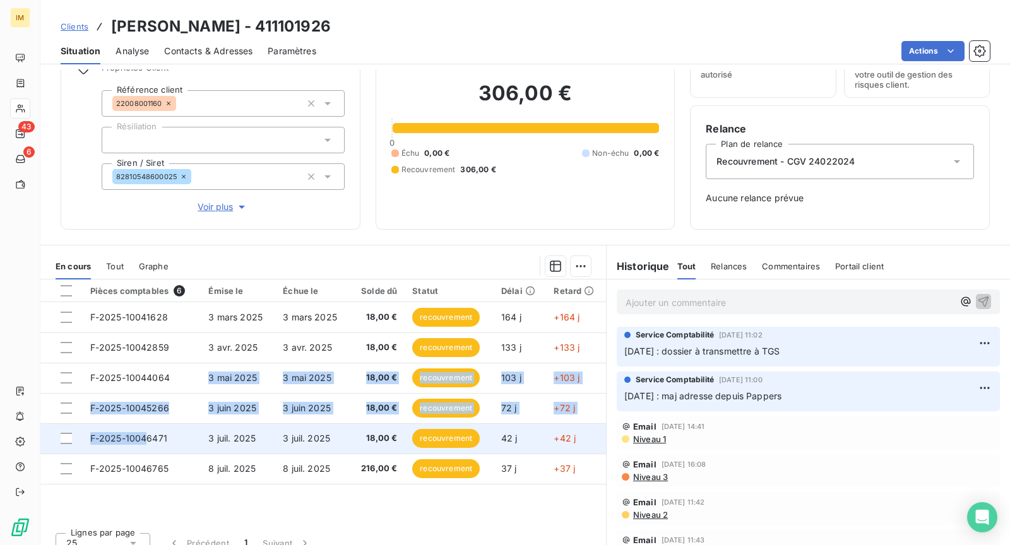
drag, startPoint x: 179, startPoint y: 380, endPoint x: 148, endPoint y: 434, distance: 62.8
click at [148, 434] on tbody "F-2025-10041628 [DATE] [DATE] 18,00 € recouvrement 164 j +164 j F-2025-10042859…" at bounding box center [323, 393] width 566 height 182
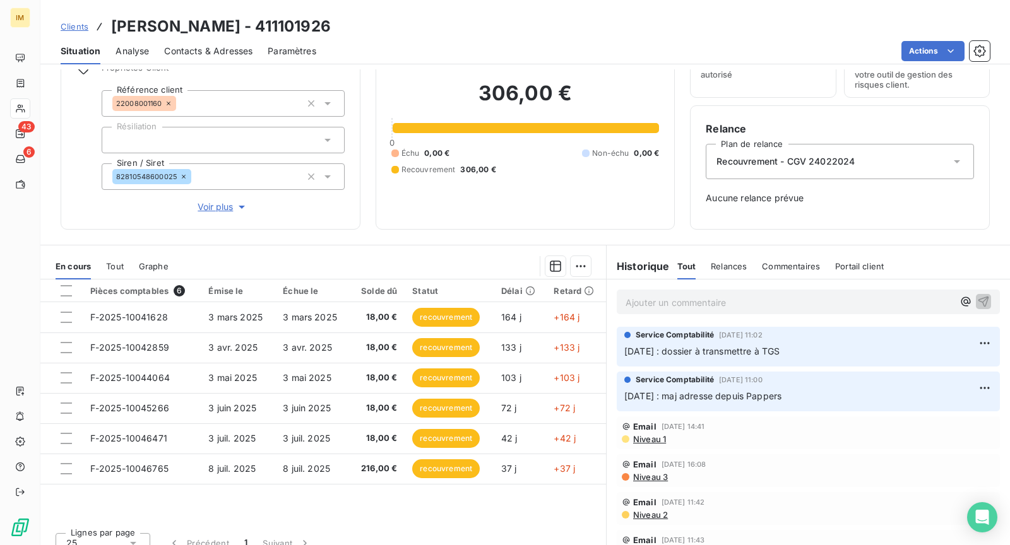
click at [267, 523] on div "Lignes par page 25 Précédent 1 Suivant" at bounding box center [323, 542] width 566 height 38
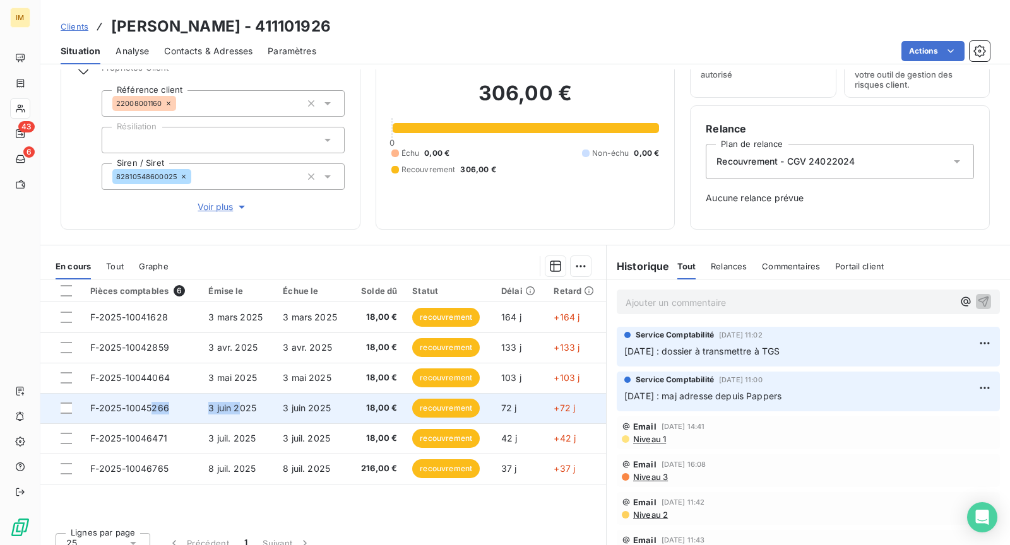
drag, startPoint x: 175, startPoint y: 405, endPoint x: 239, endPoint y: 410, distance: 64.6
click at [239, 410] on tr "F-2025-10045266 [DATE] [DATE] 18,00 € recouvrement 72 j +72 j" at bounding box center [323, 408] width 566 height 30
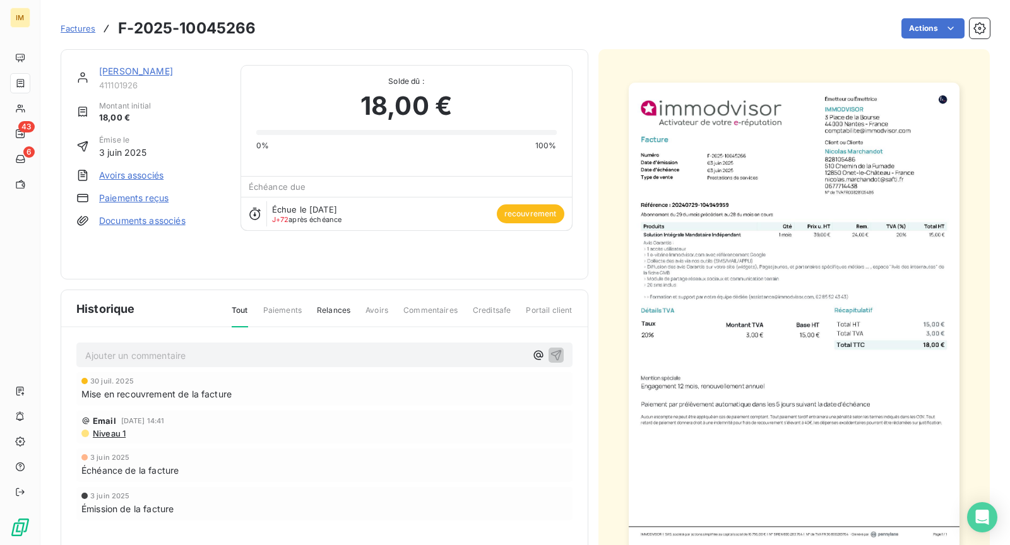
click at [153, 64] on div "[PERSON_NAME] 411101926 Montant initial 18,00 € Émise le [DATE] Avoirs associés…" at bounding box center [325, 164] width 528 height 230
click at [158, 70] on link "[PERSON_NAME]" at bounding box center [136, 71] width 74 height 11
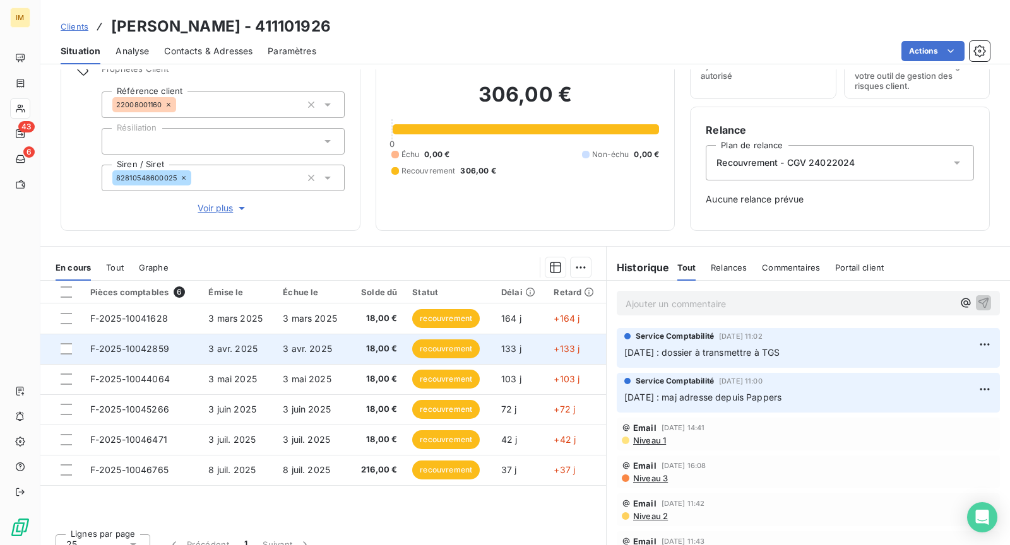
scroll to position [80, 0]
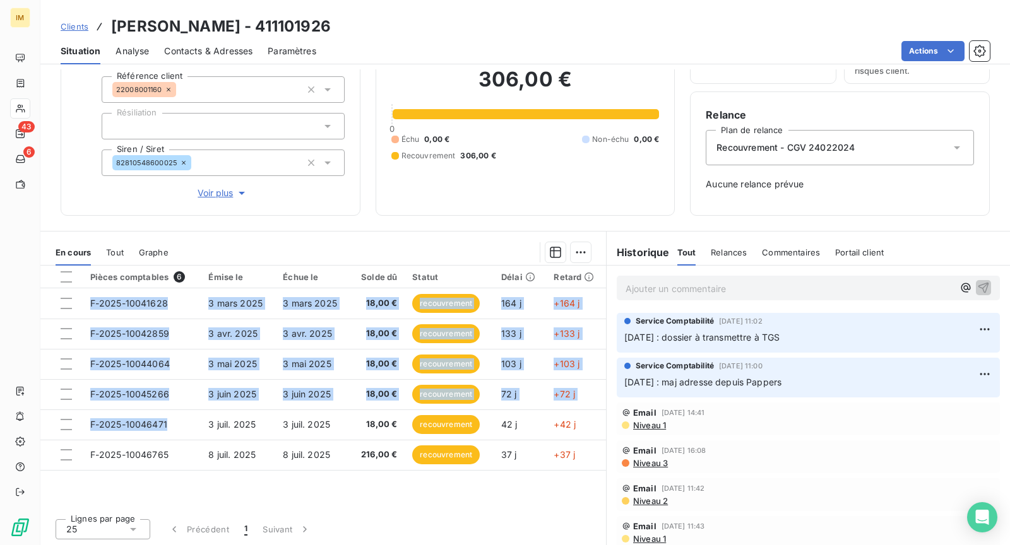
drag, startPoint x: 179, startPoint y: 423, endPoint x: 374, endPoint y: 497, distance: 208.2
click at [374, 497] on div "Pièces comptables 6 Émise le Échue le Solde dû Statut Délai Retard F-2025-10041…" at bounding box center [323, 387] width 566 height 243
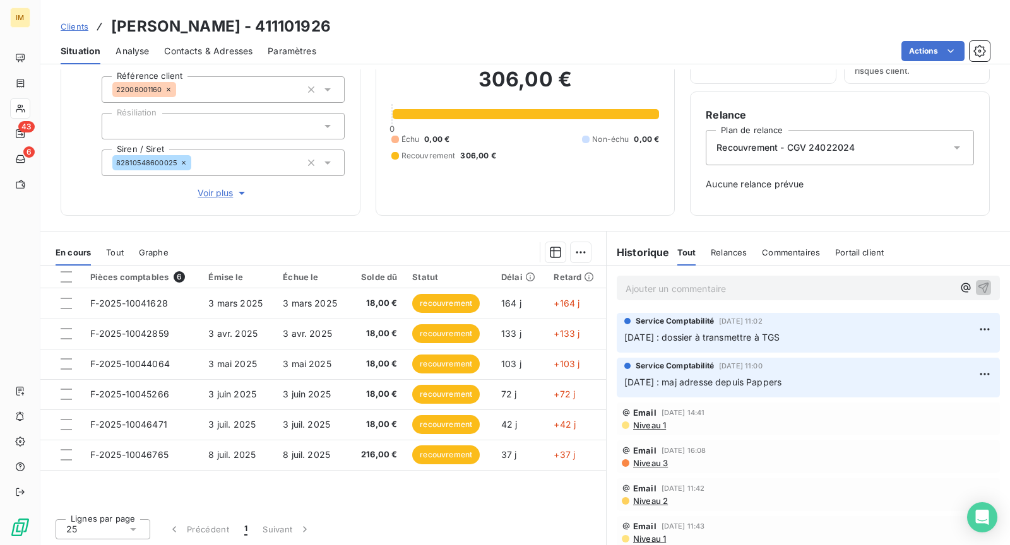
click at [352, 504] on div "Pièces comptables 6 Émise le Échue le Solde dû Statut Délai Retard F-2025-10041…" at bounding box center [323, 406] width 566 height 281
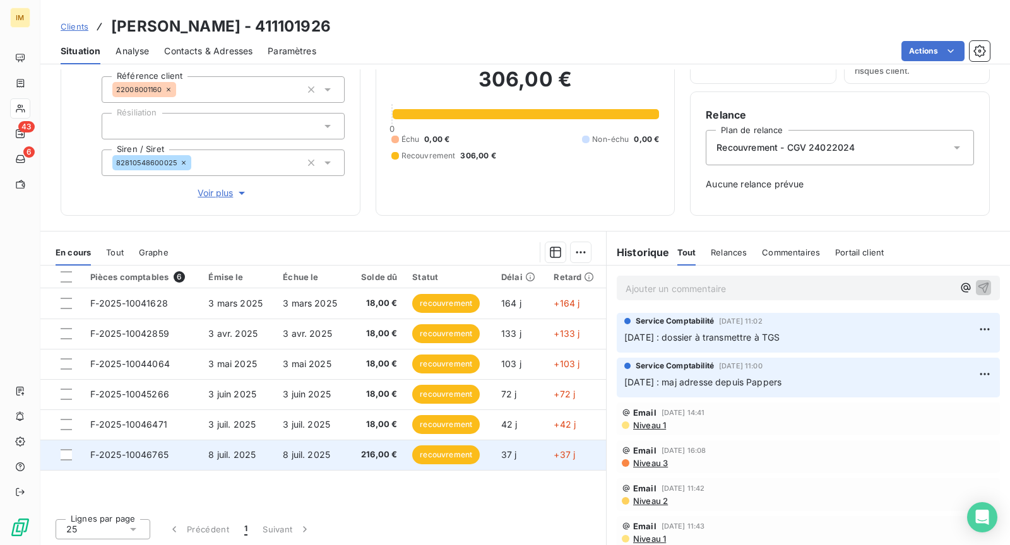
click at [167, 457] on span "F-2025-10046765" at bounding box center [129, 454] width 78 height 11
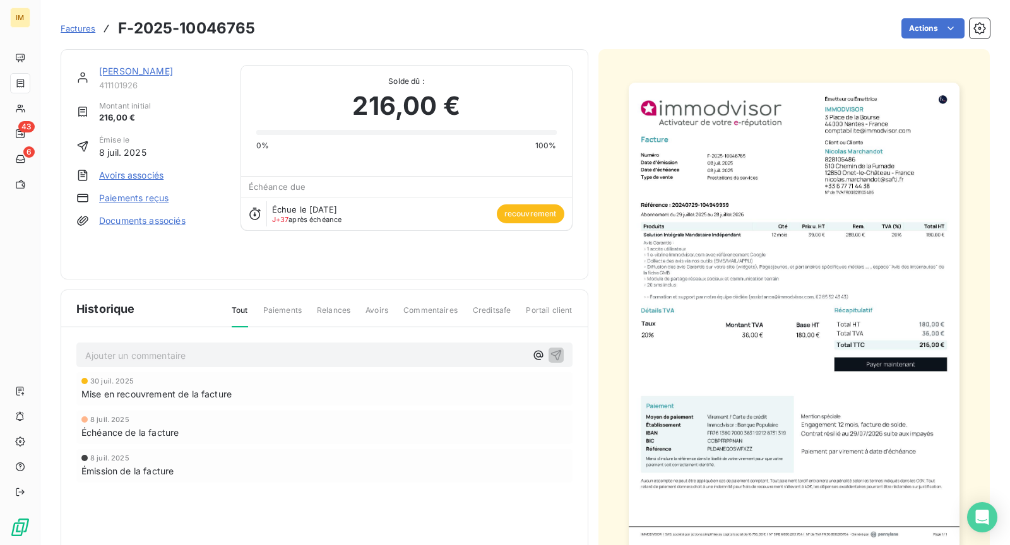
click at [134, 80] on span "411101926" at bounding box center [162, 85] width 126 height 10
drag, startPoint x: 149, startPoint y: 78, endPoint x: 180, endPoint y: 80, distance: 31.0
click at [150, 78] on div "[PERSON_NAME] 411101926" at bounding box center [162, 77] width 126 height 25
drag, startPoint x: 181, startPoint y: 64, endPoint x: 191, endPoint y: 88, distance: 26.3
click at [181, 65] on div "[PERSON_NAME]" at bounding box center [162, 71] width 126 height 13
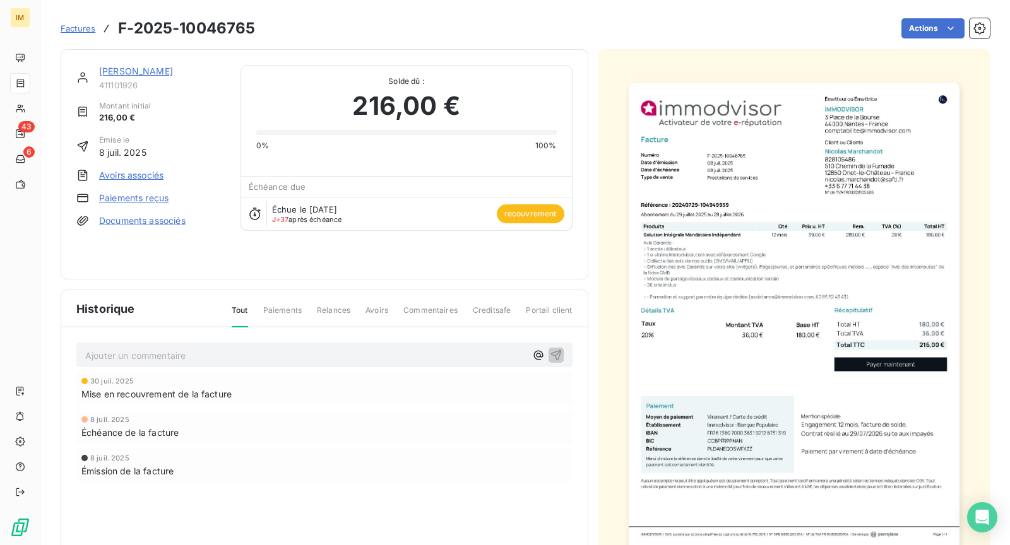
click at [157, 68] on link "[PERSON_NAME]" at bounding box center [136, 71] width 74 height 11
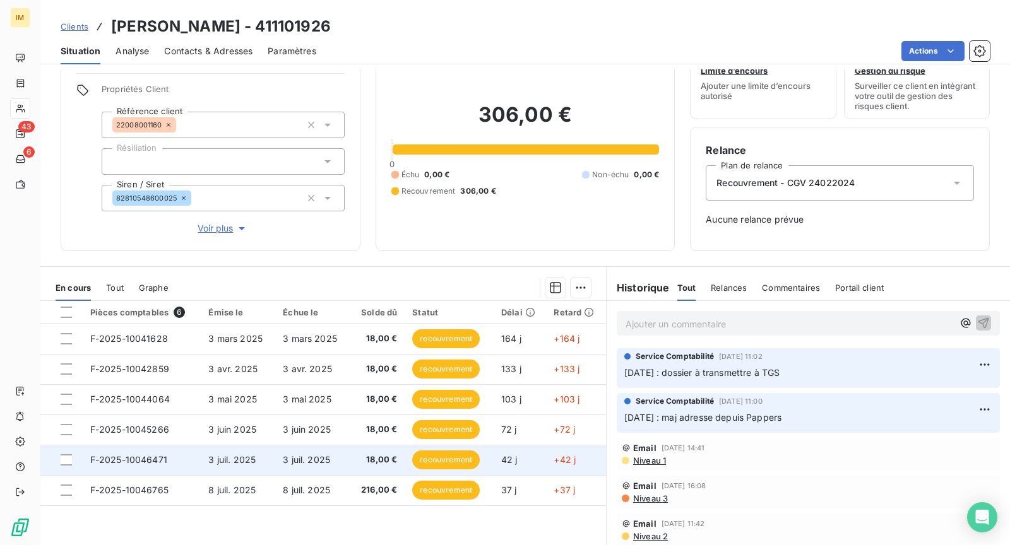
scroll to position [80, 0]
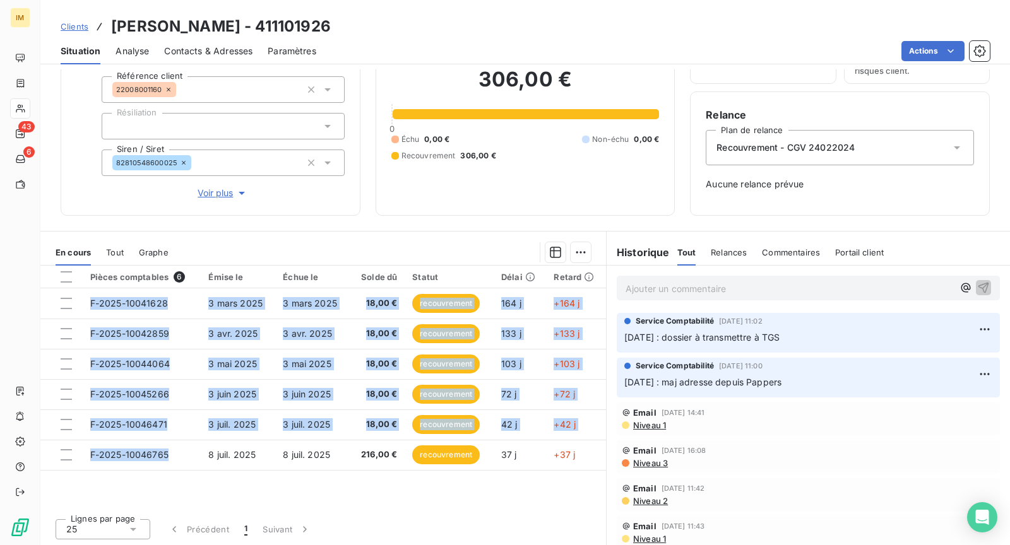
drag, startPoint x: 182, startPoint y: 460, endPoint x: 146, endPoint y: 496, distance: 50.4
click at [156, 496] on div "Pièces comptables 6 Émise le Échue le Solde dû Statut Délai Retard F-2025-10041…" at bounding box center [323, 387] width 566 height 243
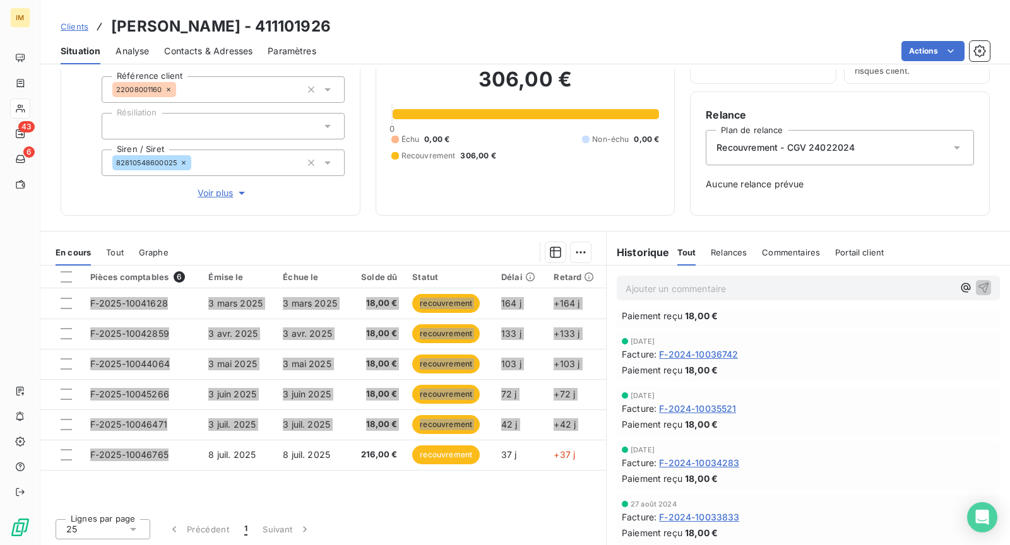
scroll to position [0, 0]
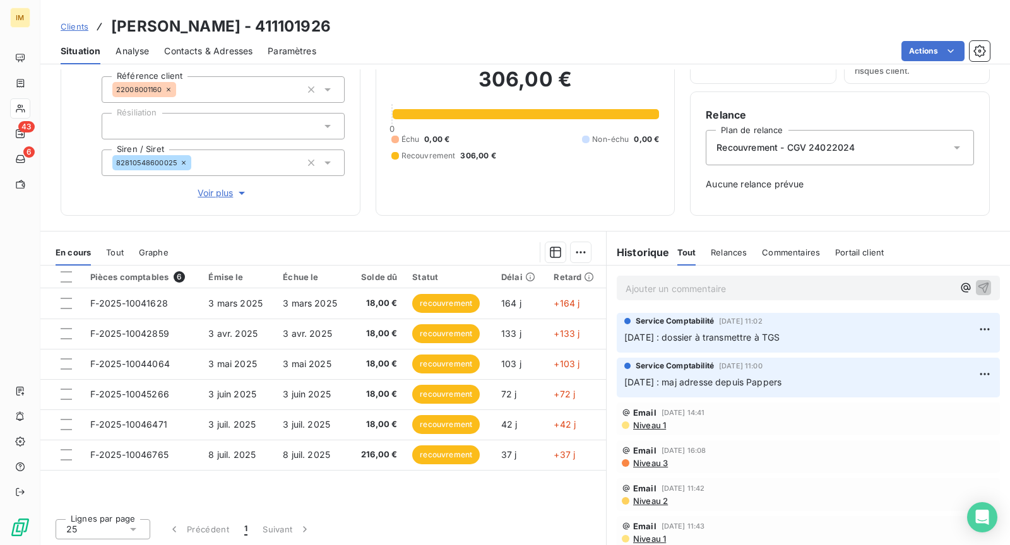
click at [850, 380] on p "[DATE] : maj adresse depuis Pappers" at bounding box center [808, 383] width 368 height 15
click at [246, 6] on div "Clients [PERSON_NAME] - 411101926 Situation Analyse Contacts & Adresses Paramèt…" at bounding box center [525, 32] width 970 height 64
drag, startPoint x: 261, startPoint y: 28, endPoint x: 107, endPoint y: 28, distance: 154.0
click at [107, 28] on div "Clients [PERSON_NAME] - 411101926" at bounding box center [196, 26] width 270 height 23
drag, startPoint x: 160, startPoint y: 90, endPoint x: 97, endPoint y: 135, distance: 77.4
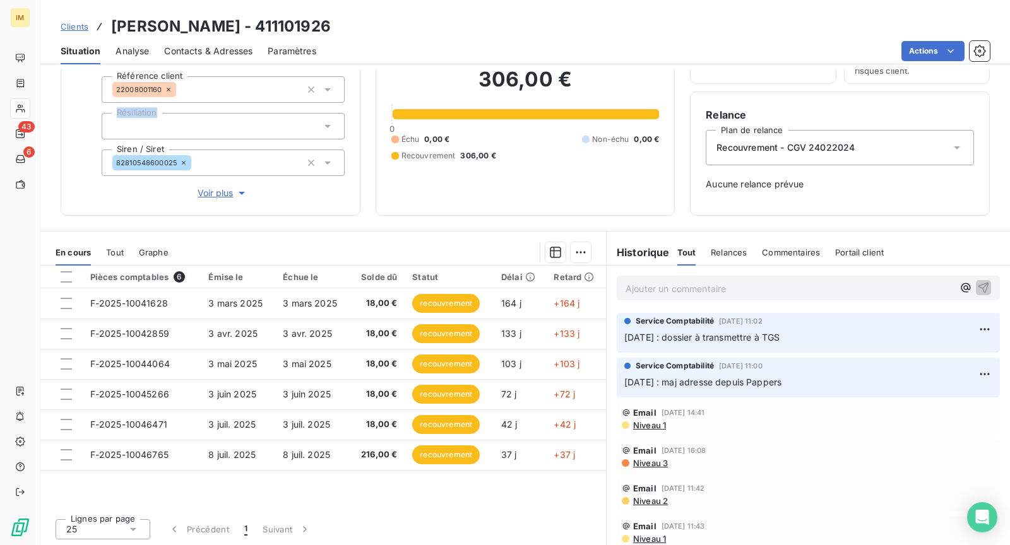
click at [90, 122] on div "Propriétés Client Référence client 22008001160 Résiliation Siren / Siret 828105…" at bounding box center [210, 125] width 268 height 152
click at [232, 187] on span "Voir plus" at bounding box center [223, 193] width 51 height 13
